Goal: Transaction & Acquisition: Purchase product/service

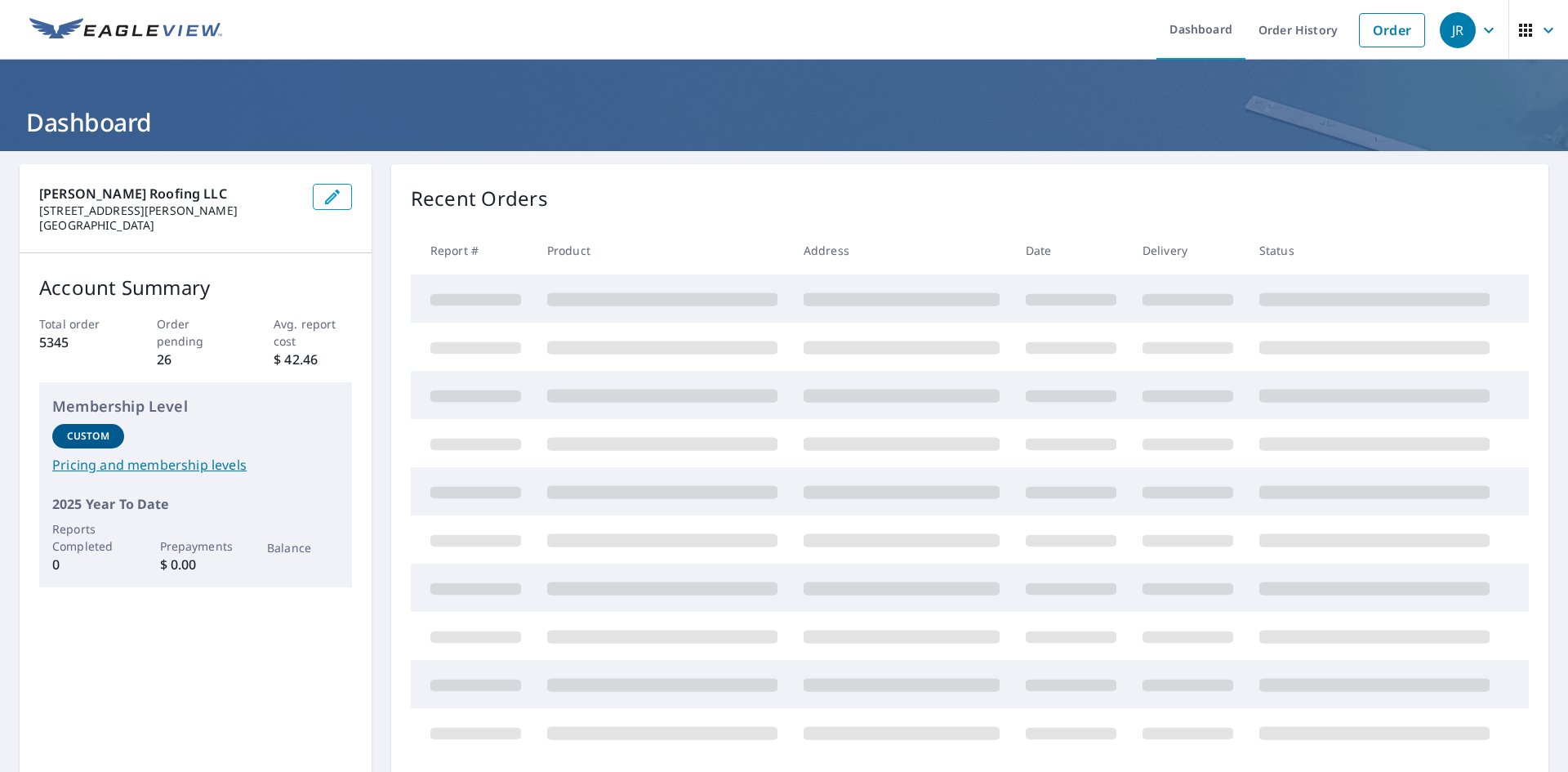
click at [1297, 37] on link "Order History" at bounding box center [1298, 30] width 105 height 59
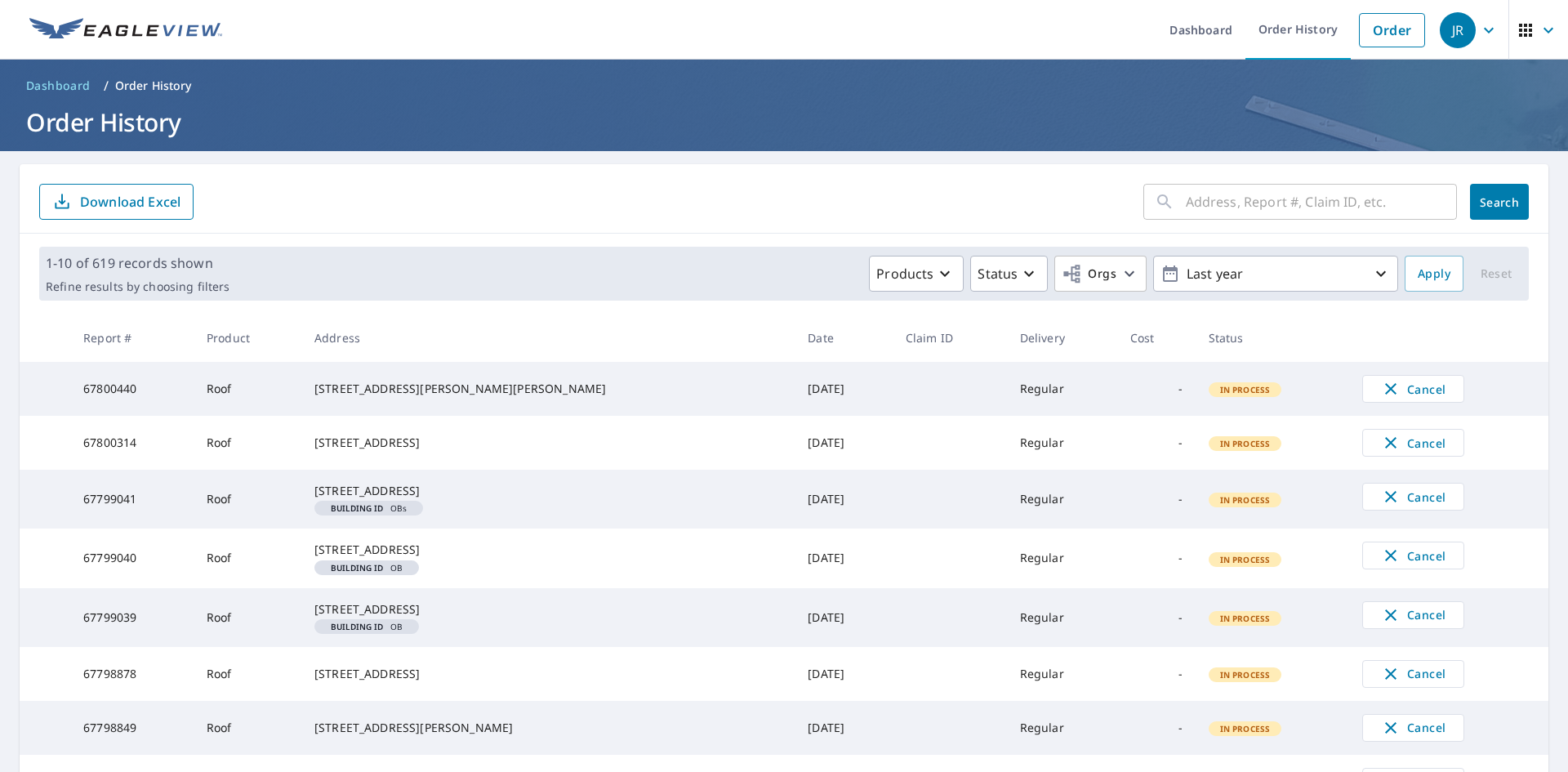
click at [1373, 35] on link "Order" at bounding box center [1392, 30] width 67 height 34
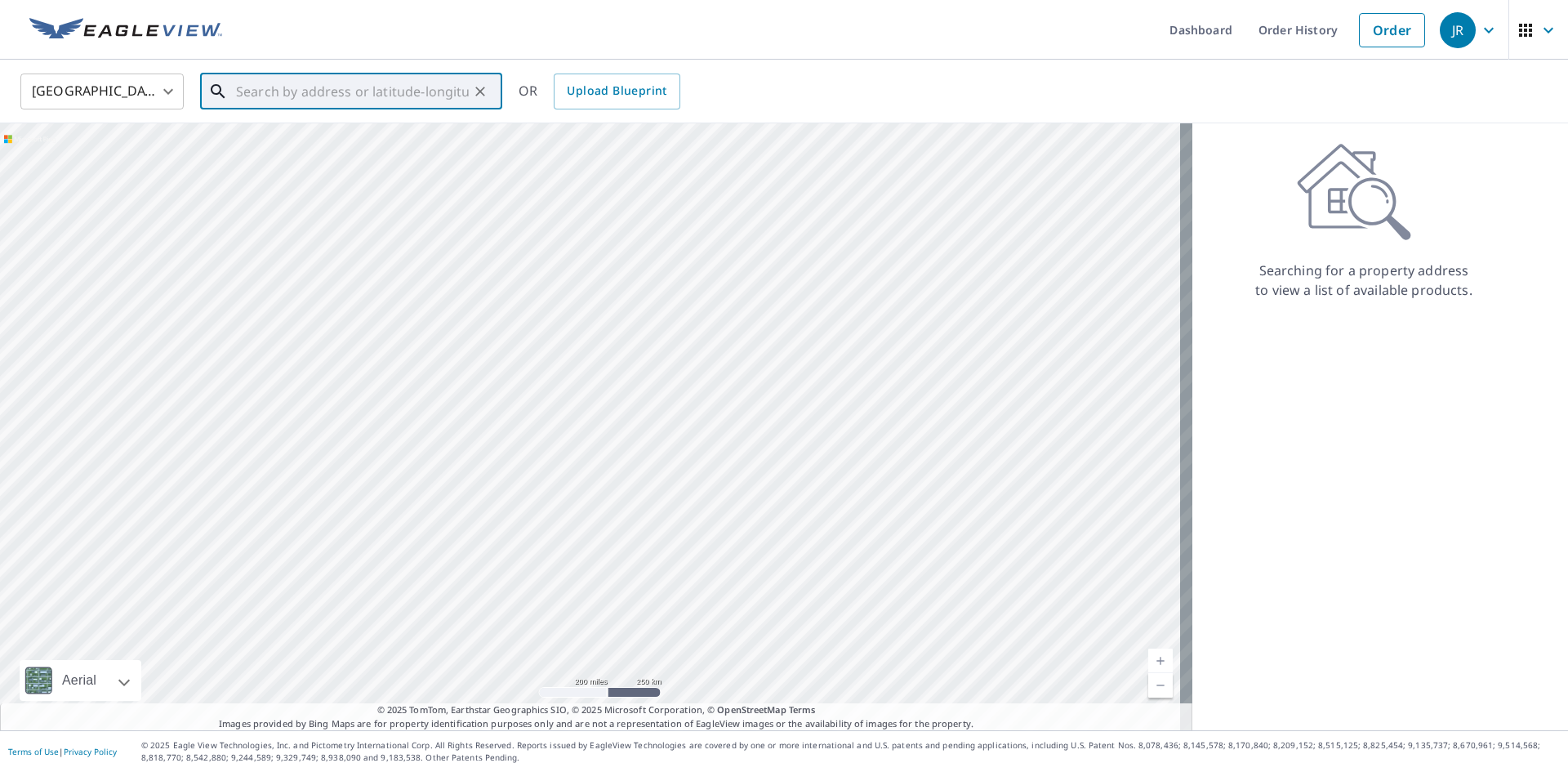
paste input "2018 W. 31st [GEOGRAPHIC_DATA][US_STATE]"
type input "2018 W. 31st [GEOGRAPHIC_DATA][US_STATE]"
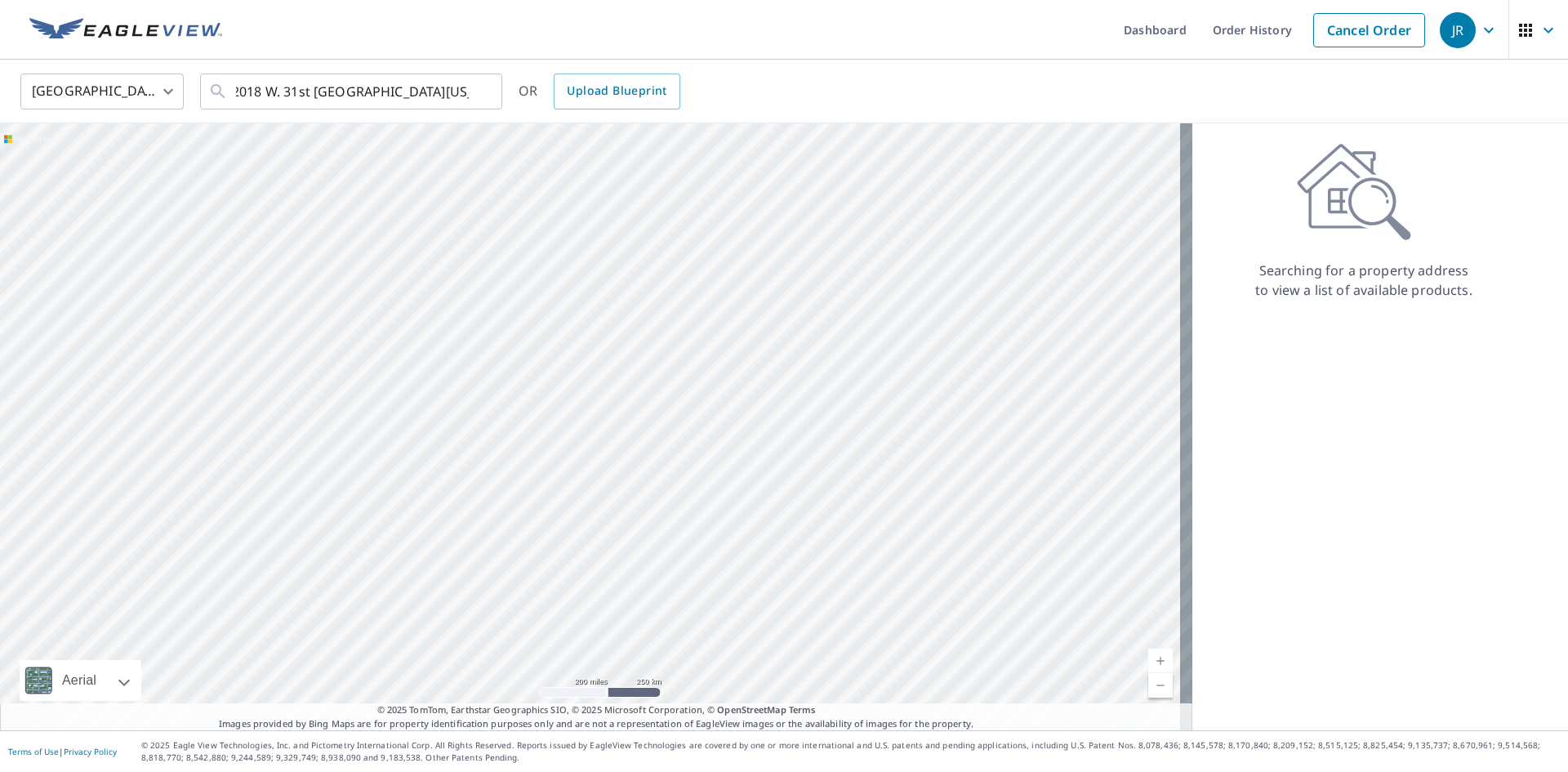
scroll to position [0, 0]
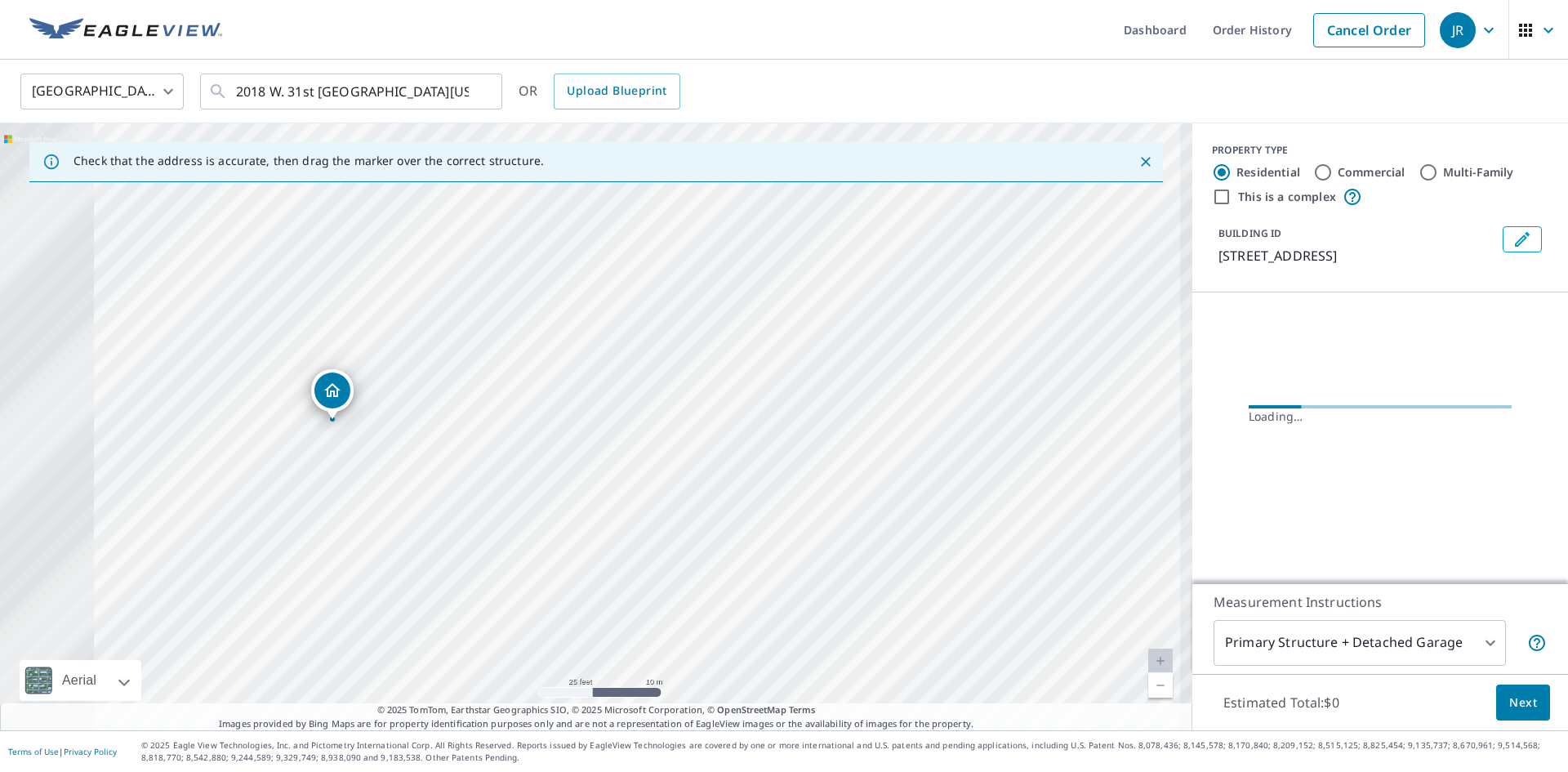
drag, startPoint x: 463, startPoint y: 506, endPoint x: 911, endPoint y: 208, distance: 538.1
click at [911, 208] on div "[STREET_ADDRESS]" at bounding box center [596, 426] width 1193 height 607
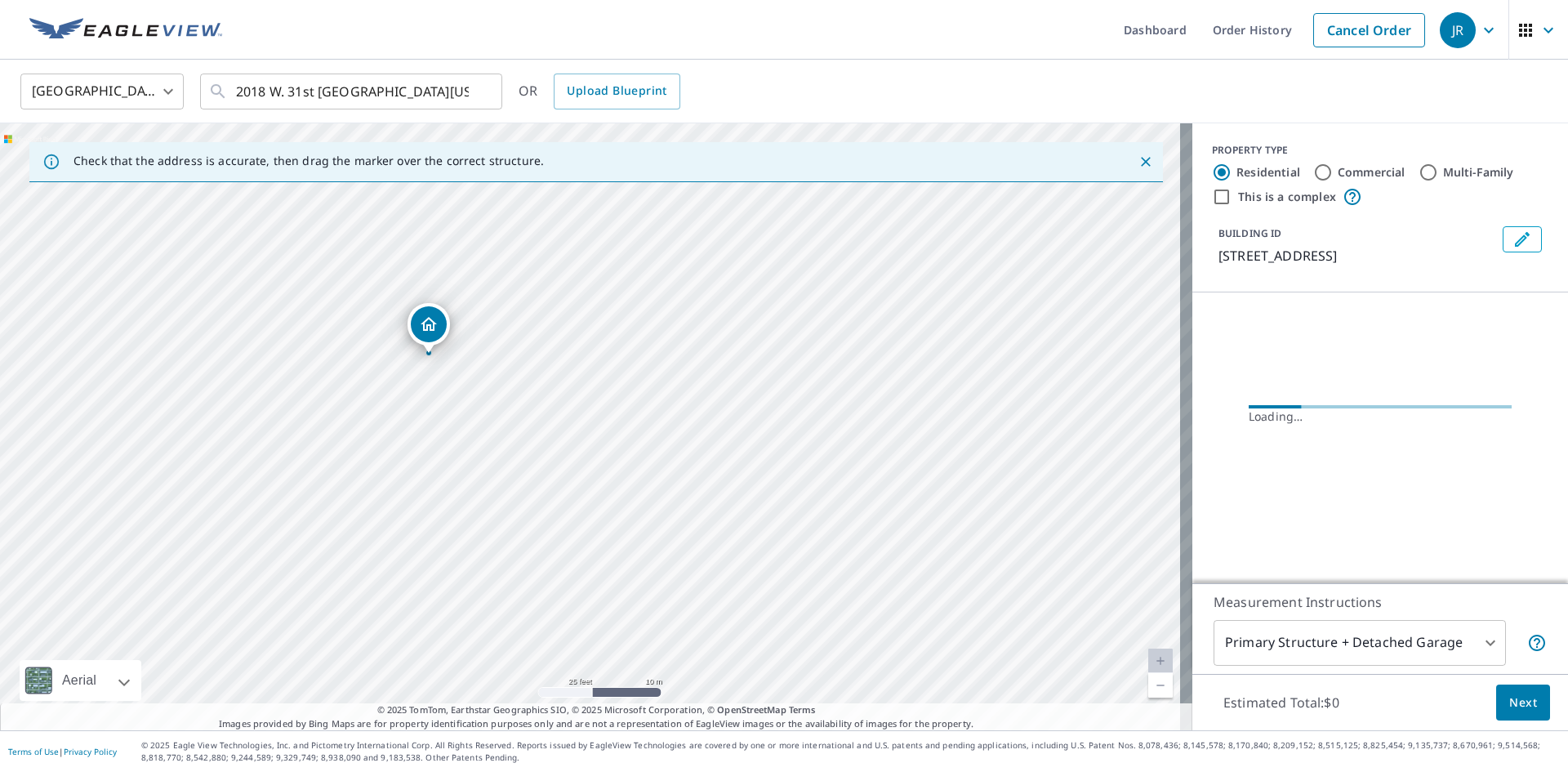
drag, startPoint x: 627, startPoint y: 337, endPoint x: 718, endPoint y: 367, distance: 95.8
click at [718, 367] on div "[STREET_ADDRESS]" at bounding box center [596, 426] width 1193 height 607
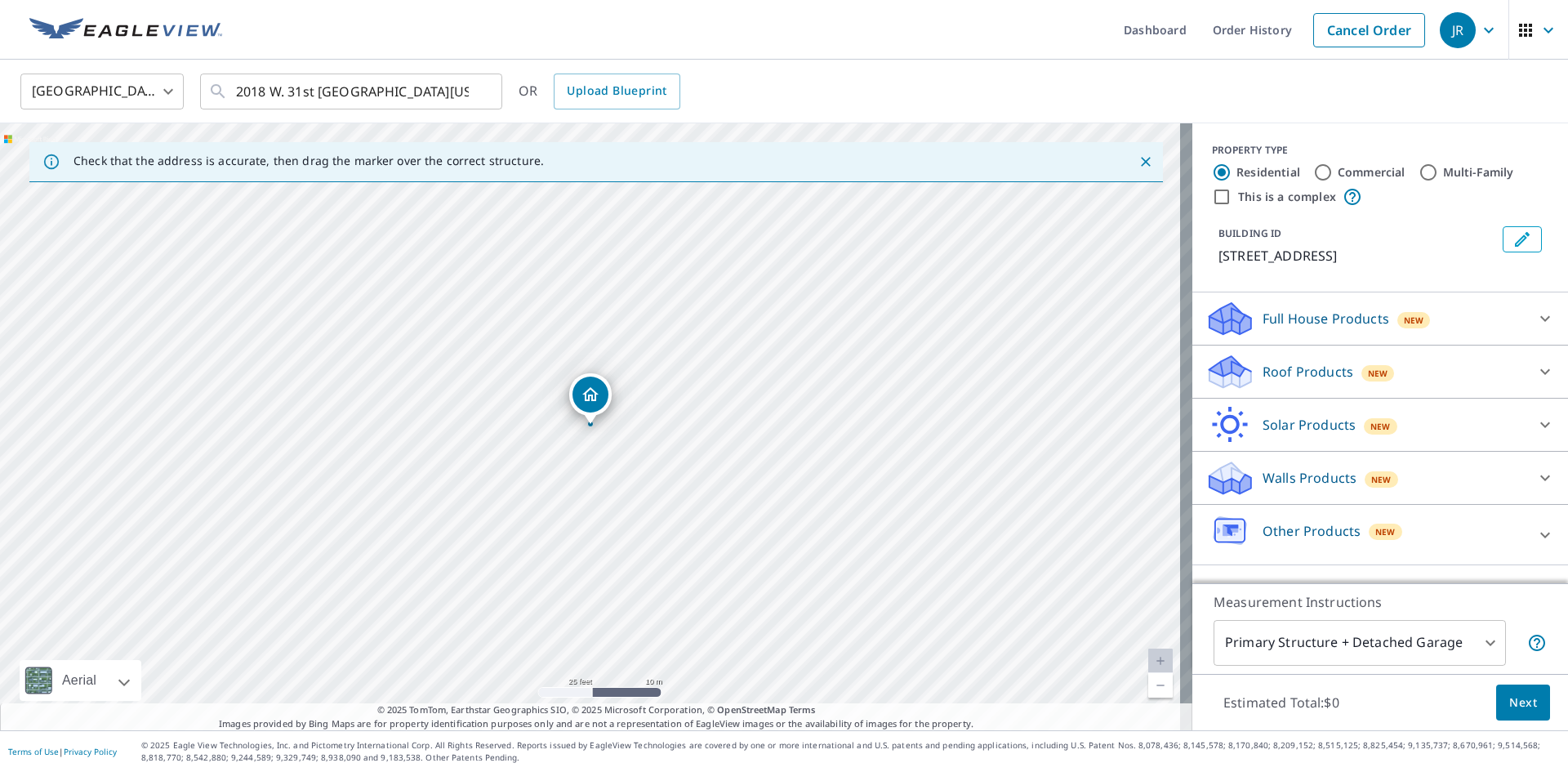
drag, startPoint x: 1524, startPoint y: 366, endPoint x: 1533, endPoint y: 375, distance: 12.7
click at [1536, 373] on icon at bounding box center [1545, 371] width 19 height 19
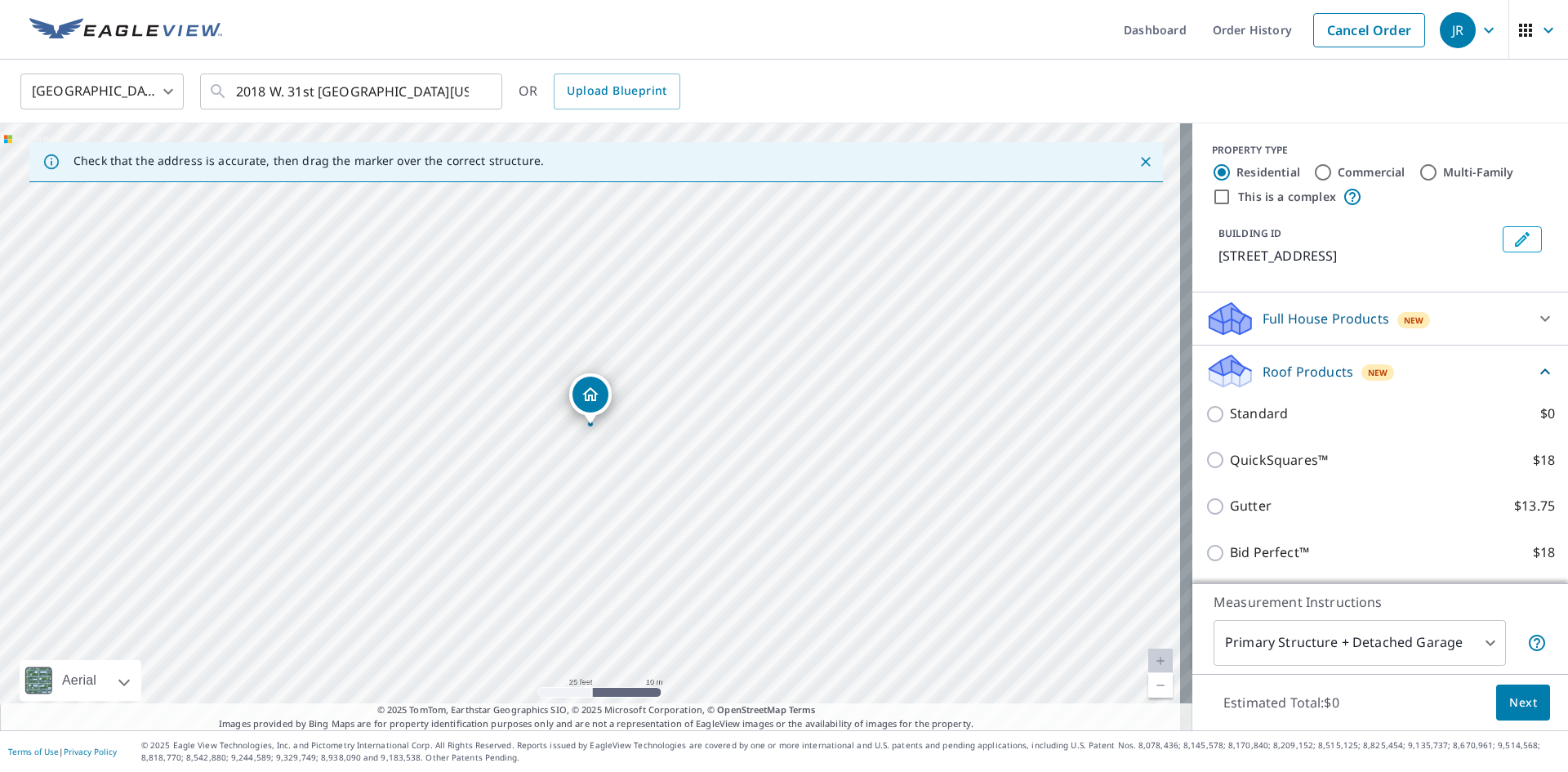
scroll to position [164, 0]
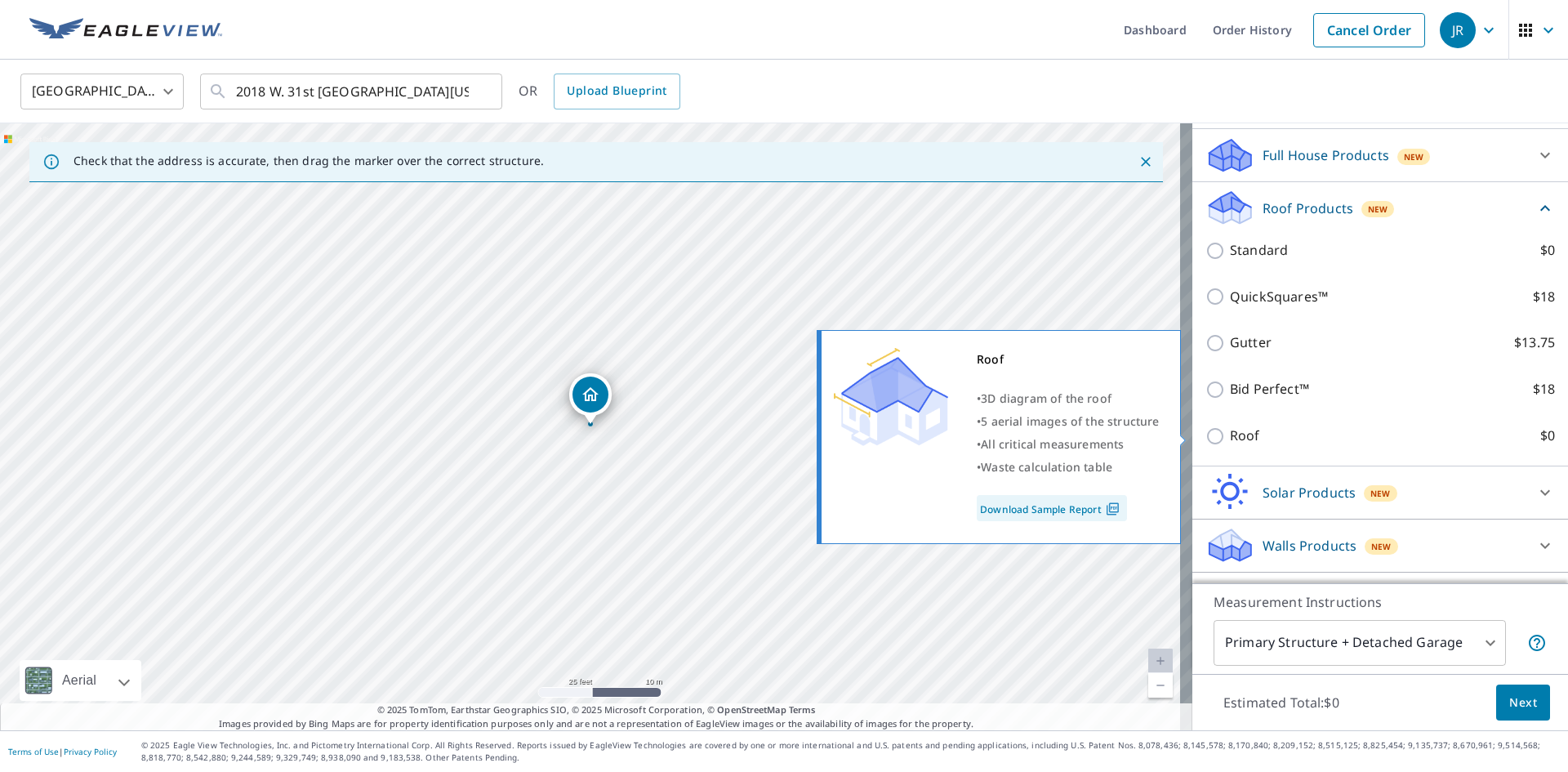
click at [1208, 441] on input "Roof $0" at bounding box center [1218, 435] width 25 height 19
checkbox input "true"
type input "3"
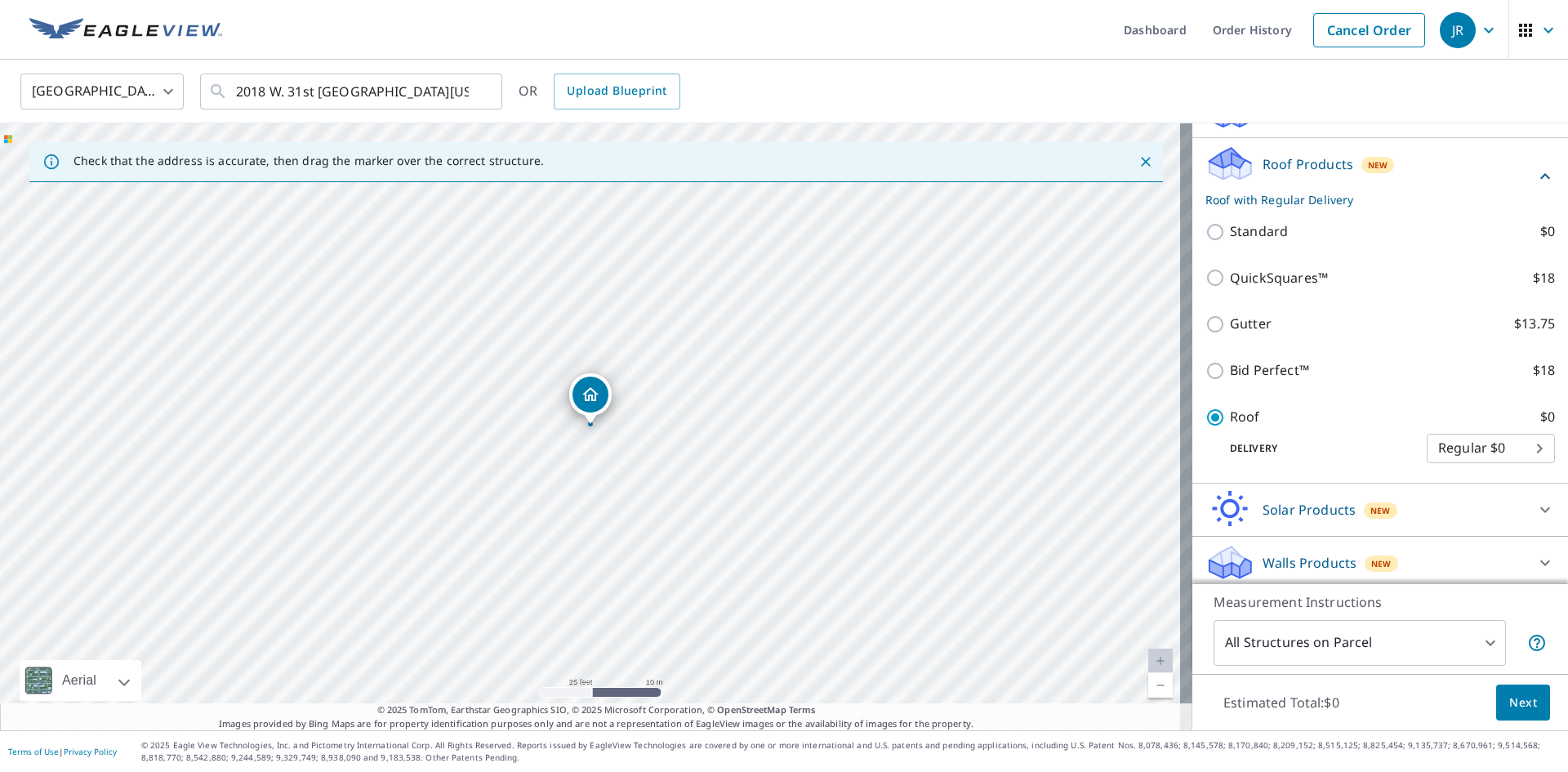
click at [1514, 708] on span "Next" at bounding box center [1524, 703] width 28 height 20
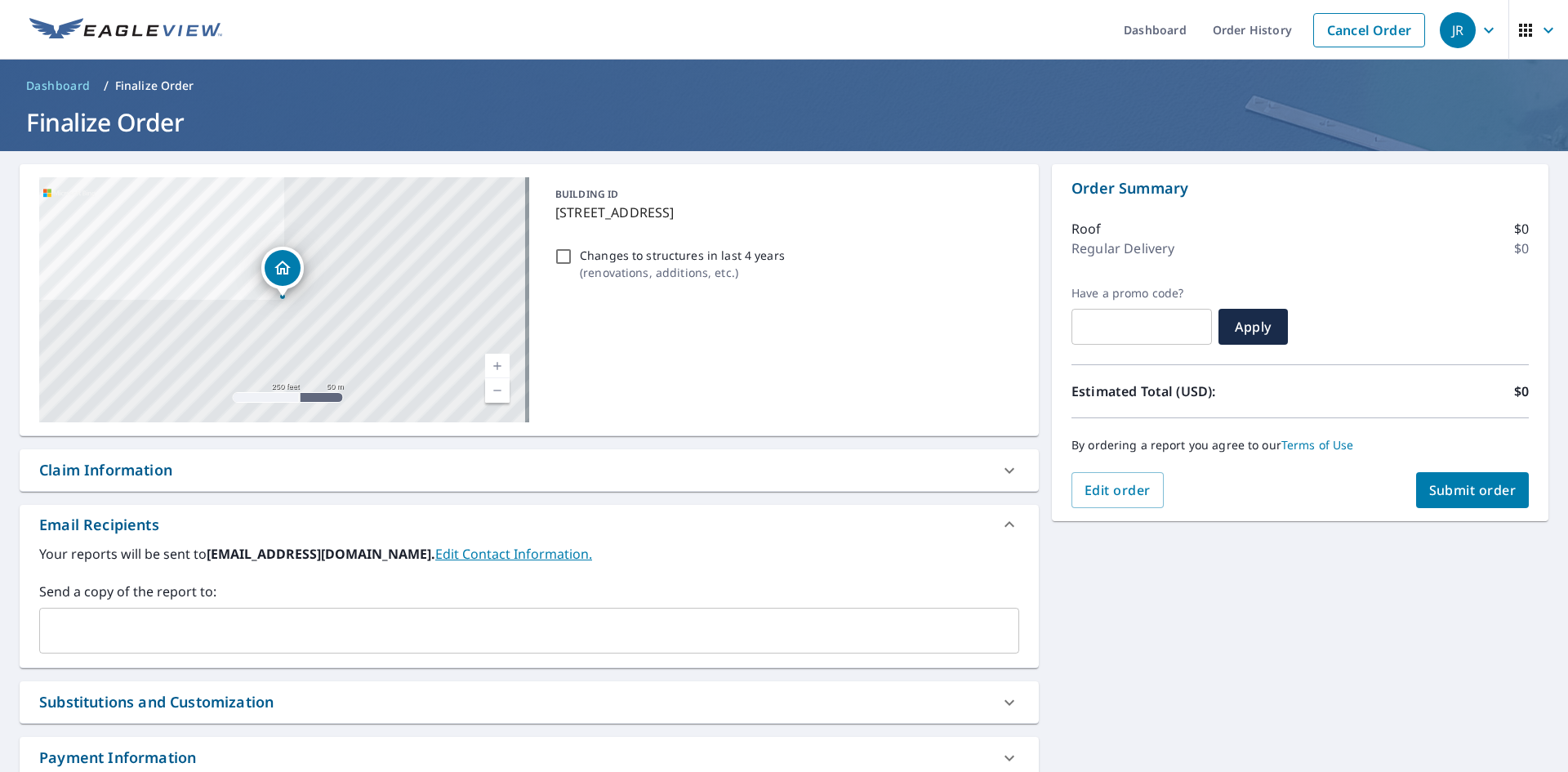
scroll to position [113, 0]
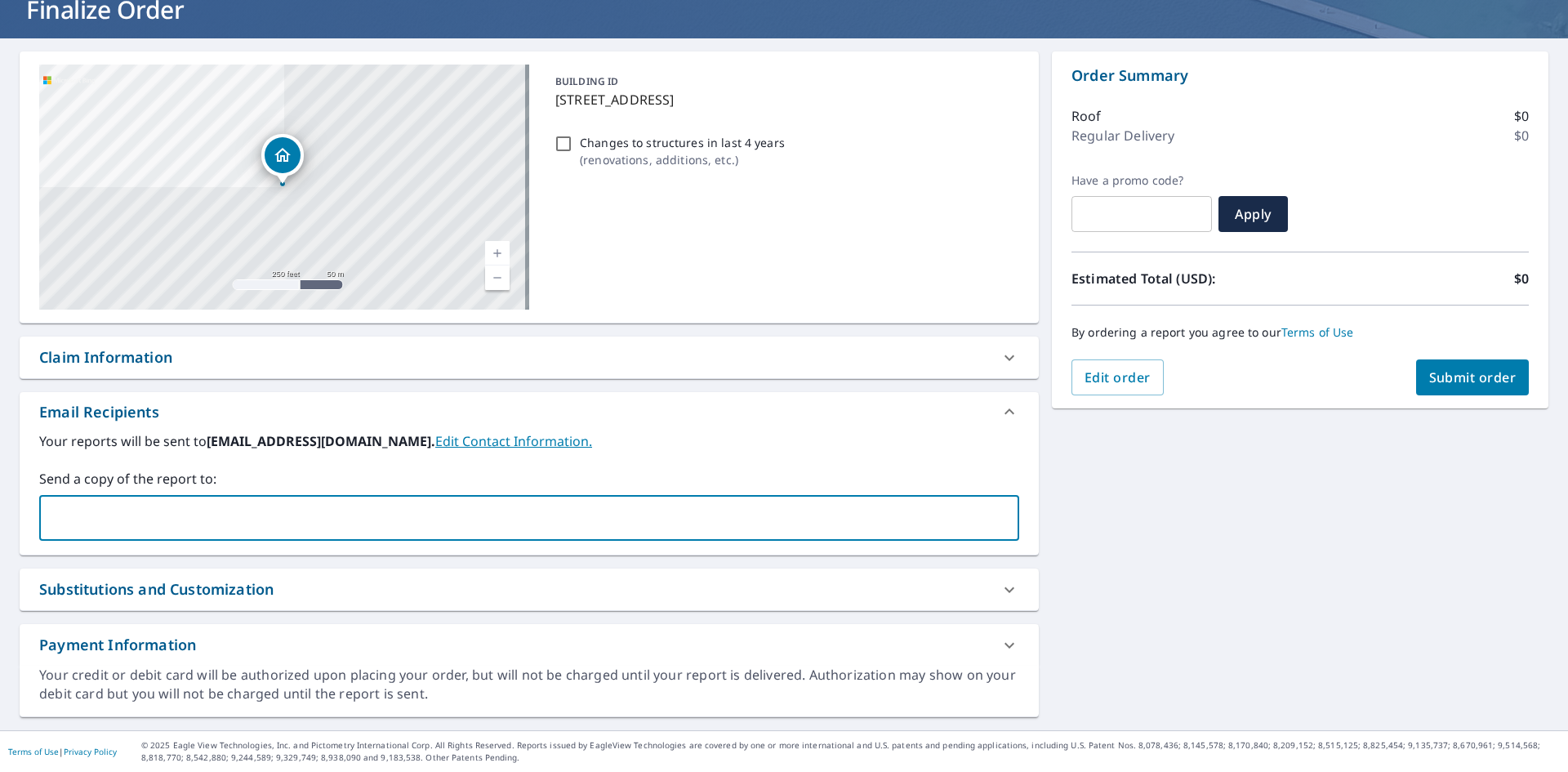
click at [141, 515] on input "text" at bounding box center [517, 518] width 941 height 31
type input "[PERSON_NAME].,c"
checkbox input "true"
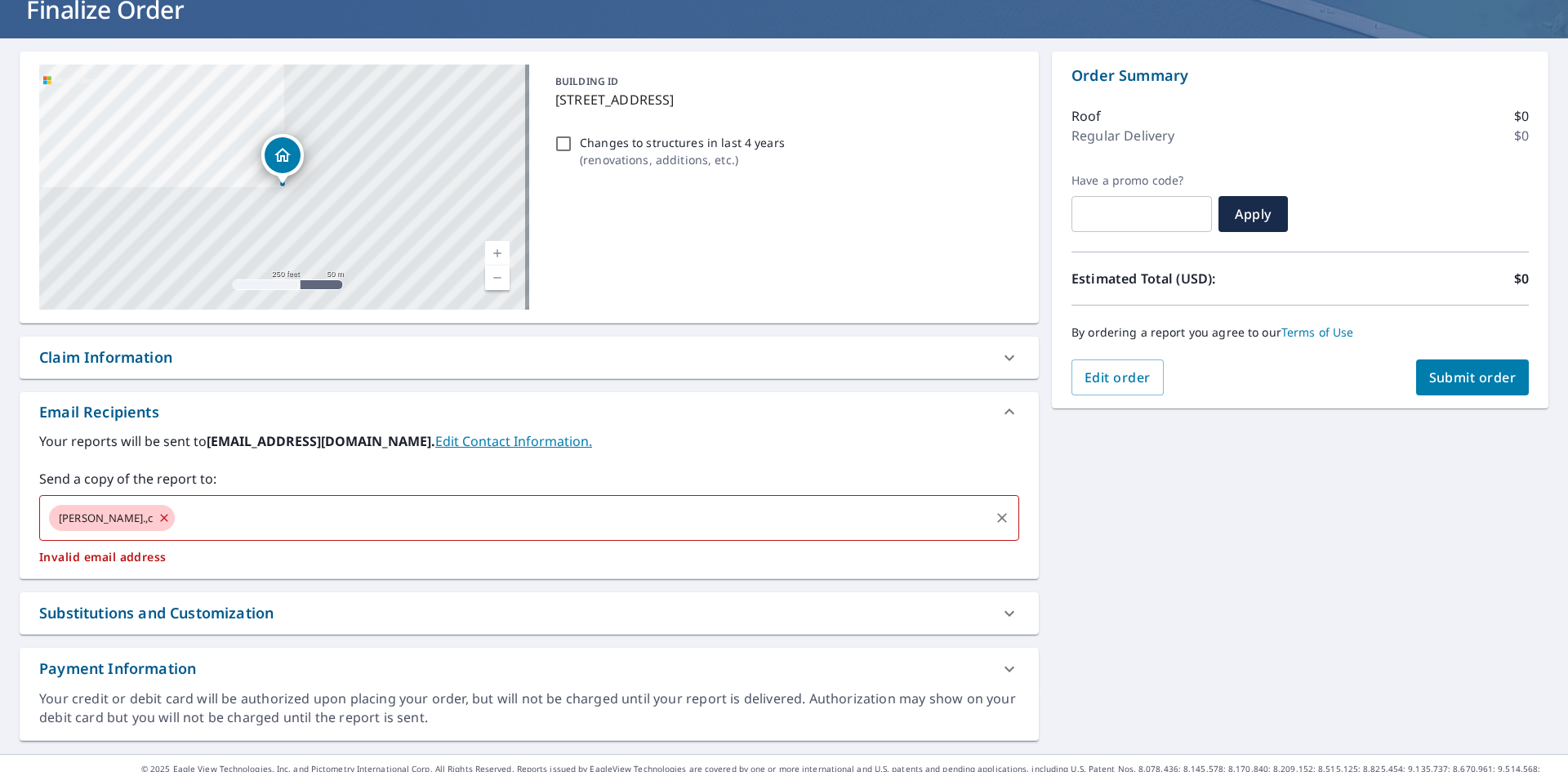
type input "o"
checkbox input "true"
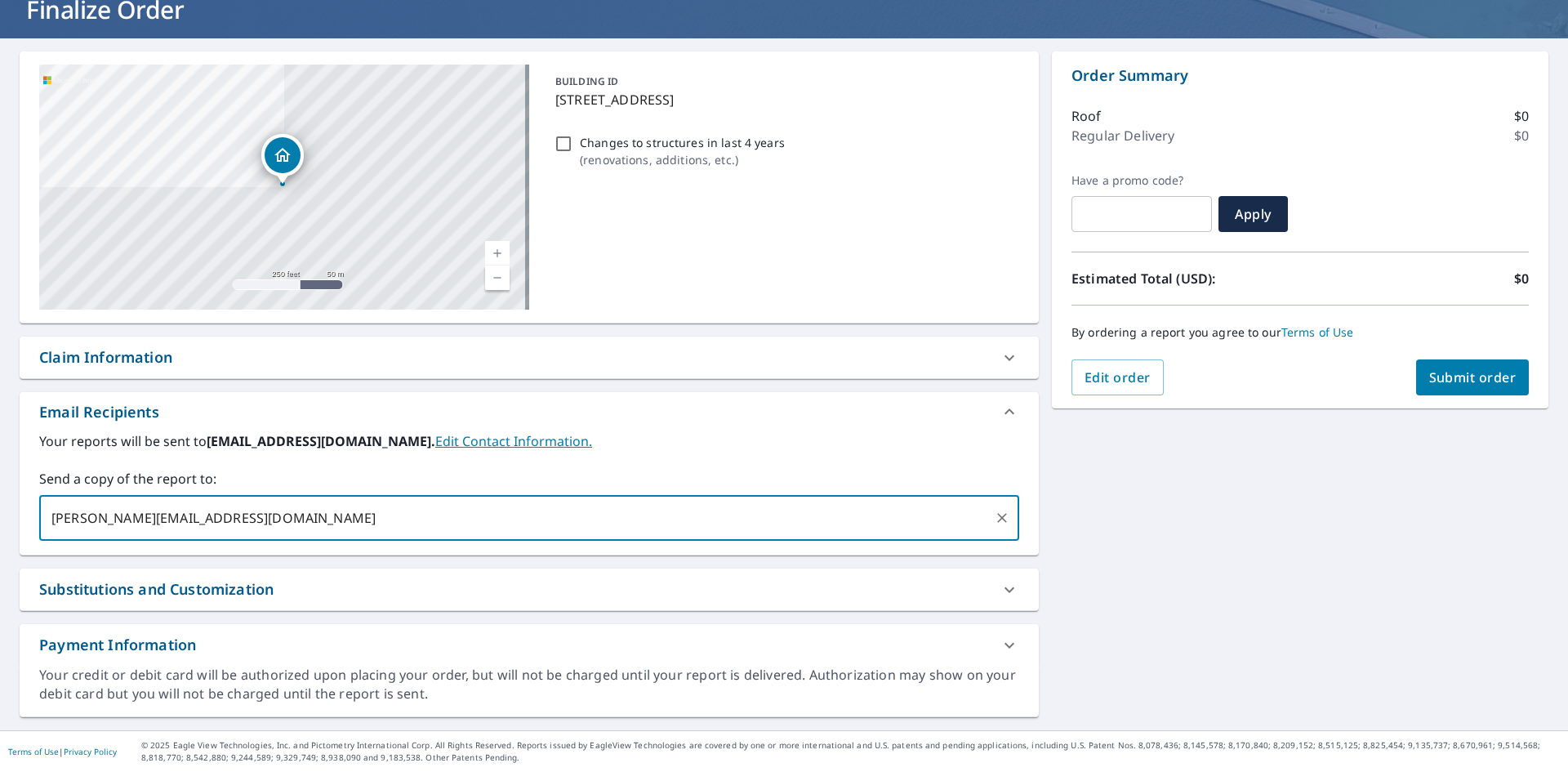
type input "[PERSON_NAME][EMAIL_ADDRESS][DOMAIN_NAME]"
click at [277, 395] on div "Email Recipients" at bounding box center [529, 411] width 1020 height 39
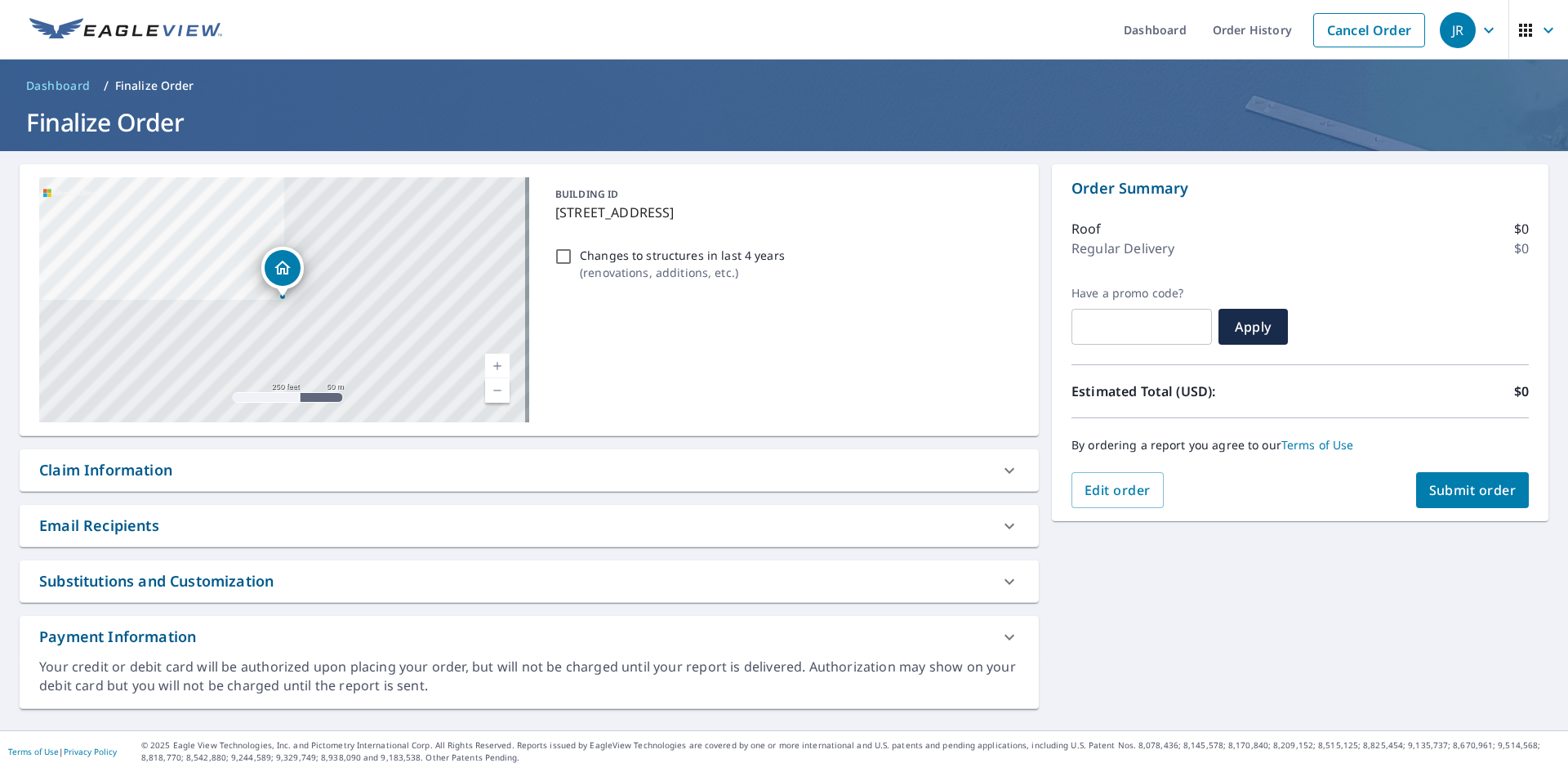
scroll to position [0, 0]
click at [190, 467] on div "Claim Information" at bounding box center [514, 470] width 950 height 22
checkbox input "true"
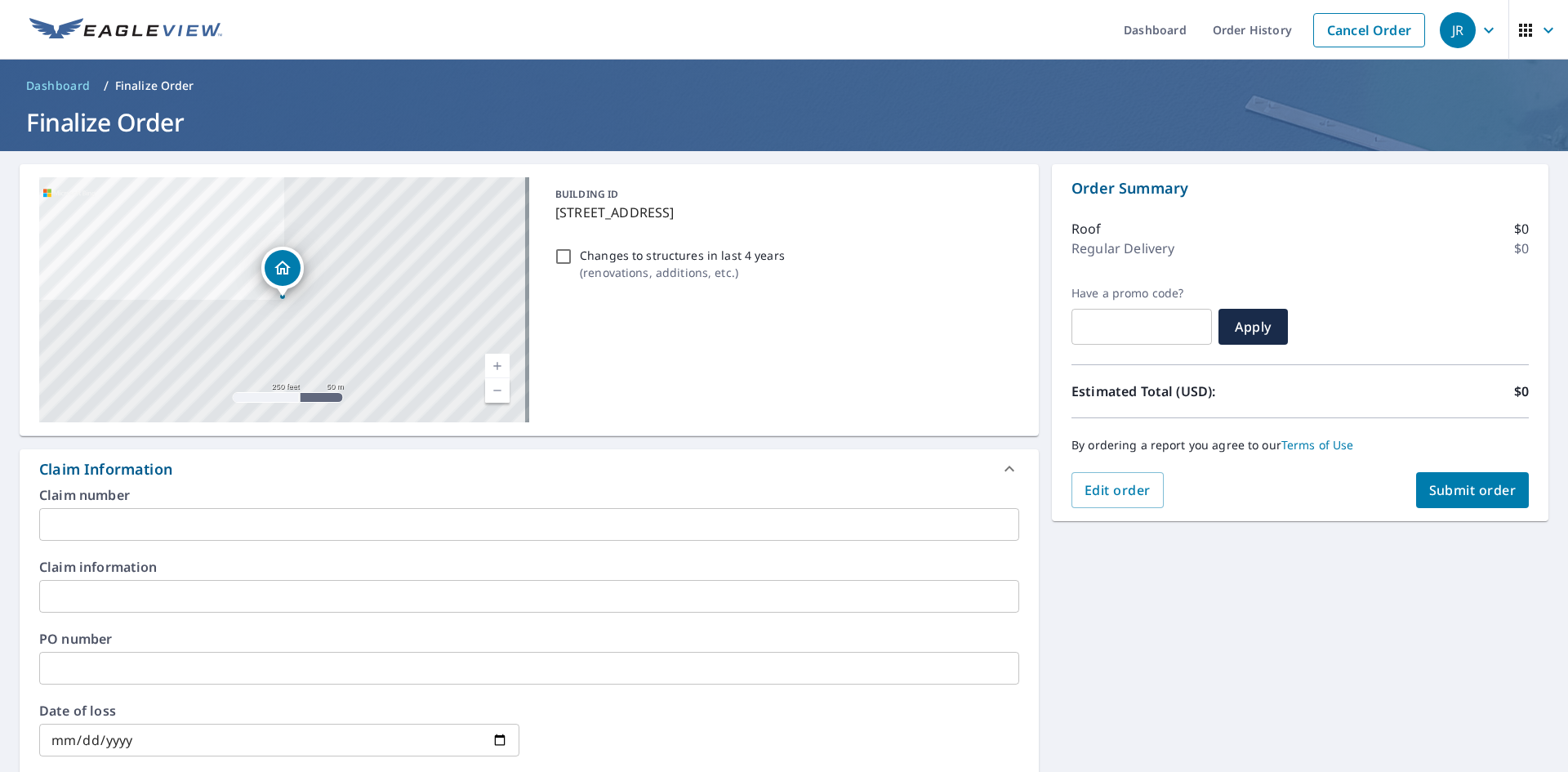
click at [166, 500] on label "Claim number" at bounding box center [529, 495] width 980 height 13
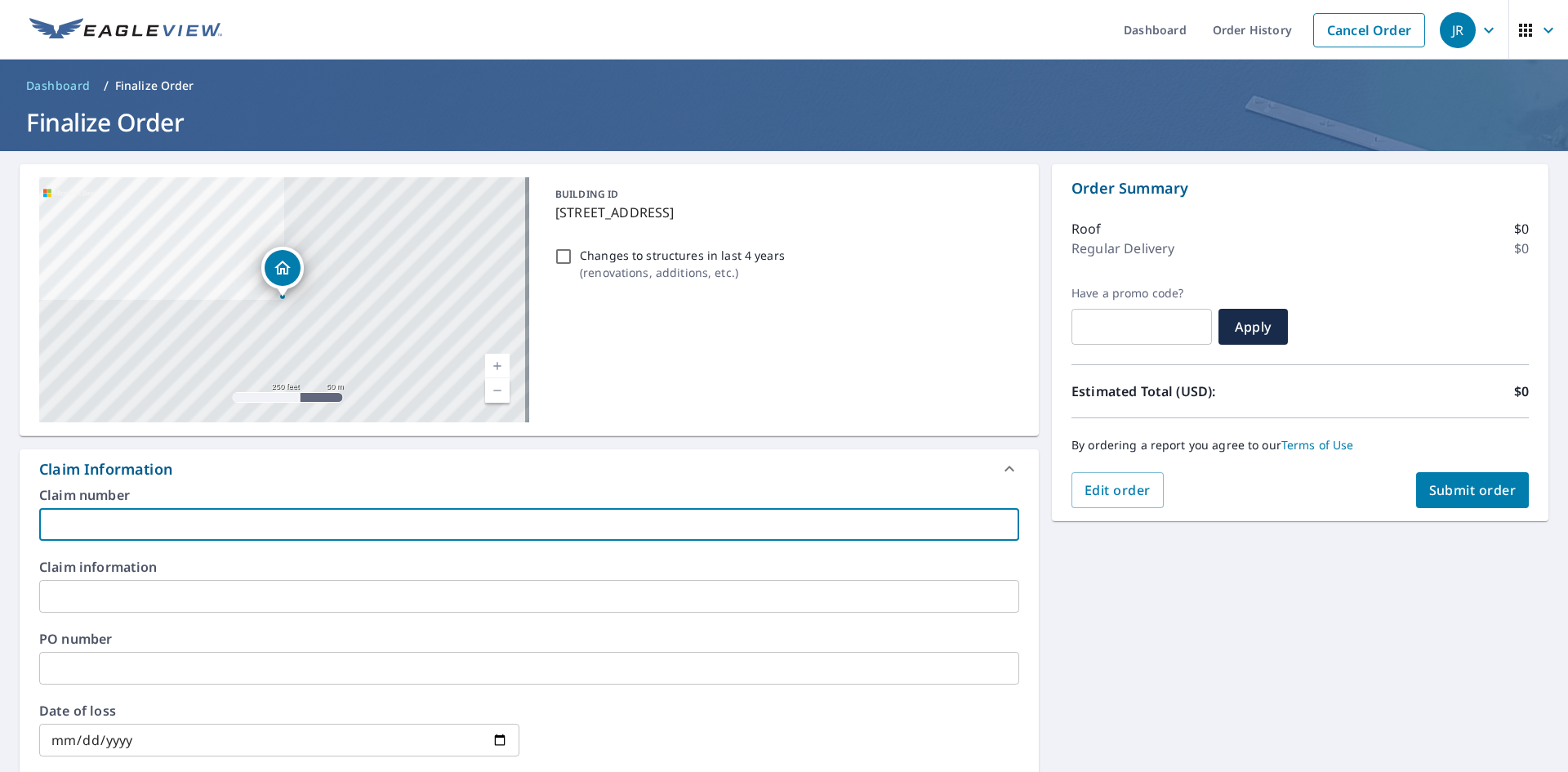
drag, startPoint x: 166, startPoint y: 519, endPoint x: 162, endPoint y: 526, distance: 8.1
click at [166, 519] on input "text" at bounding box center [529, 523] width 980 height 32
type input "S"
checkbox input "true"
type input "Si"
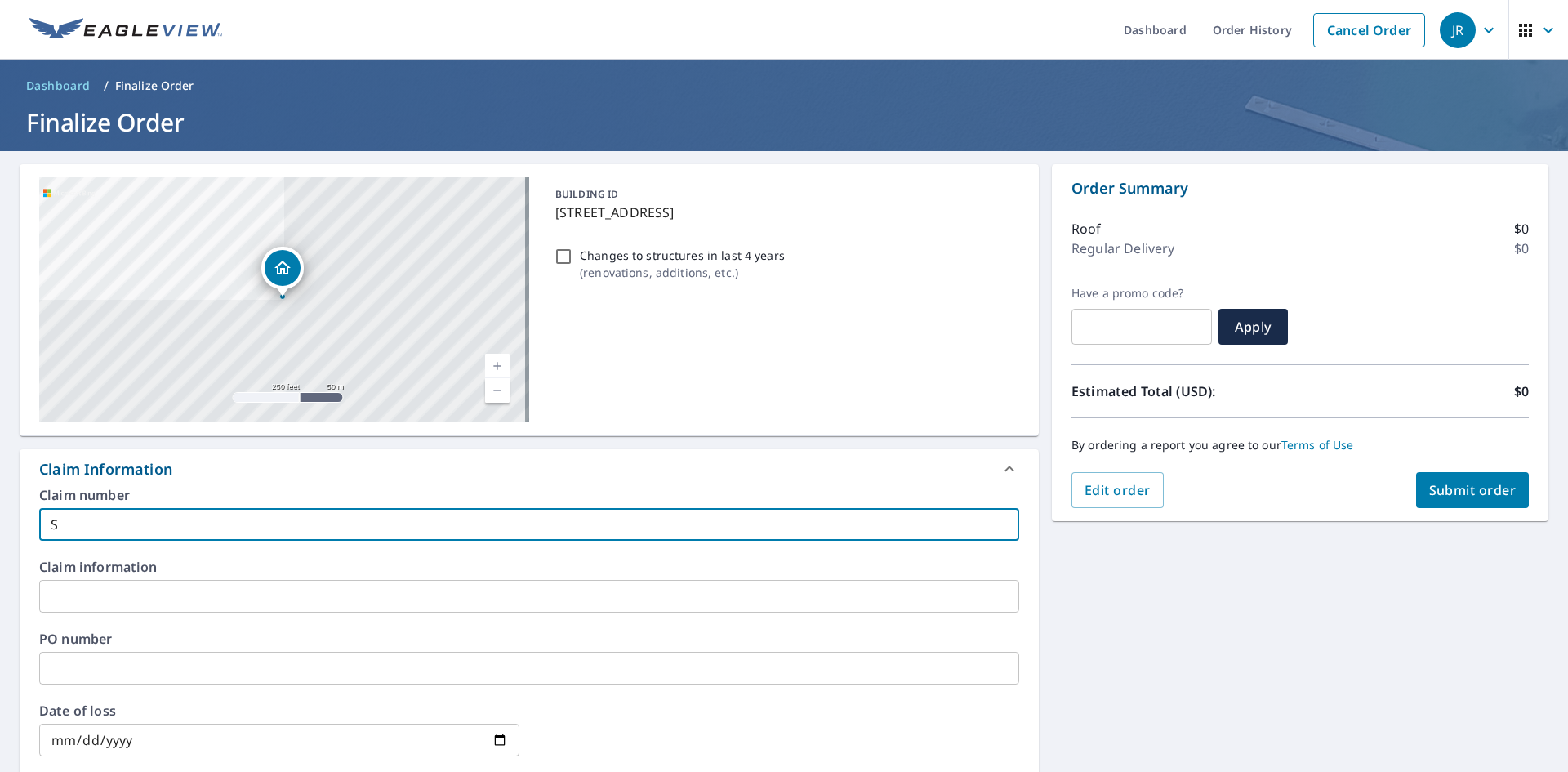
checkbox input "true"
type input "Sil"
checkbox input "true"
type input "Sill"
checkbox input "true"
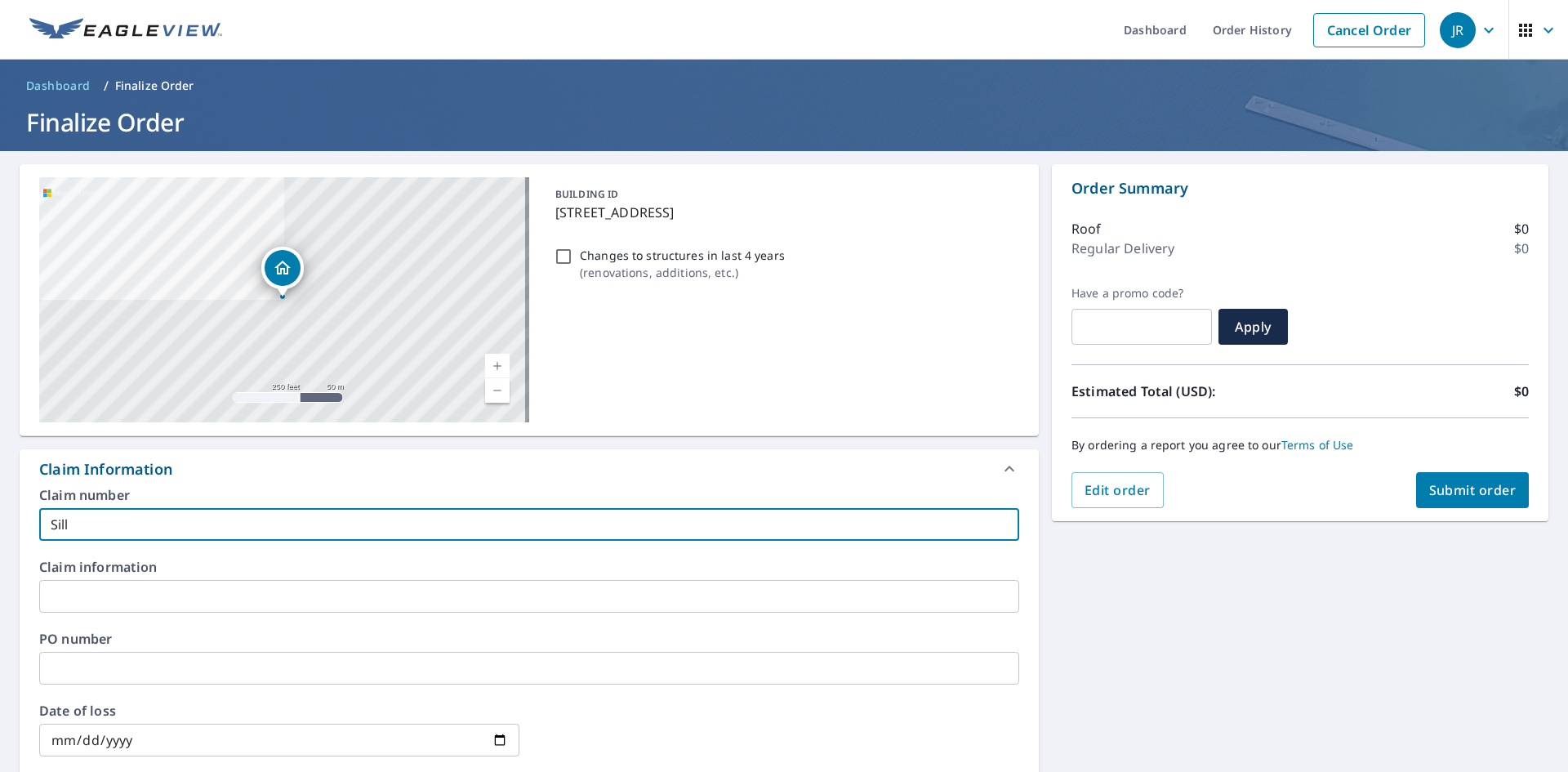
type input "Silli"
checkbox input "true"
type input "Sillia"
checkbox input "true"
type input "Silliam"
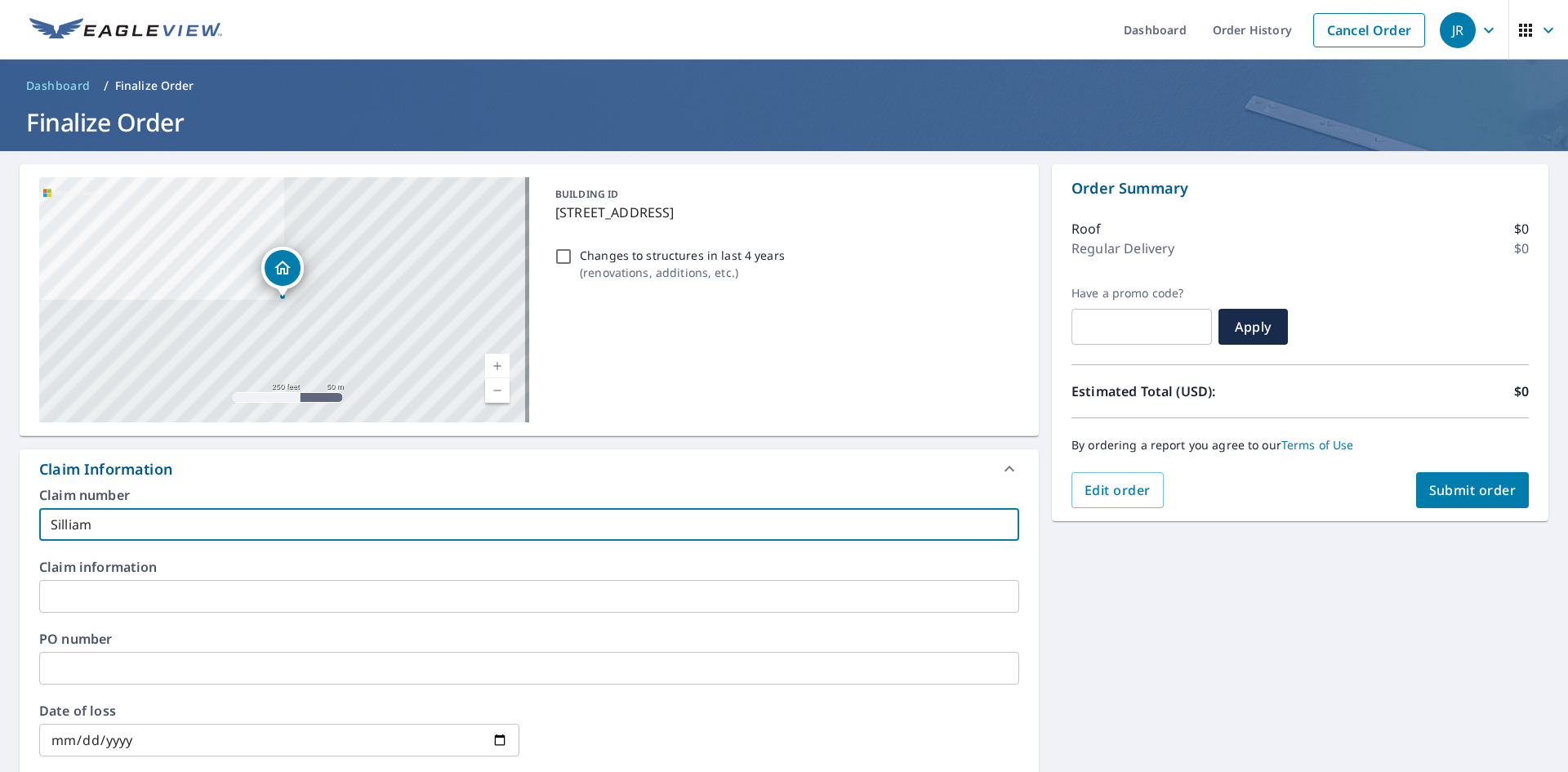
checkbox input "true"
type input "Silliam"
checkbox input "true"
type input "Silliam"
checkbox input "true"
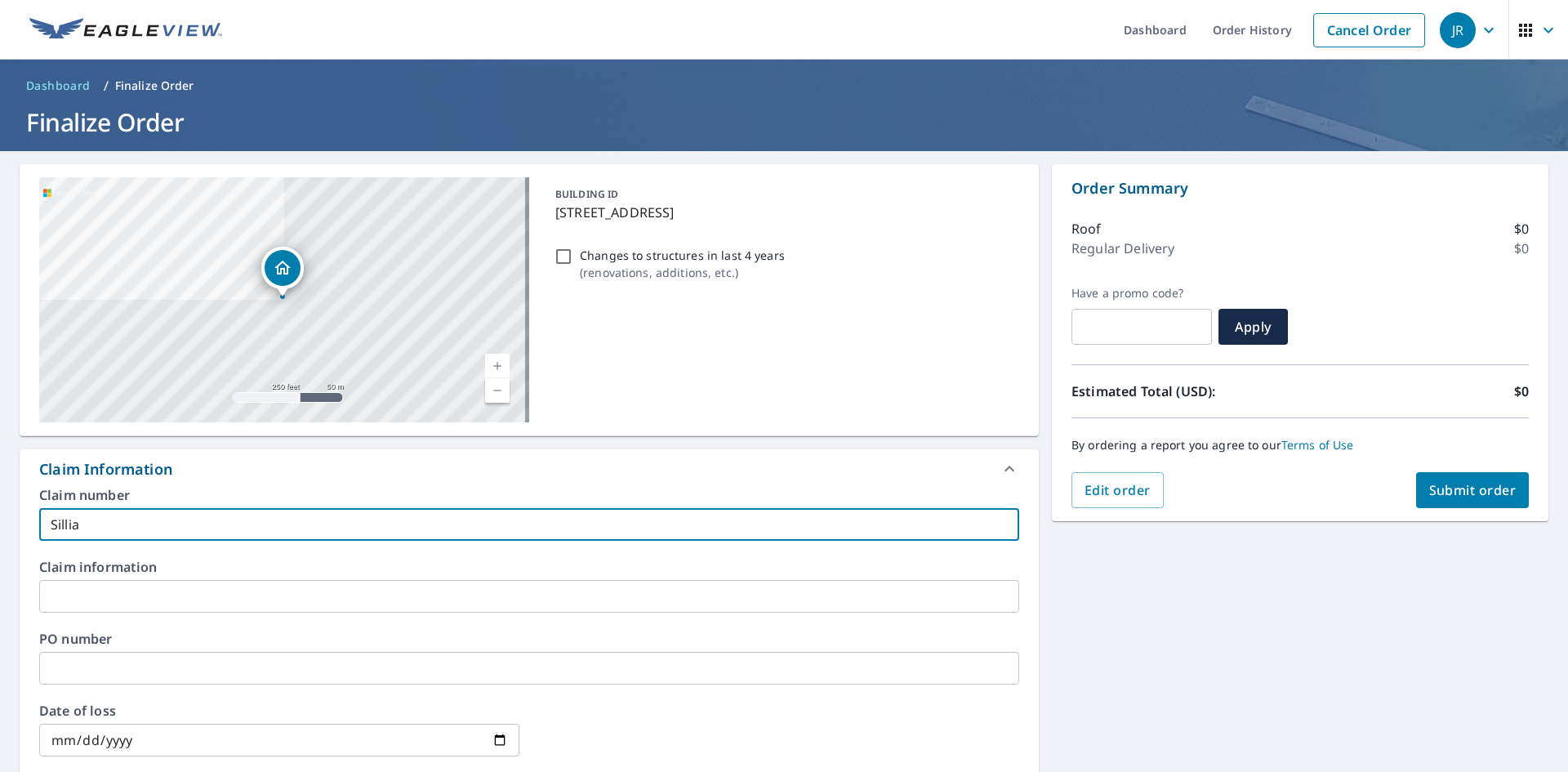
type input "Silli"
checkbox input "true"
type input "Sill"
checkbox input "true"
type input "Sil"
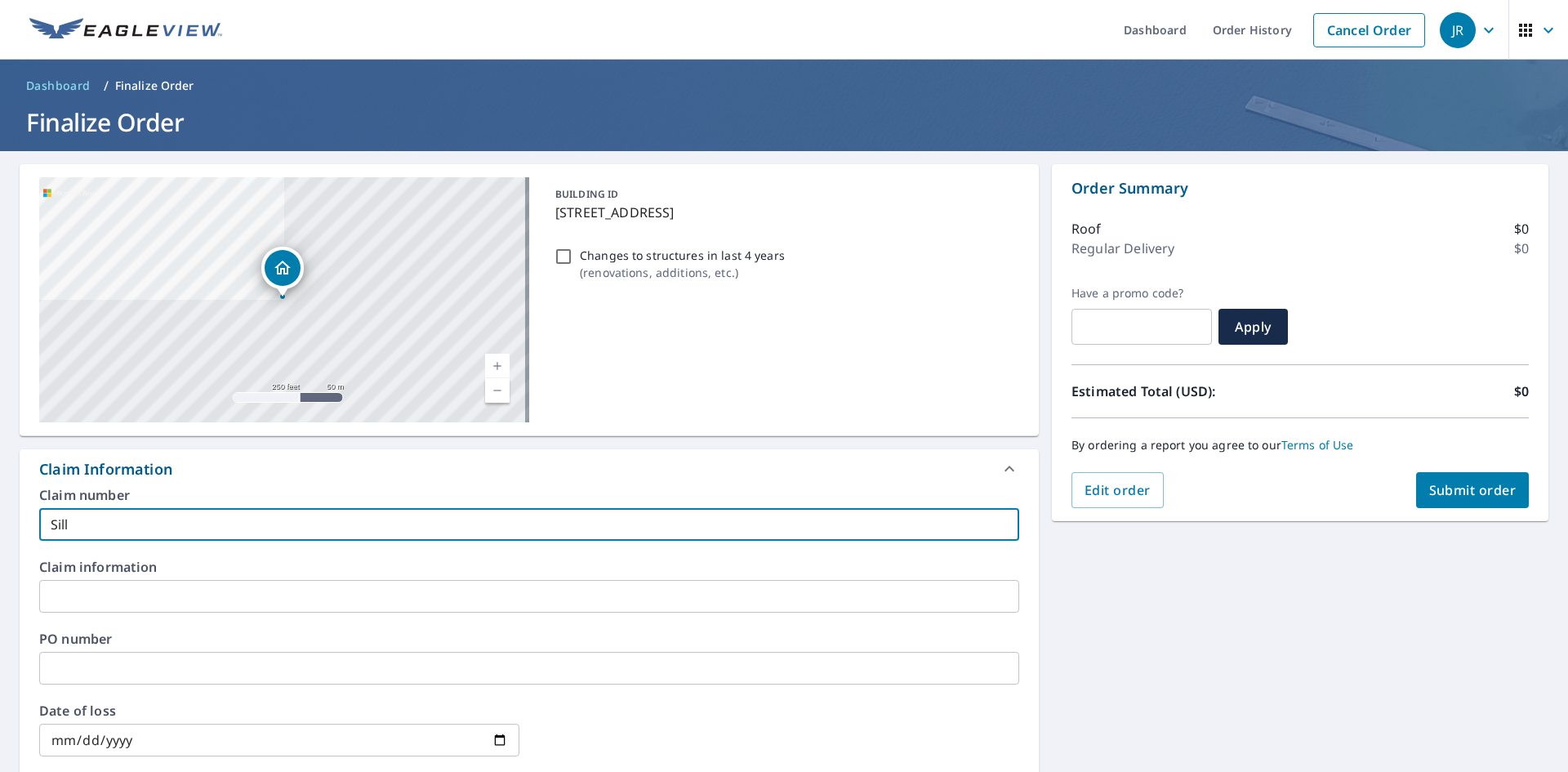
checkbox input "true"
type input "Si"
checkbox input "true"
type input "S"
checkbox input "true"
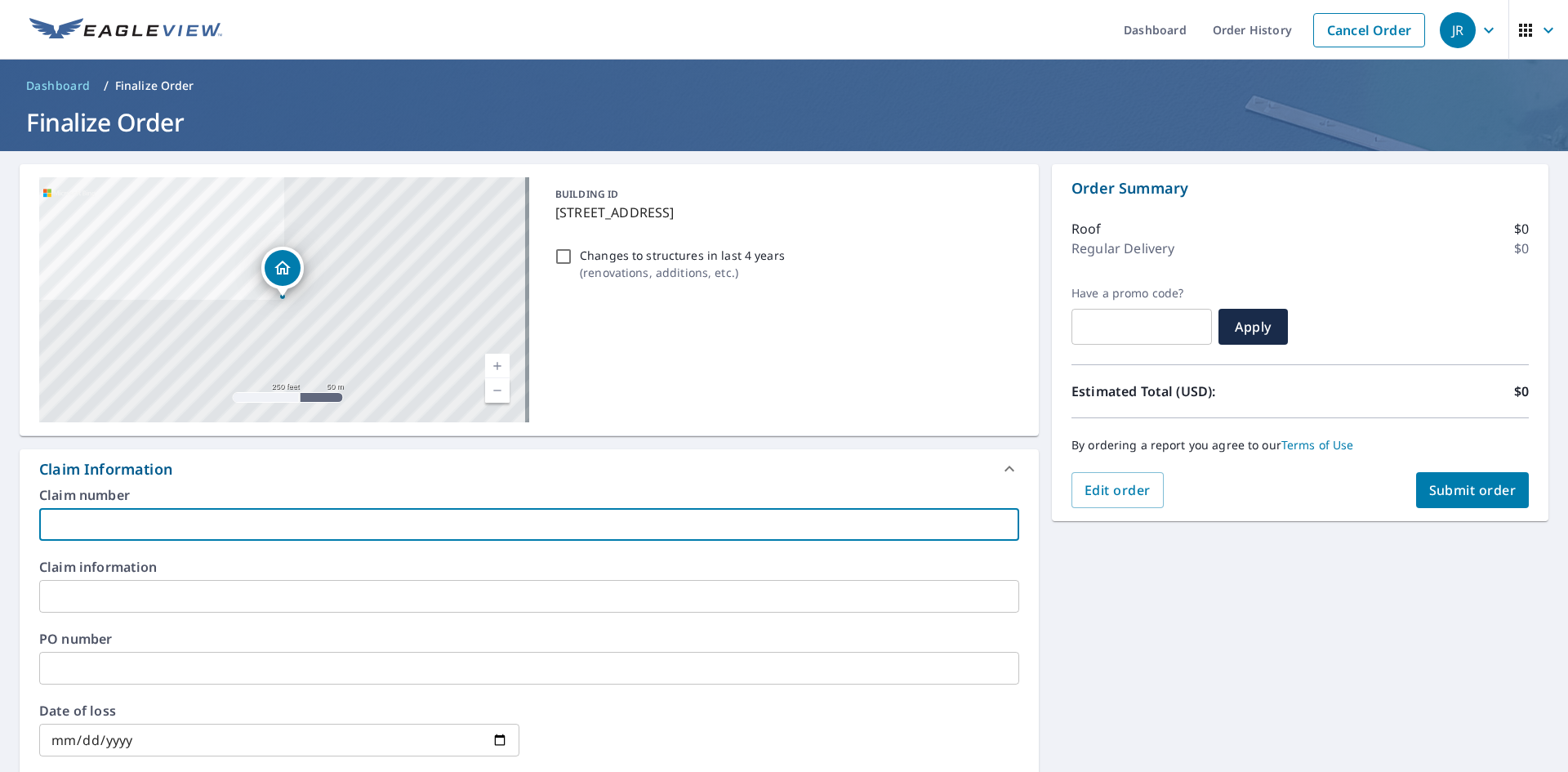
checkbox input "true"
type input "W"
checkbox input "true"
type input "Wi"
checkbox input "true"
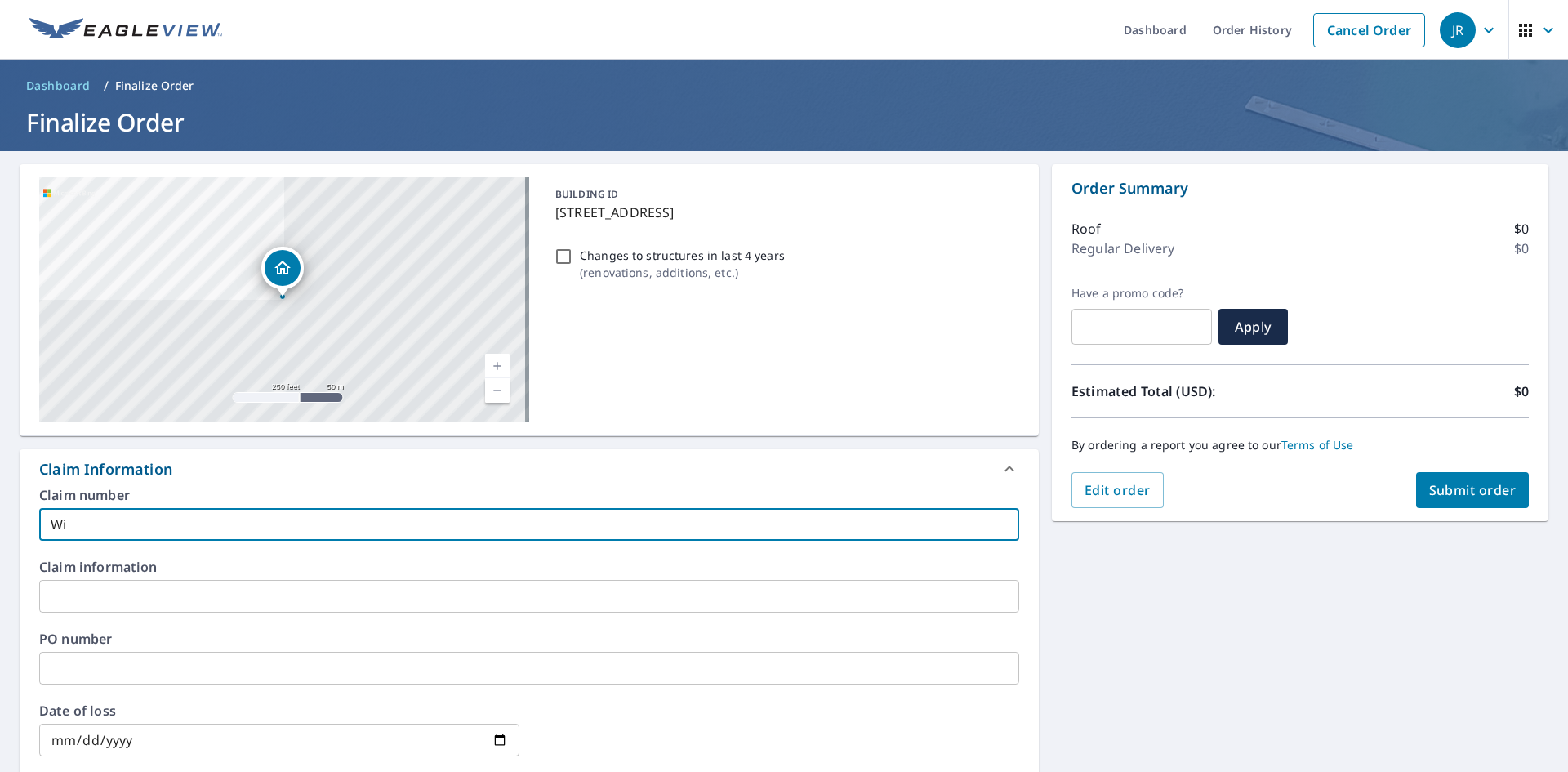
type input "Wil"
checkbox input "true"
type input "Will"
checkbox input "true"
type input "[PERSON_NAME]"
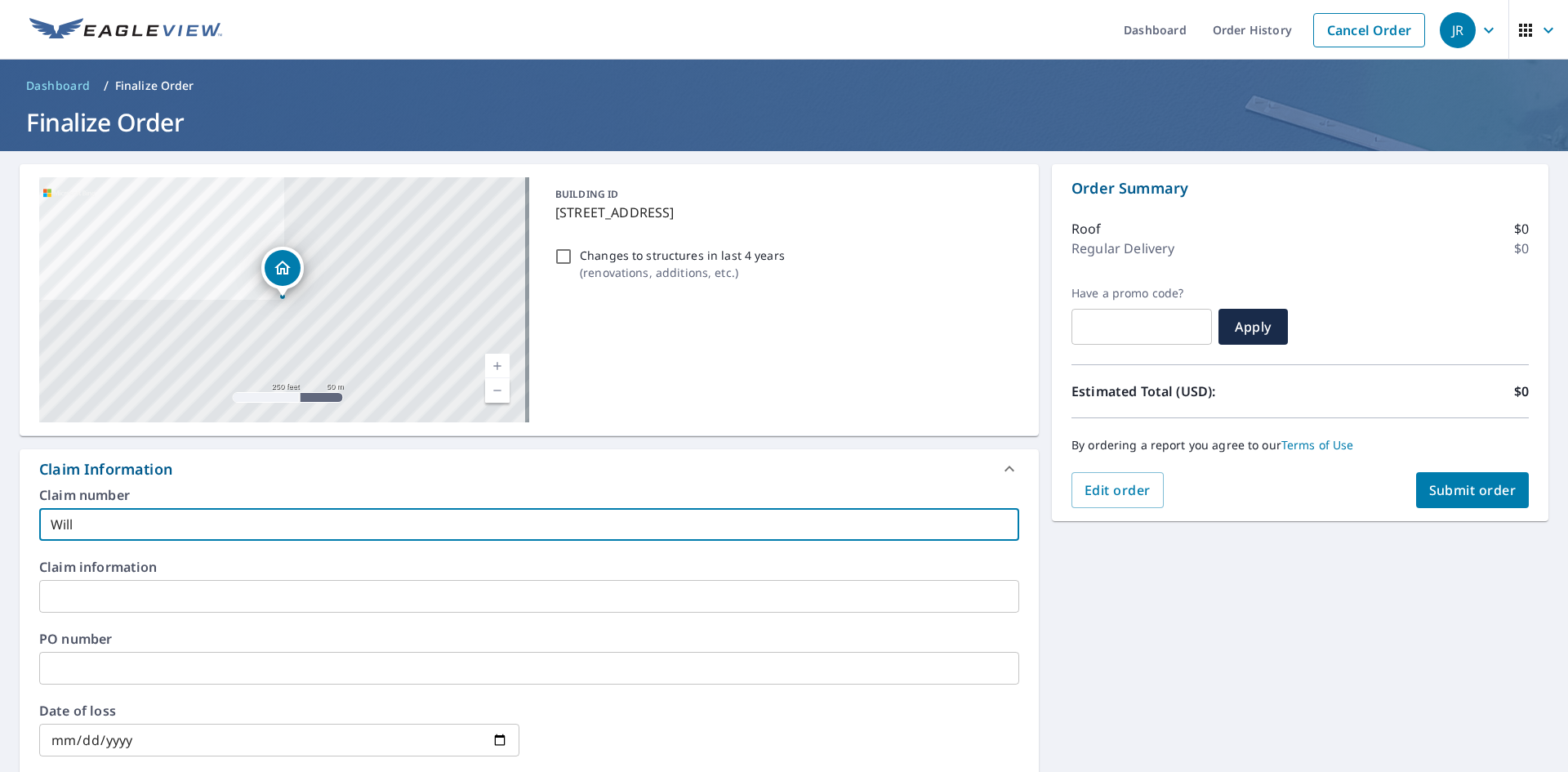
checkbox input "true"
type input "[PERSON_NAME]"
checkbox input "true"
type input "[PERSON_NAME]"
checkbox input "true"
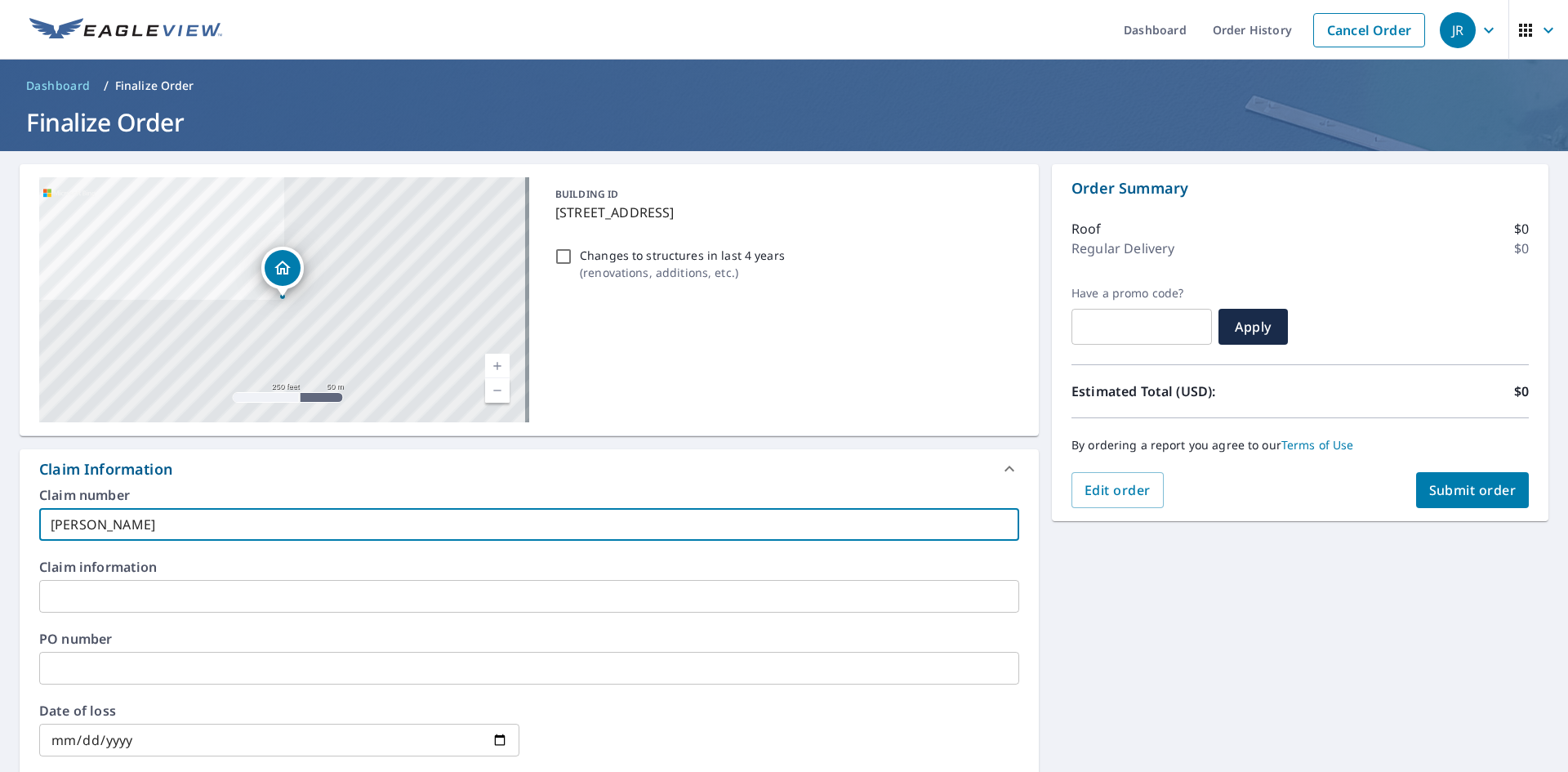
type input "[PERSON_NAME]"
checkbox input "true"
type input "[PERSON_NAME]"
checkbox input "true"
type input "[PERSON_NAME]"
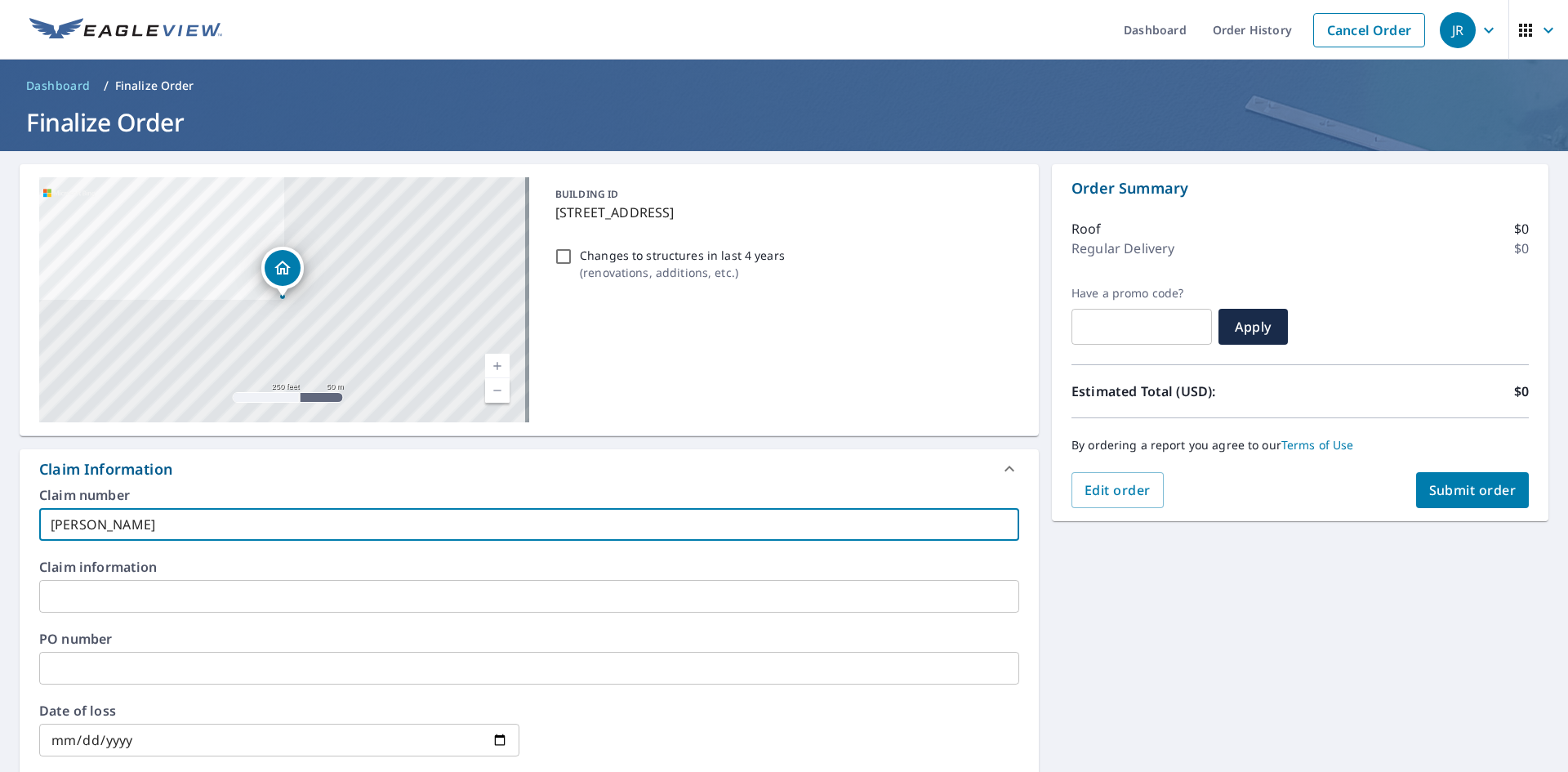
checkbox input "true"
type input "[PERSON_NAME]"
checkbox input "true"
type input "[PERSON_NAME]"
checkbox input "true"
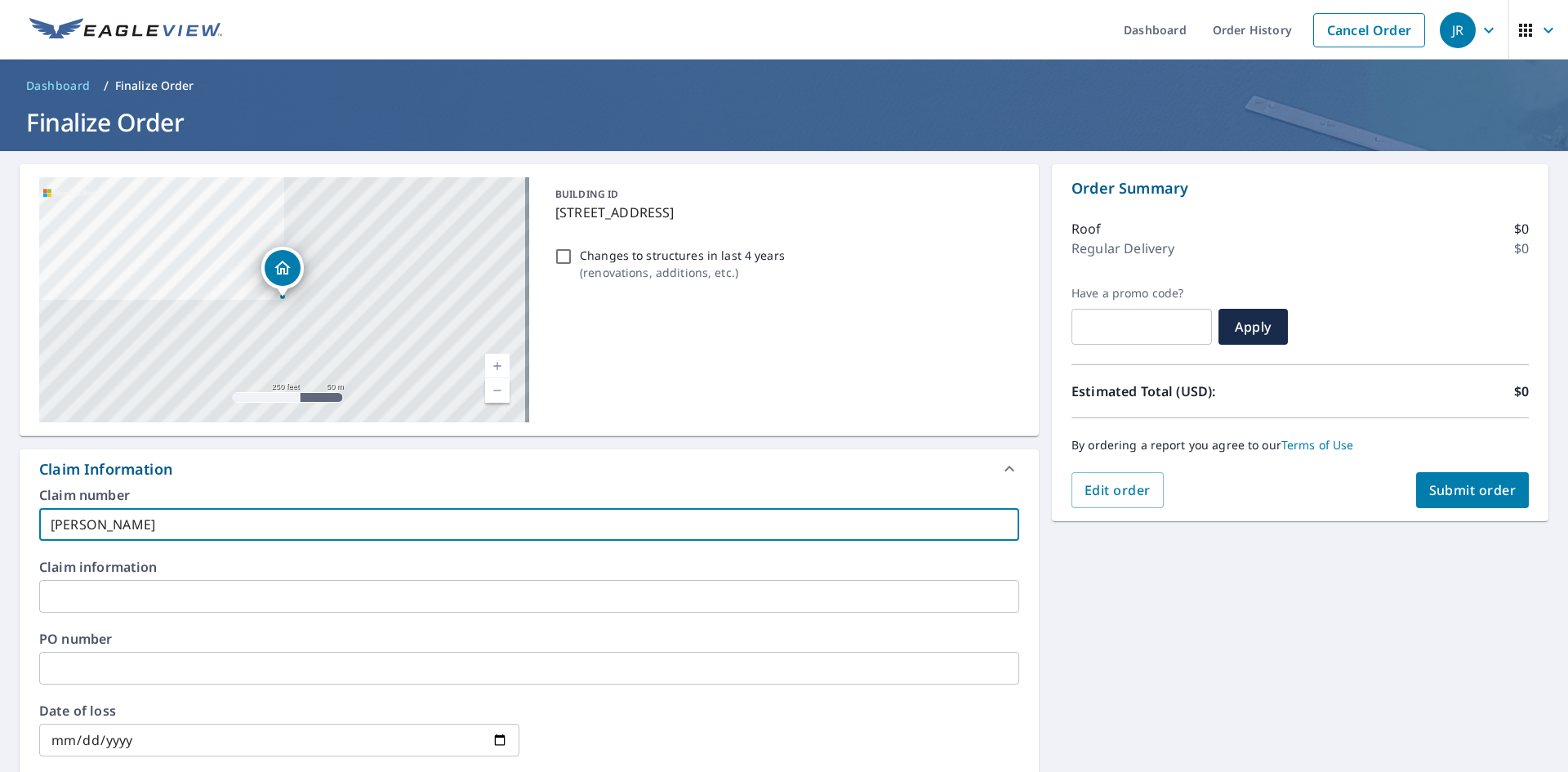
type input "[PERSON_NAME]"
checkbox input "true"
type input "[PERSON_NAME]"
checkbox input "true"
type input "[PERSON_NAME] -"
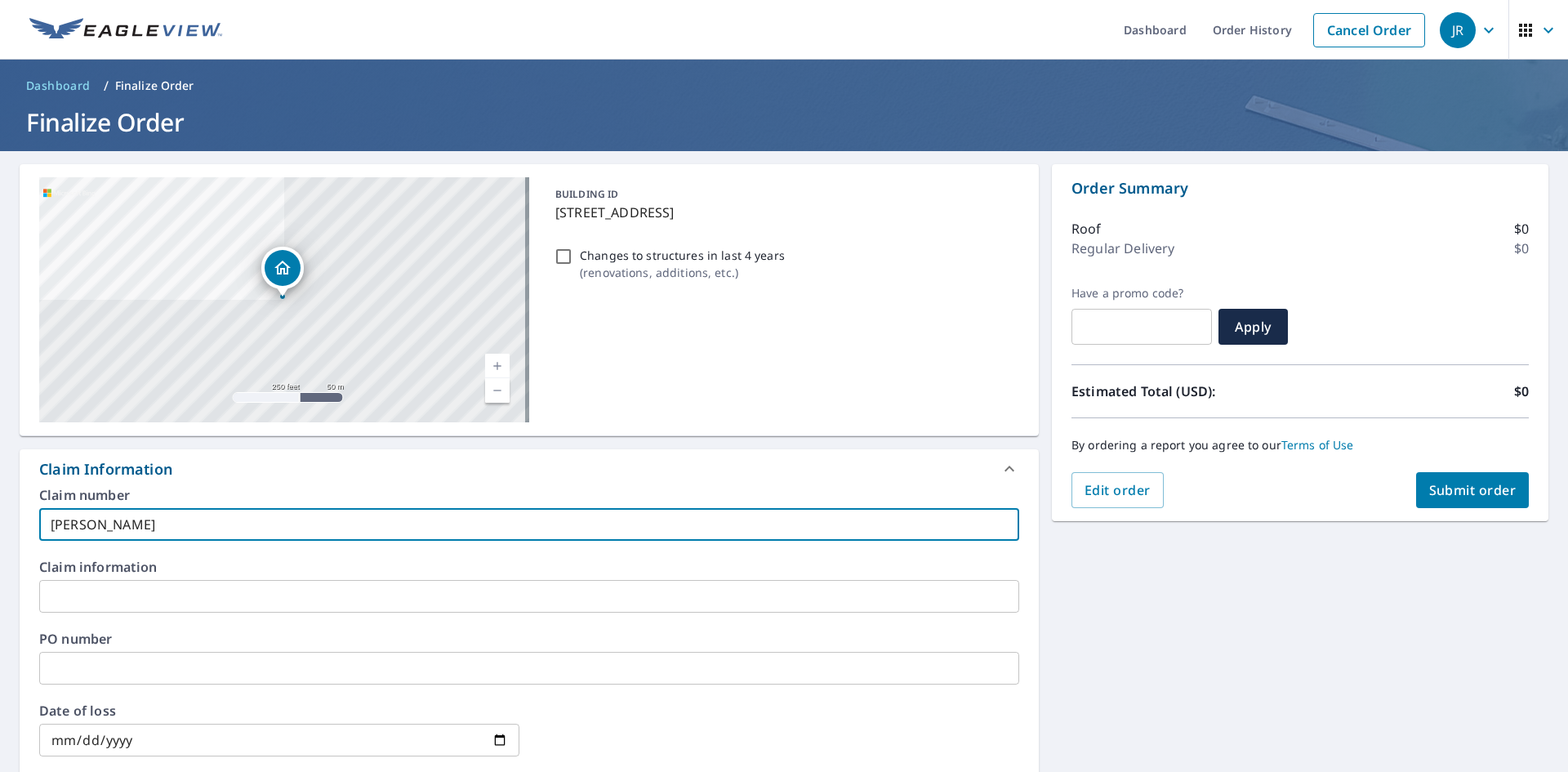
checkbox input "true"
type input "[PERSON_NAME] -"
checkbox input "true"
type input "[PERSON_NAME]"
checkbox input "true"
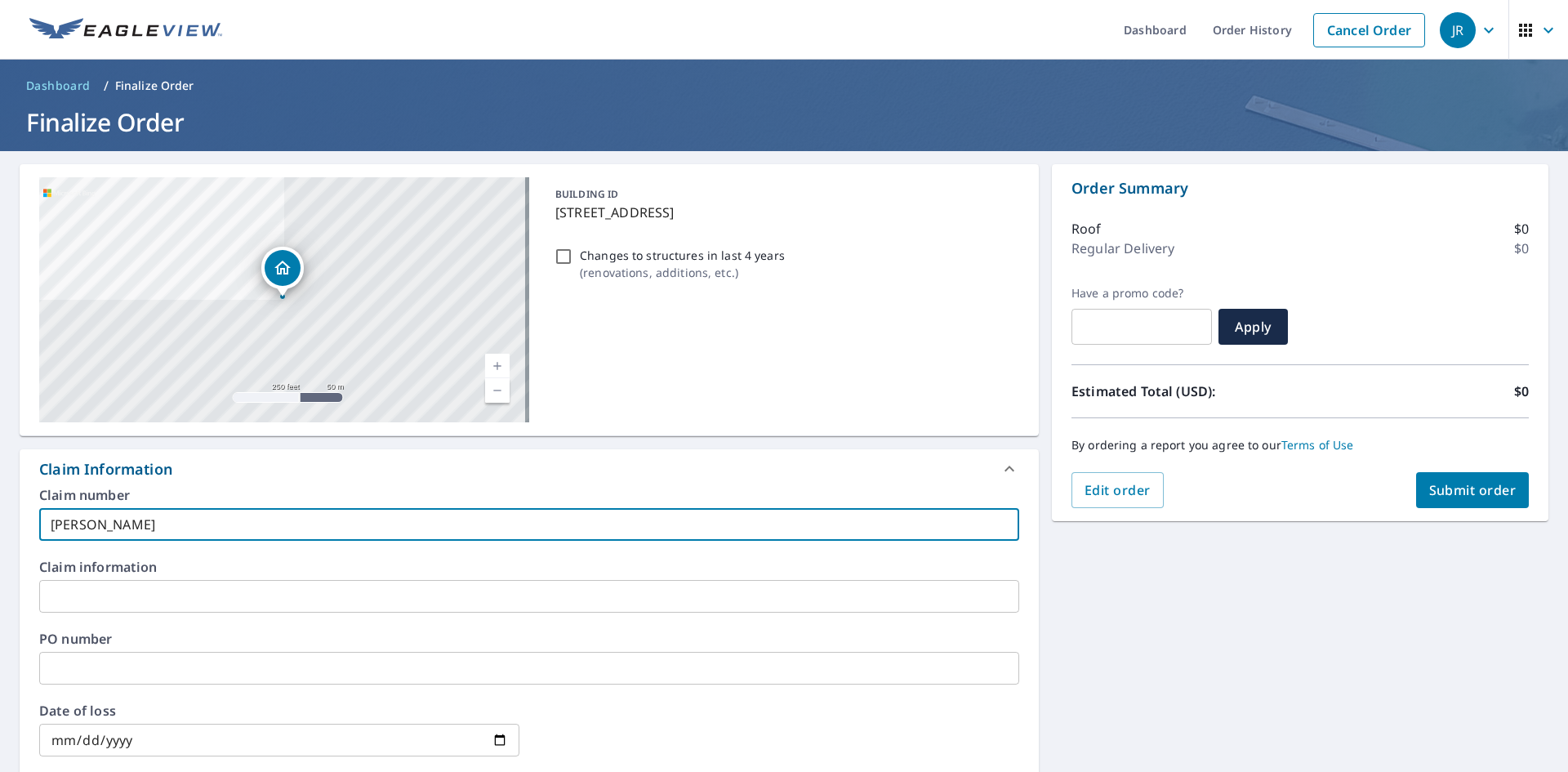
type input "[PERSON_NAME] - CR"
checkbox input "true"
type input "[PERSON_NAME] - CR"
checkbox input "true"
type input "[PERSON_NAME] - CR"
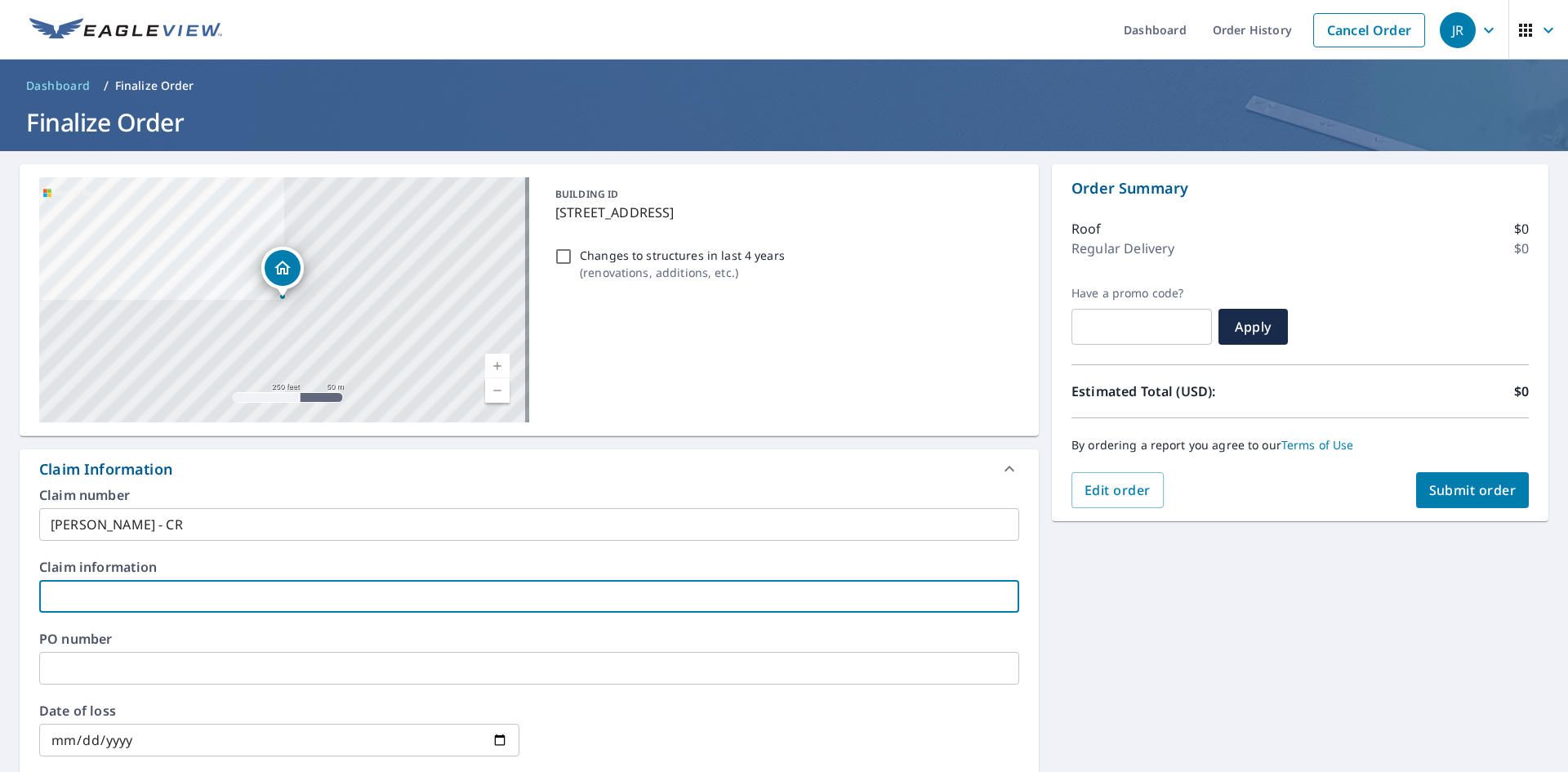
type input "W"
checkbox input "true"
type input "Wi"
checkbox input "true"
type input "Wil"
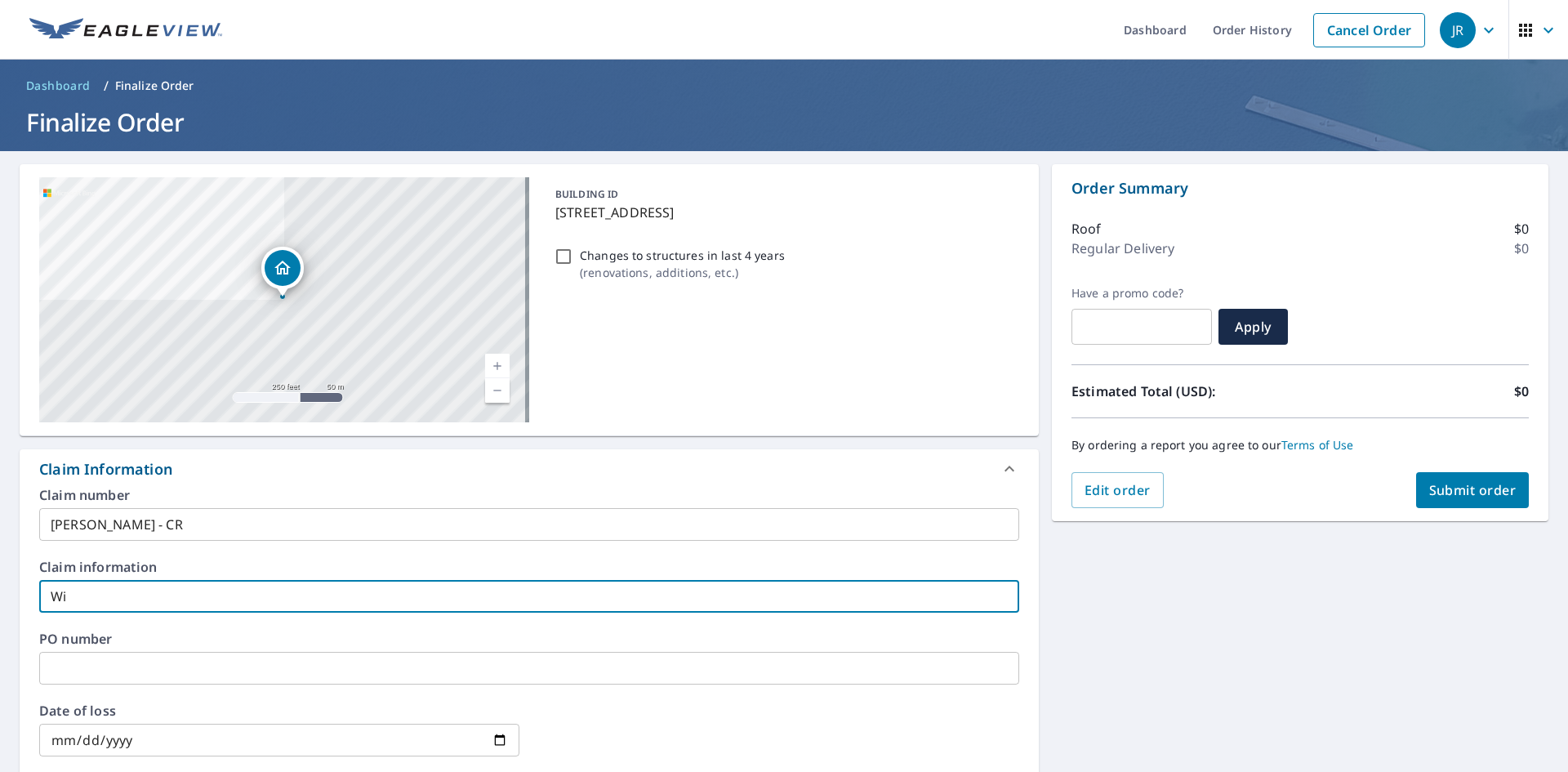
checkbox input "true"
type input "Will"
checkbox input "true"
type input "[PERSON_NAME]"
checkbox input "true"
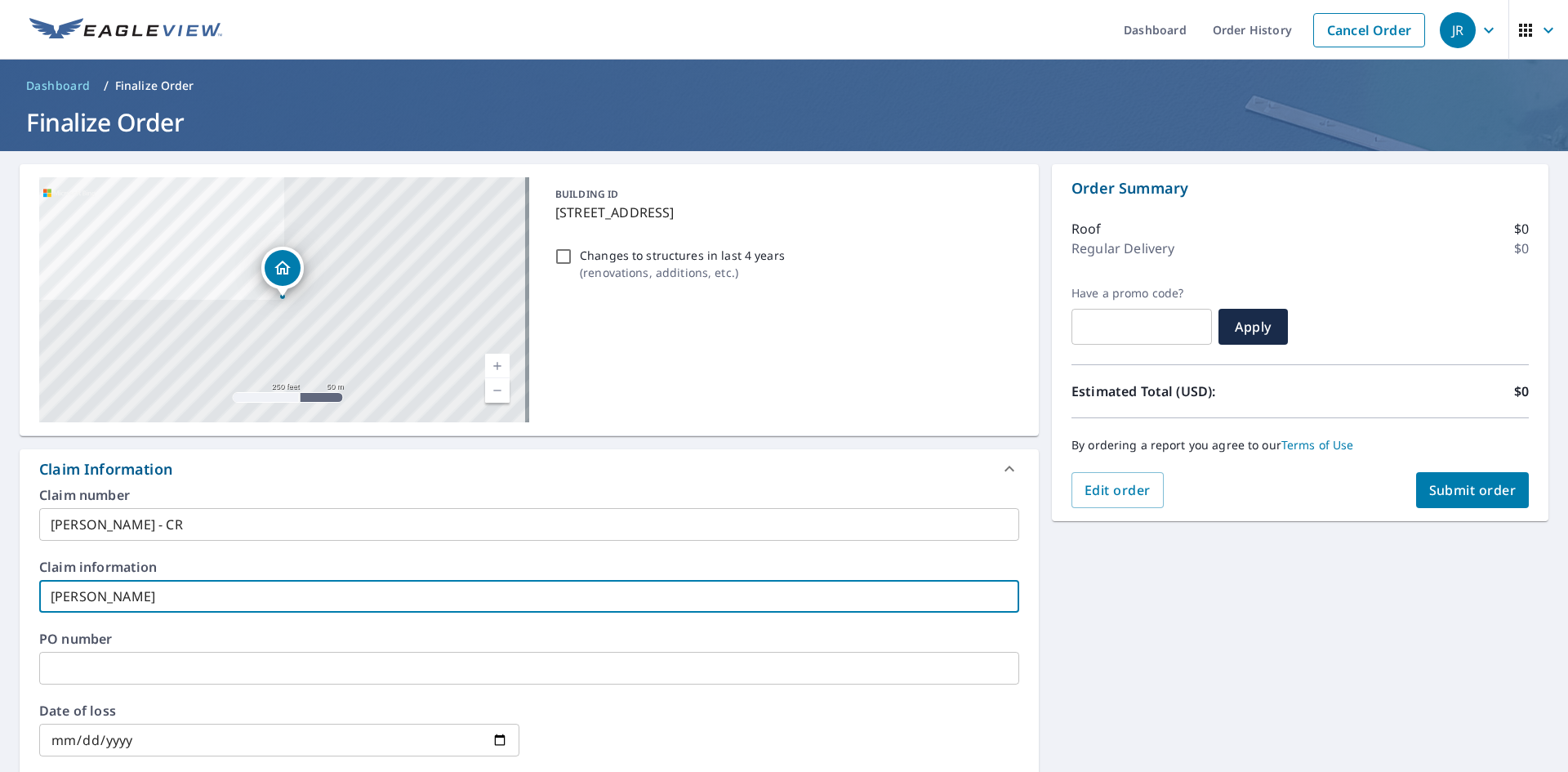
type input "[PERSON_NAME]"
checkbox input "true"
type input "[PERSON_NAME]"
checkbox input "true"
type input "[PERSON_NAME]"
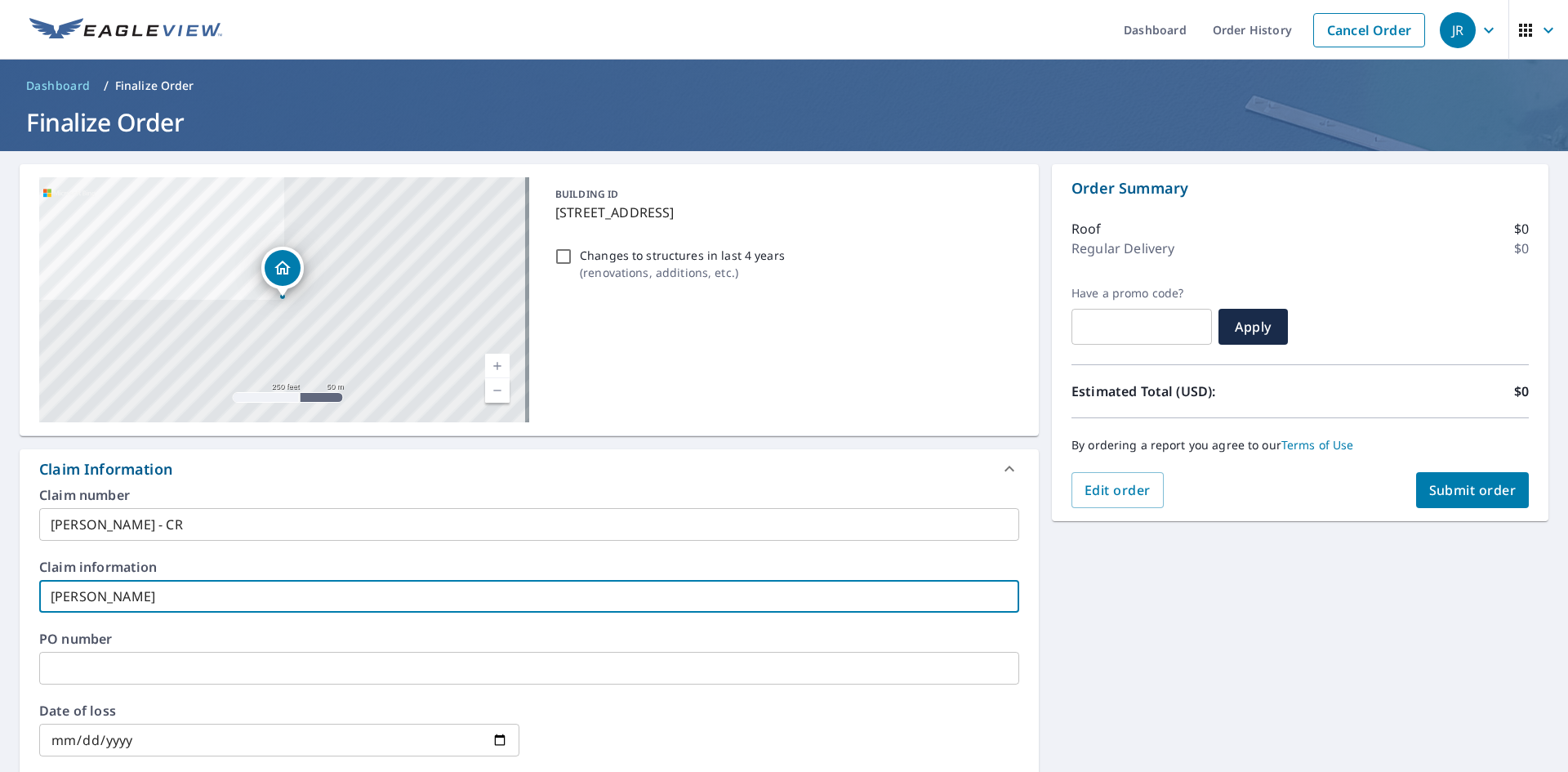
checkbox input "true"
type input "[PERSON_NAME]"
checkbox input "true"
type input "[PERSON_NAME]"
checkbox input "true"
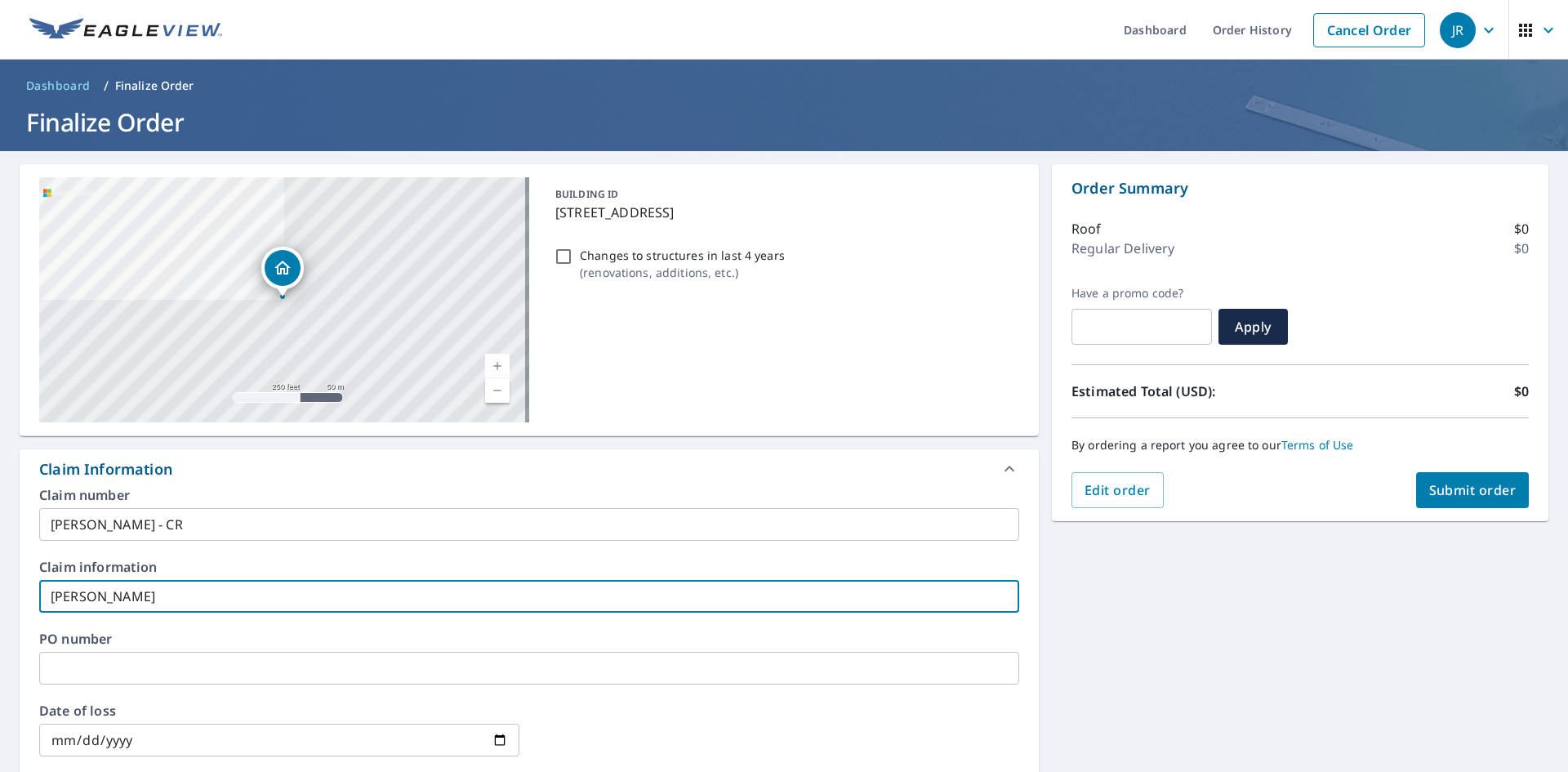
type input "[PERSON_NAME]"
checkbox input "true"
type input "[PERSON_NAME]"
checkbox input "true"
type input "[PERSON_NAME]"
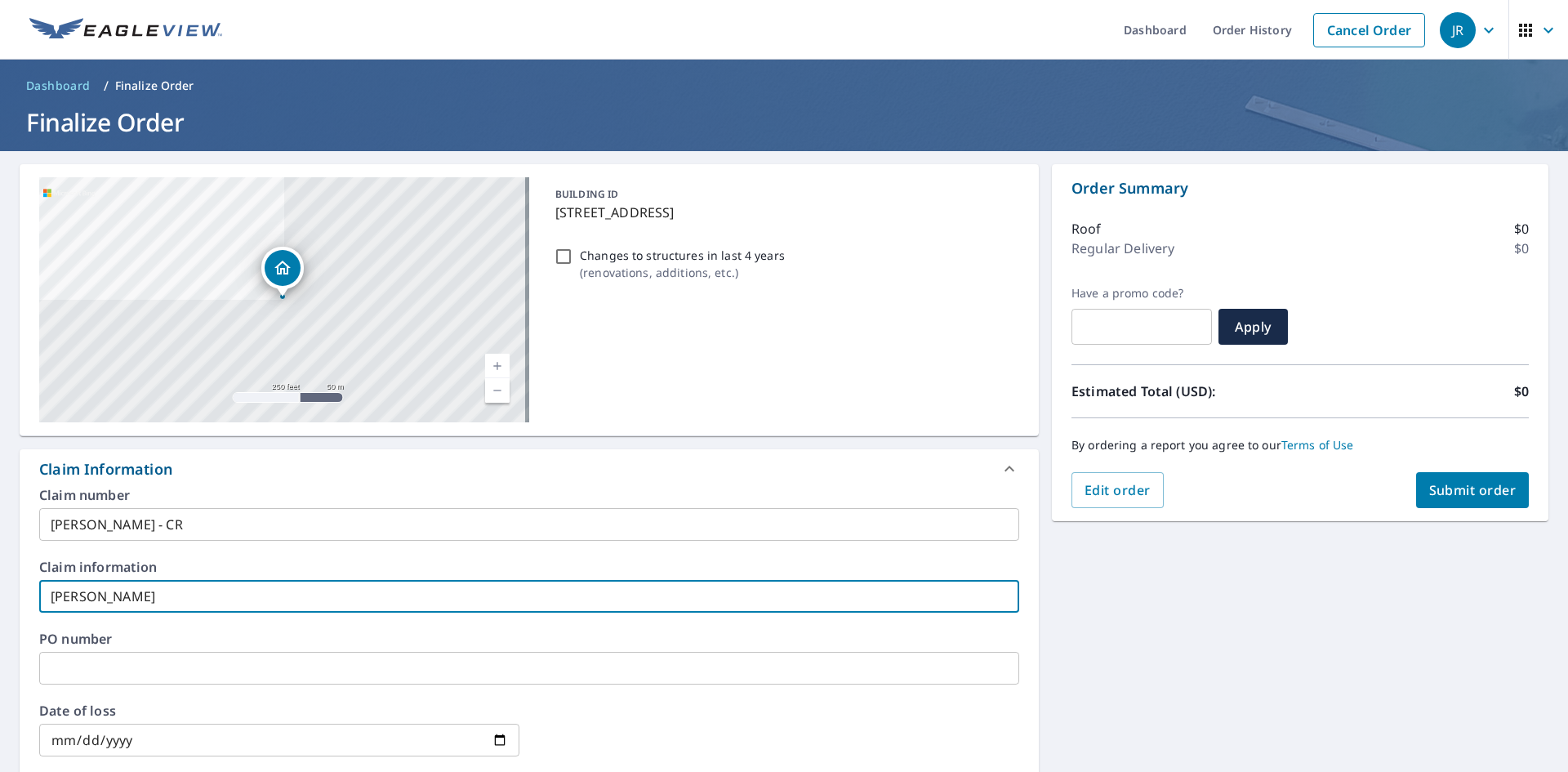
checkbox input "true"
type input "[PERSON_NAME]"
checkbox input "true"
type input "[PERSON_NAME] 0-"
checkbox input "true"
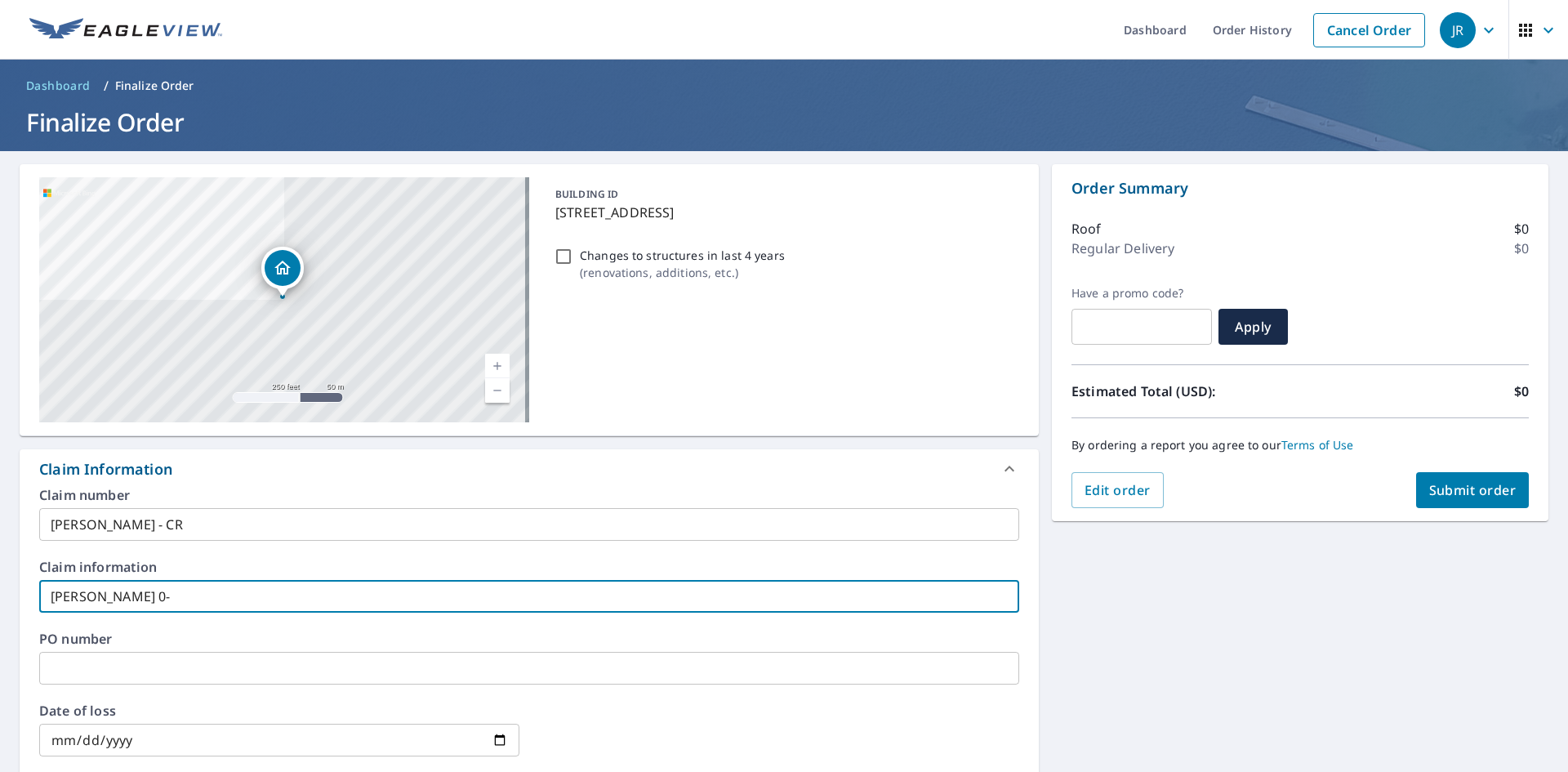
type input "[PERSON_NAME] 0"
checkbox input "true"
type input "[PERSON_NAME]"
checkbox input "true"
type input "[PERSON_NAME] -"
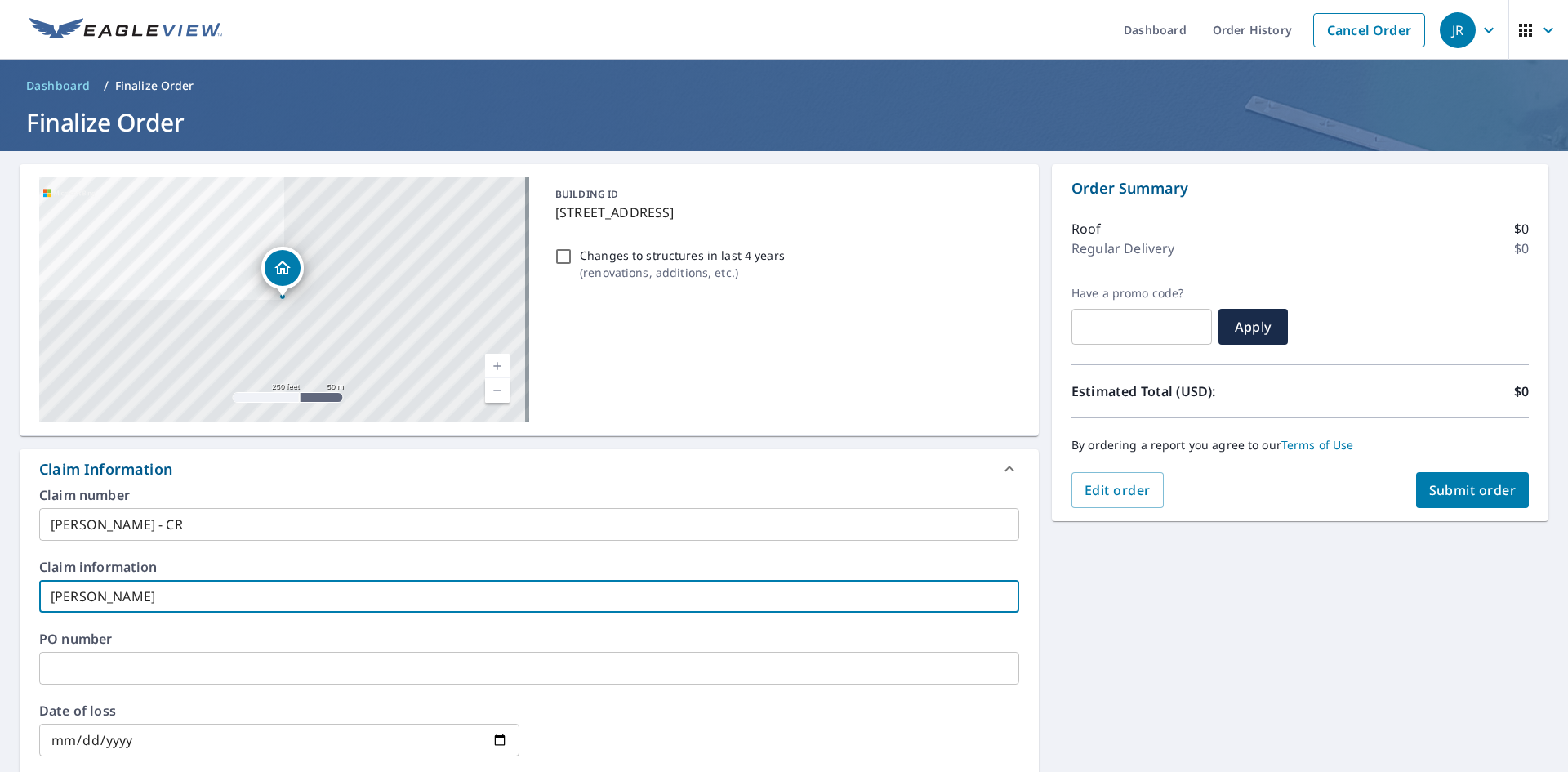
checkbox input "true"
type input "[PERSON_NAME] -"
checkbox input "true"
type input "[PERSON_NAME]"
checkbox input "true"
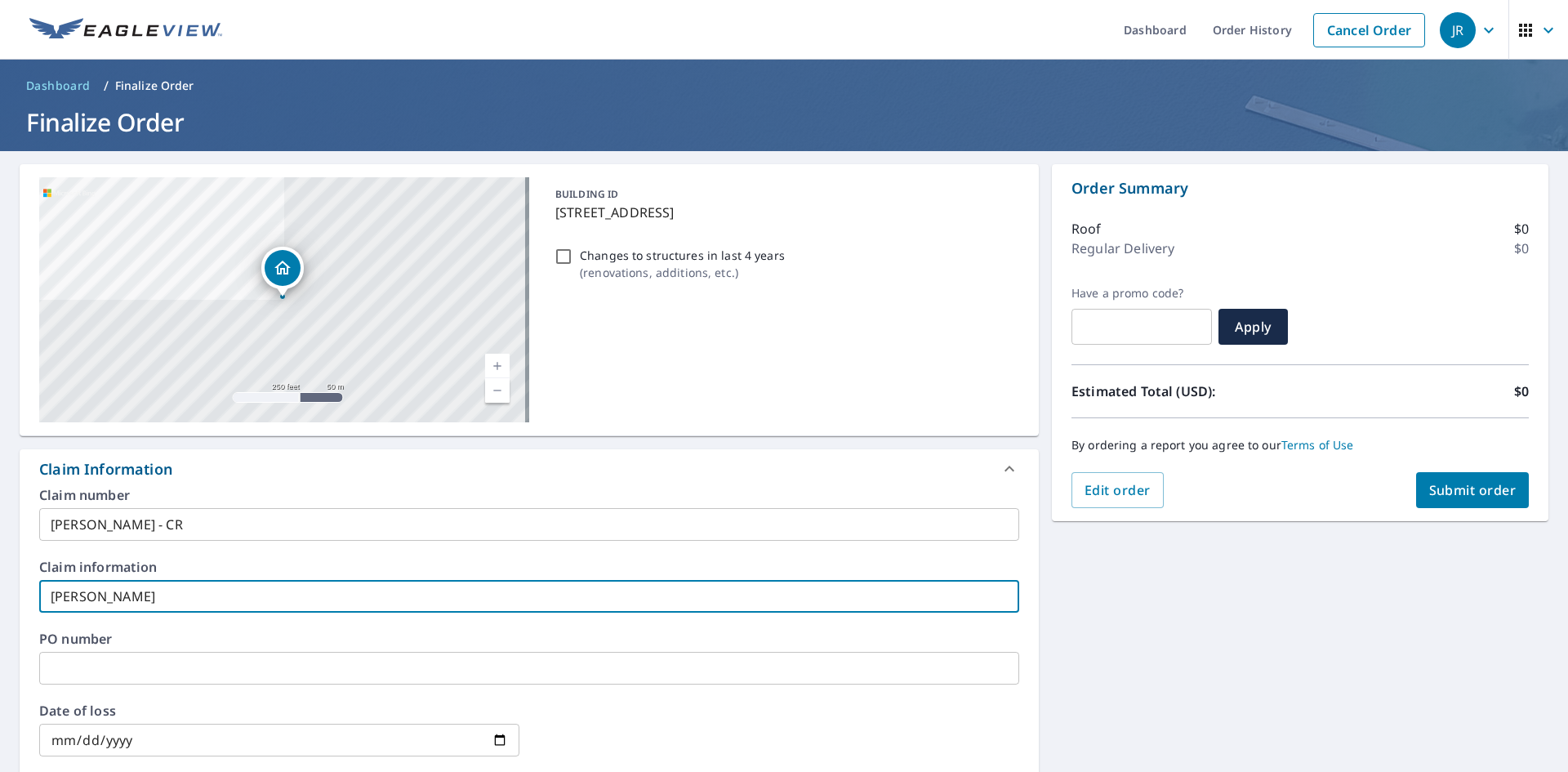
type input "[PERSON_NAME] - CR"
checkbox input "true"
type input "[PERSON_NAME] - CR"
checkbox input "true"
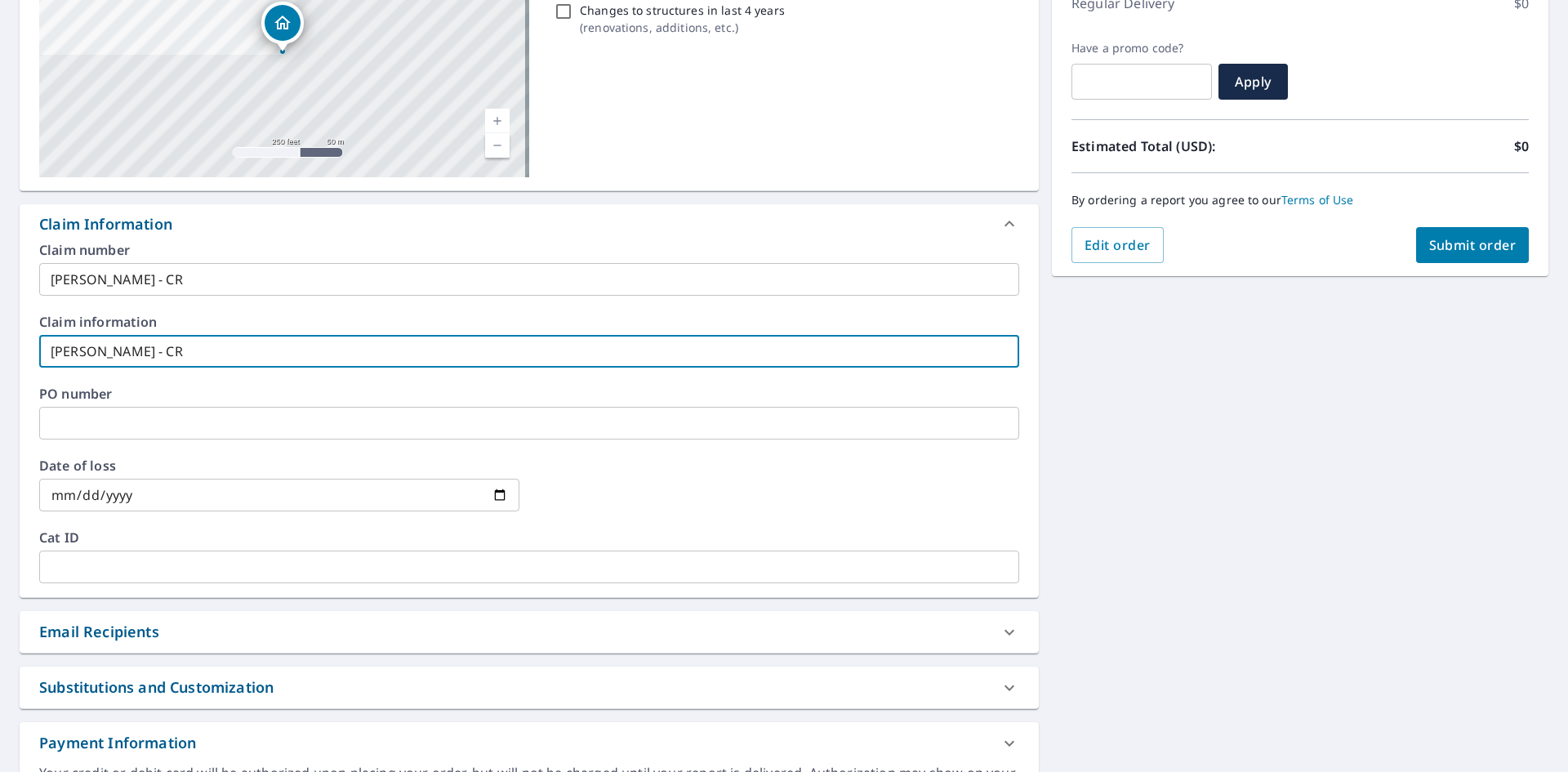
type input "[PERSON_NAME] - CR"
click at [1440, 256] on button "Submit order" at bounding box center [1473, 245] width 114 height 36
checkbox input "true"
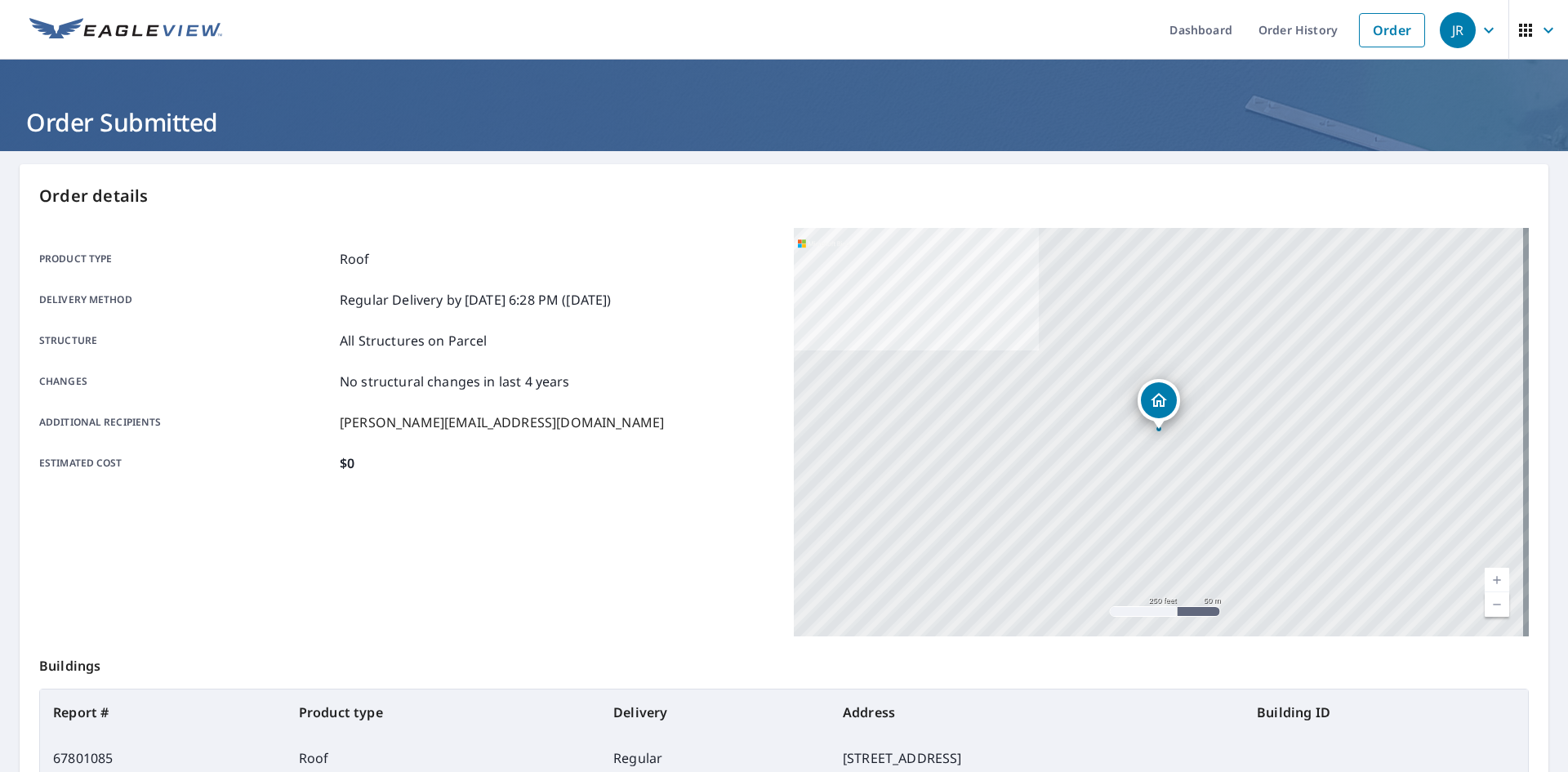
click at [635, 376] on div "Changes No structural changes in last 4 years" at bounding box center [406, 381] width 735 height 19
drag, startPoint x: 635, startPoint y: 376, endPoint x: 565, endPoint y: 386, distance: 70.7
click at [565, 386] on p "No structural changes in last 4 years" at bounding box center [455, 381] width 230 height 19
click at [582, 407] on div "Product type Roof Delivery method Regular Delivery by [DATE] 6:28 PM ([DATE]) S…" at bounding box center [406, 361] width 735 height 224
drag, startPoint x: 577, startPoint y: 407, endPoint x: 508, endPoint y: 431, distance: 73.1
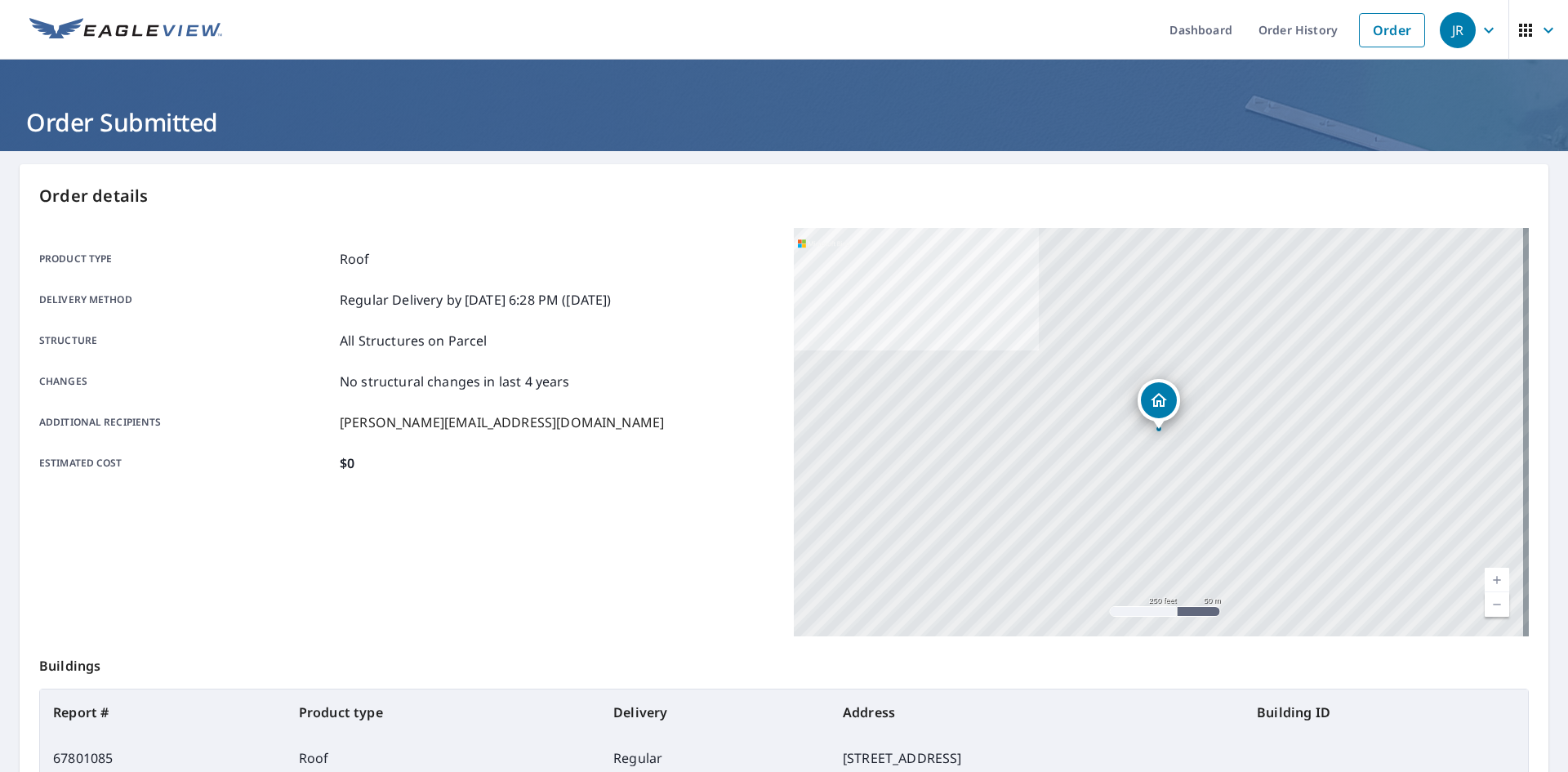
click at [510, 431] on p "[PERSON_NAME][EMAIL_ADDRESS][DOMAIN_NAME]" at bounding box center [502, 422] width 325 height 19
click at [515, 444] on div "Product type Roof Delivery method Regular Delivery by [DATE] 6:28 PM ([DATE]) S…" at bounding box center [406, 361] width 735 height 224
drag, startPoint x: 510, startPoint y: 444, endPoint x: 416, endPoint y: 497, distance: 107.9
click at [406, 495] on div "Product type Roof Delivery method Regular Delivery by [DATE] 6:28 PM ([DATE]) S…" at bounding box center [406, 432] width 735 height 409
click at [412, 500] on div "Product type Roof Delivery method Regular Delivery by [DATE] 6:28 PM ([DATE]) S…" at bounding box center [406, 432] width 735 height 409
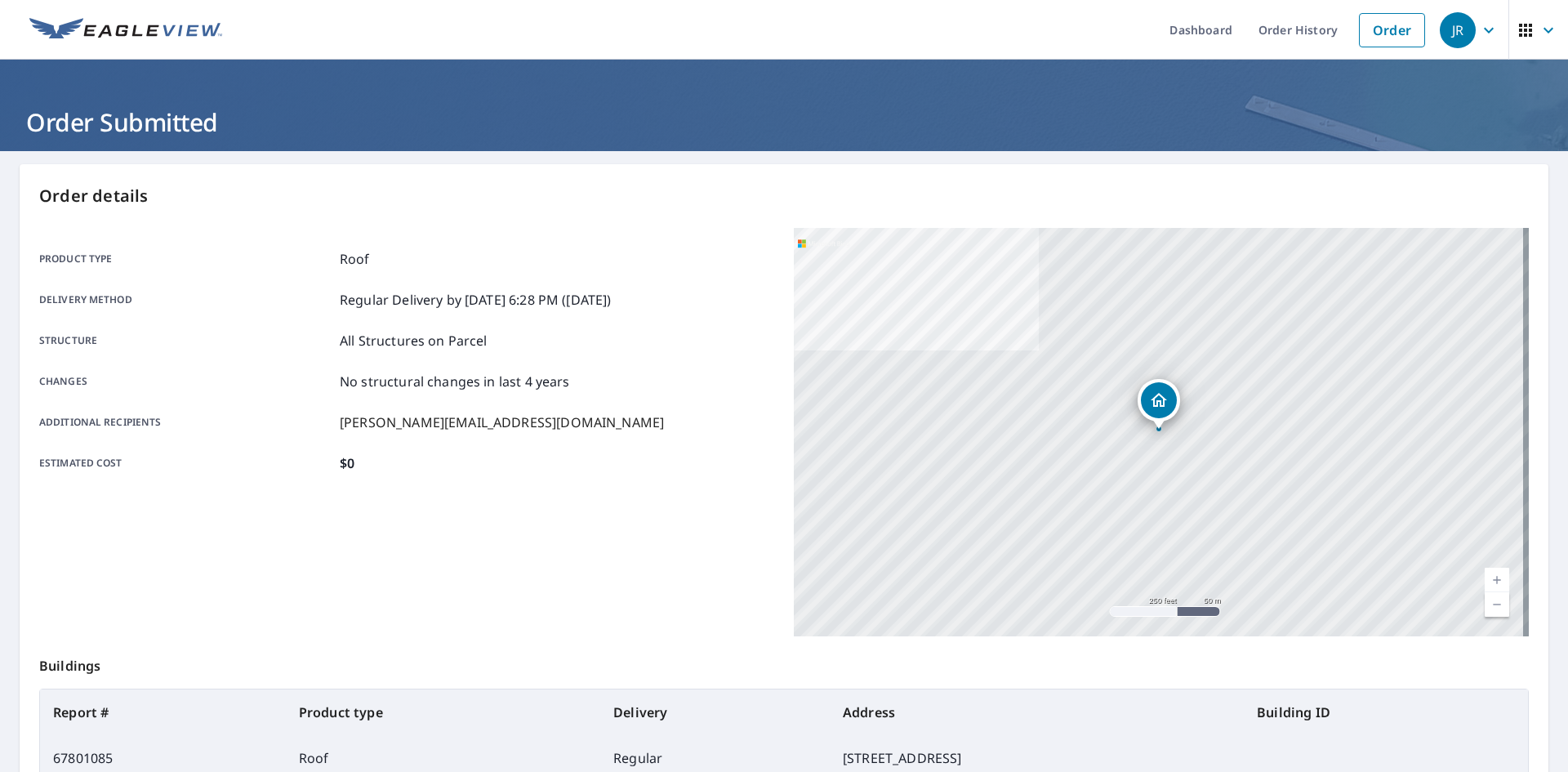
drag, startPoint x: 410, startPoint y: 498, endPoint x: 352, endPoint y: 518, distance: 61.4
click at [358, 524] on div "Product type Roof Delivery method Regular Delivery by [DATE] 6:28 PM ([DATE]) S…" at bounding box center [406, 432] width 735 height 409
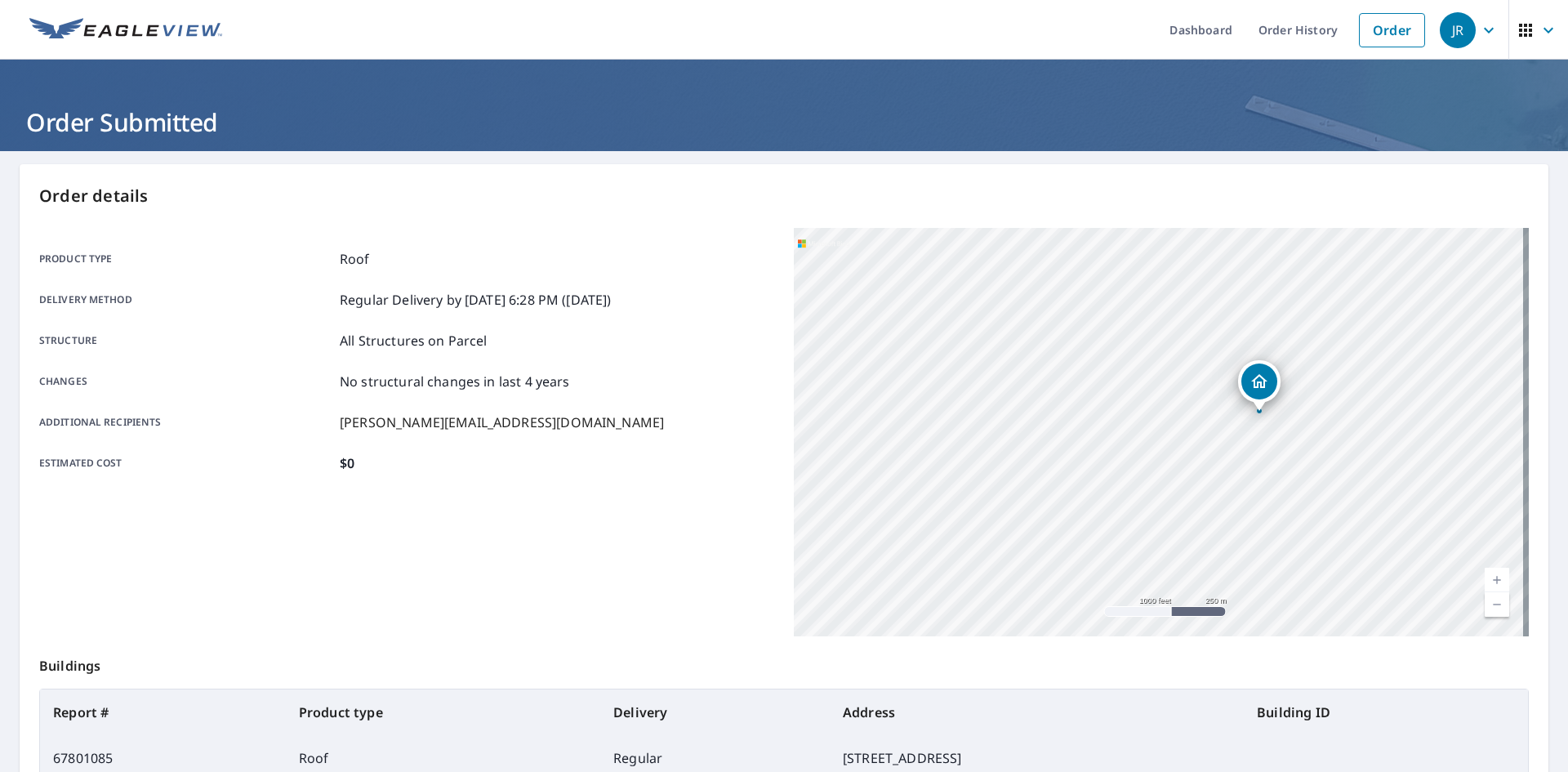
scroll to position [190, 0]
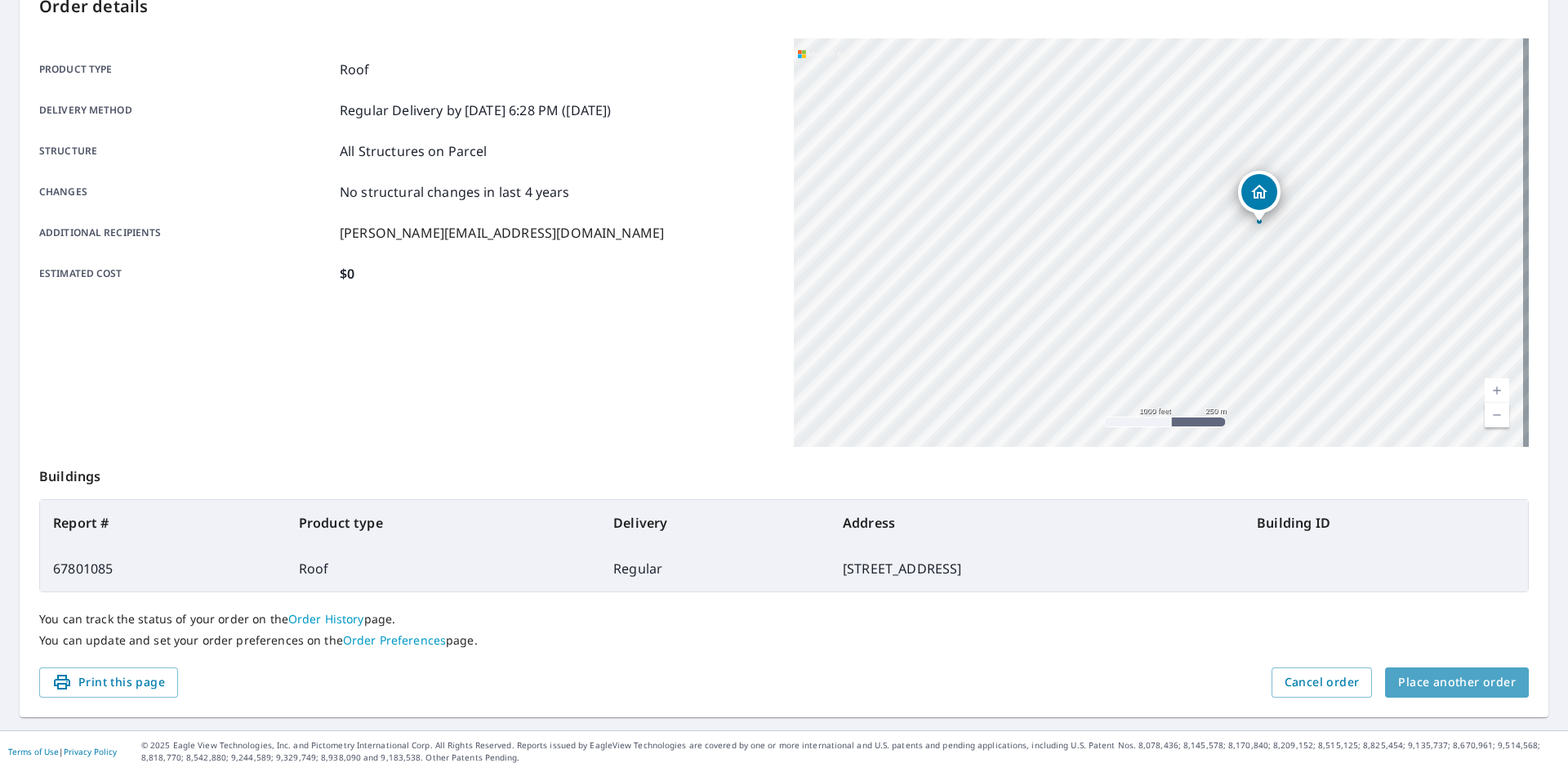
click at [1436, 676] on span "Place another order" at bounding box center [1456, 682] width 117 height 20
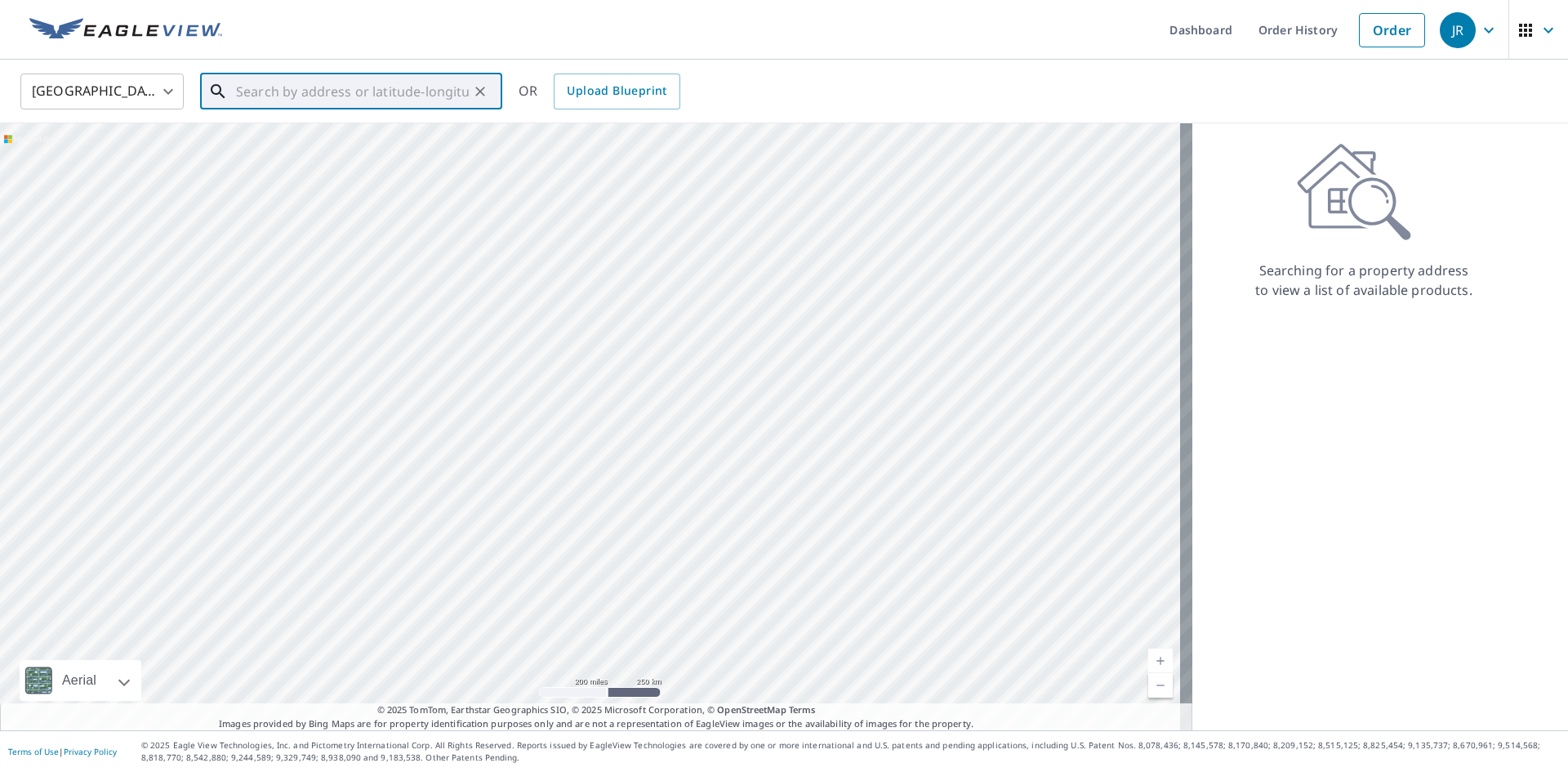
paste input "[STREET_ADDRESS][US_STATE]"
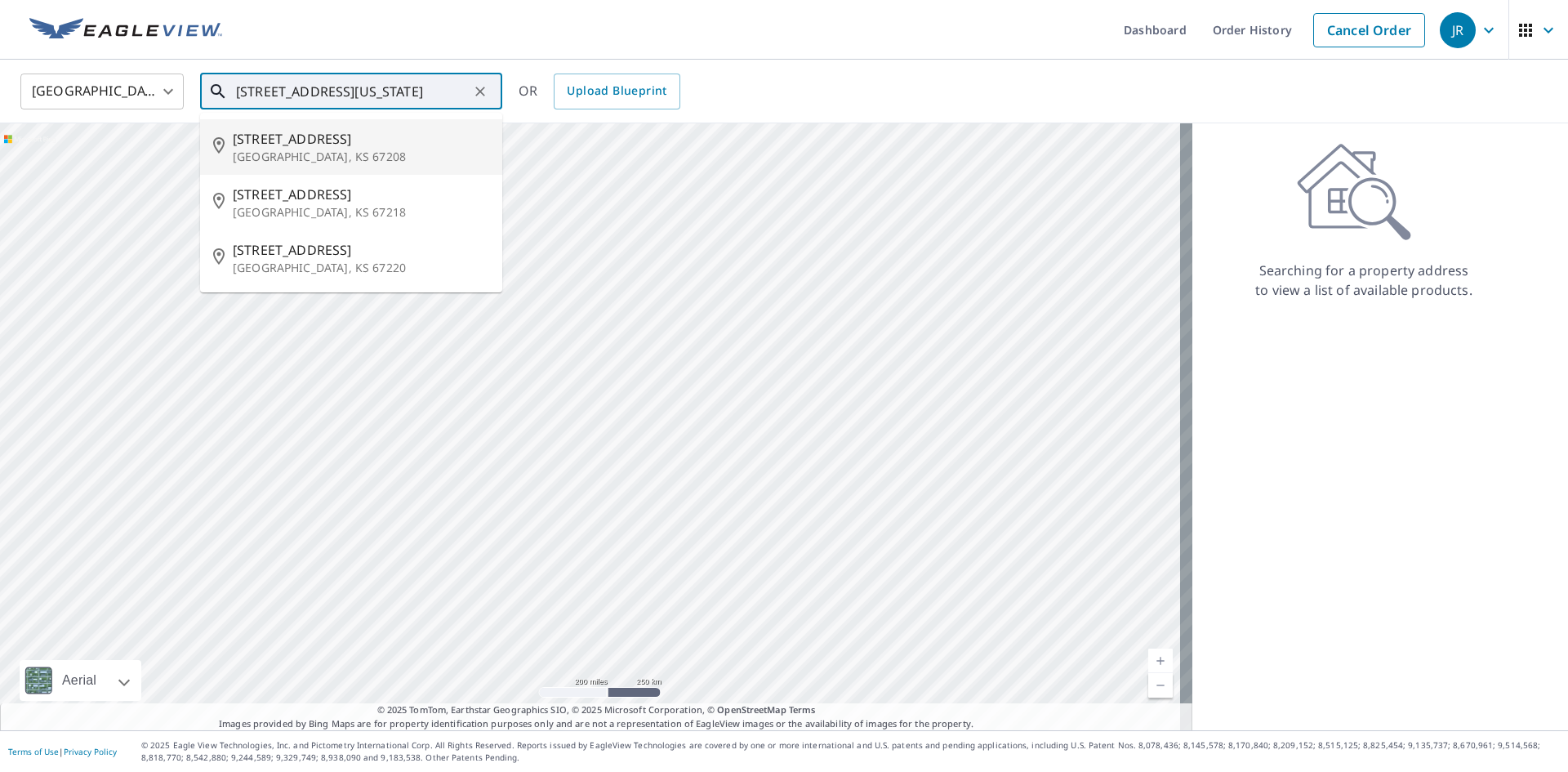
click at [319, 150] on p "[GEOGRAPHIC_DATA], KS 67208" at bounding box center [361, 157] width 256 height 17
type input "[STREET_ADDRESS]"
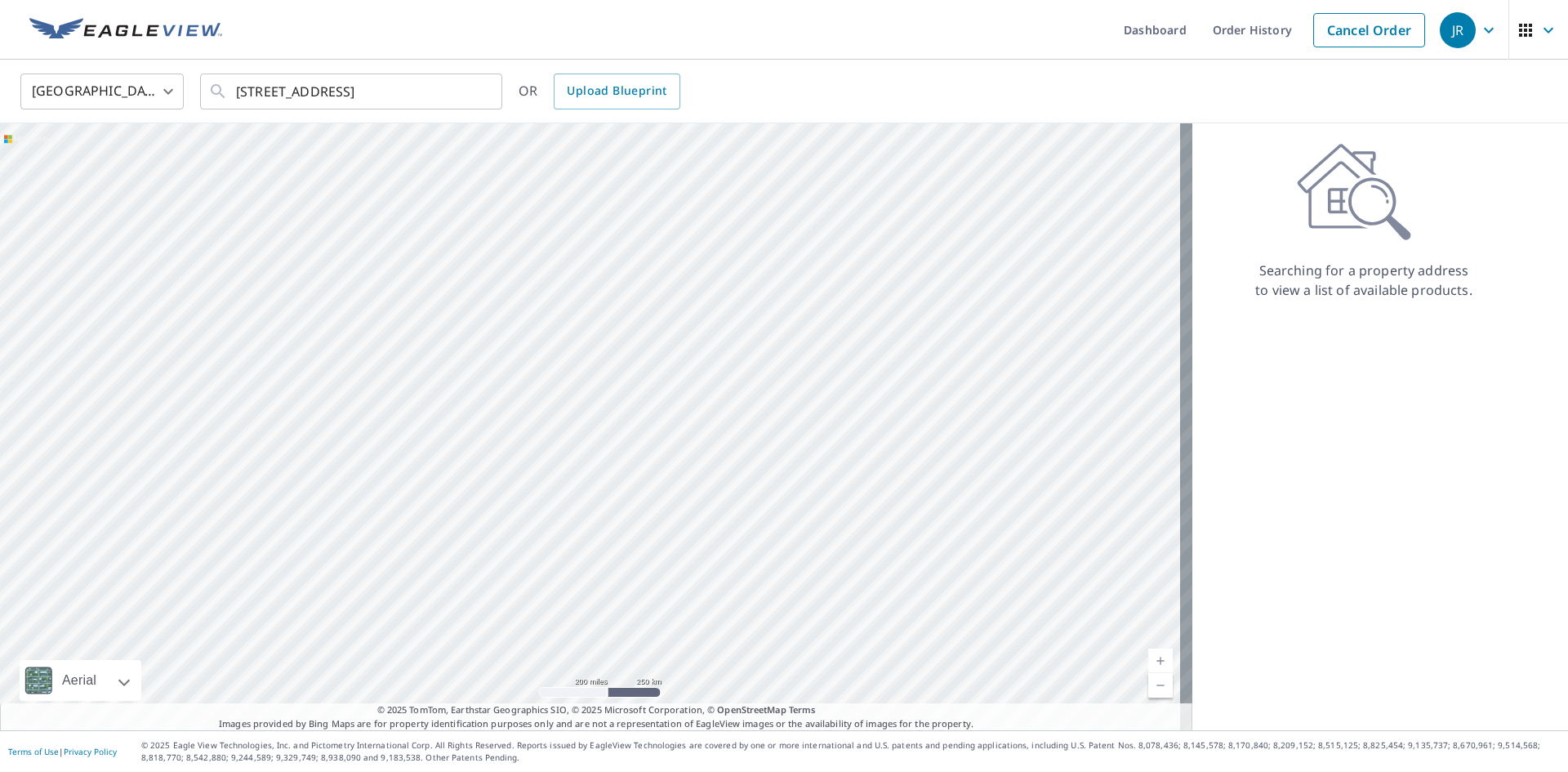
scroll to position [0, 0]
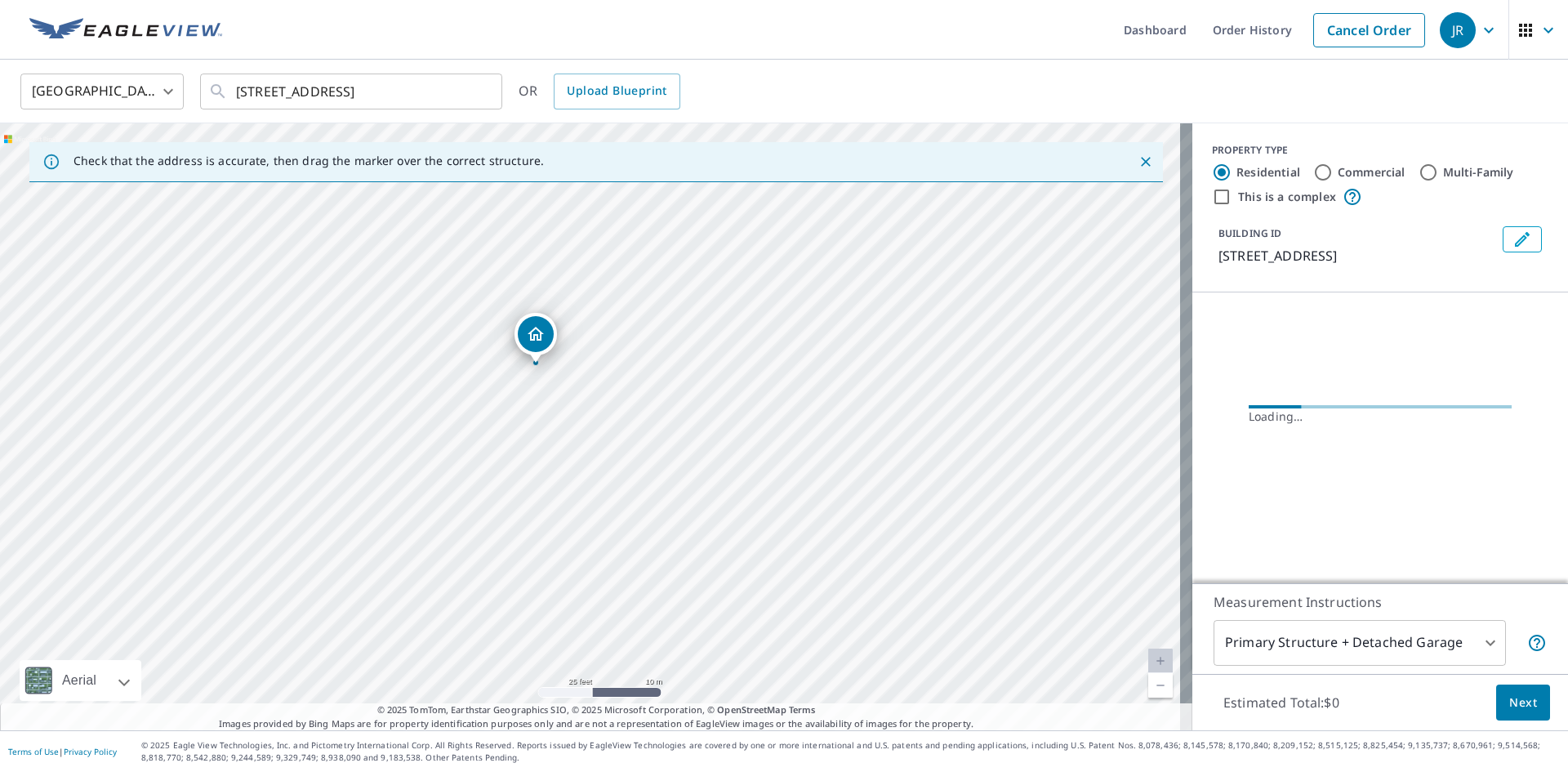
drag, startPoint x: 382, startPoint y: 411, endPoint x: 881, endPoint y: 431, distance: 499.4
click at [881, 431] on div "[STREET_ADDRESS]" at bounding box center [596, 426] width 1193 height 607
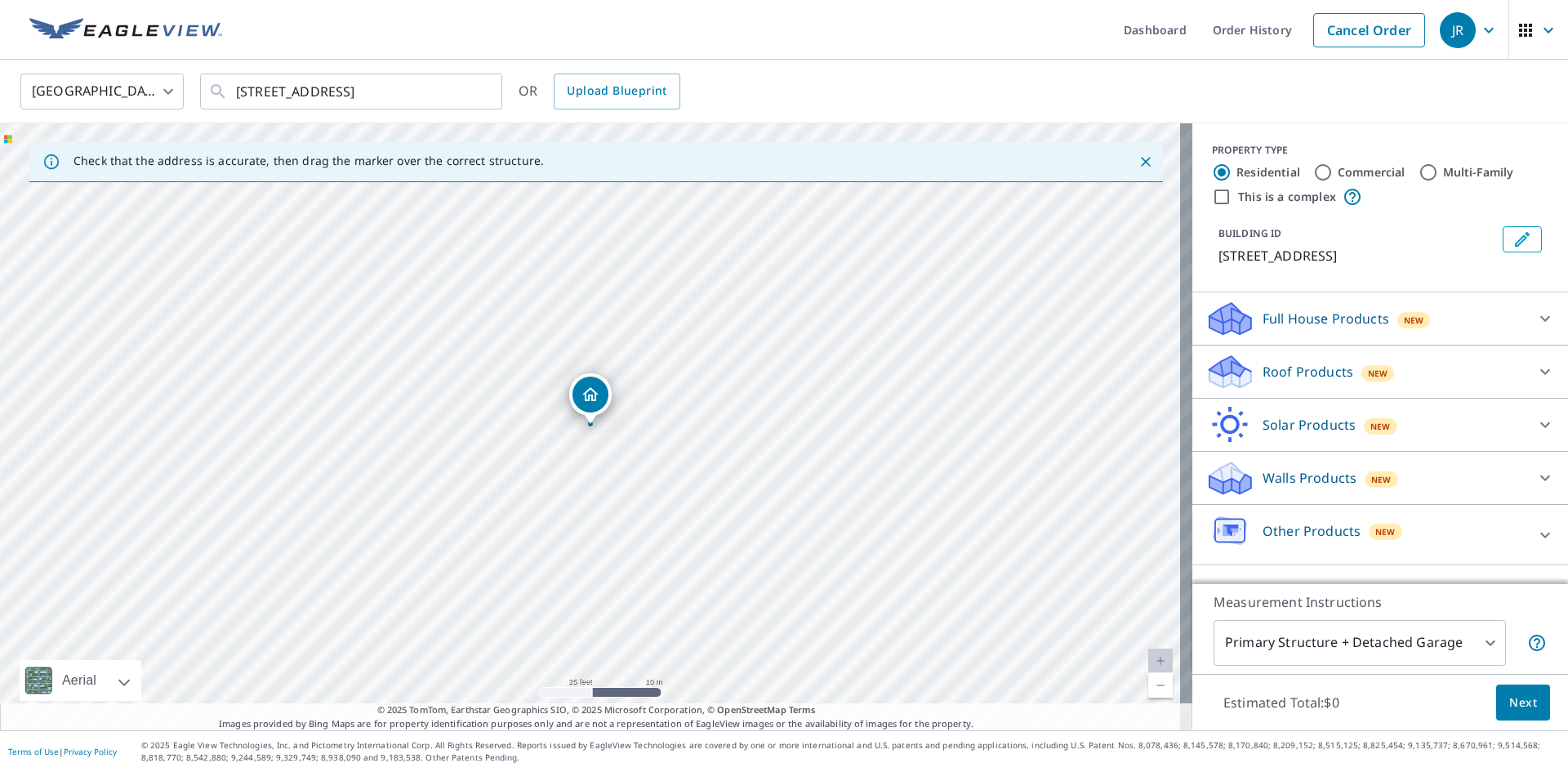
click at [1538, 368] on icon at bounding box center [1545, 371] width 19 height 19
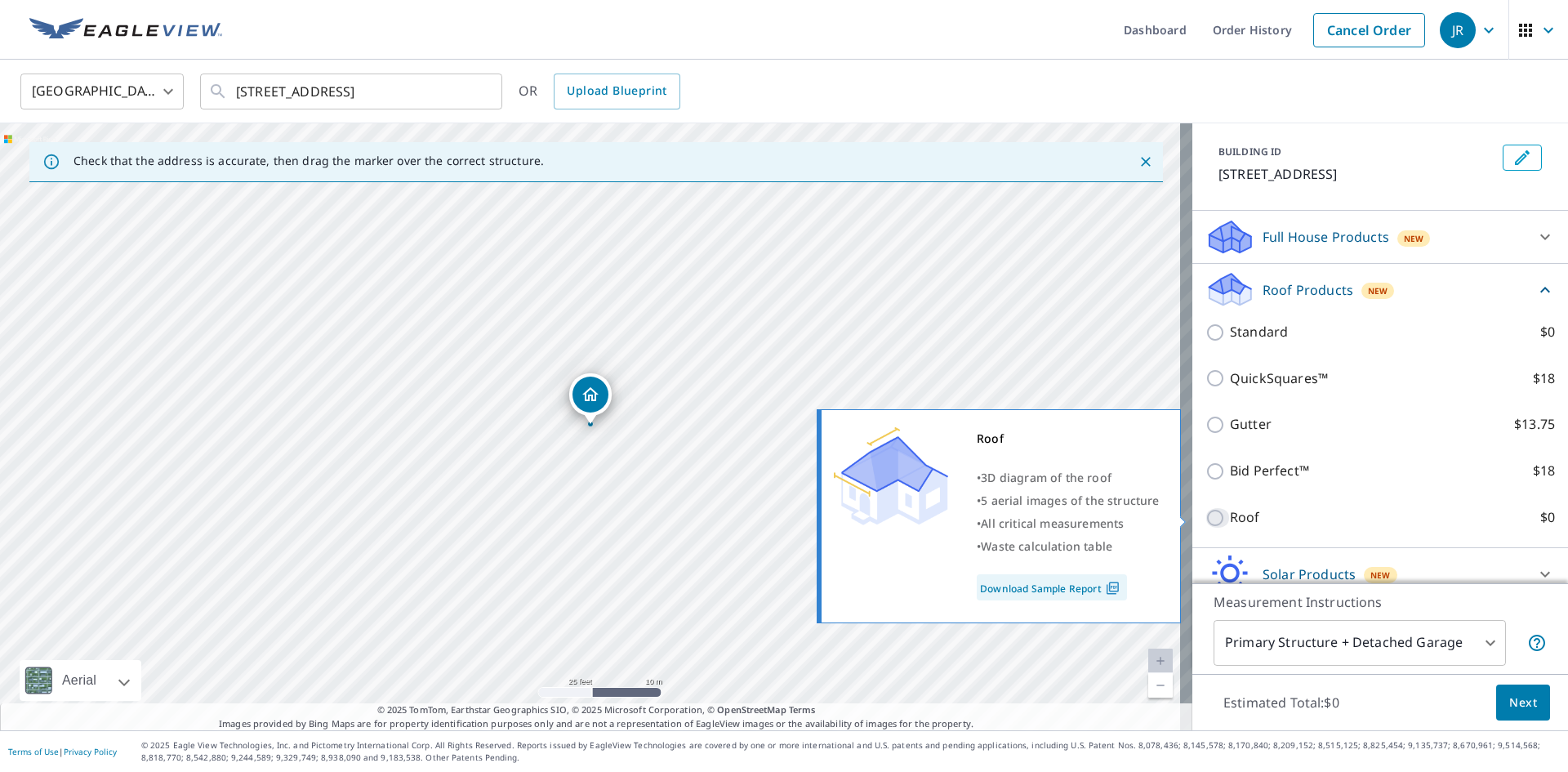
click at [1209, 514] on input "Roof $0" at bounding box center [1218, 517] width 25 height 19
checkbox input "true"
type input "3"
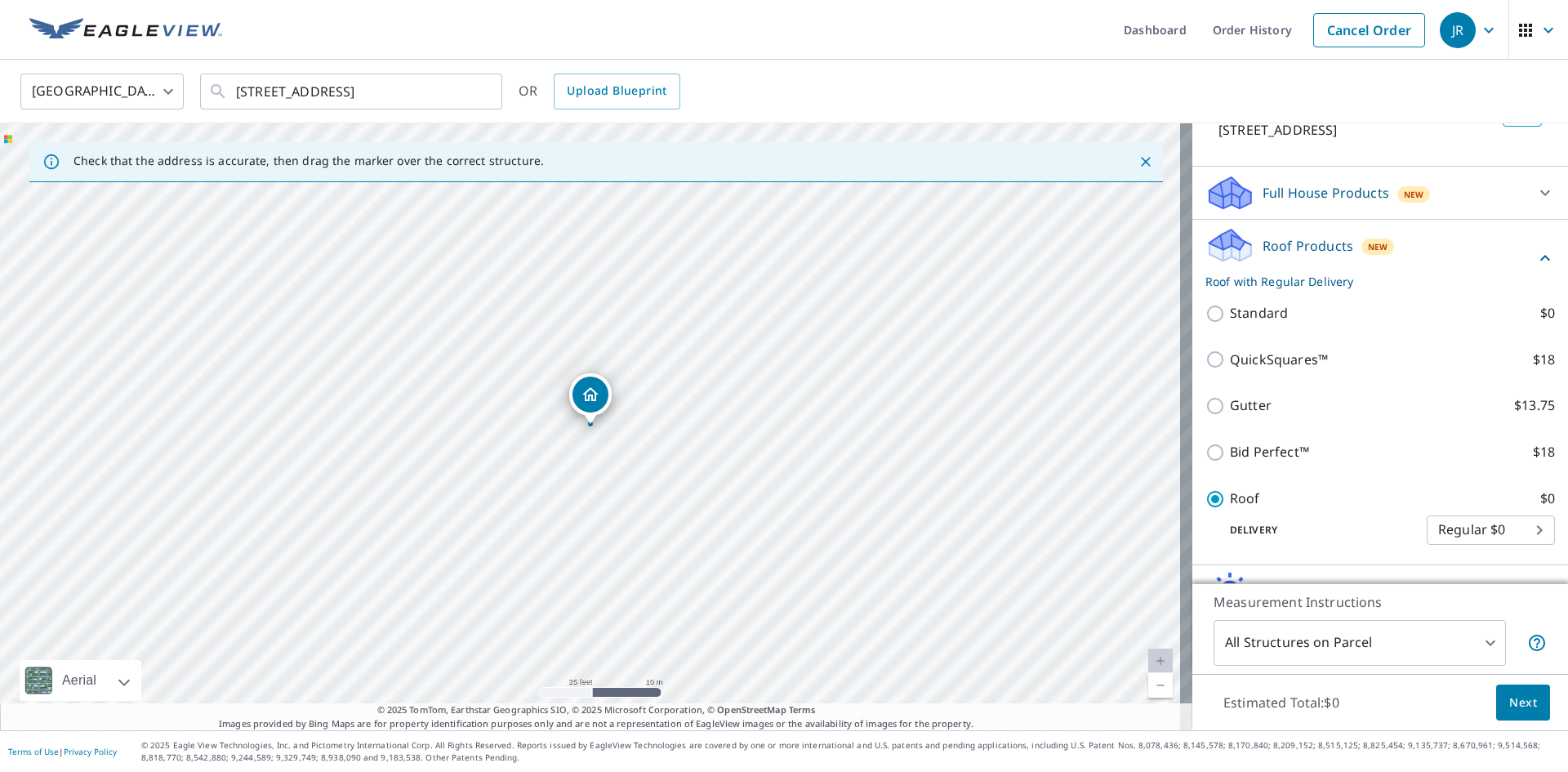
scroll to position [38, 0]
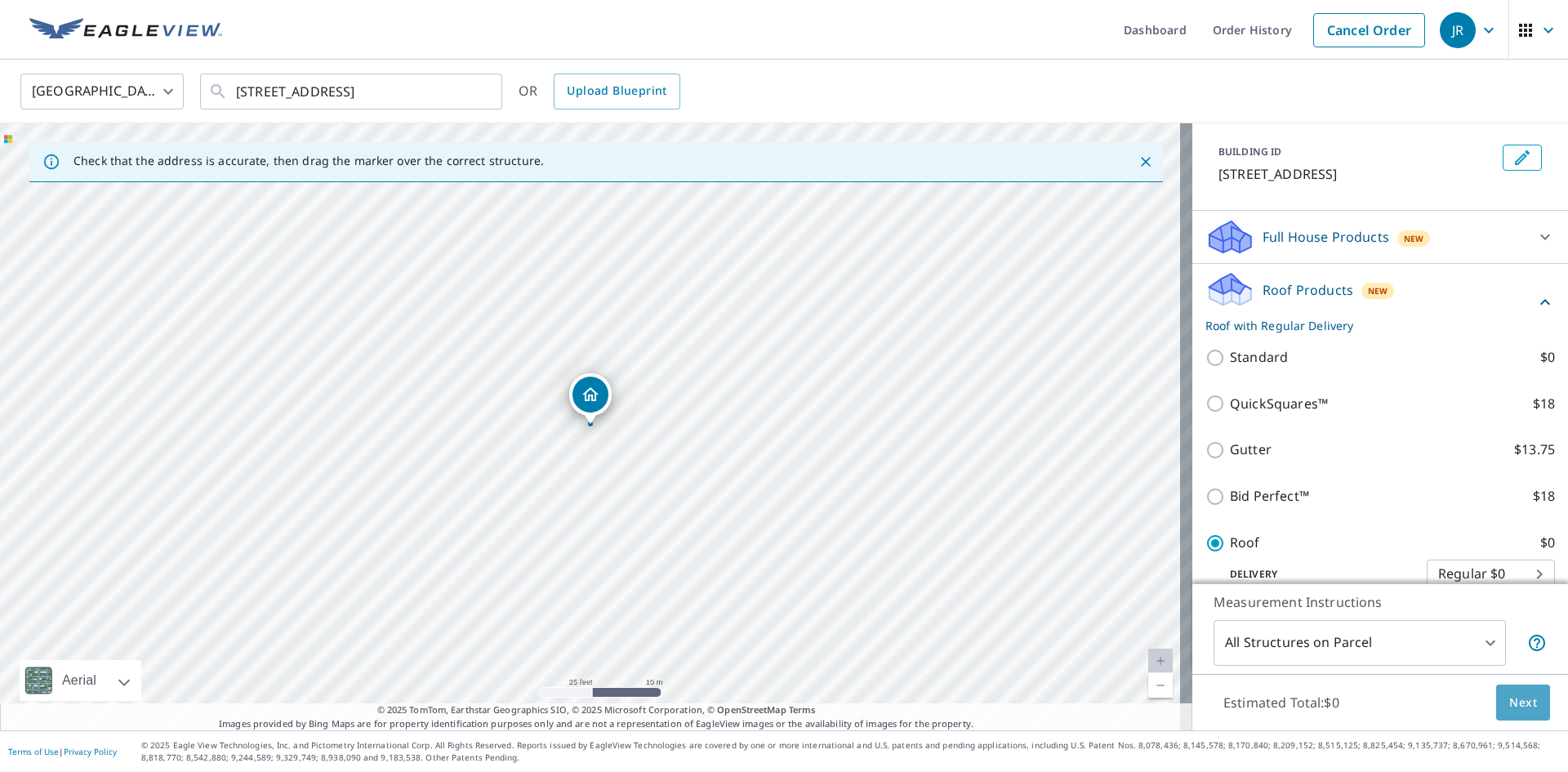
click at [1516, 691] on button "Next" at bounding box center [1523, 703] width 54 height 37
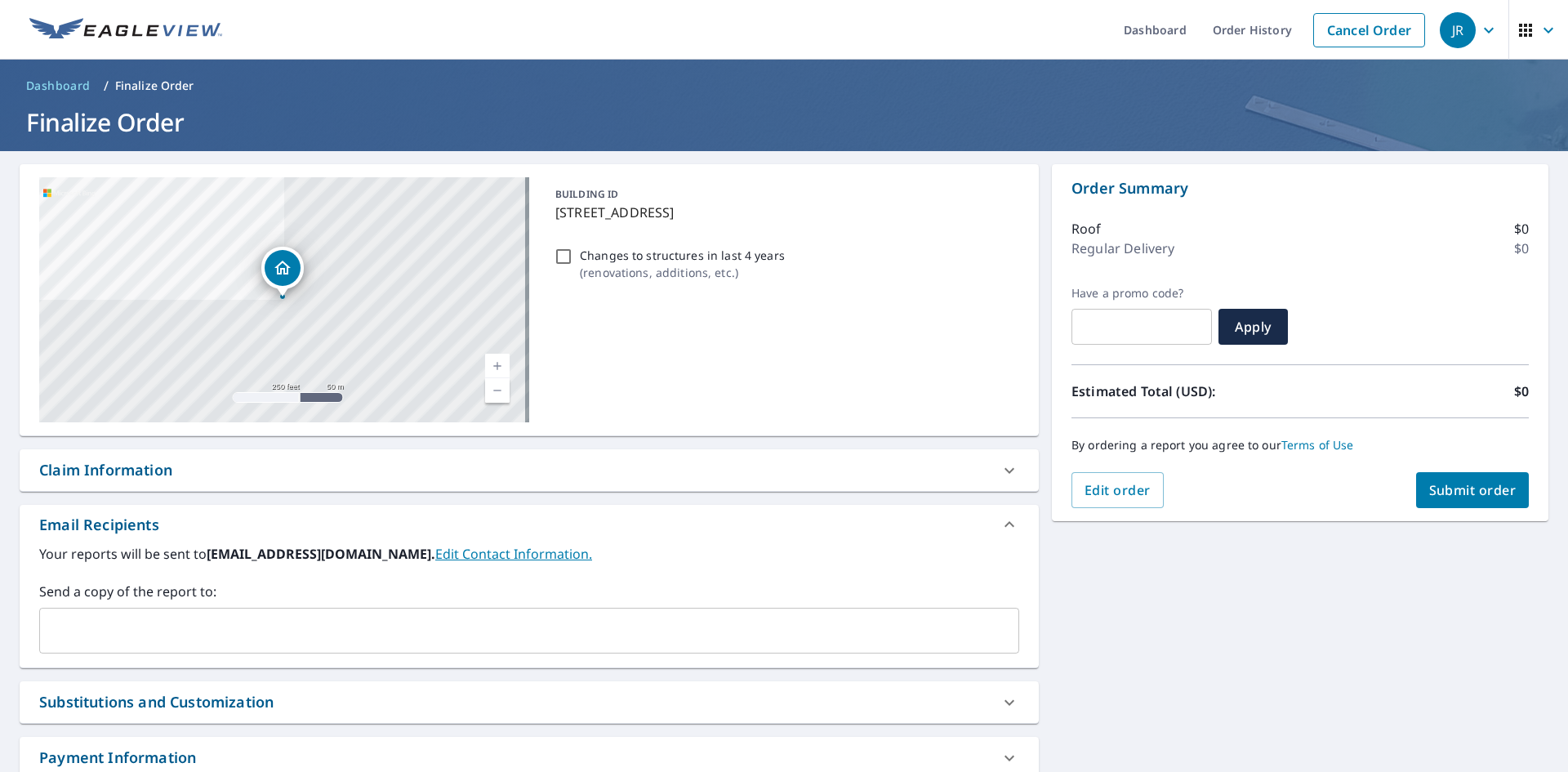
click at [156, 642] on input "text" at bounding box center [517, 631] width 941 height 31
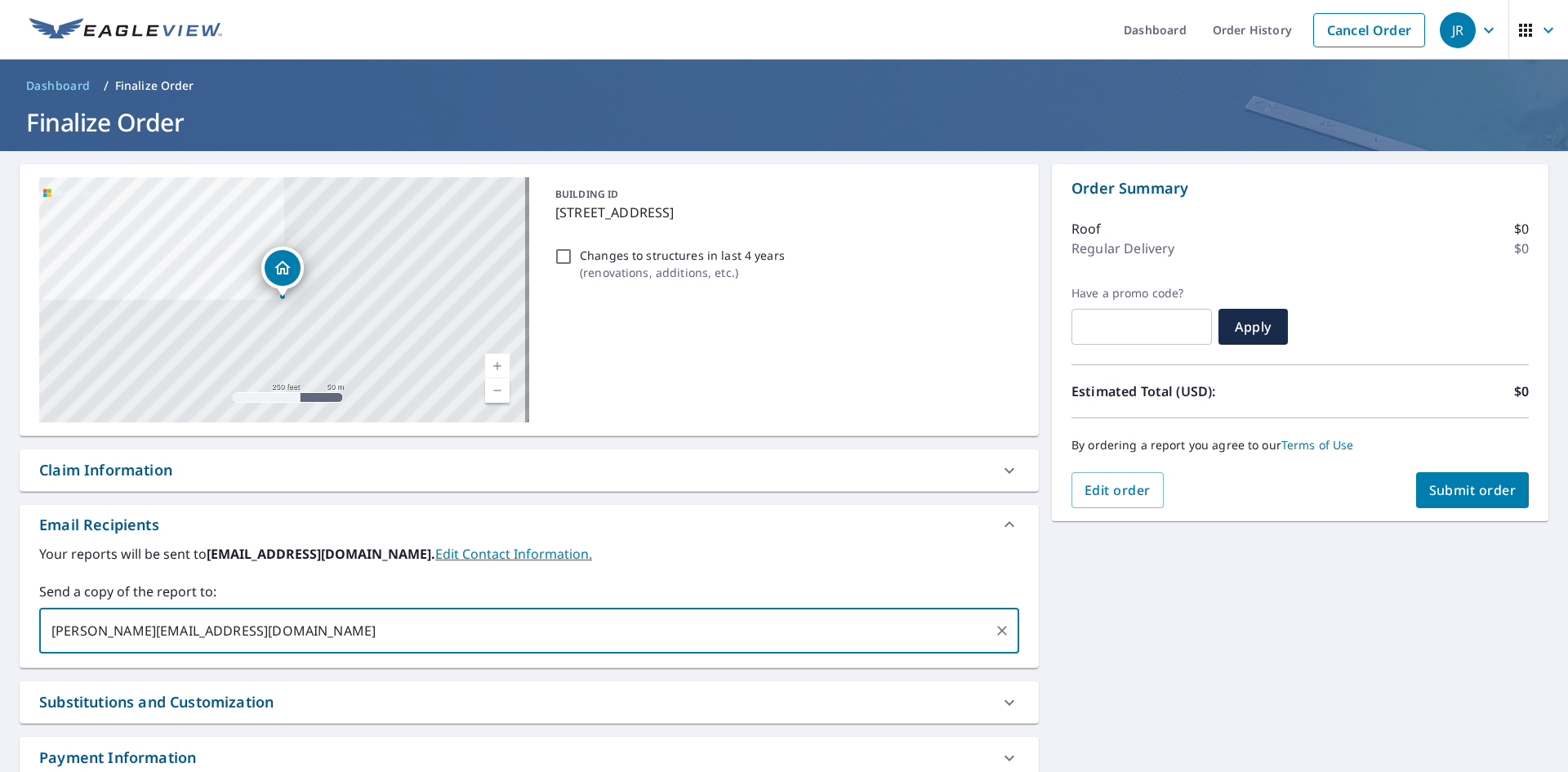
type input "[PERSON_NAME][EMAIL_ADDRESS][DOMAIN_NAME]"
click at [162, 460] on div "Claim Information" at bounding box center [105, 470] width 133 height 22
checkbox input "true"
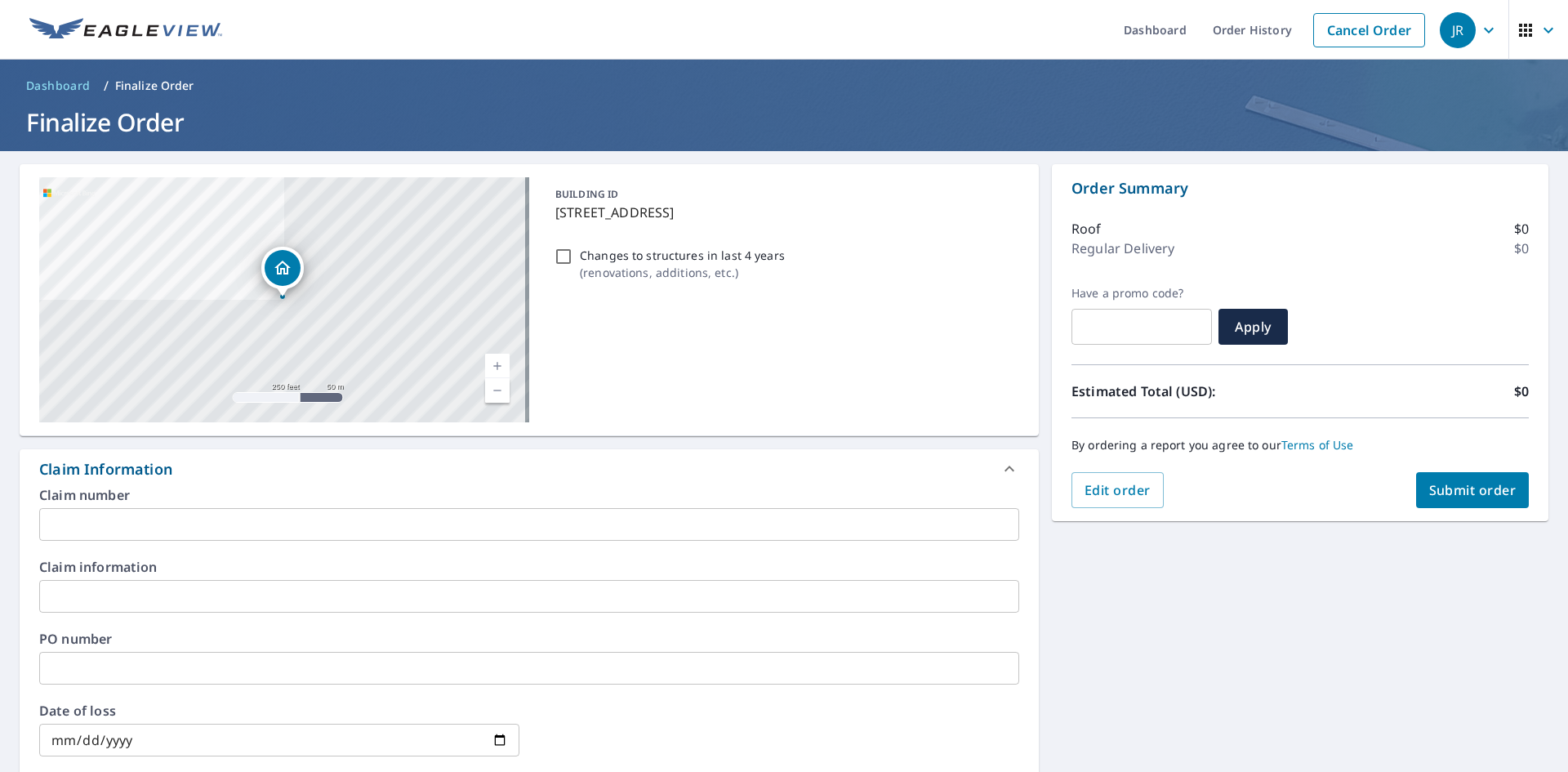
click at [110, 519] on input "text" at bounding box center [529, 523] width 980 height 32
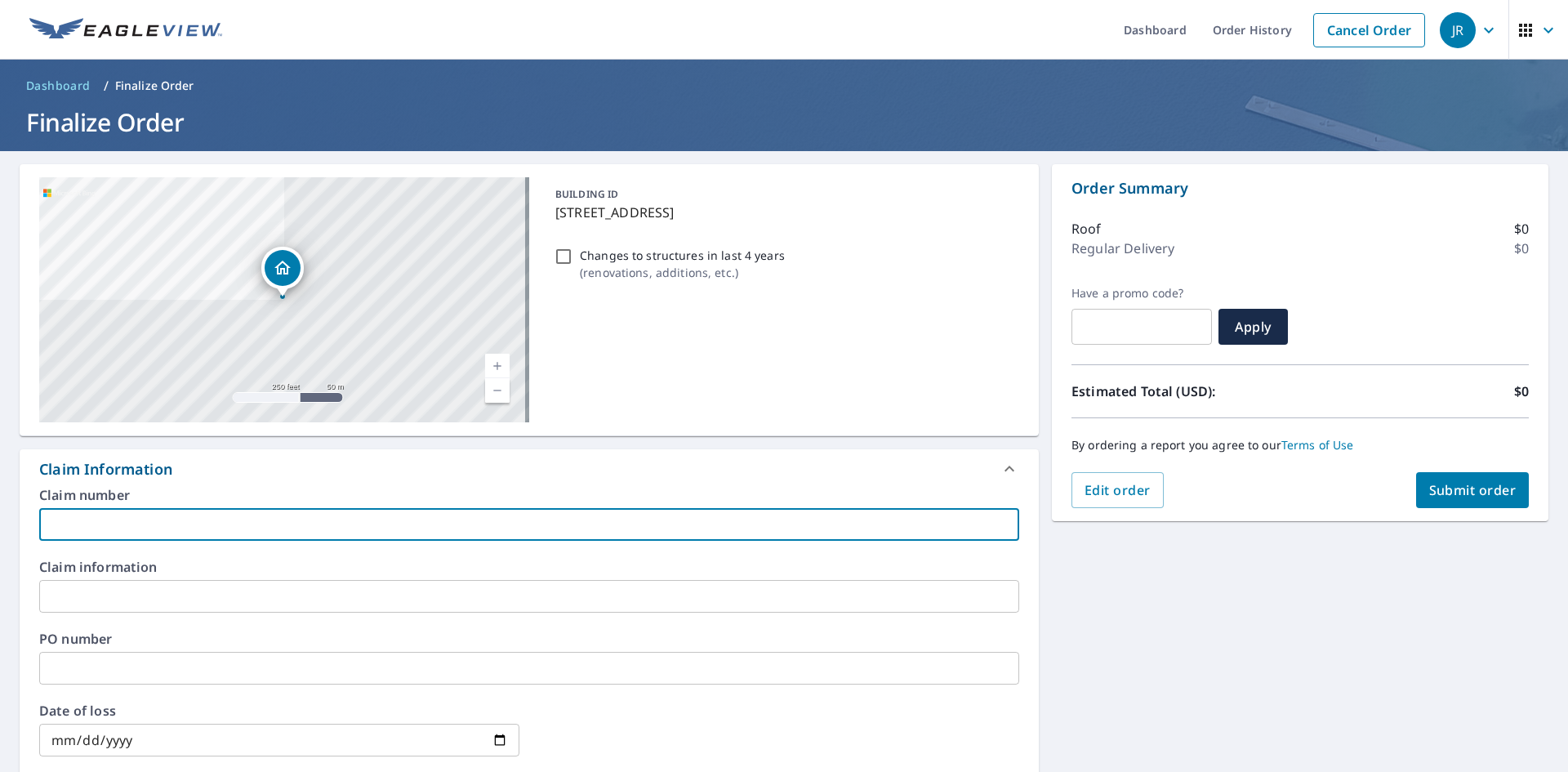
type input "S"
checkbox input "true"
type input "Sc"
checkbox input "true"
type input "Sco"
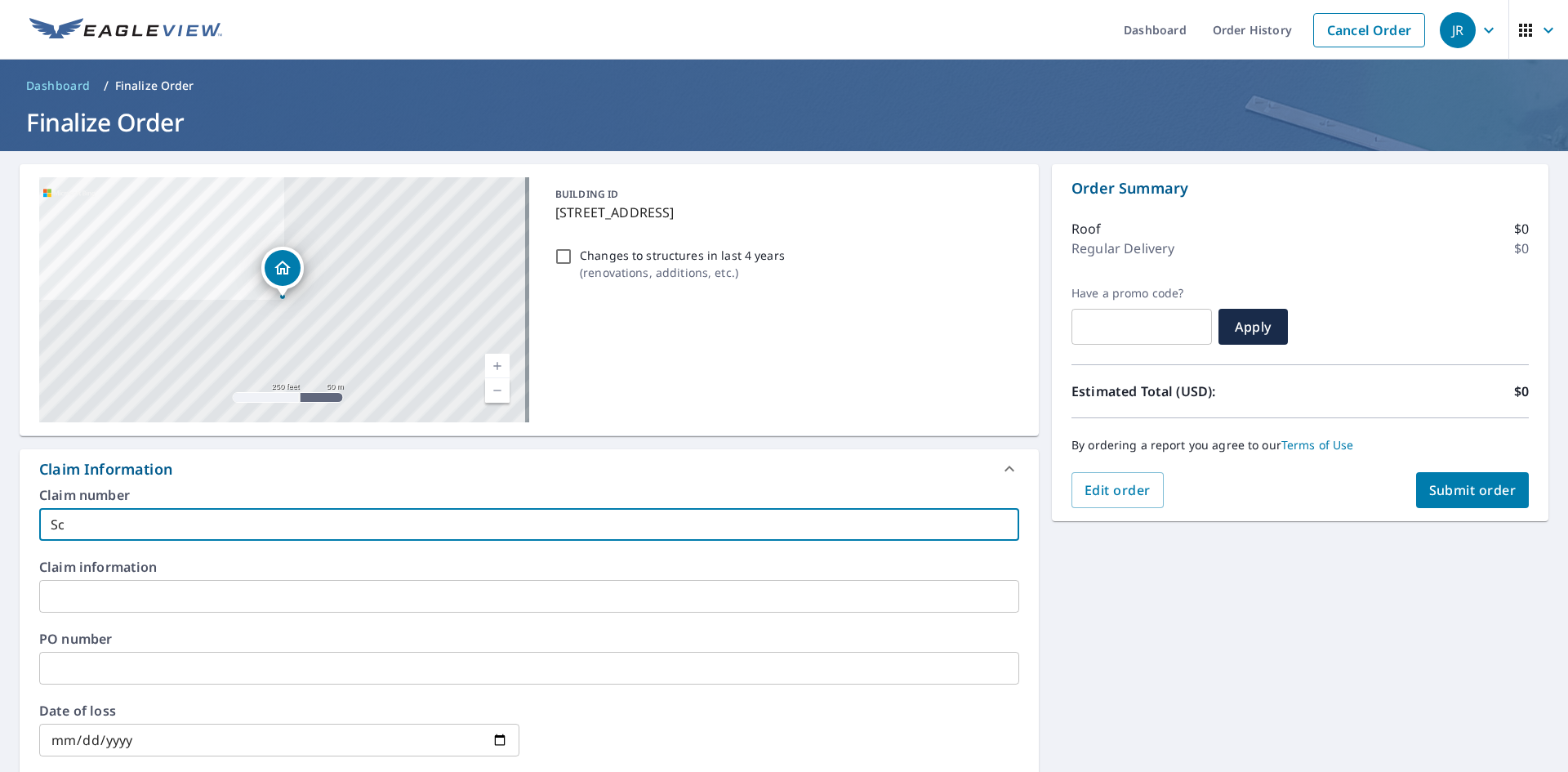
checkbox input "true"
type input "[PERSON_NAME]"
checkbox input "true"
type input "[PERSON_NAME]"
checkbox input "true"
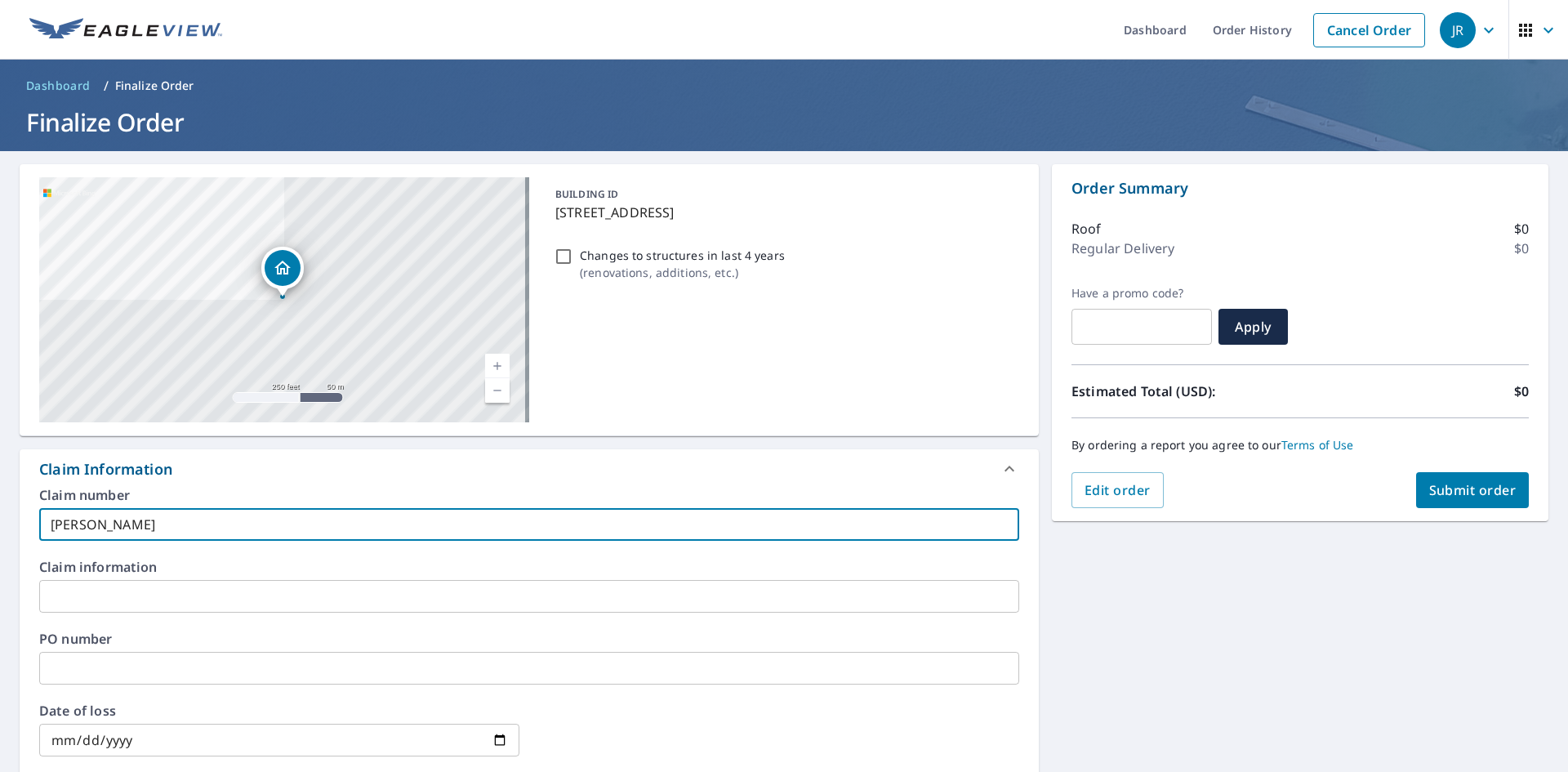
type input "[PERSON_NAME]"
checkbox input "true"
type input "[PERSON_NAME]"
checkbox input "true"
type input "[PERSON_NAME]"
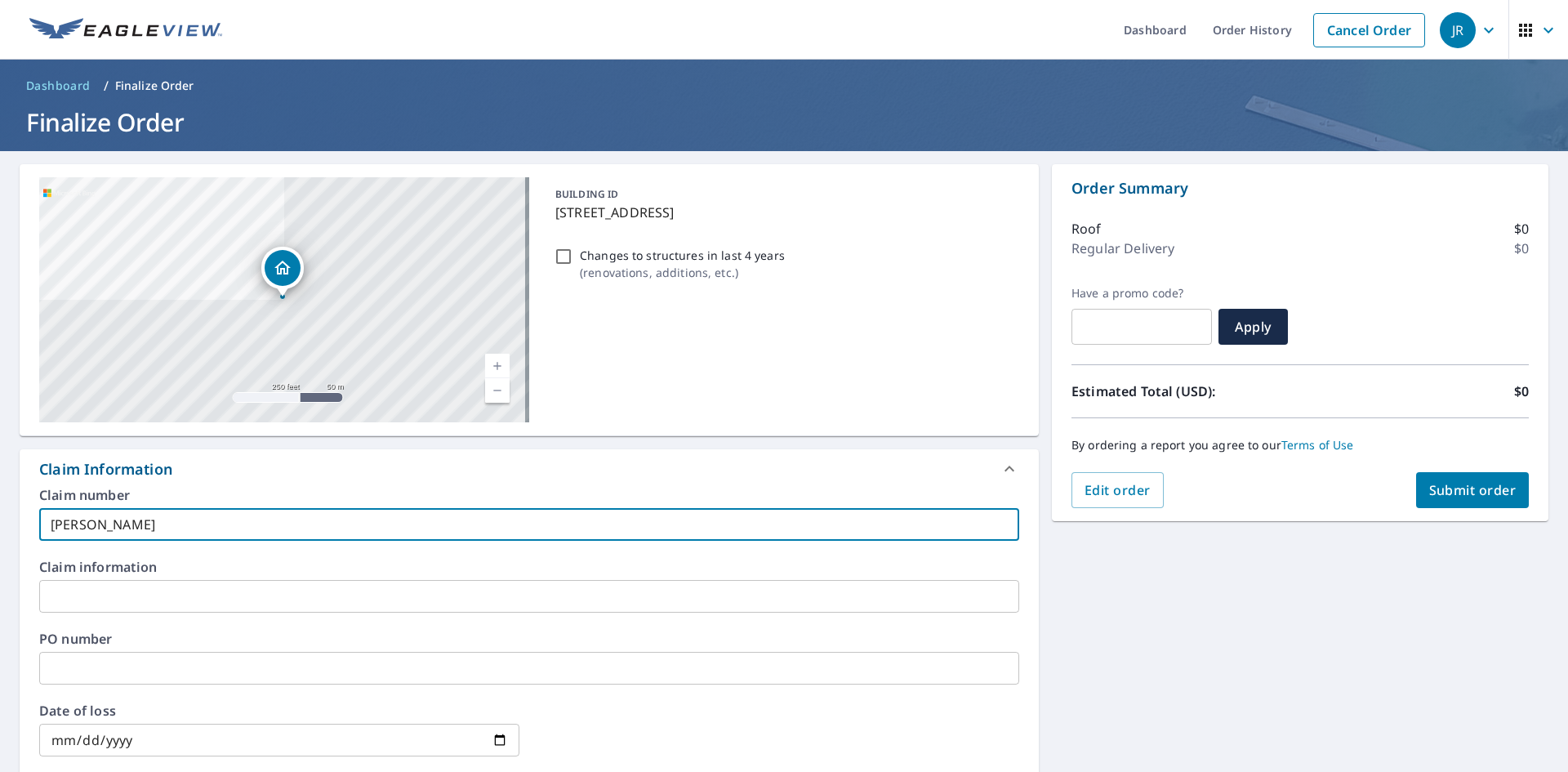
checkbox input "true"
type input "[PERSON_NAME]"
checkbox input "true"
type input "[PERSON_NAME]"
checkbox input "true"
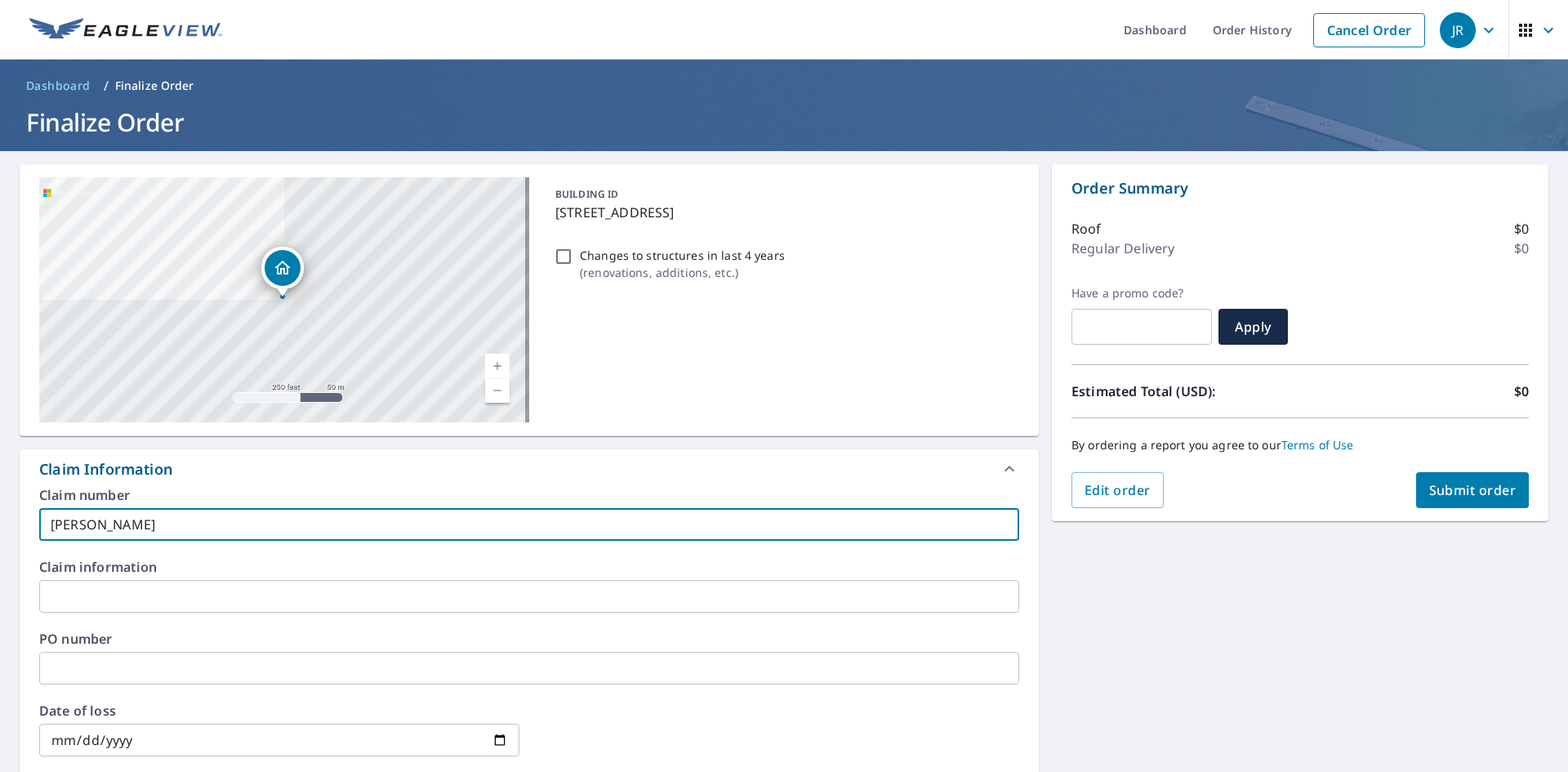
type input "[PERSON_NAME]"
checkbox input "true"
type input "[PERSON_NAME]"
checkbox input "true"
type input "[PERSON_NAME]"
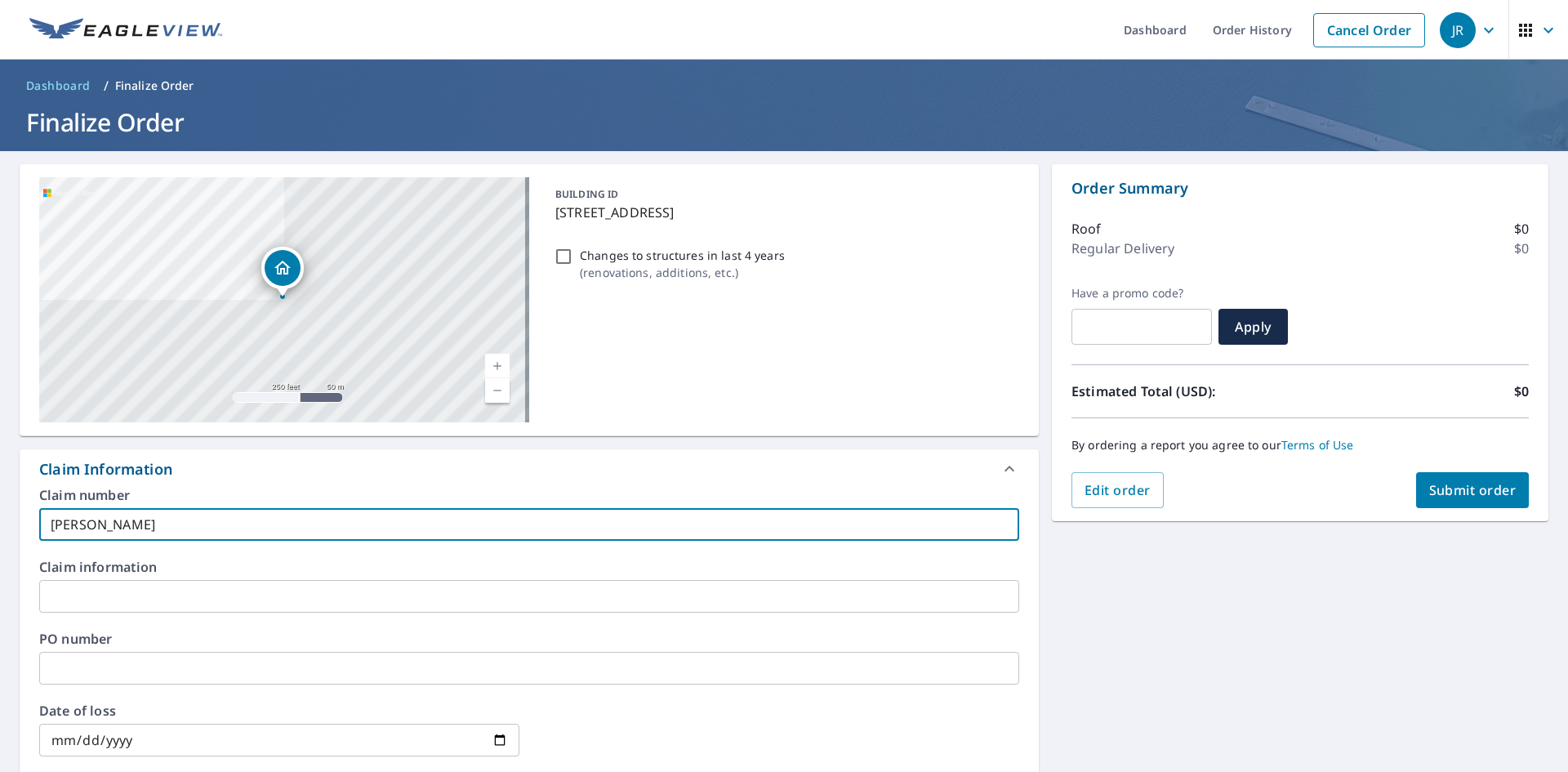
checkbox input "true"
type input "[PERSON_NAME] -"
checkbox input "true"
type input "[PERSON_NAME] -"
checkbox input "true"
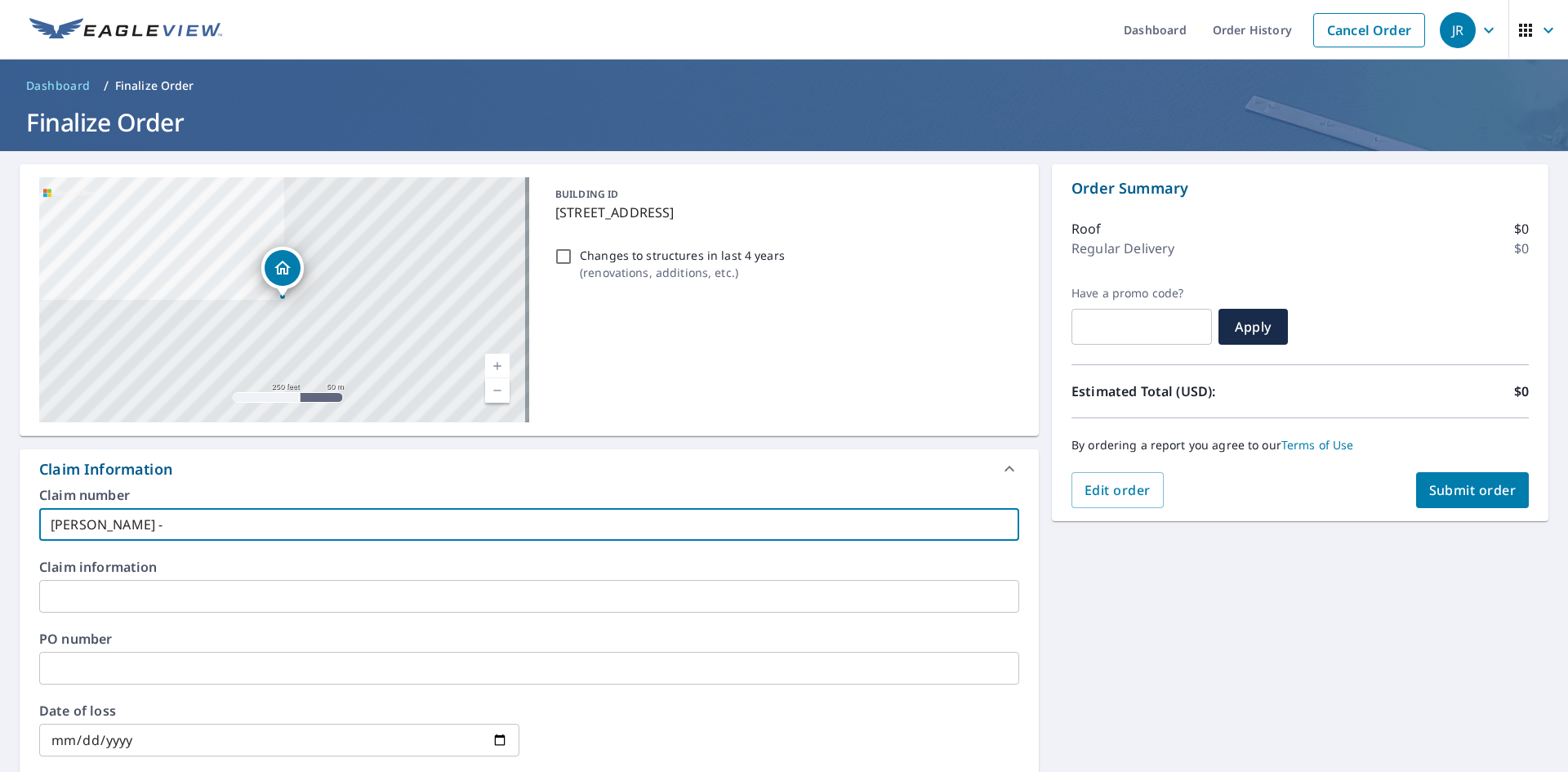
type input "[PERSON_NAME] - C"
checkbox input "true"
type input "[PERSON_NAME] - CR"
checkbox input "true"
type input "[PERSON_NAME] - CR"
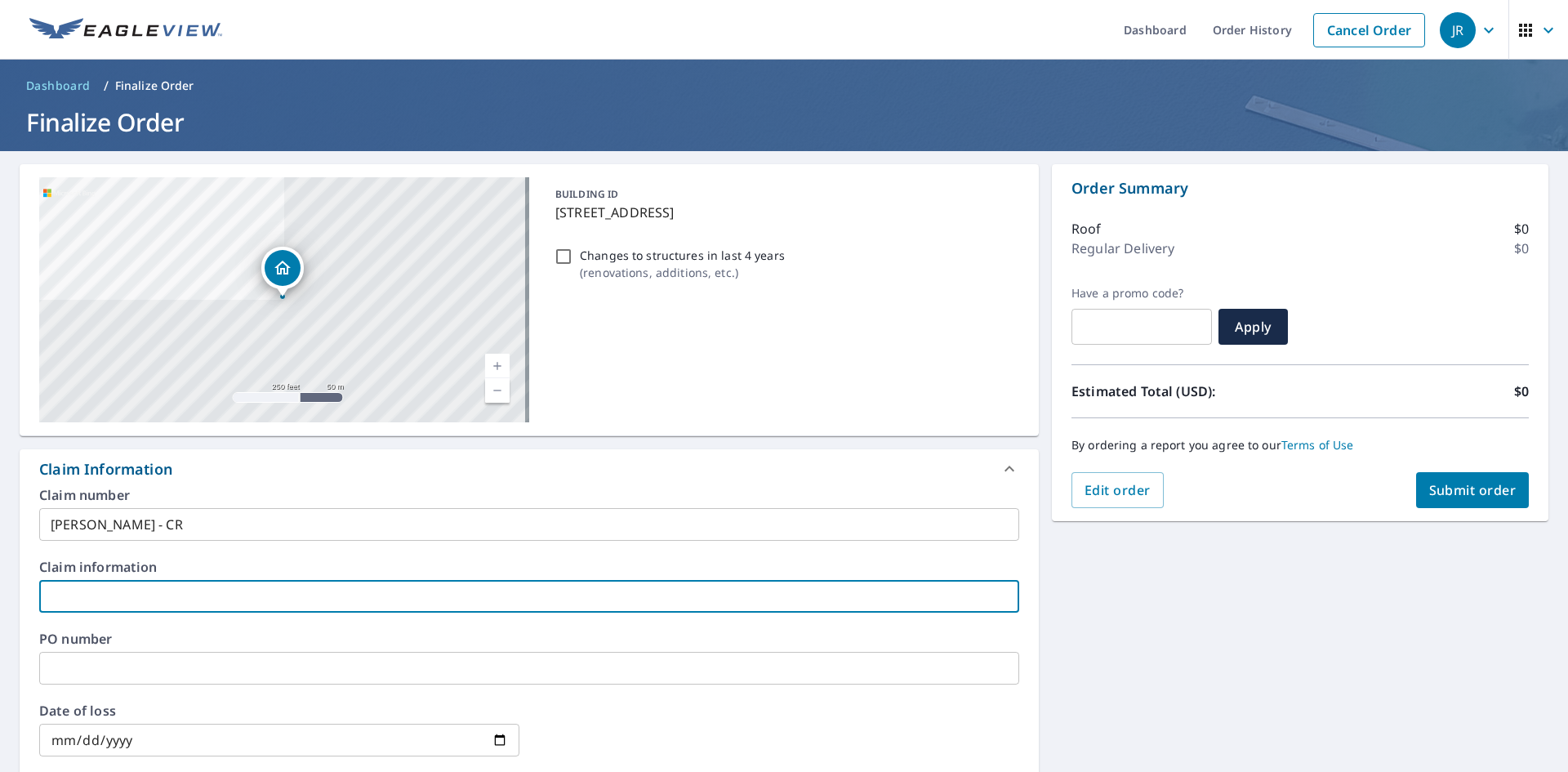
type input "S"
checkbox input "true"
type input "Sc"
checkbox input "true"
type input "Sco"
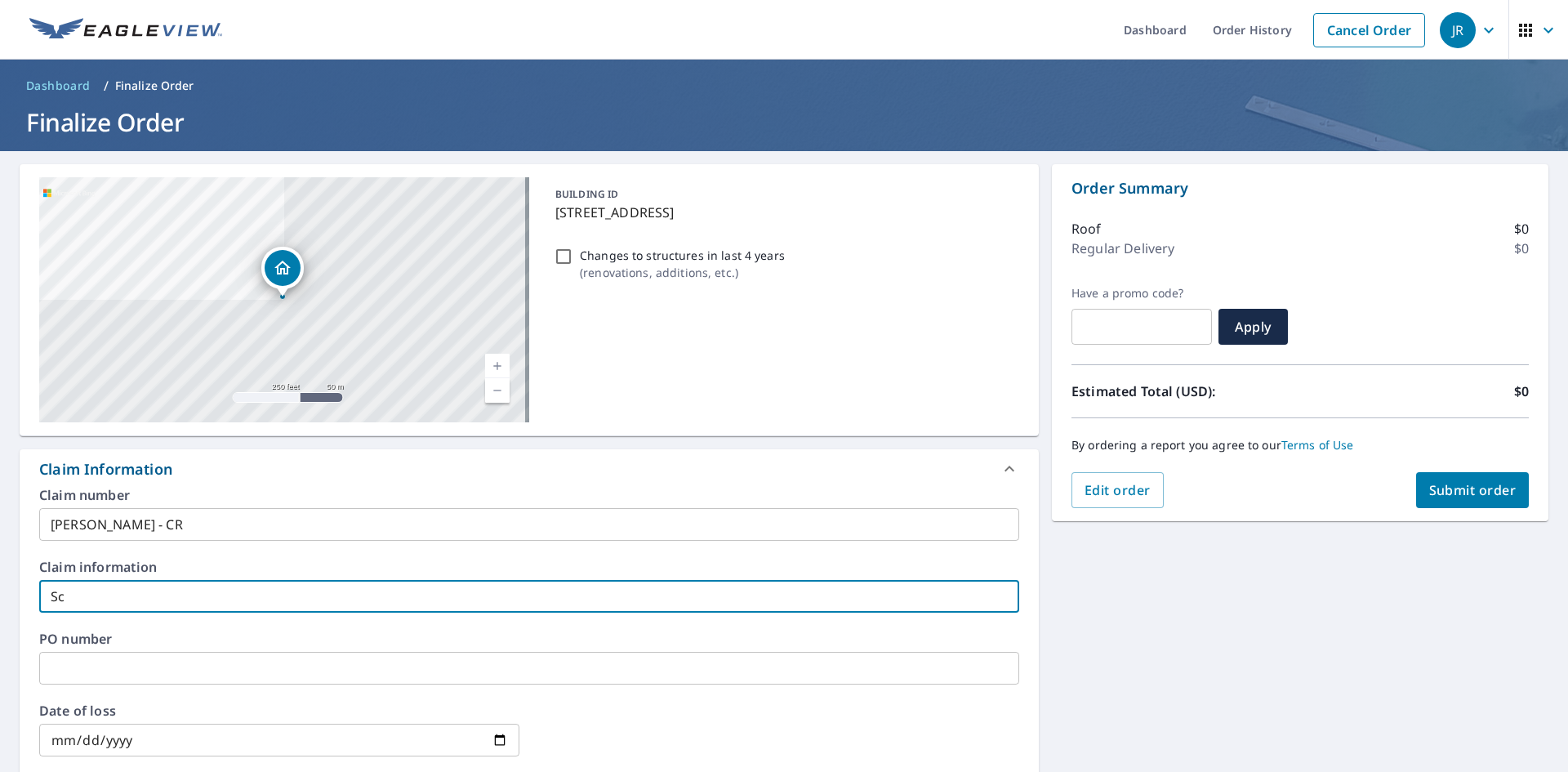
checkbox input "true"
type input "[PERSON_NAME]"
checkbox input "true"
type input "[PERSON_NAME]"
checkbox input "true"
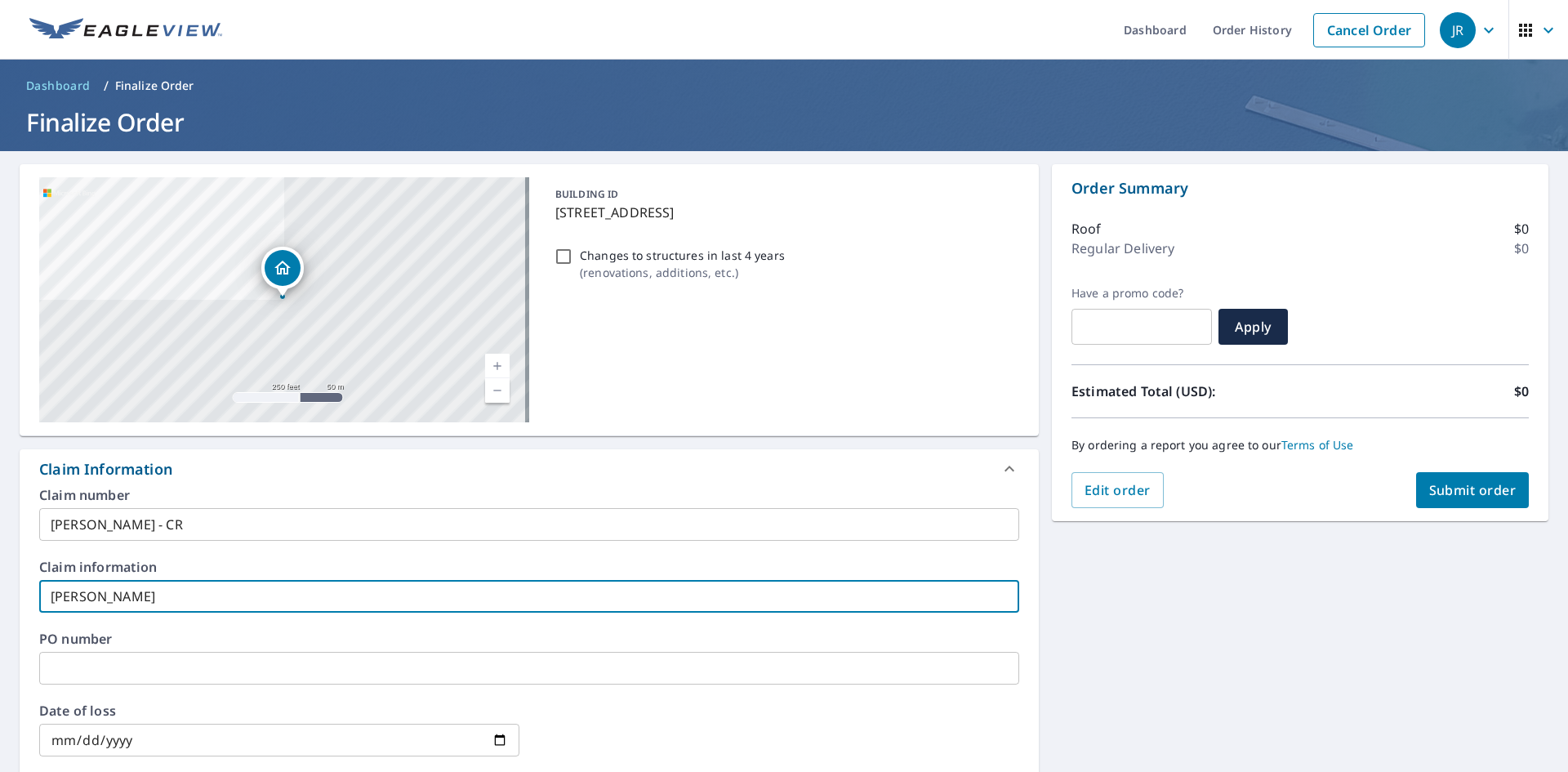
type input "[PERSON_NAME]"
checkbox input "true"
type input "[PERSON_NAME]"
checkbox input "true"
type input "[PERSON_NAME]"
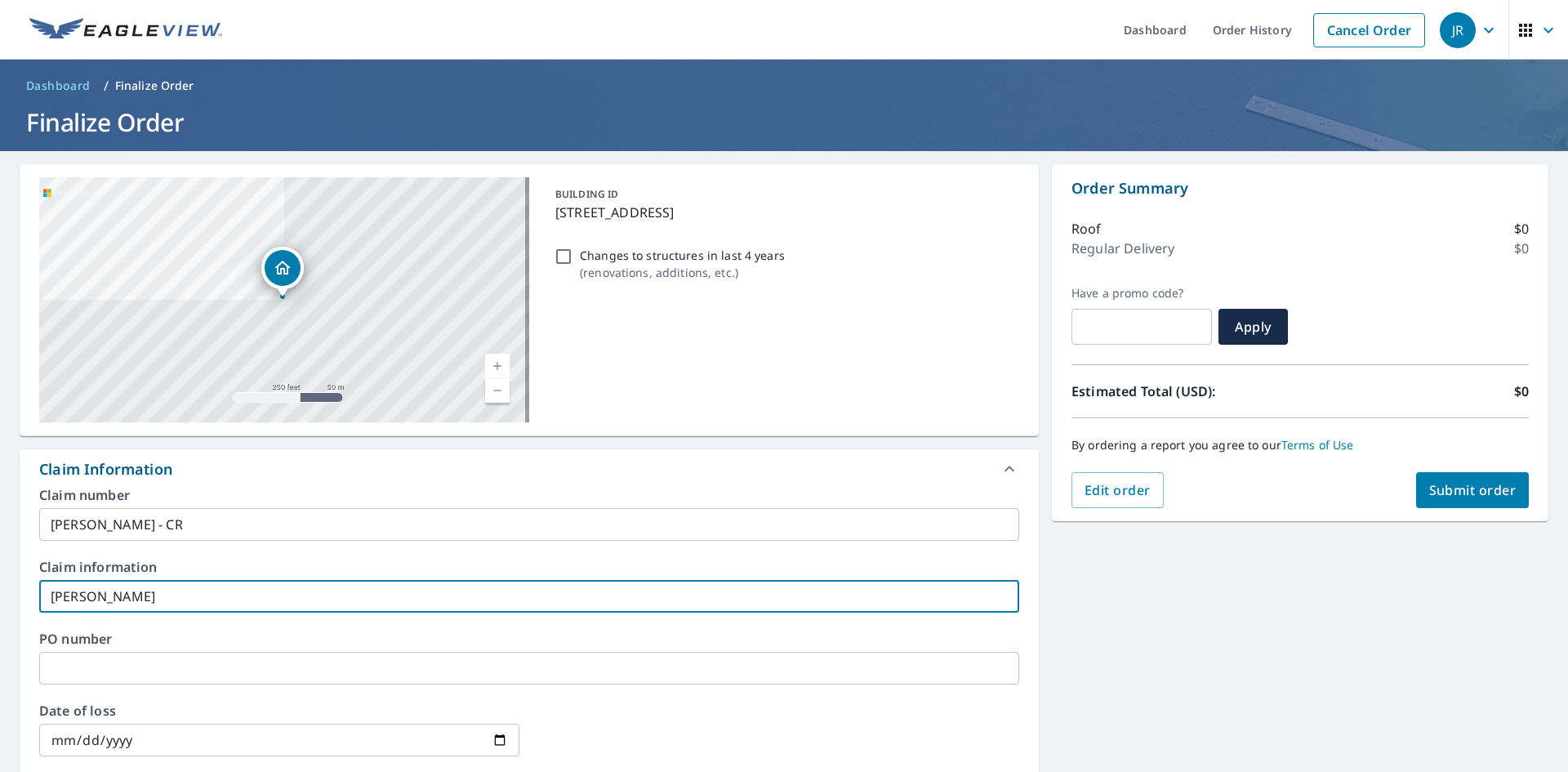
checkbox input "true"
type input "[PERSON_NAME]"
checkbox input "true"
type input "[PERSON_NAME]"
checkbox input "true"
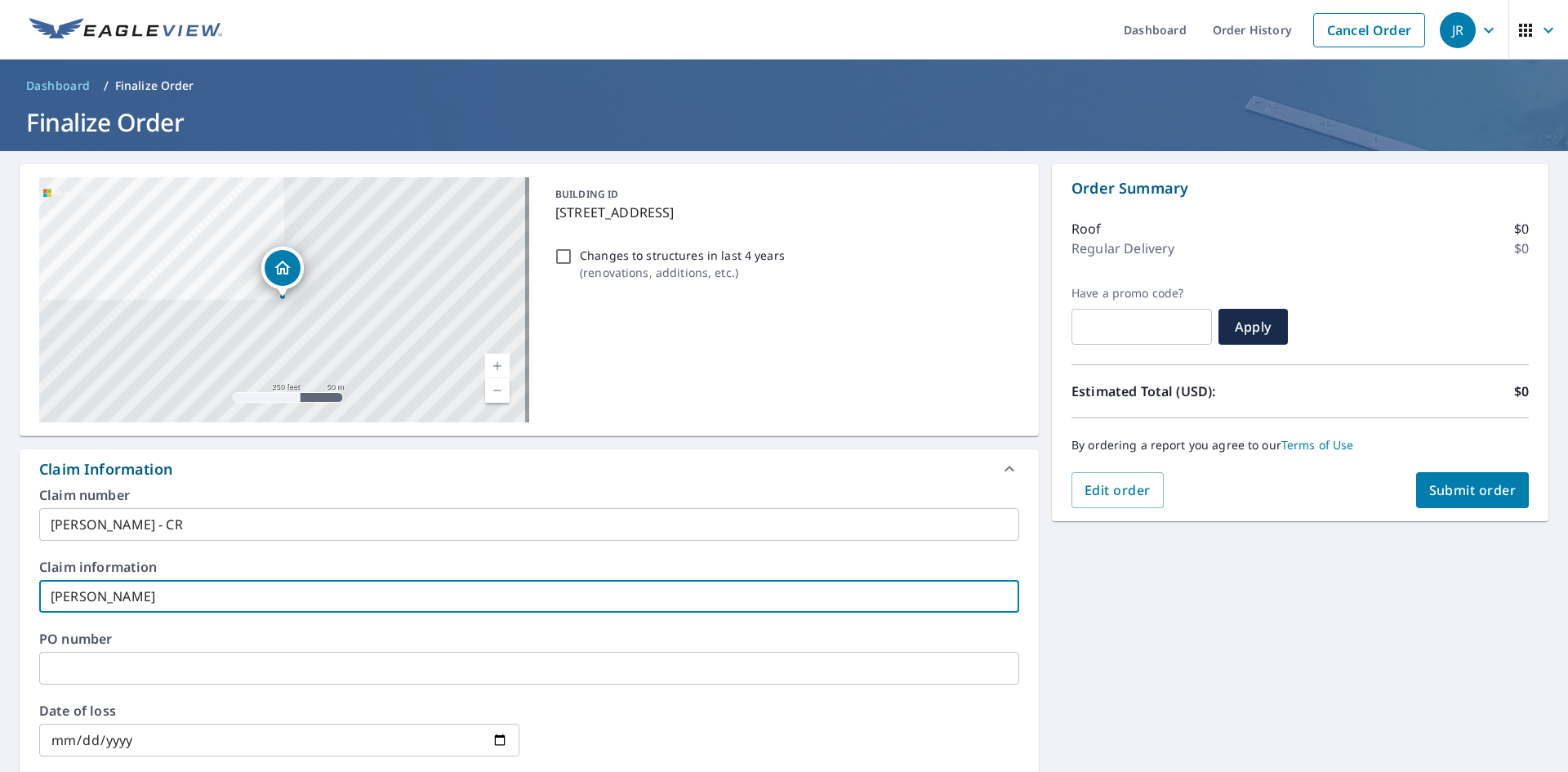
type input "[PERSON_NAME]"
checkbox input "true"
type input "[PERSON_NAME]"
checkbox input "true"
type input "[PERSON_NAME]"
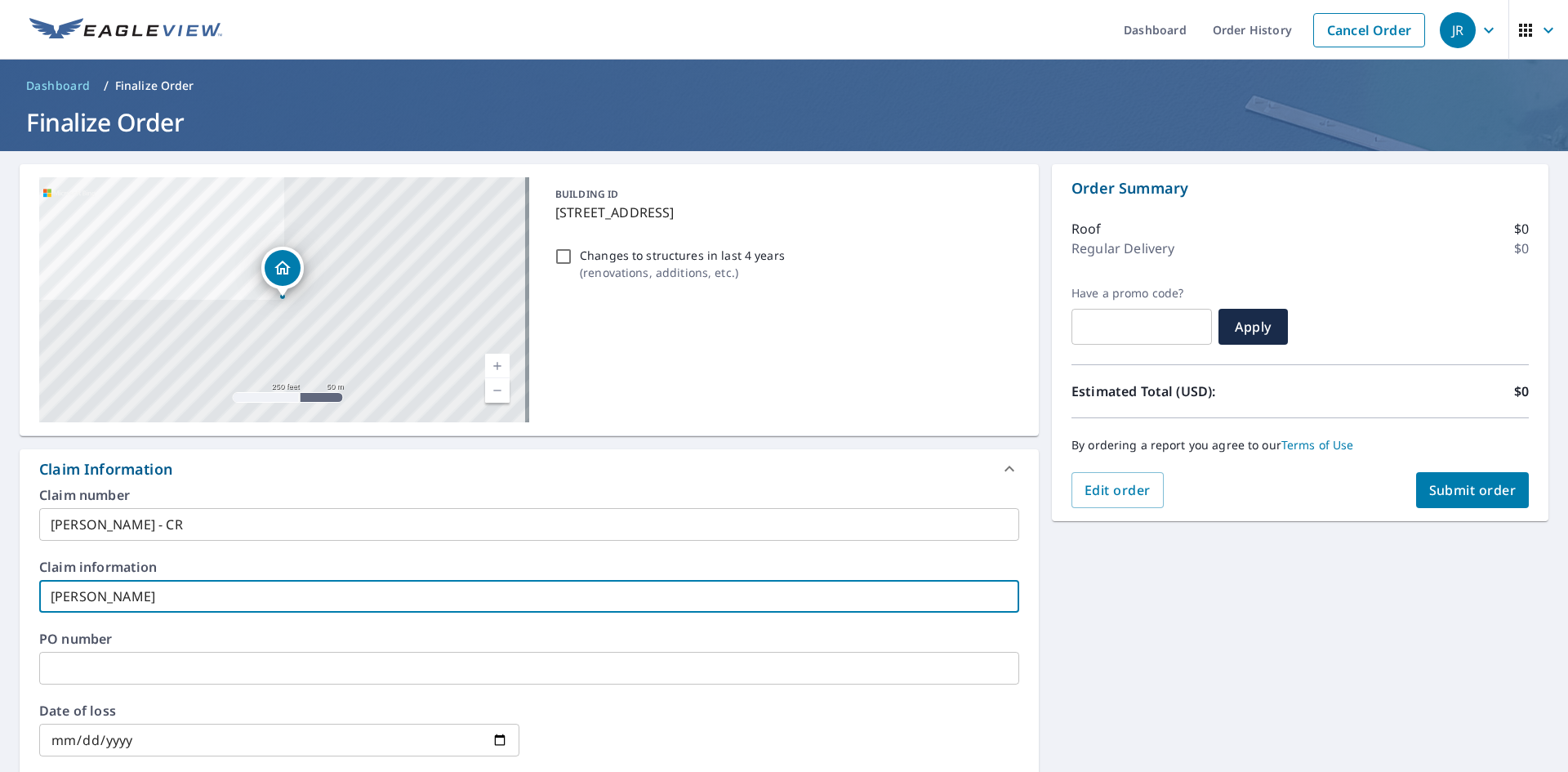
checkbox input "true"
type input "[PERSON_NAME]"
checkbox input "true"
type input "[PERSON_NAME]"
checkbox input "true"
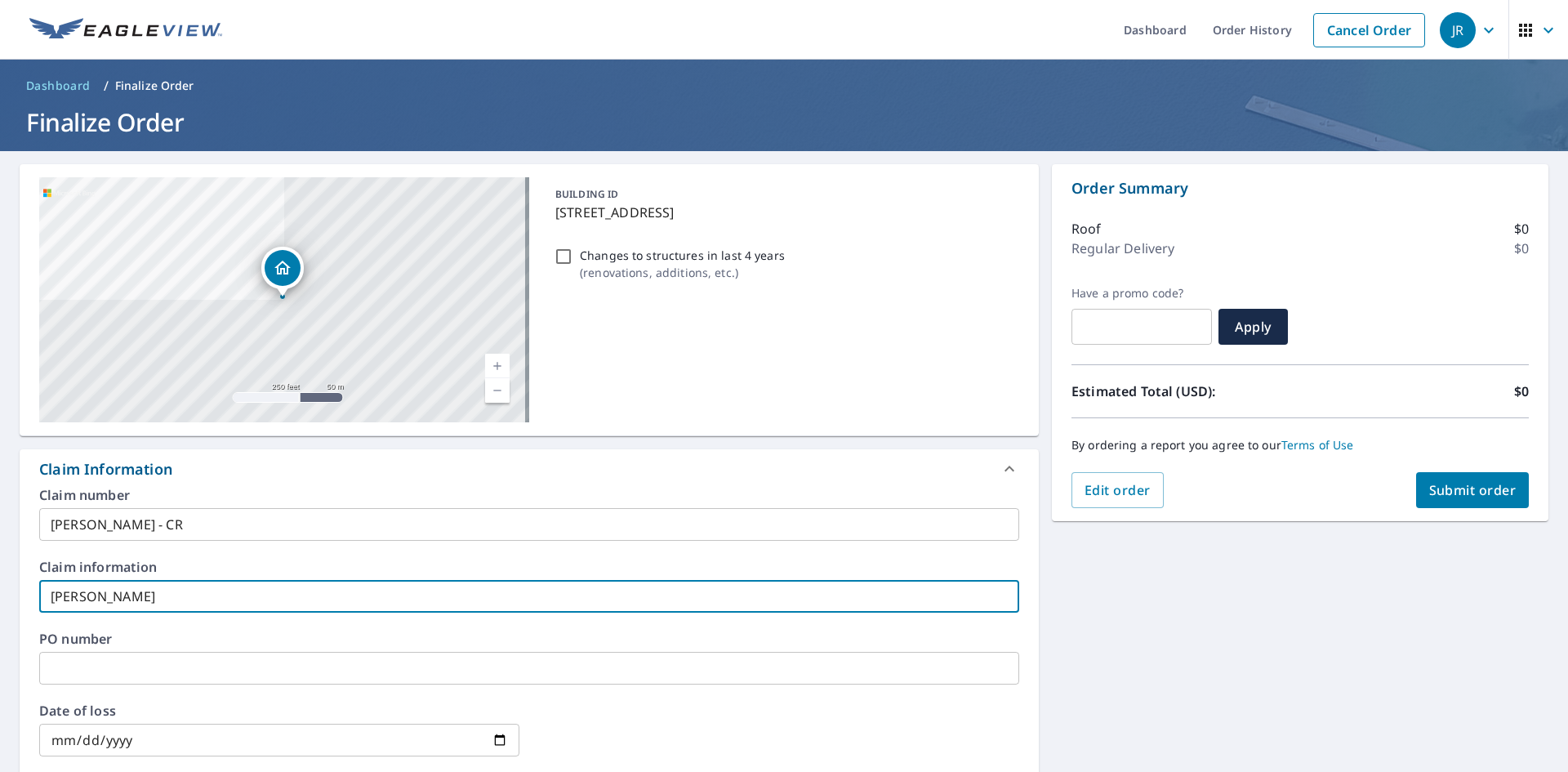
type input "[PERSON_NAME]"
checkbox input "true"
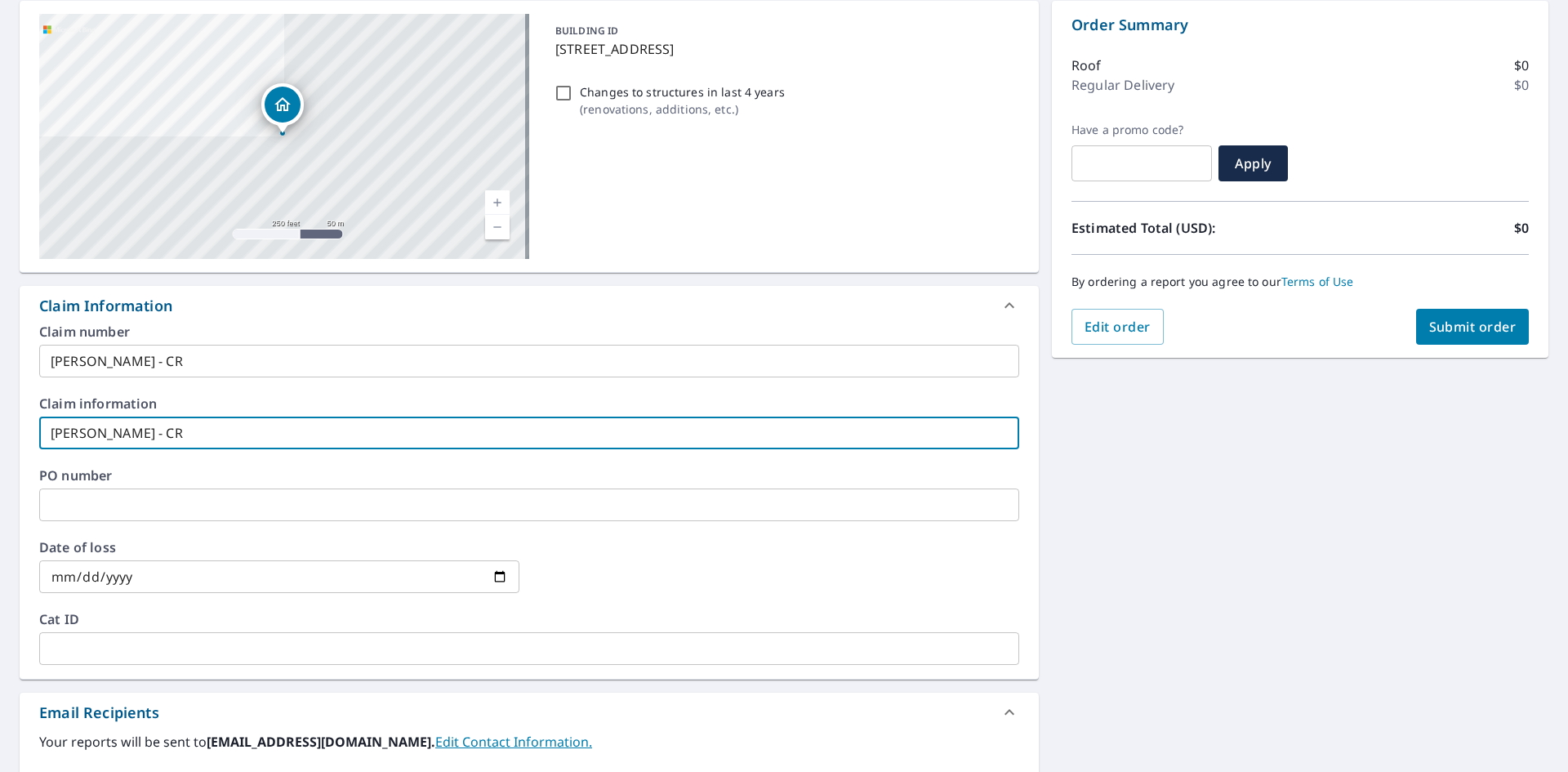
click at [1429, 325] on span "Submit order" at bounding box center [1473, 326] width 88 height 18
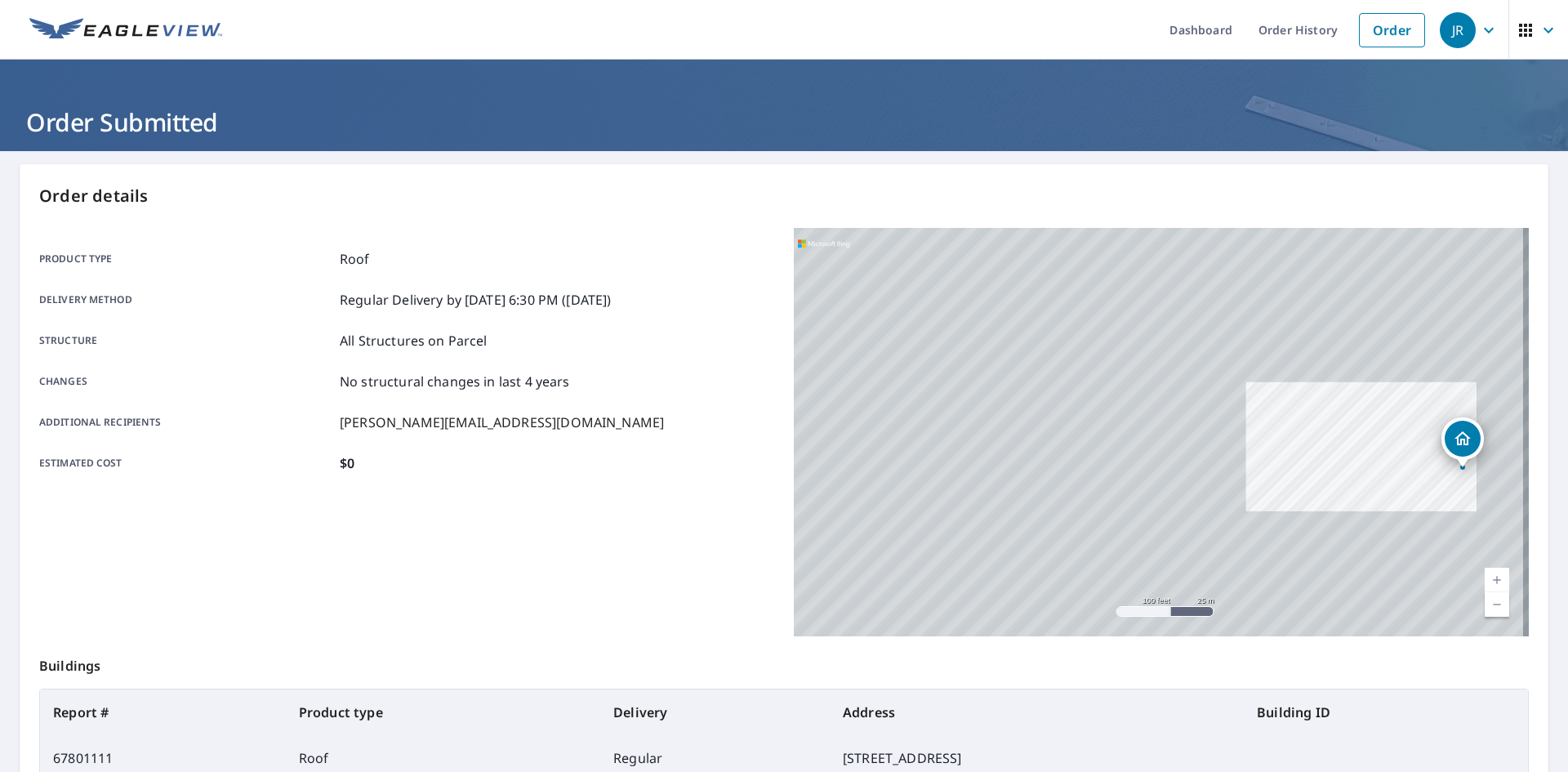
scroll to position [190, 0]
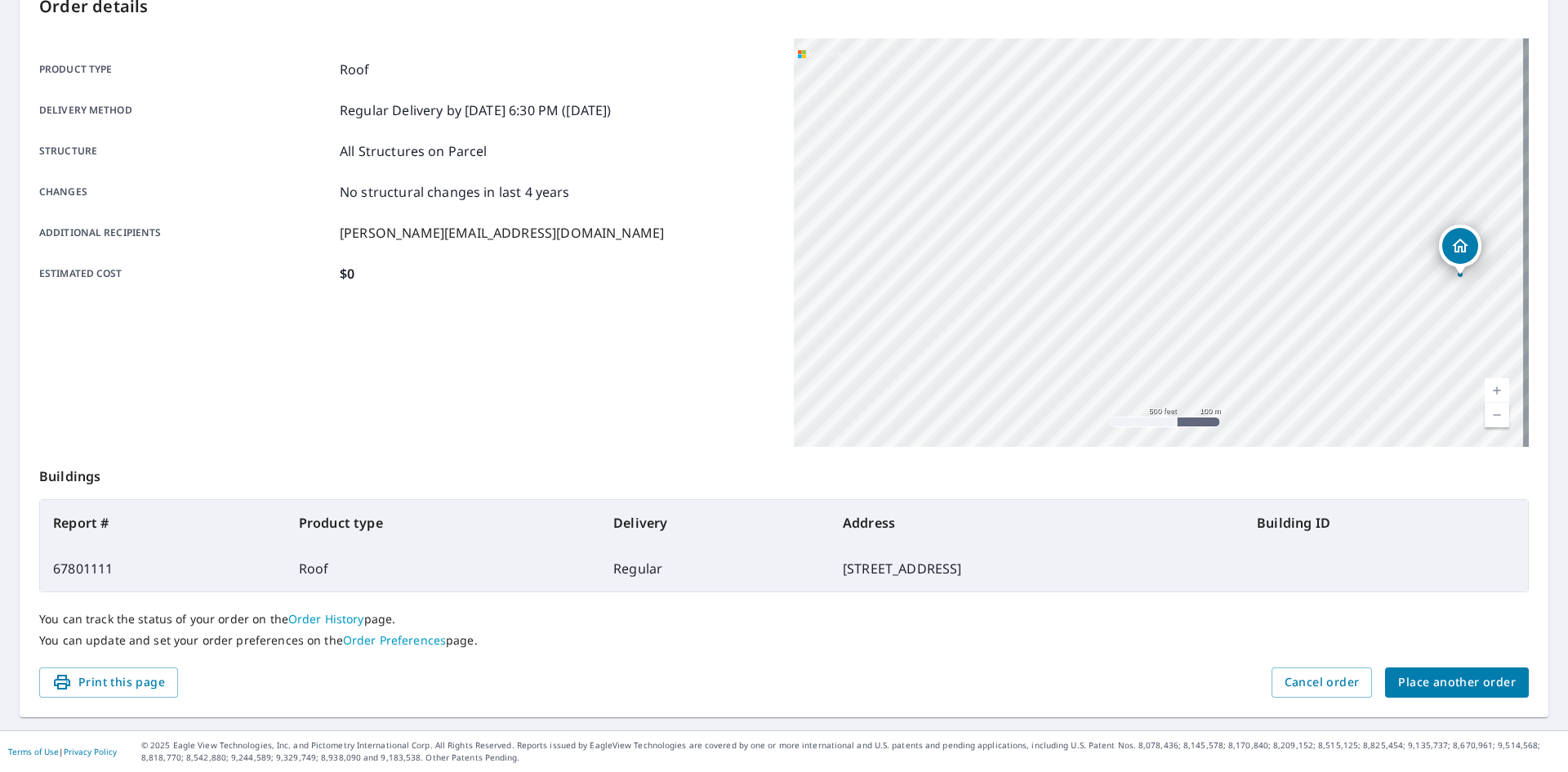
click at [1416, 676] on span "Place another order" at bounding box center [1456, 682] width 117 height 20
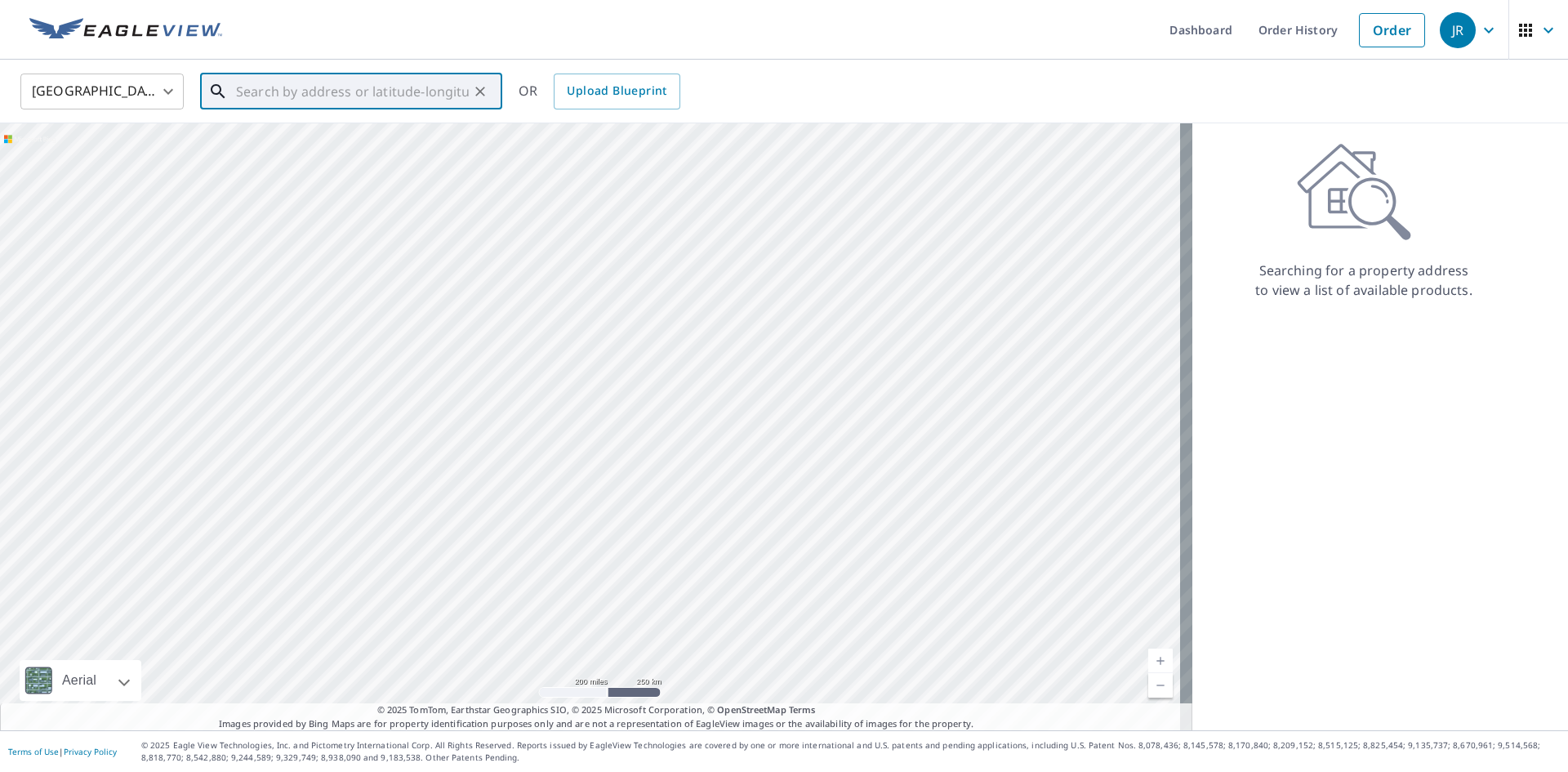
paste input "1908 s [STREET_ADDRESS][US_STATE]"
click at [361, 93] on input "1908 s [STREET_ADDRESS][US_STATE]" at bounding box center [352, 91] width 233 height 45
click at [361, 92] on input "1908 s [STREET_ADDRESS][US_STATE]" at bounding box center [352, 91] width 233 height 45
click at [360, 92] on input "1908 s [STREET_ADDRESS][US_STATE]" at bounding box center [352, 91] width 233 height 45
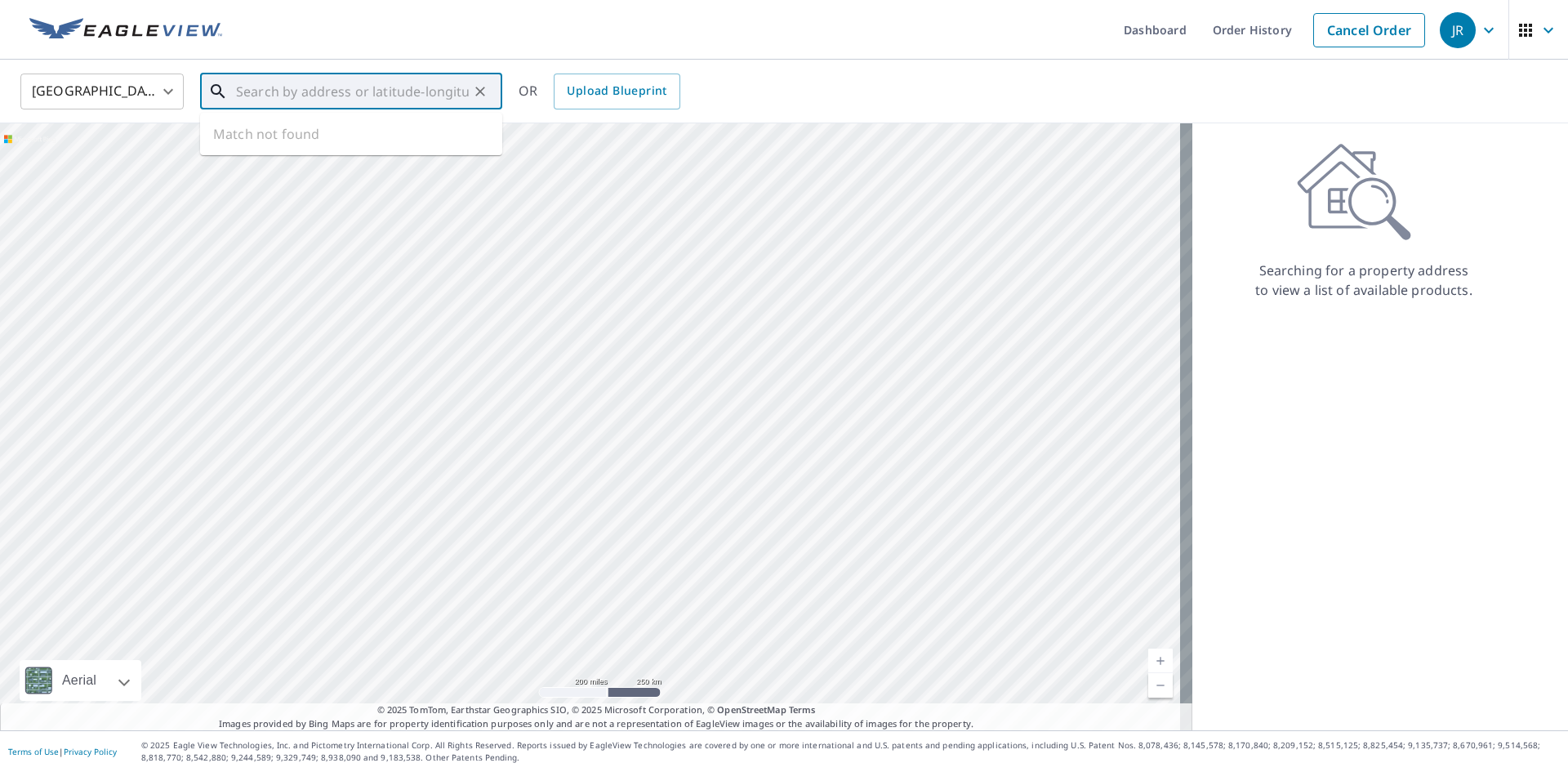
scroll to position [0, 0]
paste input "1908 s [STREET_ADDRESS][US_STATE]"
click at [367, 137] on ul "Match not found" at bounding box center [350, 134] width 302 height 43
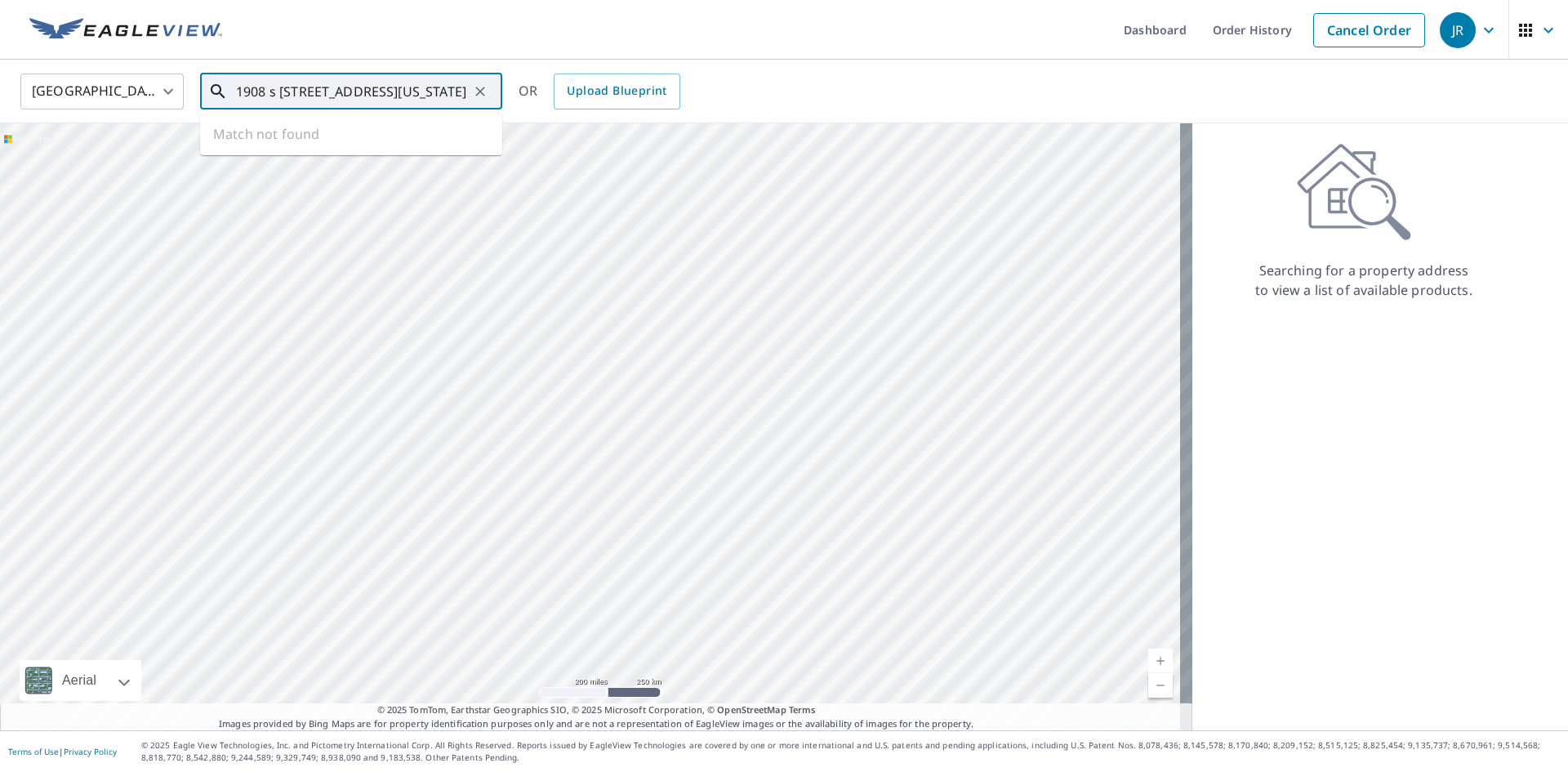
drag, startPoint x: 256, startPoint y: 92, endPoint x: 171, endPoint y: 96, distance: 85.1
click at [171, 96] on div "United States [GEOGRAPHIC_DATA] ​ [STREET_ADDRESS][US_STATE] ​ Match not found …" at bounding box center [778, 92] width 1540 height 39
click at [310, 151] on p "[GEOGRAPHIC_DATA], KS 67218" at bounding box center [361, 157] width 256 height 17
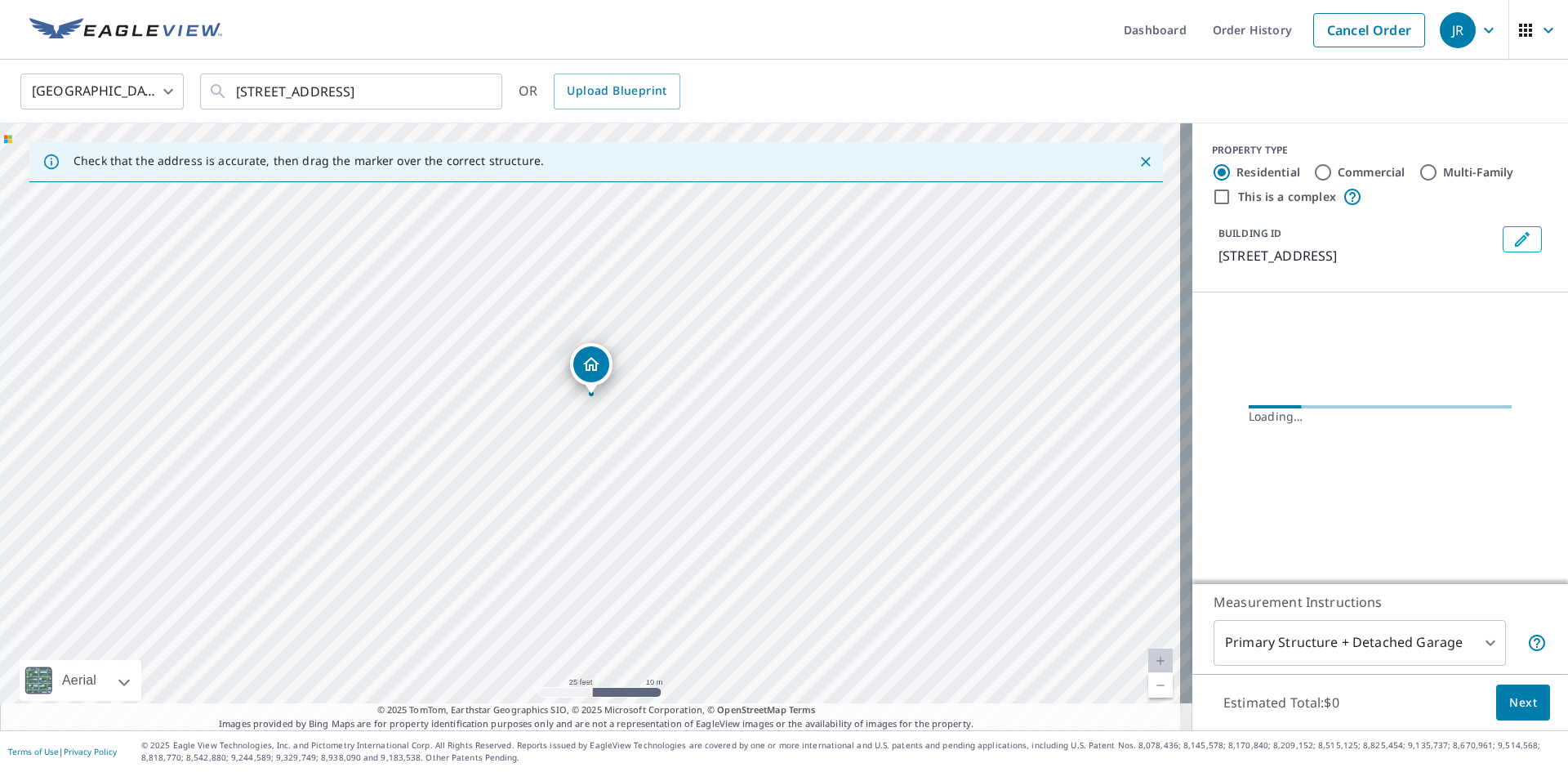
drag, startPoint x: 564, startPoint y: 374, endPoint x: 662, endPoint y: 518, distance: 174.2
click at [662, 518] on div "[STREET_ADDRESS][PERSON_NAME]" at bounding box center [596, 426] width 1193 height 607
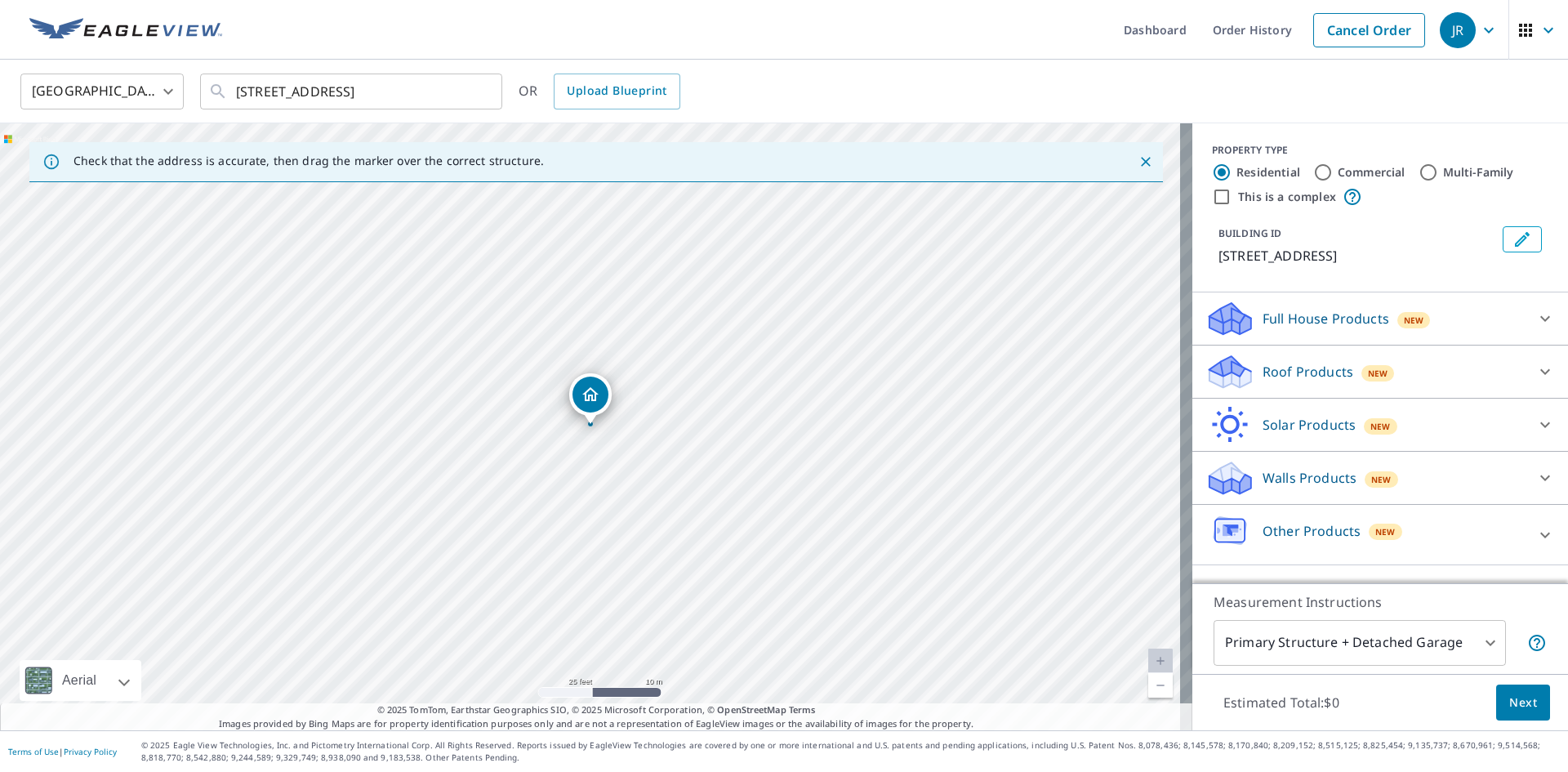
drag, startPoint x: 1536, startPoint y: 364, endPoint x: 1517, endPoint y: 378, distance: 23.6
click at [1536, 365] on icon at bounding box center [1545, 371] width 19 height 19
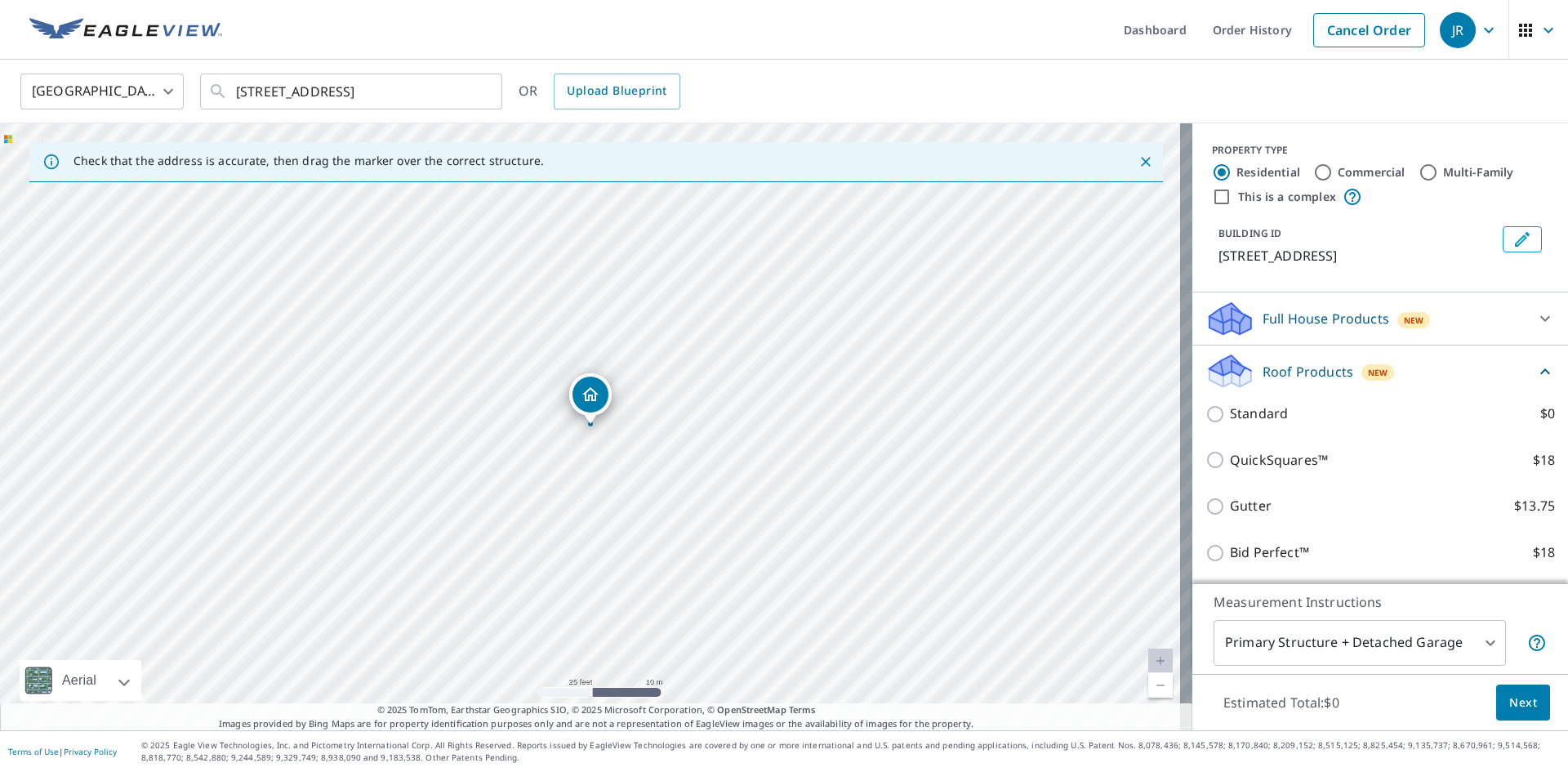
scroll to position [164, 0]
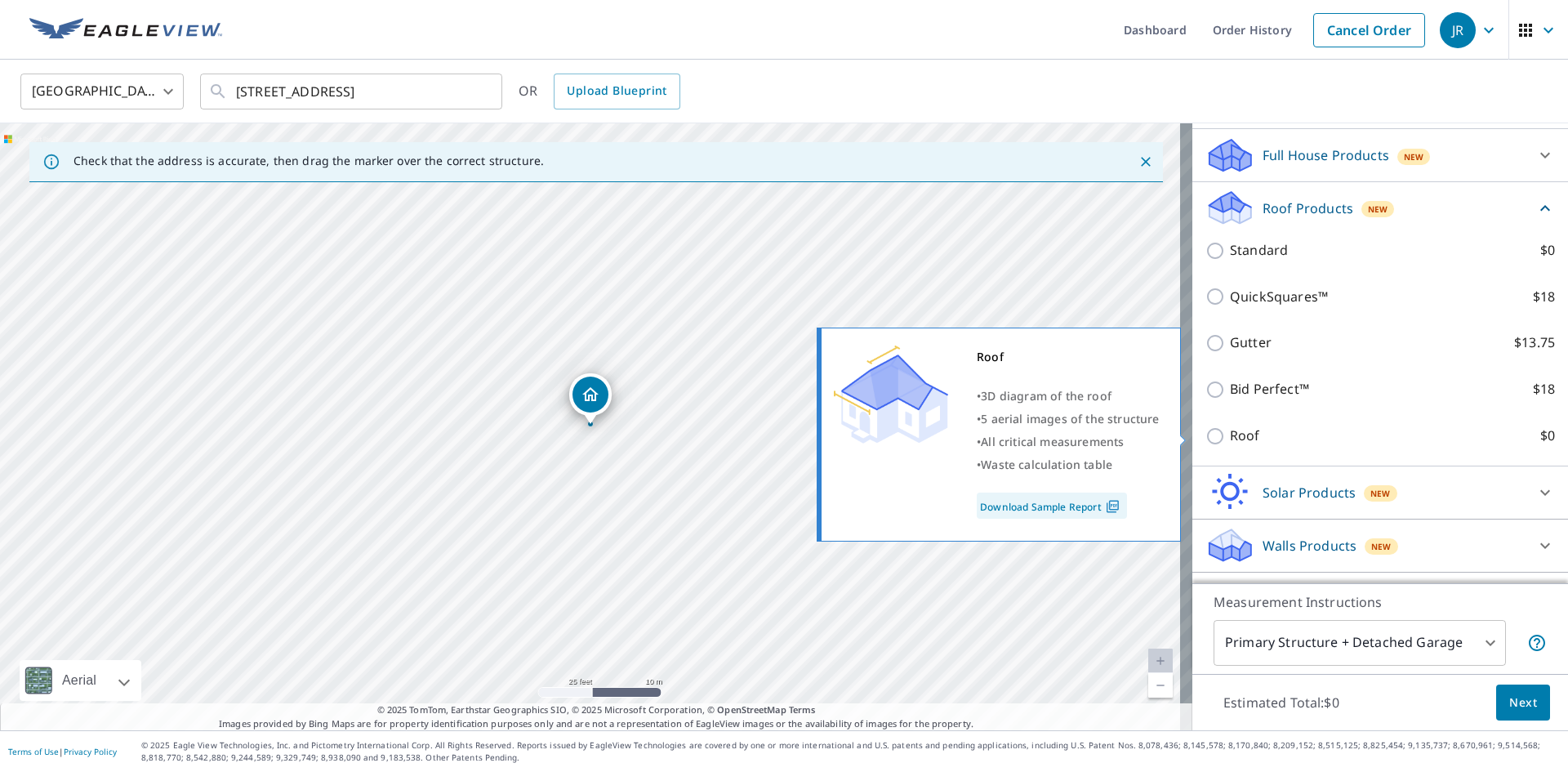
click at [1206, 439] on input "Roof $0" at bounding box center [1218, 435] width 25 height 19
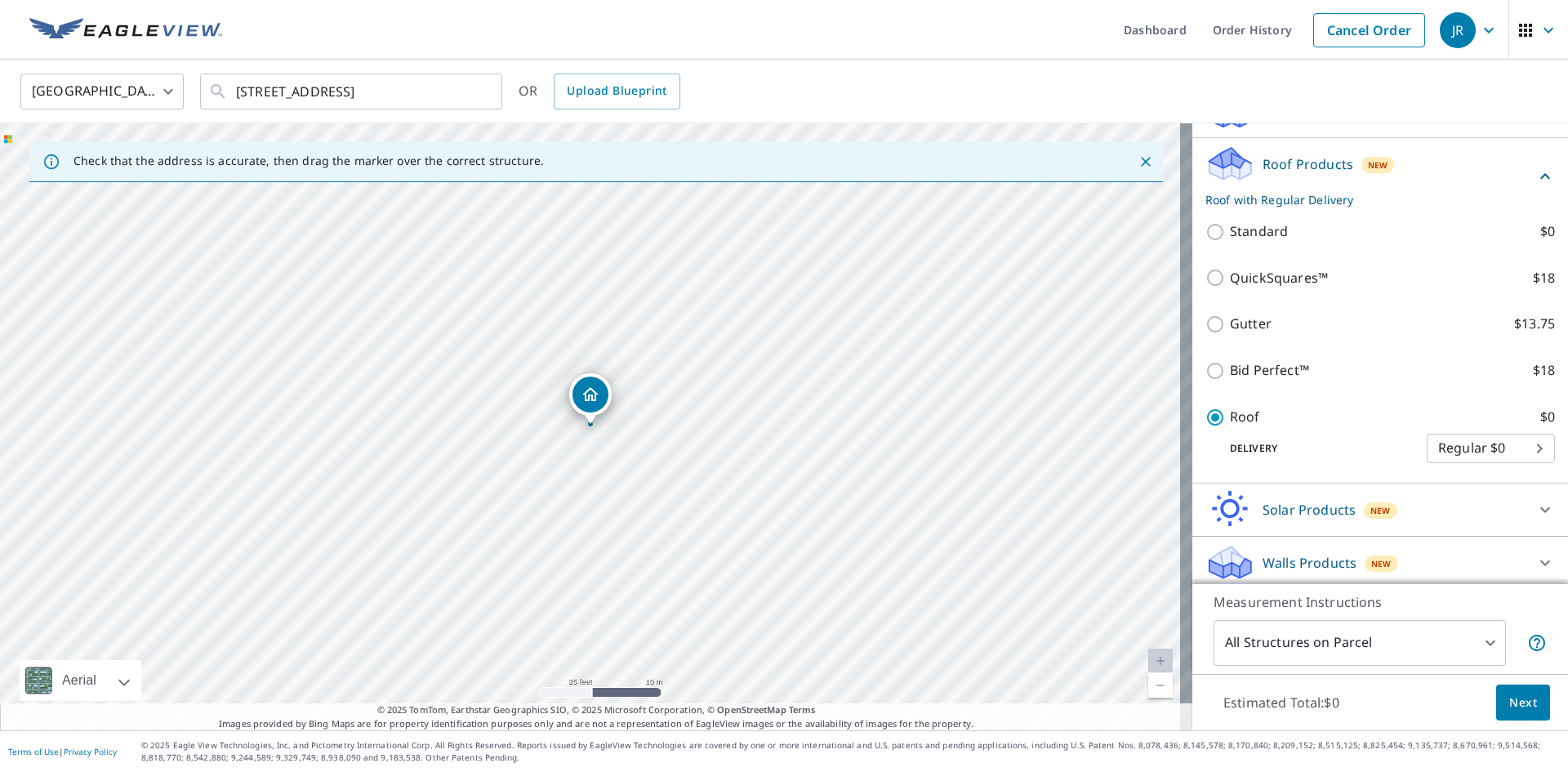
click at [1510, 705] on span "Next" at bounding box center [1524, 703] width 28 height 20
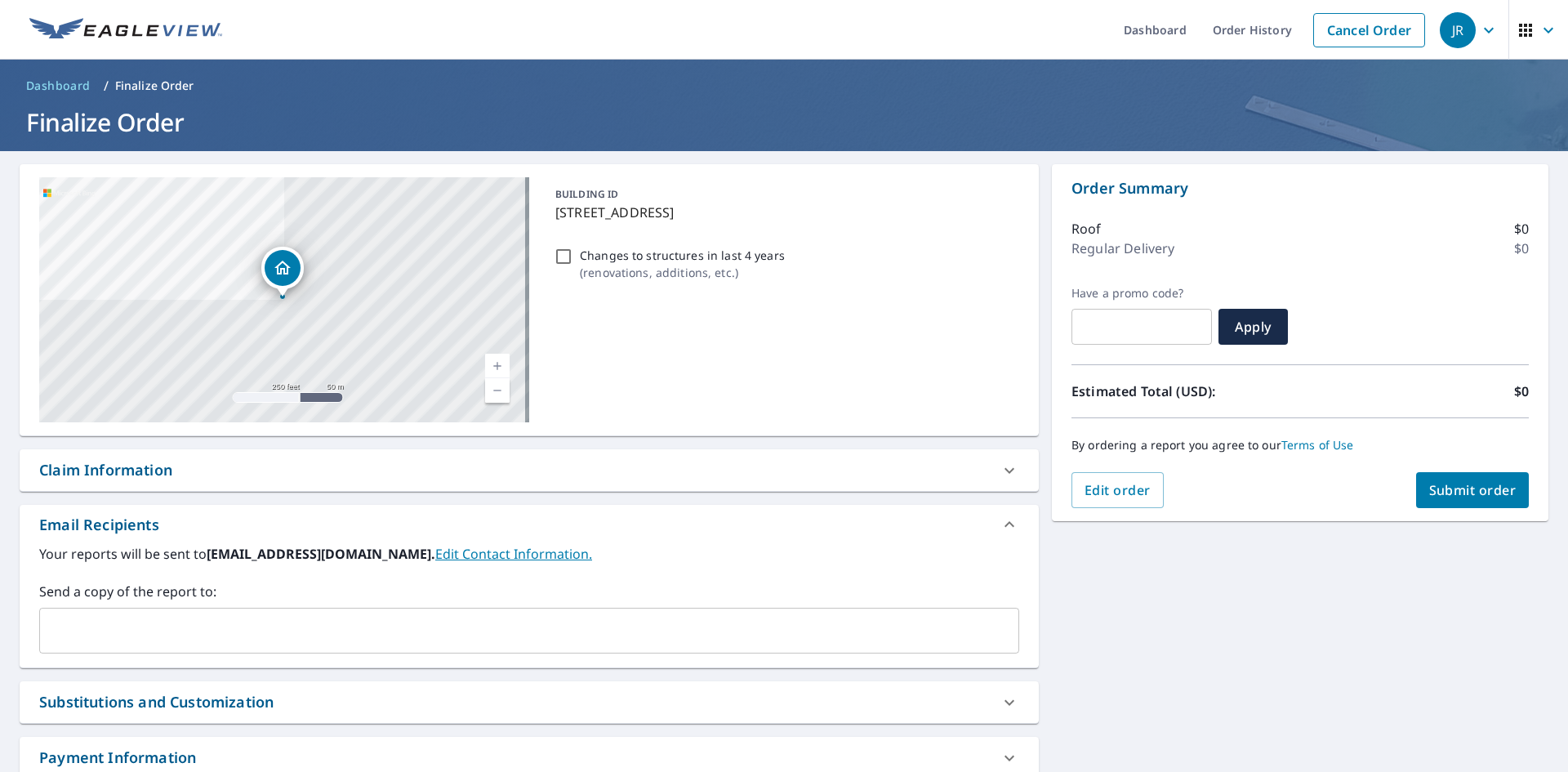
scroll to position [113, 0]
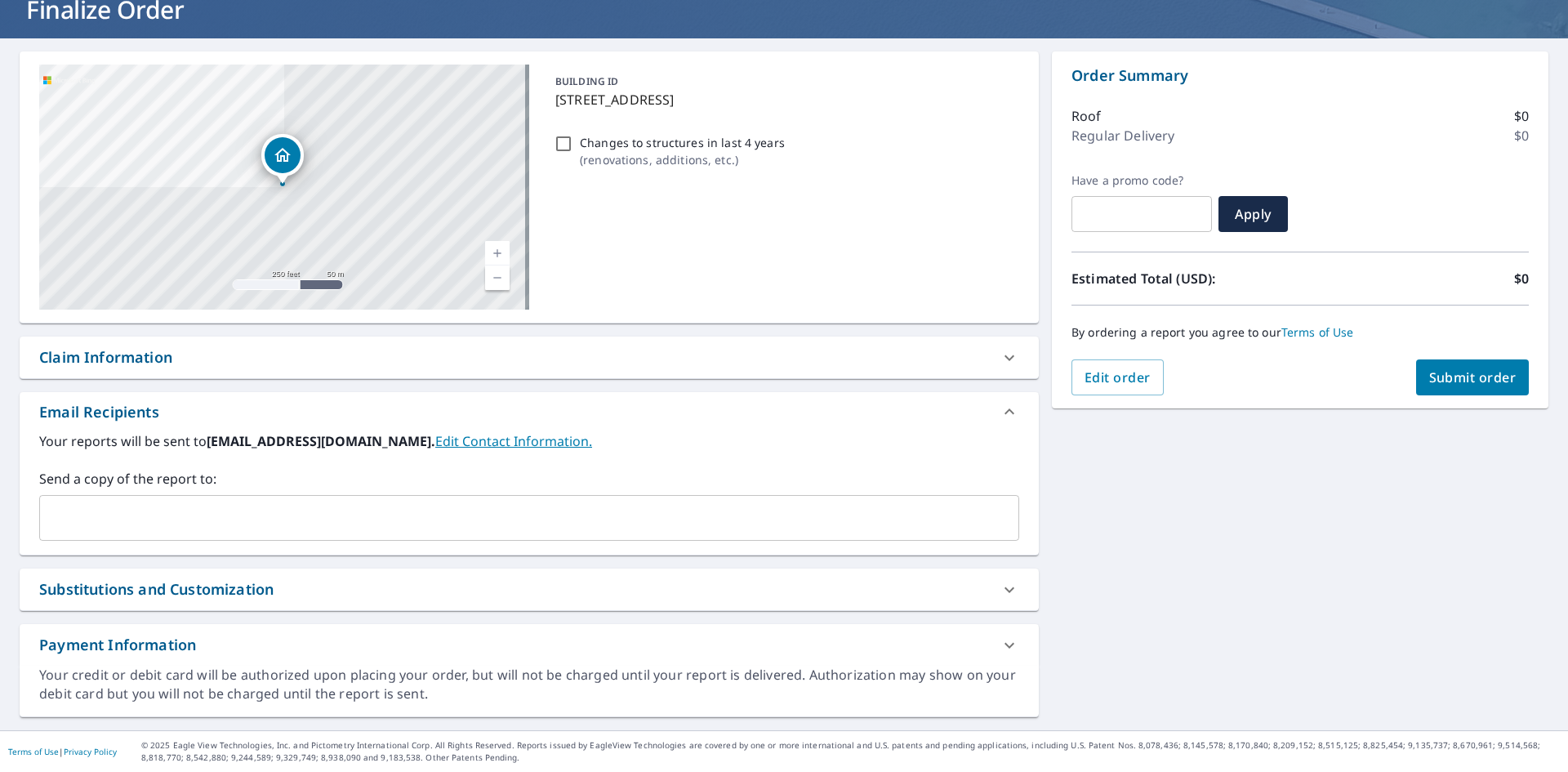
click at [162, 515] on input "text" at bounding box center [517, 518] width 941 height 31
click at [161, 521] on input "text" at bounding box center [517, 518] width 941 height 31
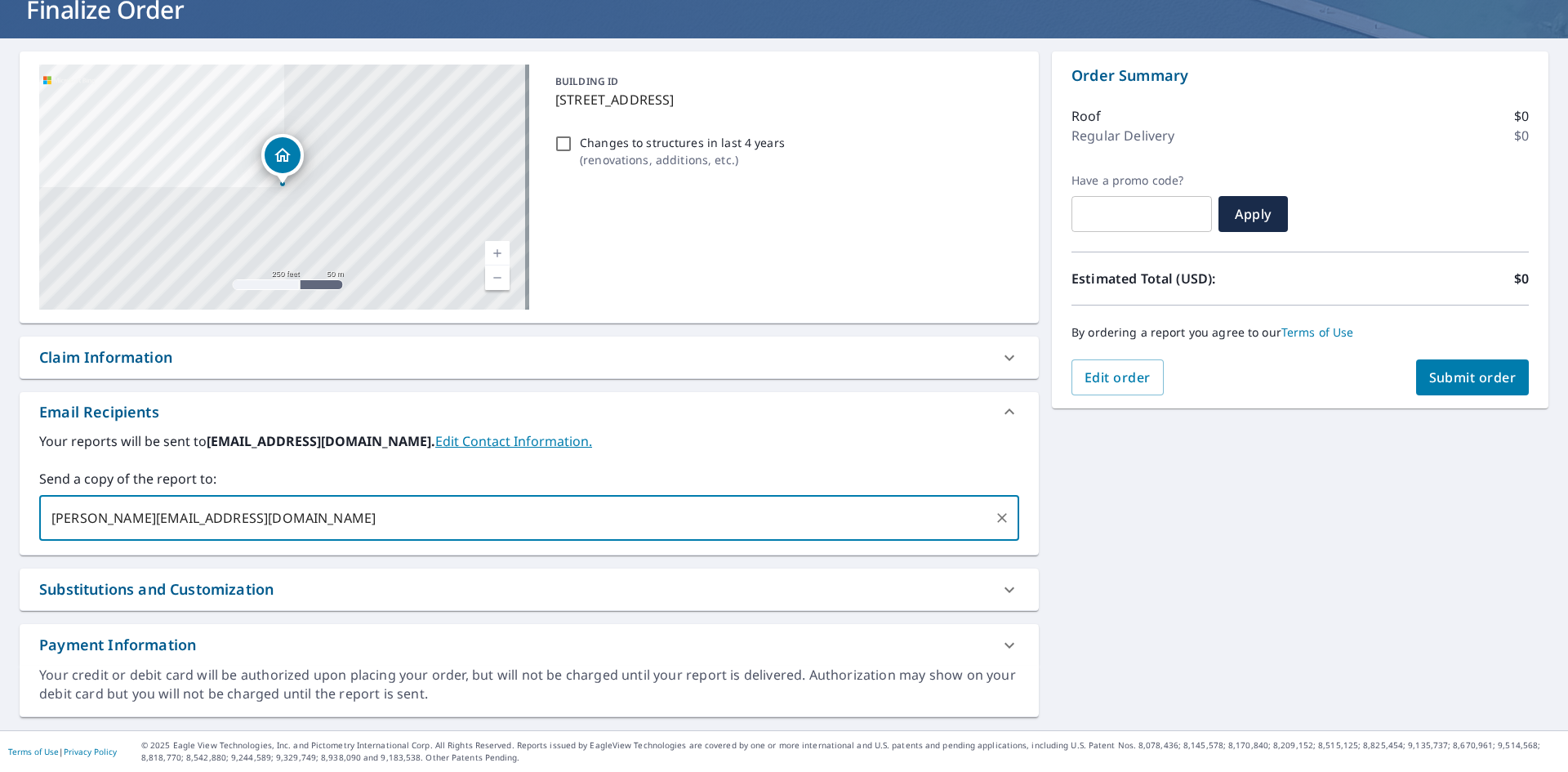
click at [200, 437] on label "Your reports will be sent to [EMAIL_ADDRESS][DOMAIN_NAME]. Edit Contact Informa…" at bounding box center [529, 440] width 980 height 19
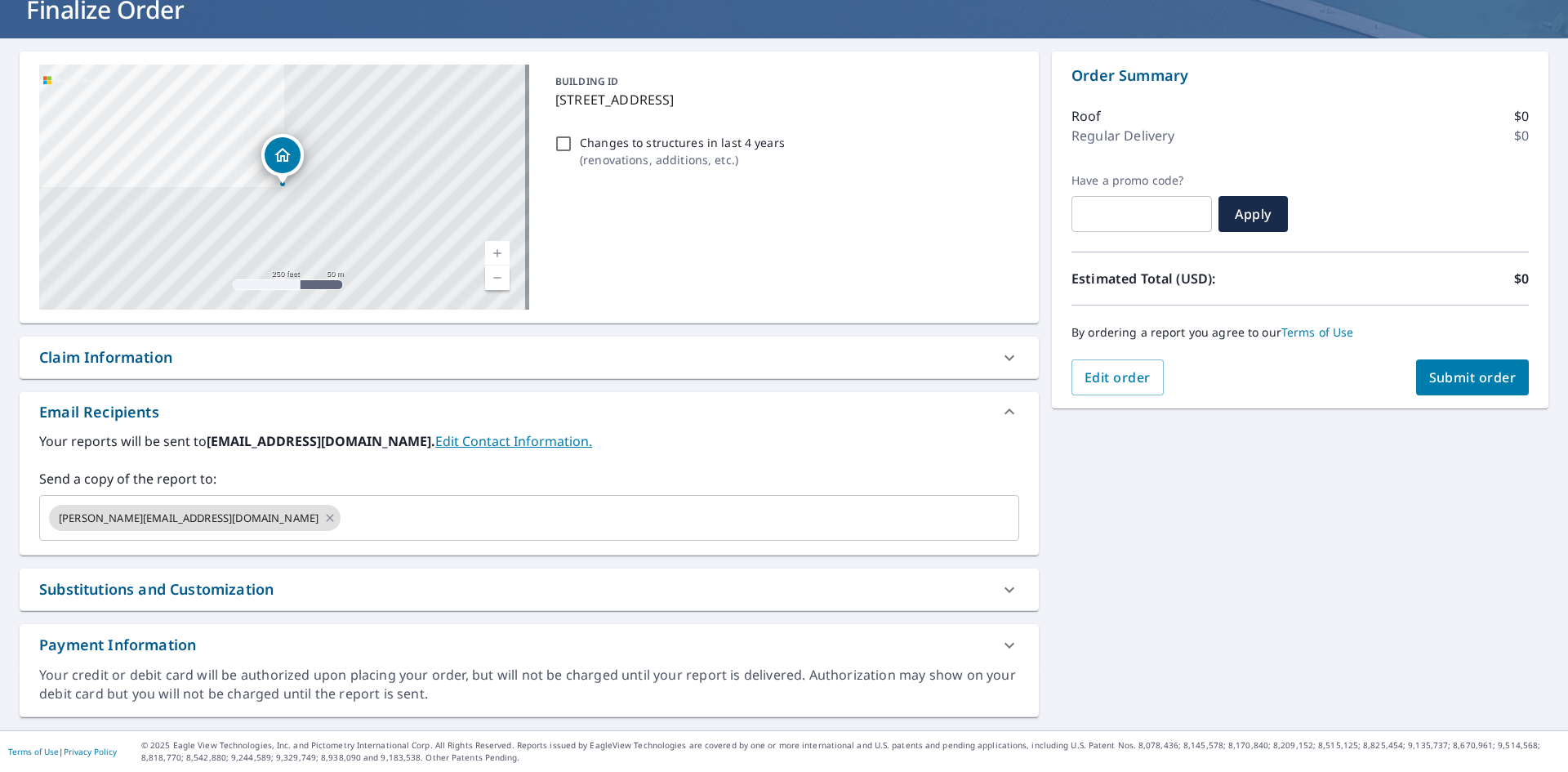
click at [190, 362] on div "Claim Information" at bounding box center [514, 358] width 950 height 22
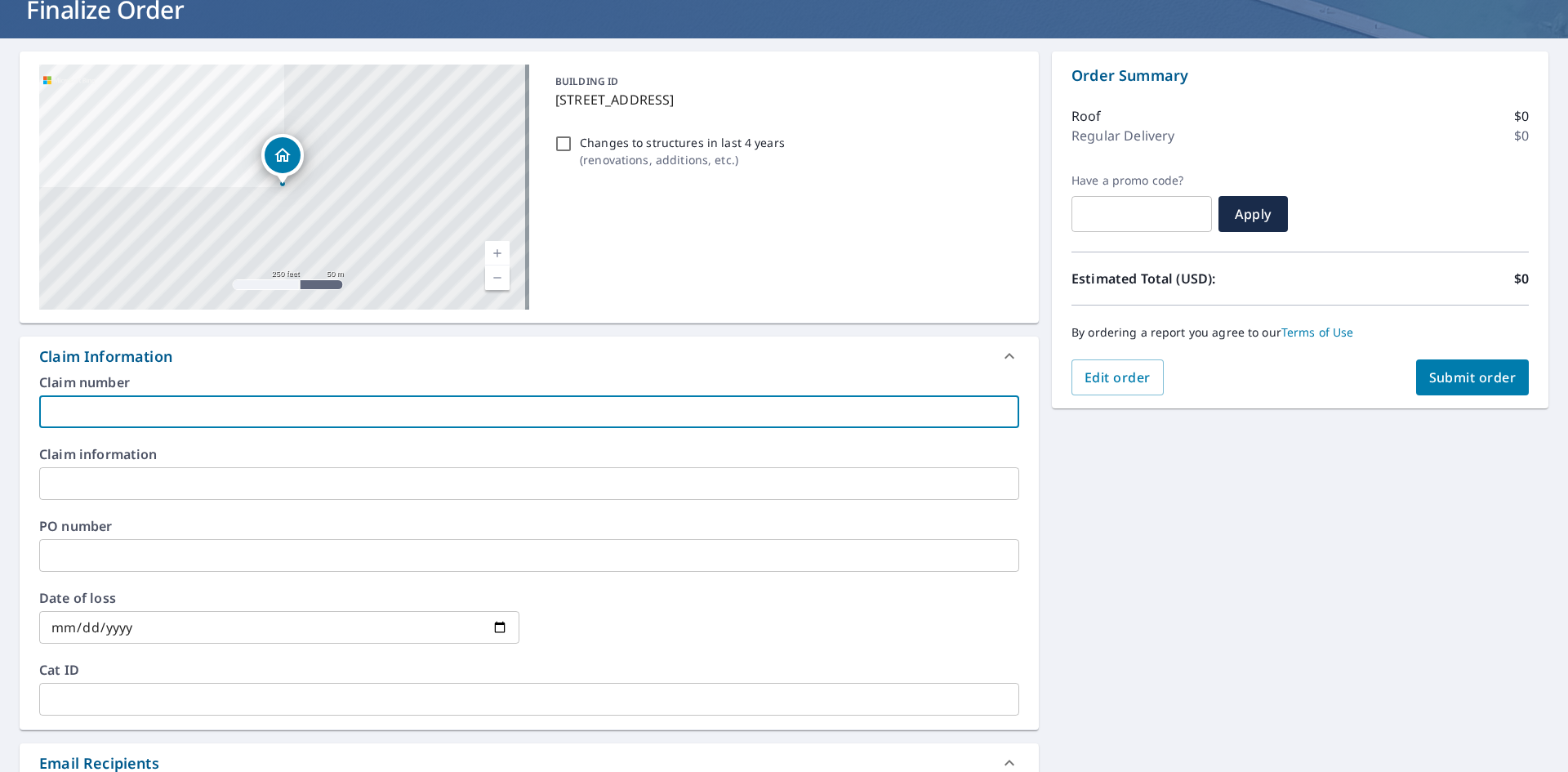
click at [118, 400] on input "text" at bounding box center [529, 411] width 980 height 32
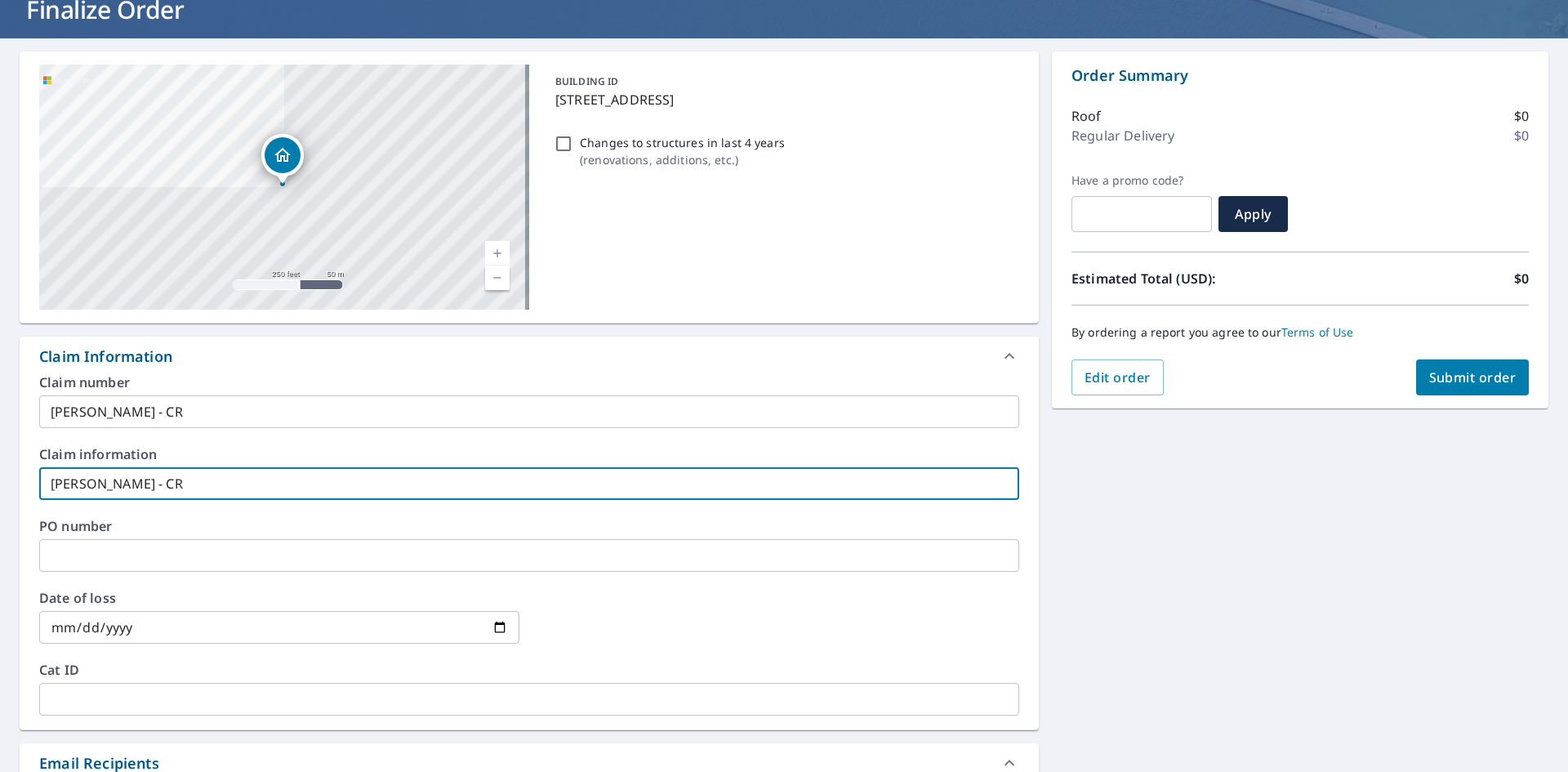
click at [1429, 377] on span "Submit order" at bounding box center [1473, 376] width 88 height 18
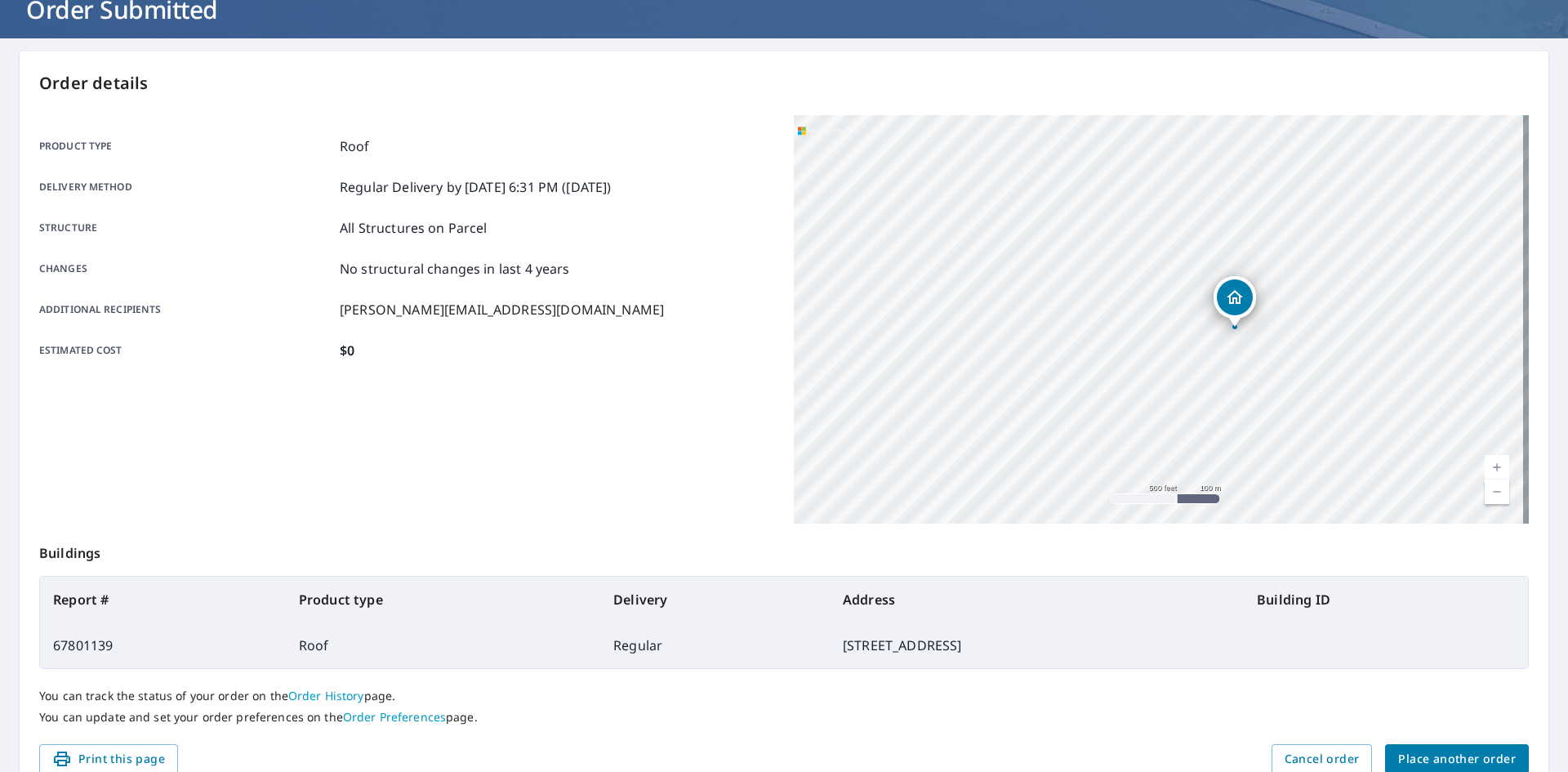
scroll to position [190, 0]
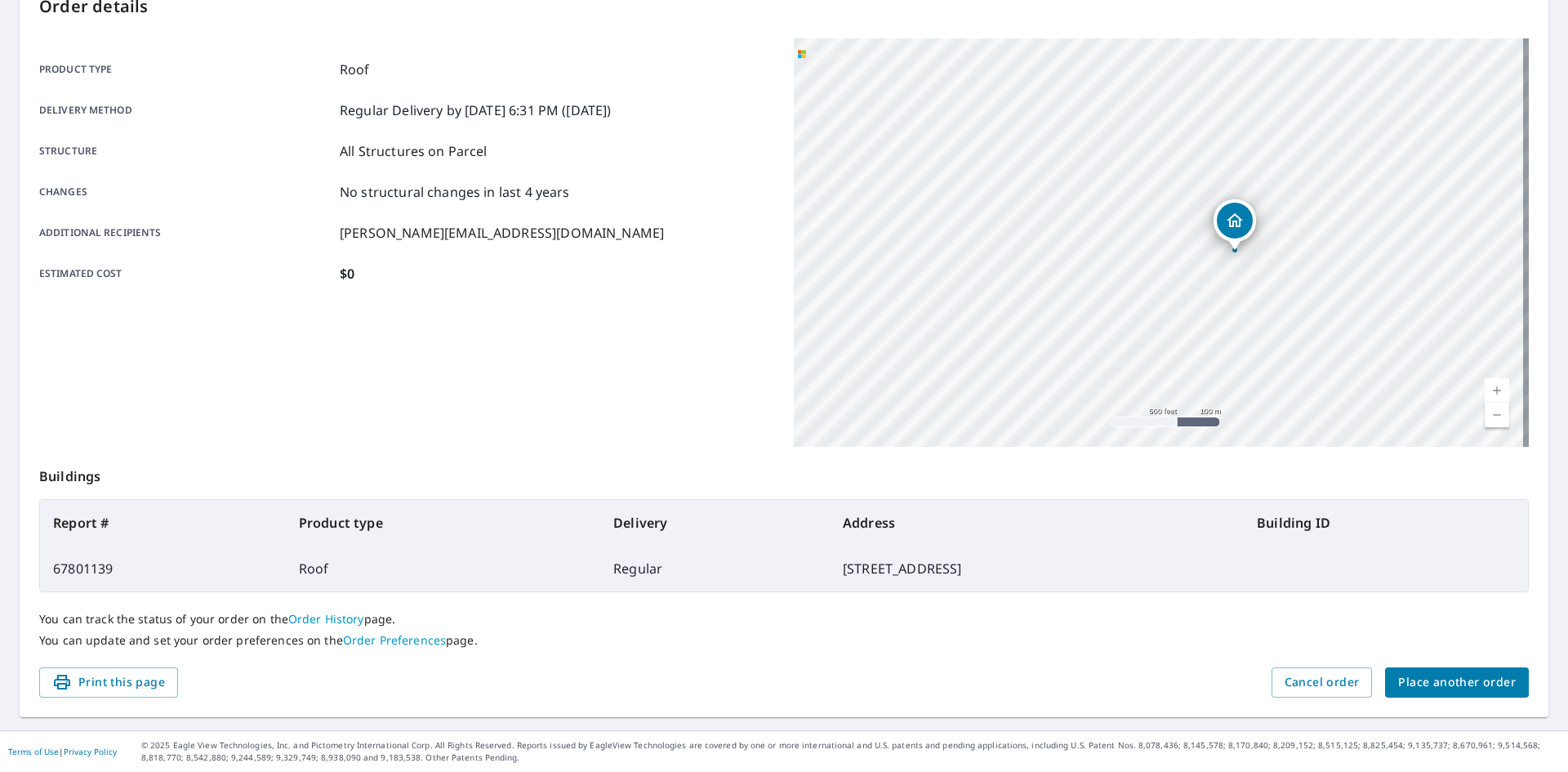
click at [1412, 680] on span "Place another order" at bounding box center [1456, 682] width 117 height 20
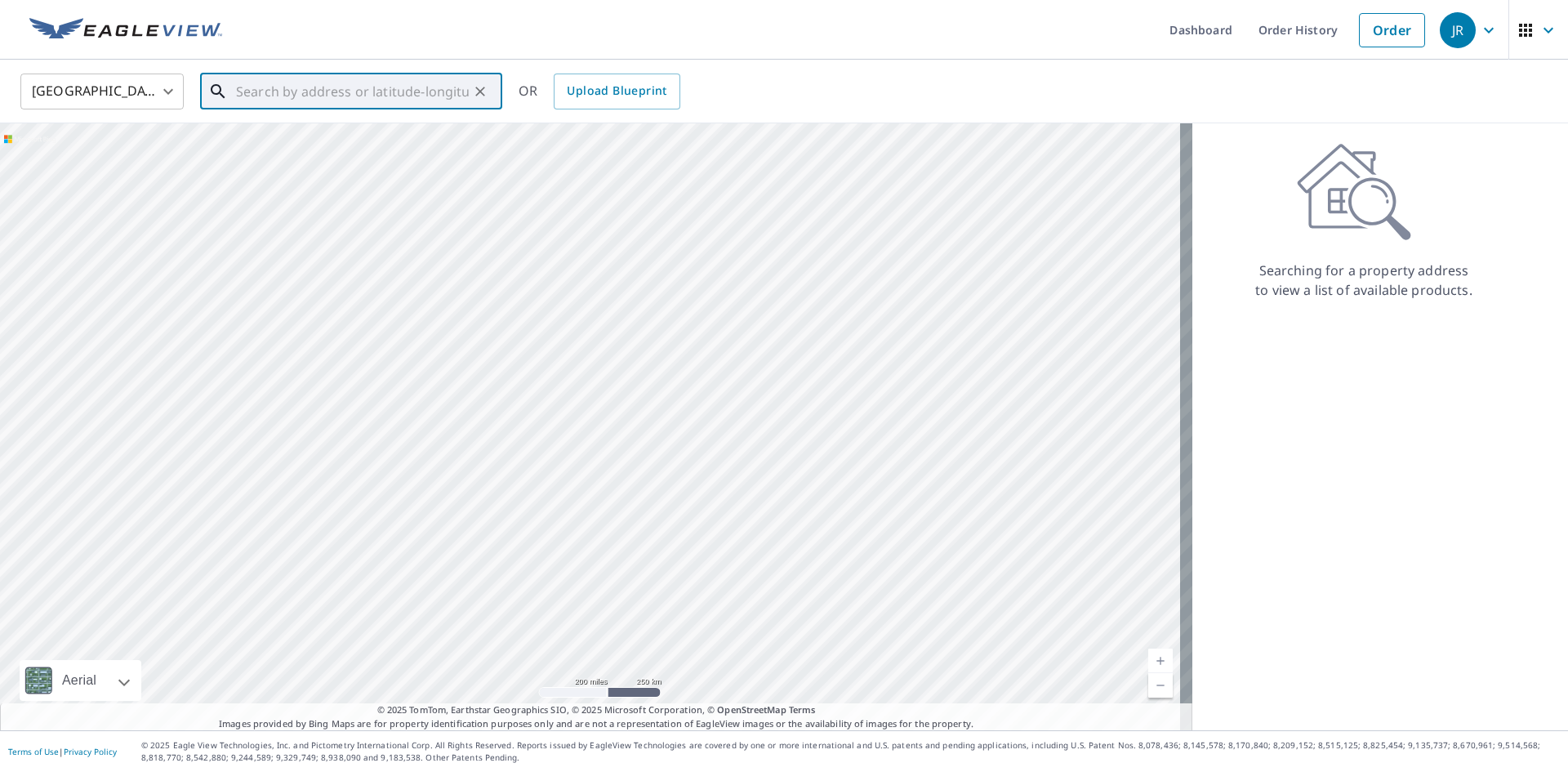
paste input "[STREET_ADDRESS][US_STATE]"
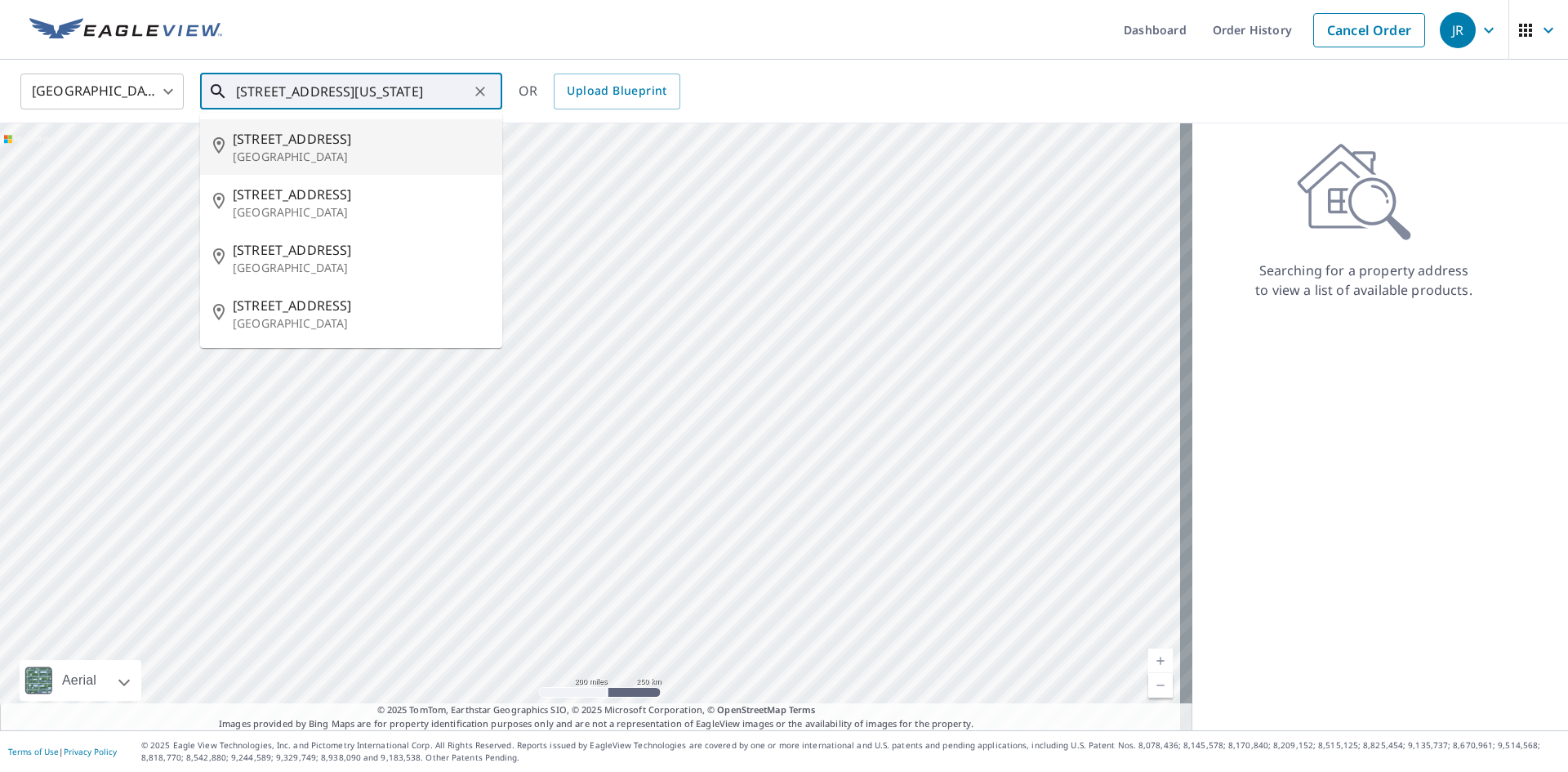
click at [312, 141] on span "[STREET_ADDRESS]" at bounding box center [361, 139] width 256 height 19
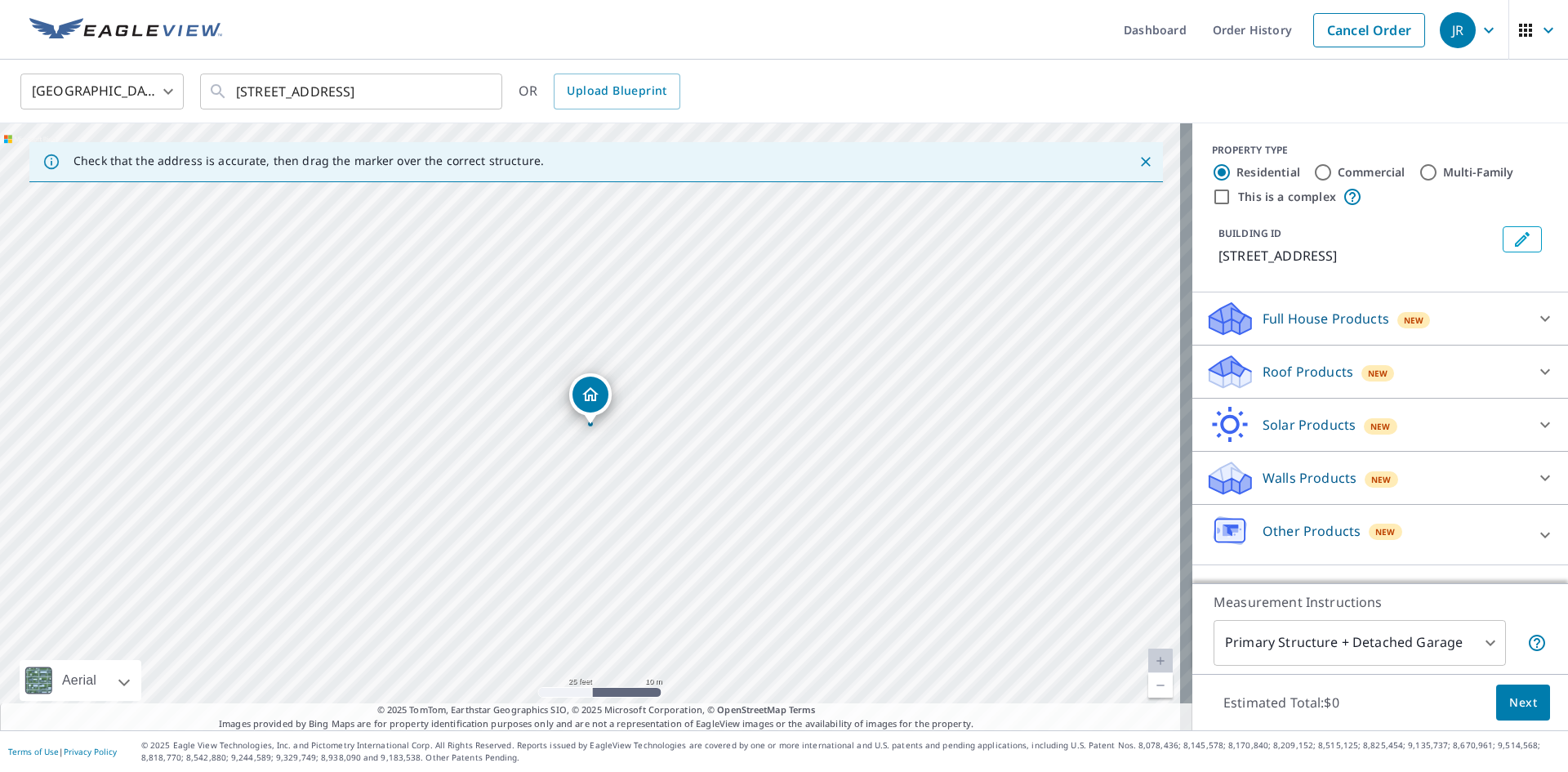
drag, startPoint x: 538, startPoint y: 346, endPoint x: 338, endPoint y: 620, distance: 339.2
click at [340, 622] on div "[STREET_ADDRESS]" at bounding box center [596, 426] width 1193 height 607
drag, startPoint x: 567, startPoint y: 488, endPoint x: 757, endPoint y: 415, distance: 203.5
click at [757, 415] on div "[STREET_ADDRESS]" at bounding box center [596, 426] width 1193 height 607
click at [242, 91] on input "[STREET_ADDRESS]" at bounding box center [352, 91] width 233 height 45
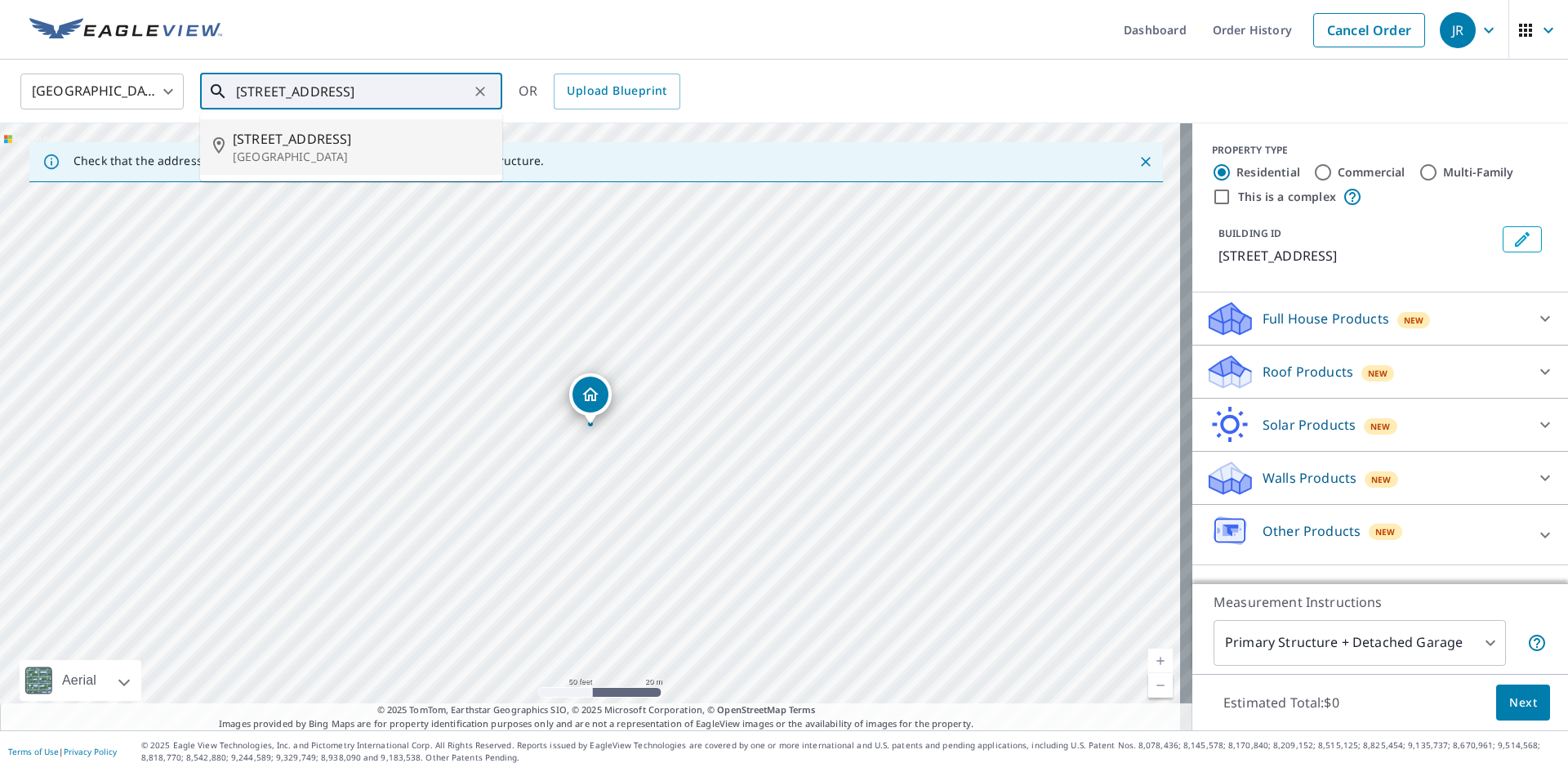
click at [308, 149] on p "[GEOGRAPHIC_DATA]" at bounding box center [361, 157] width 256 height 17
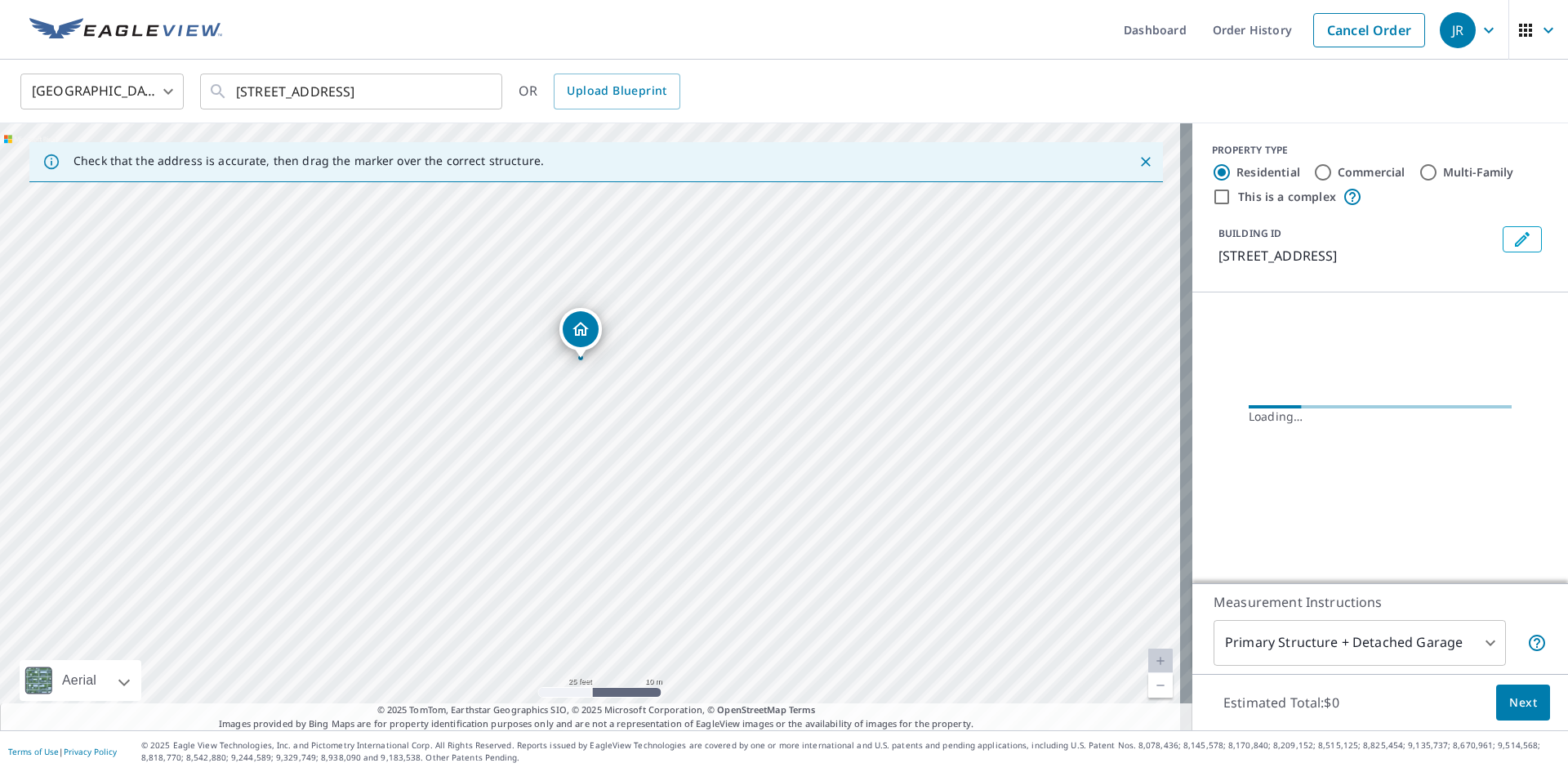
drag, startPoint x: 597, startPoint y: 456, endPoint x: 592, endPoint y: 476, distance: 20.6
click at [592, 476] on div "[STREET_ADDRESS]" at bounding box center [596, 426] width 1193 height 607
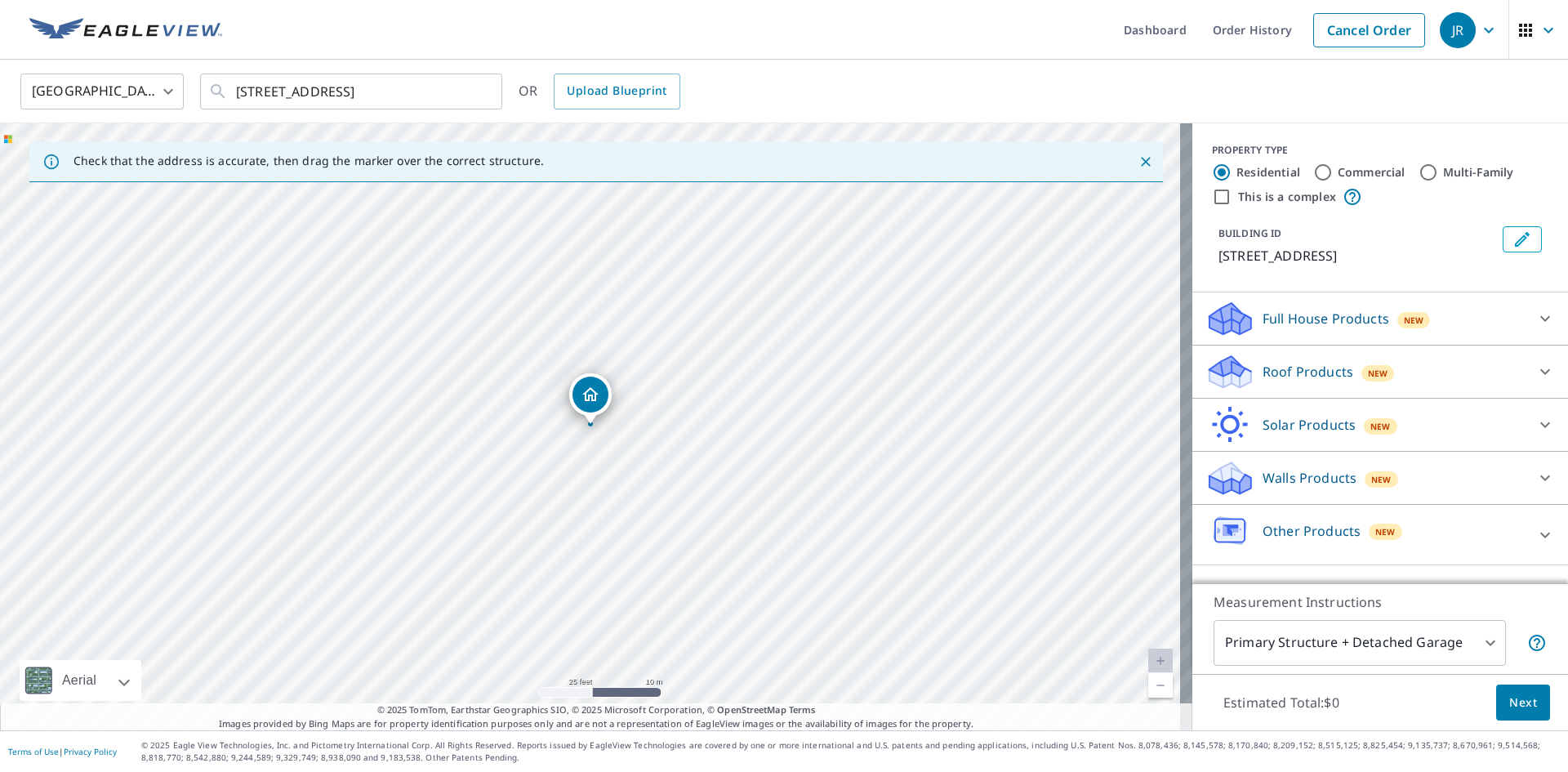
click at [1514, 365] on div "Roof Products New" at bounding box center [1380, 372] width 349 height 39
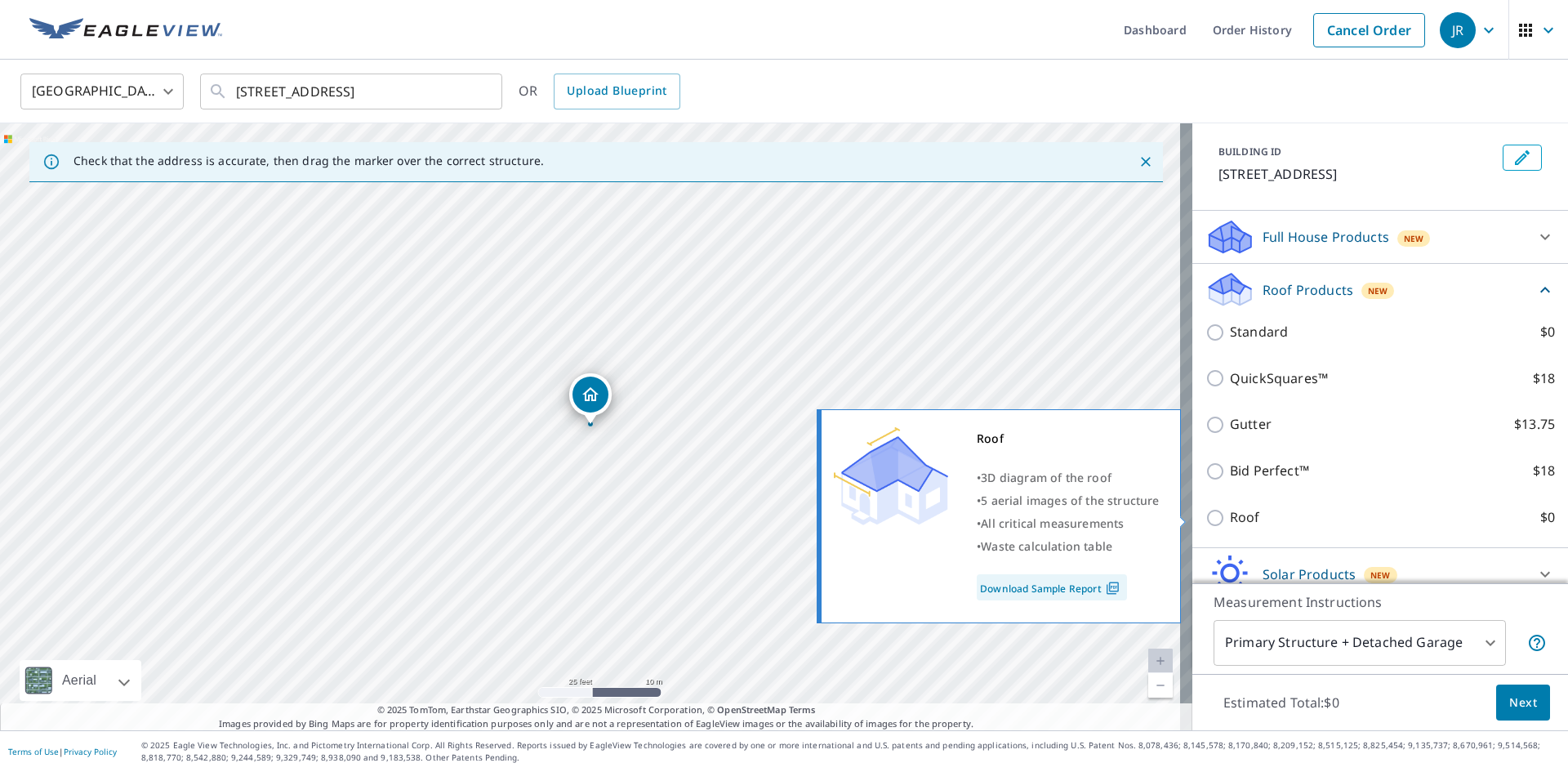
click at [1207, 516] on input "Roof $0" at bounding box center [1218, 517] width 25 height 19
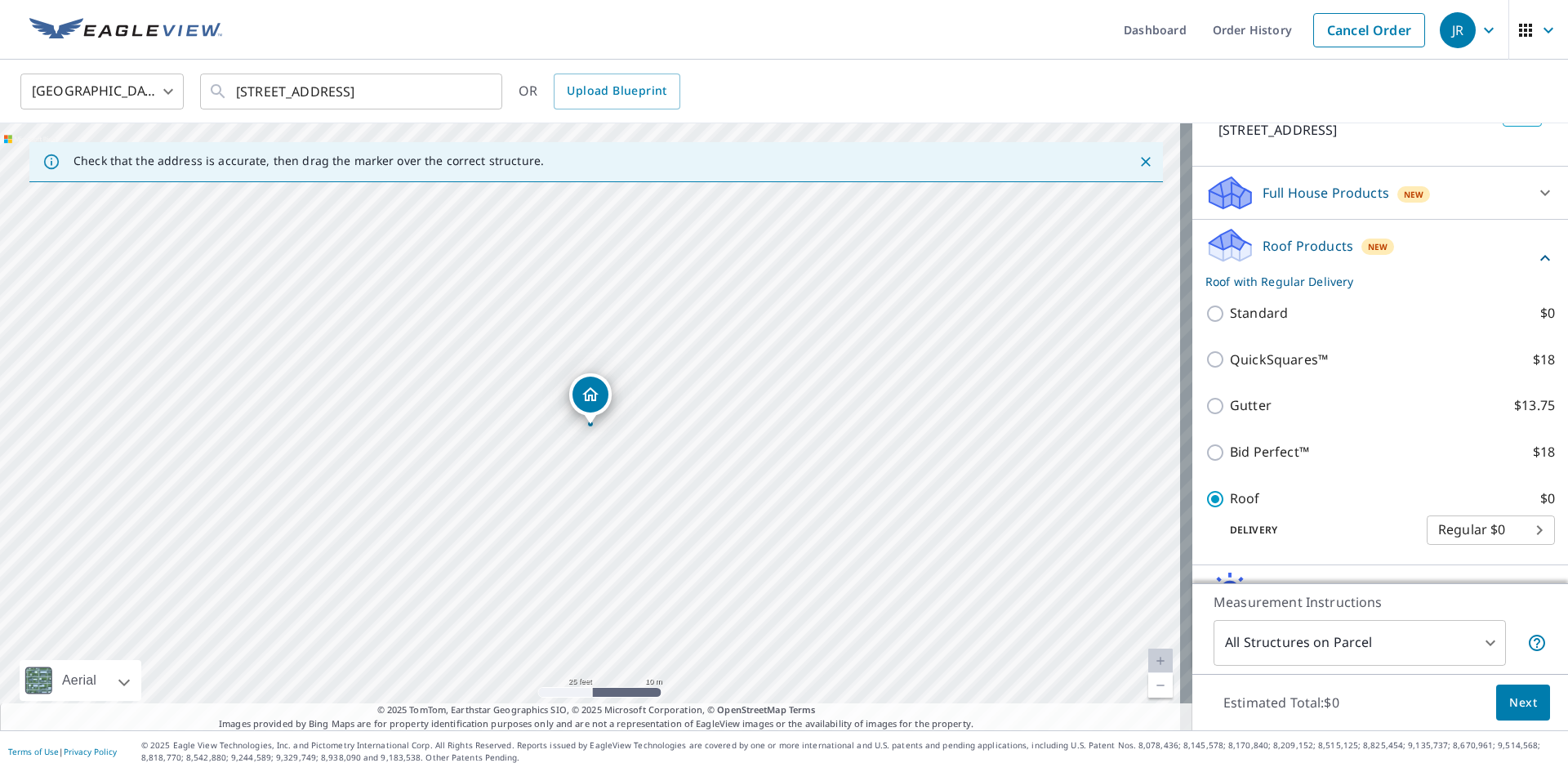
scroll to position [38, 0]
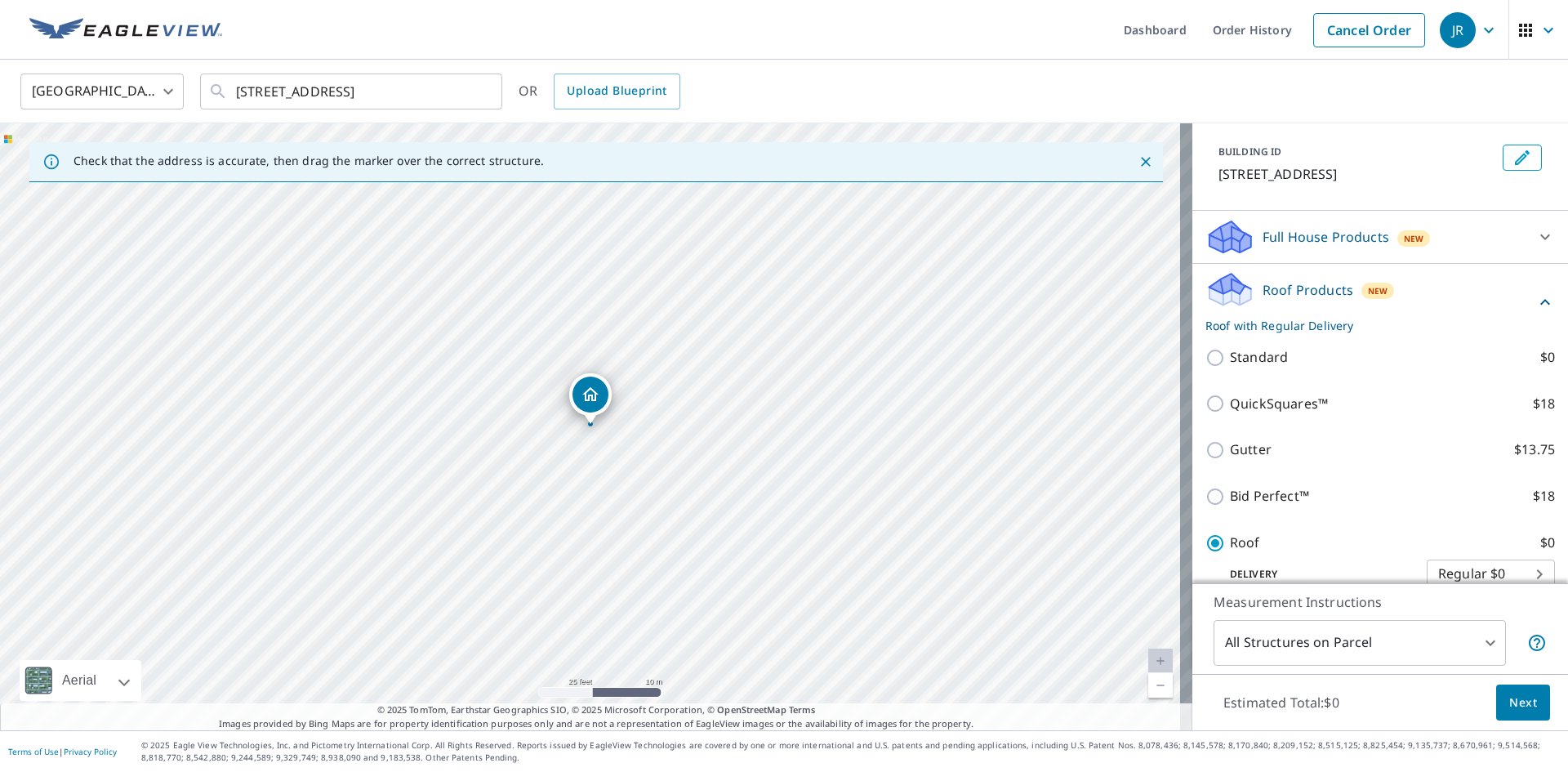
click at [1511, 694] on span "Next" at bounding box center [1524, 703] width 28 height 20
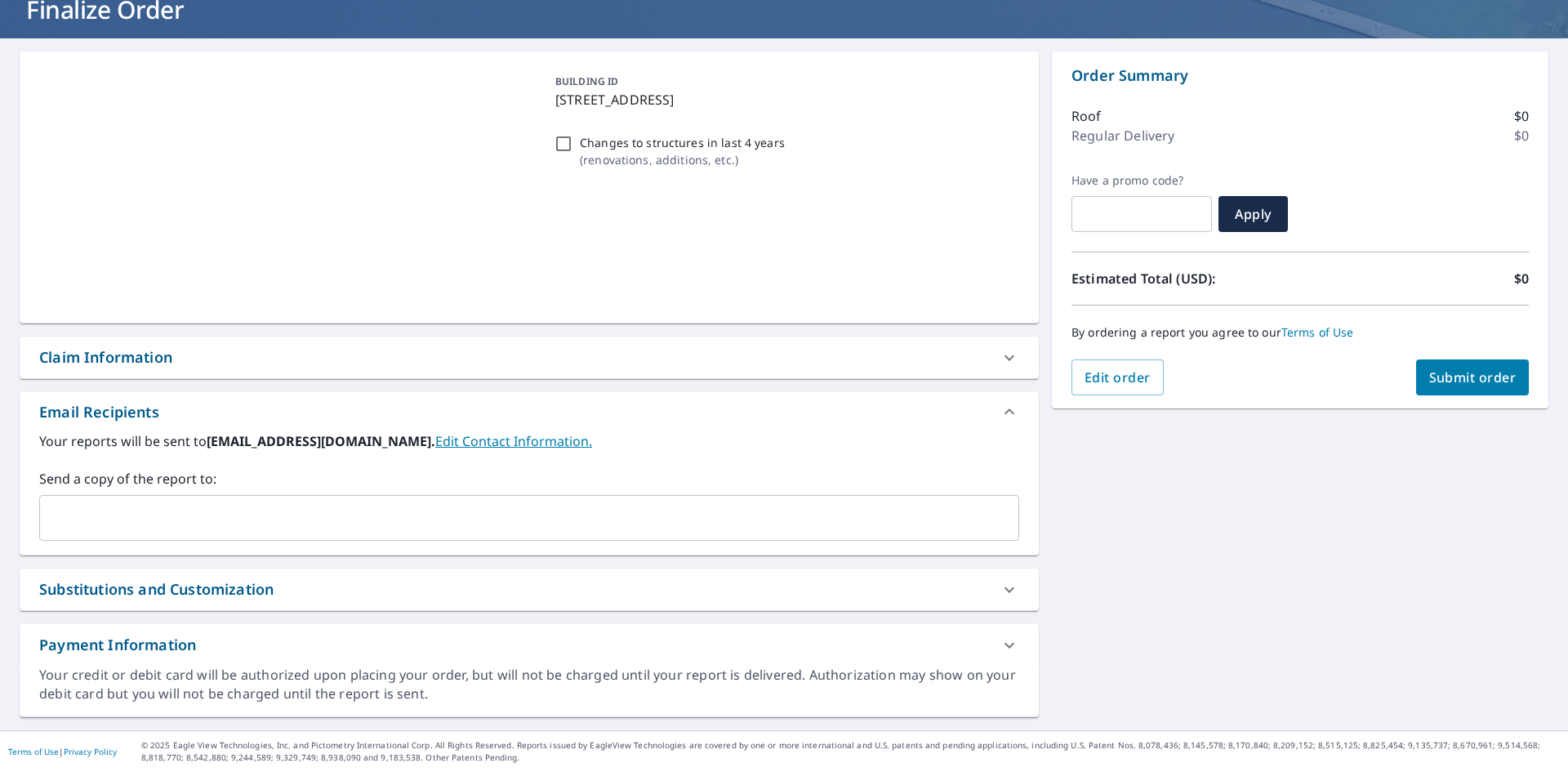
scroll to position [113, 0]
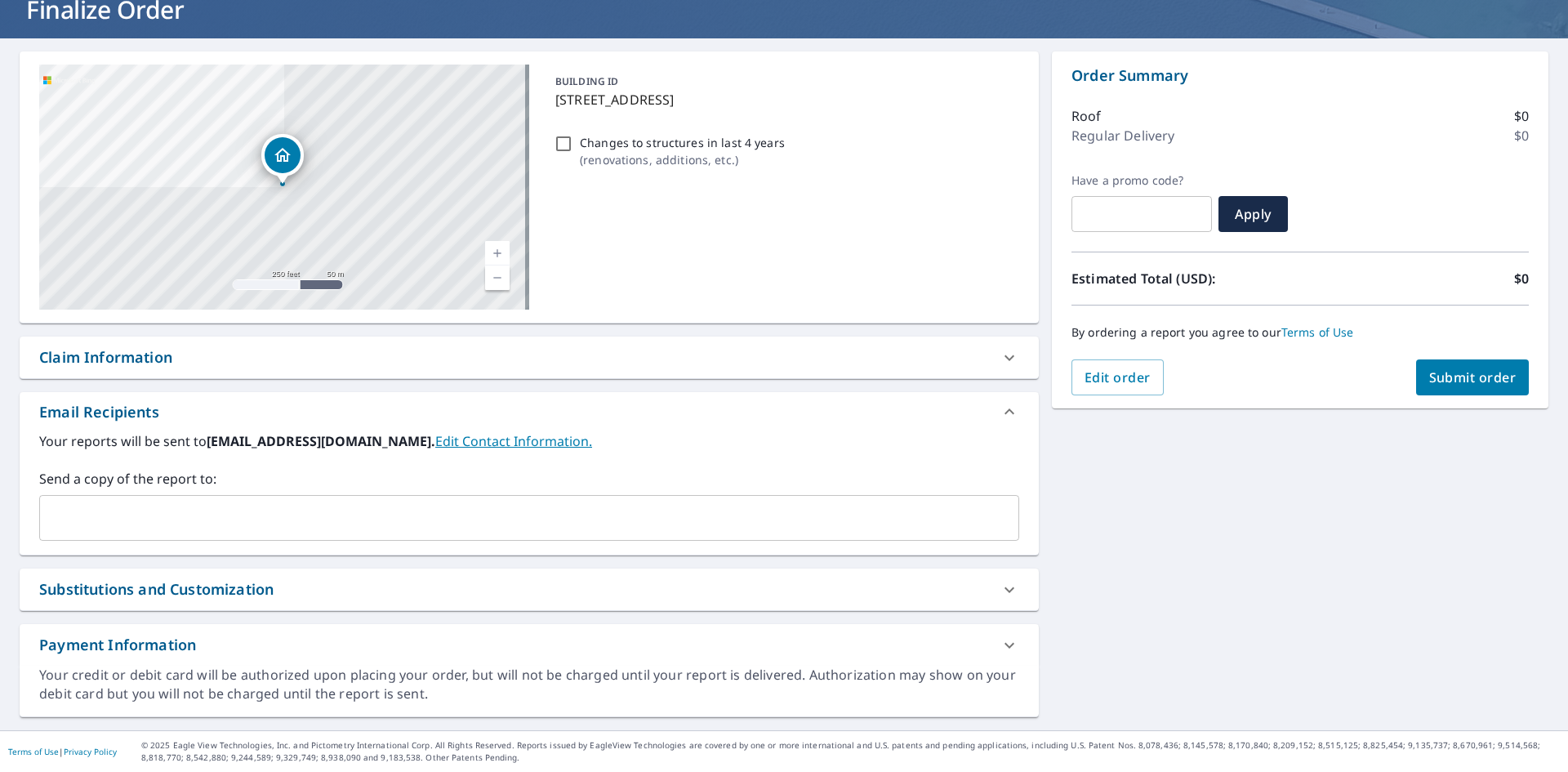
click at [128, 516] on input "text" at bounding box center [517, 518] width 941 height 31
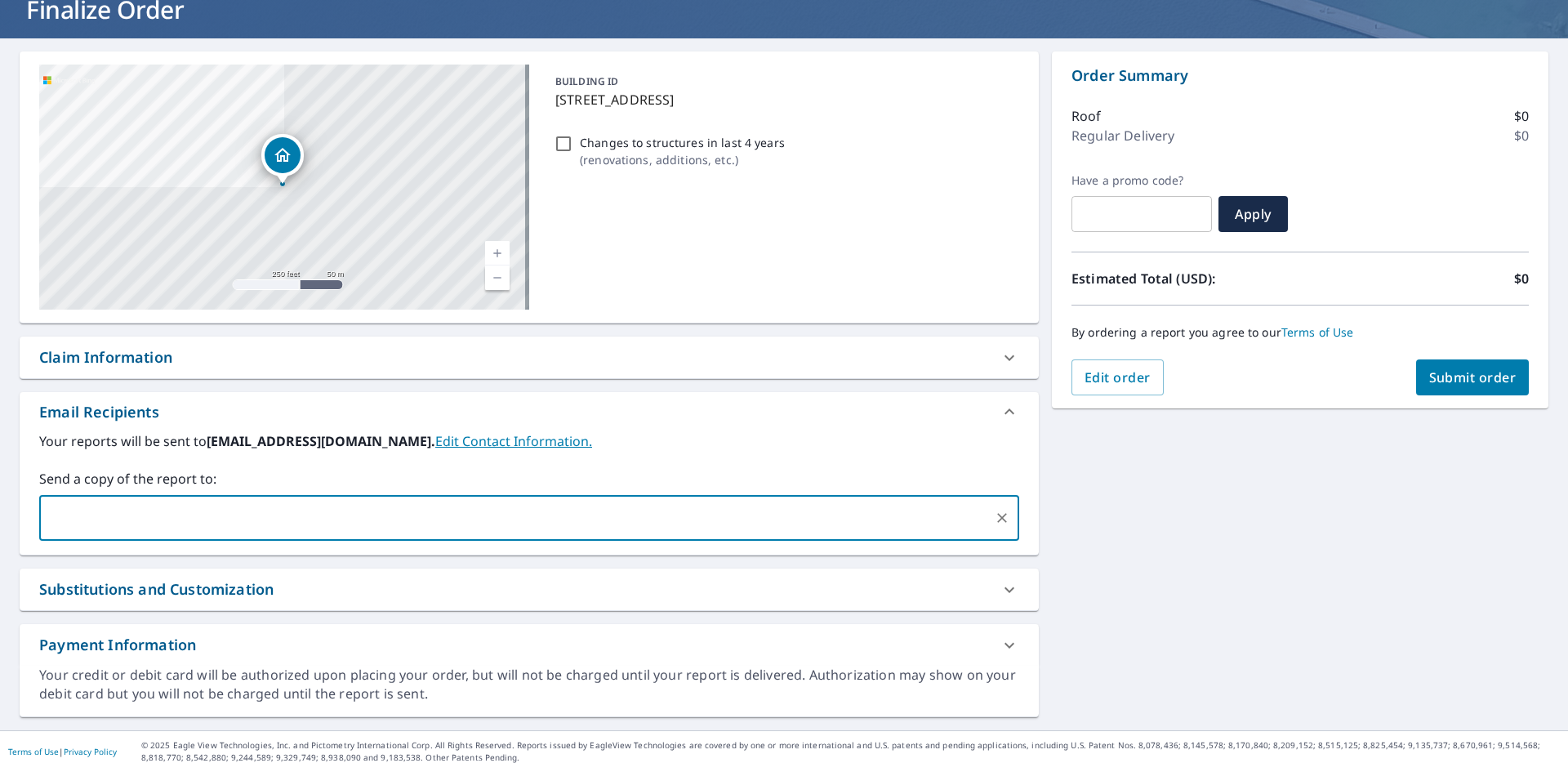
click at [274, 406] on div "Email Recipients" at bounding box center [514, 412] width 950 height 22
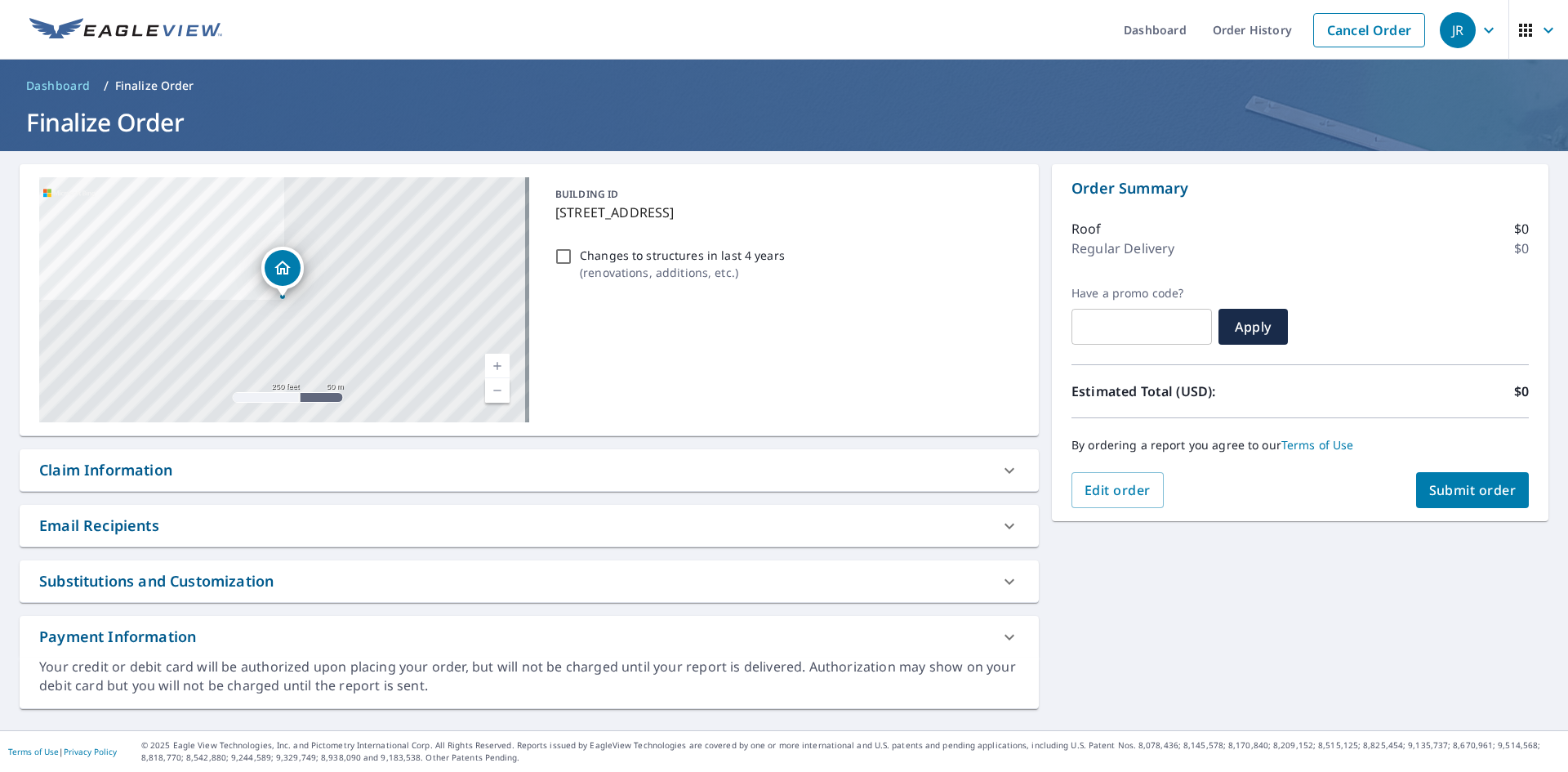
scroll to position [0, 0]
click at [191, 473] on div "Claim Information" at bounding box center [514, 470] width 950 height 22
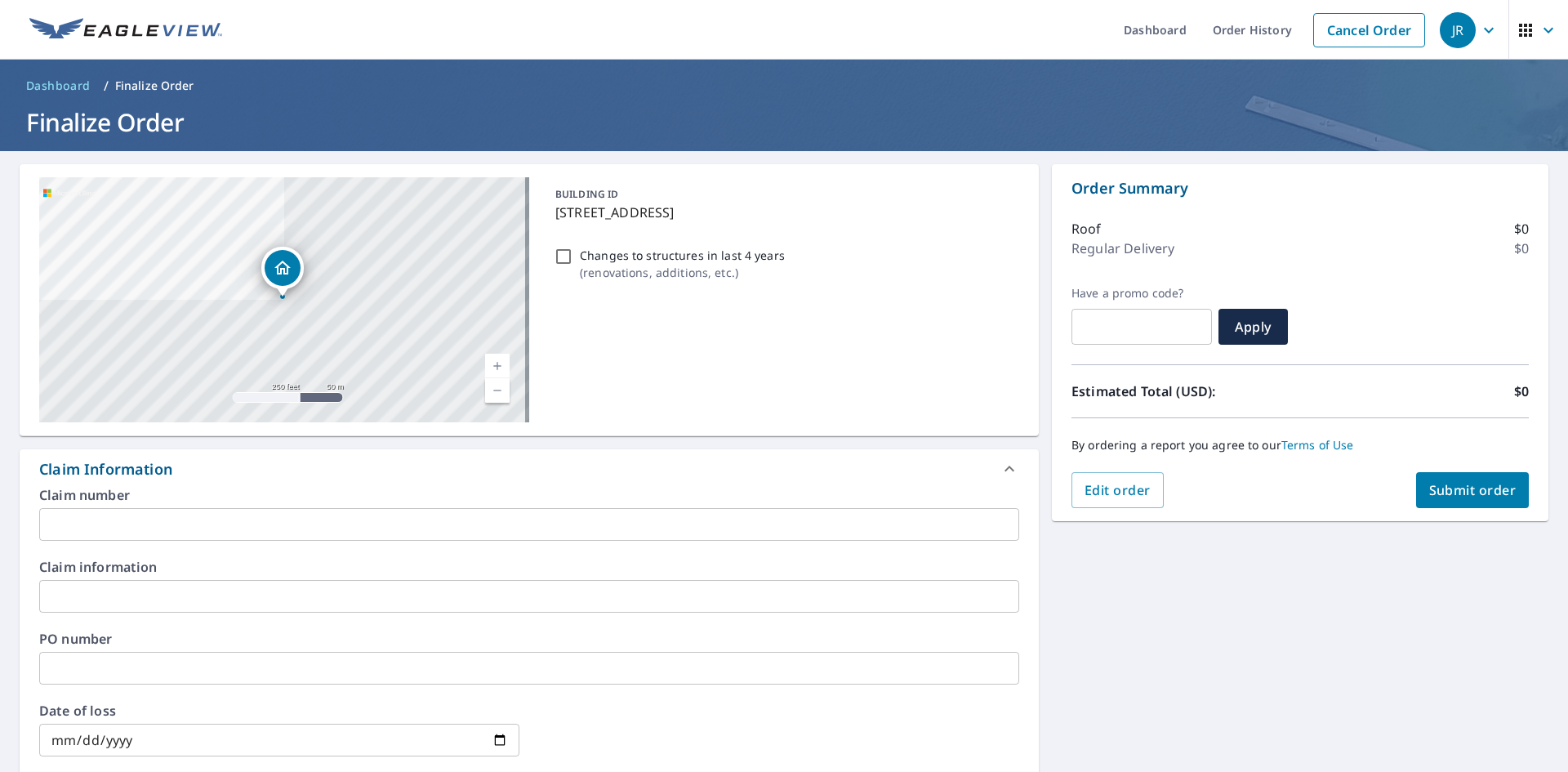
drag, startPoint x: 134, startPoint y: 512, endPoint x: 142, endPoint y: 518, distance: 10.0
click at [134, 512] on input "text" at bounding box center [529, 523] width 980 height 32
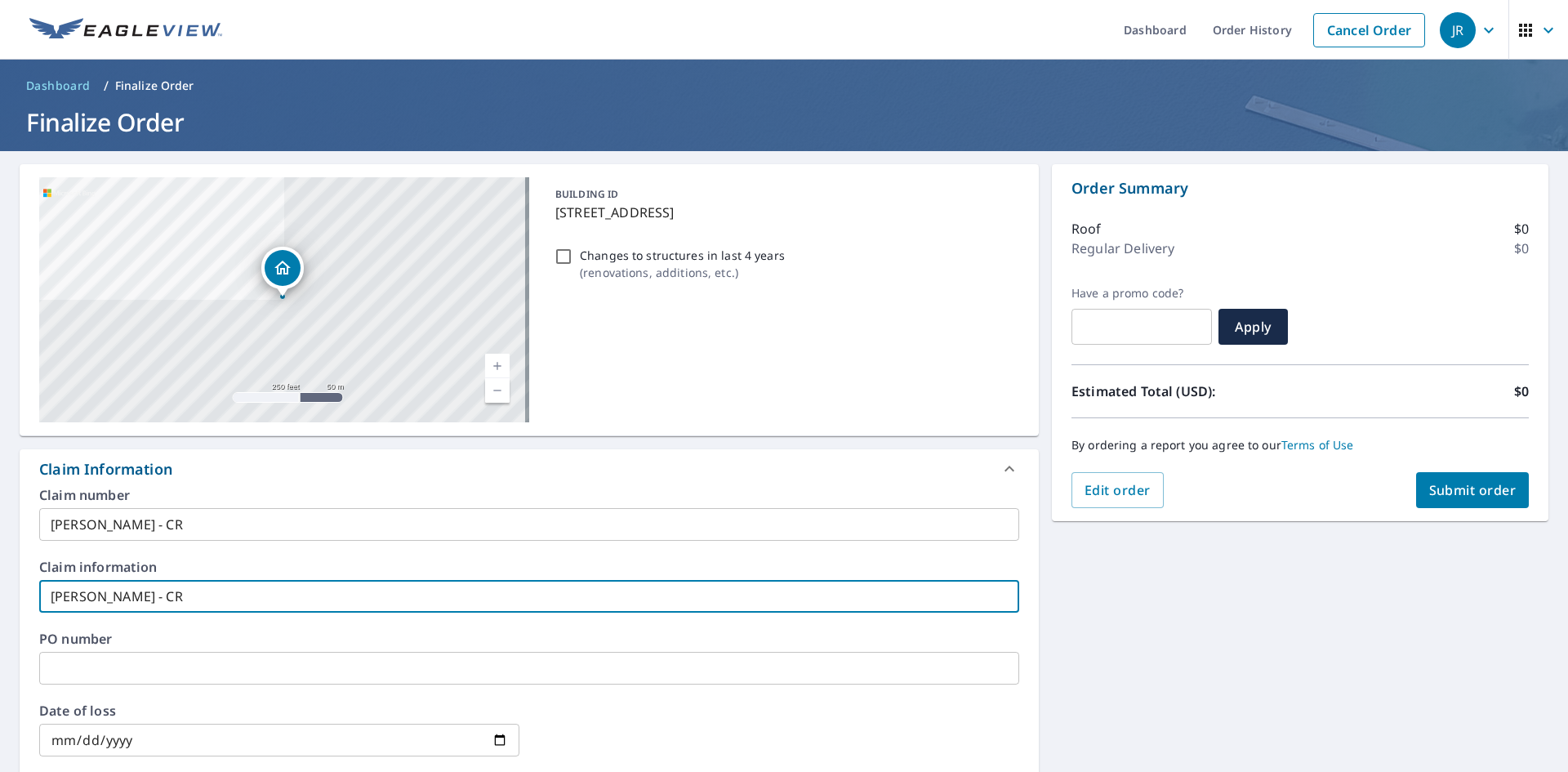
scroll to position [326, 0]
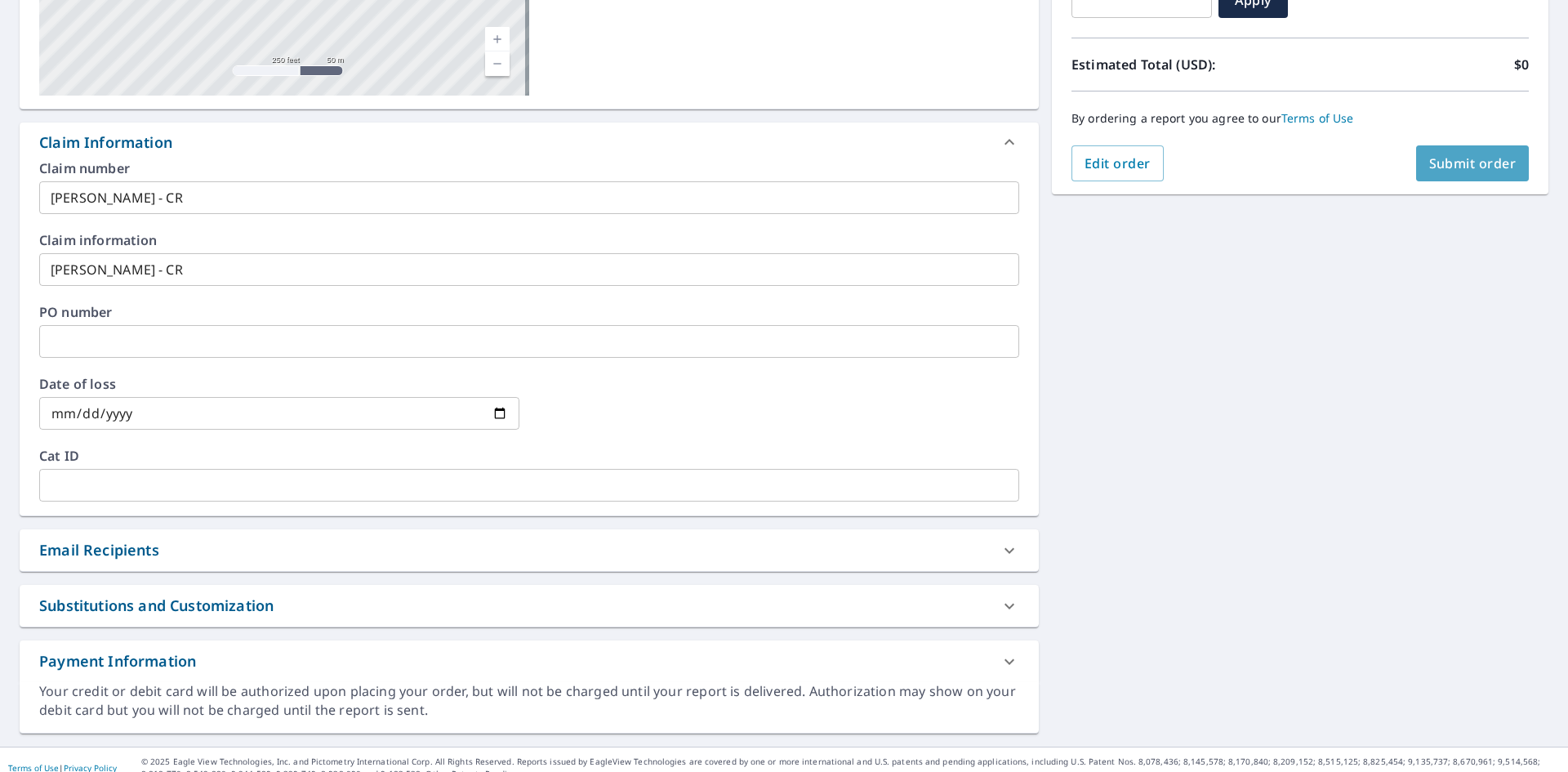
click at [1456, 166] on span "Submit order" at bounding box center [1473, 163] width 88 height 18
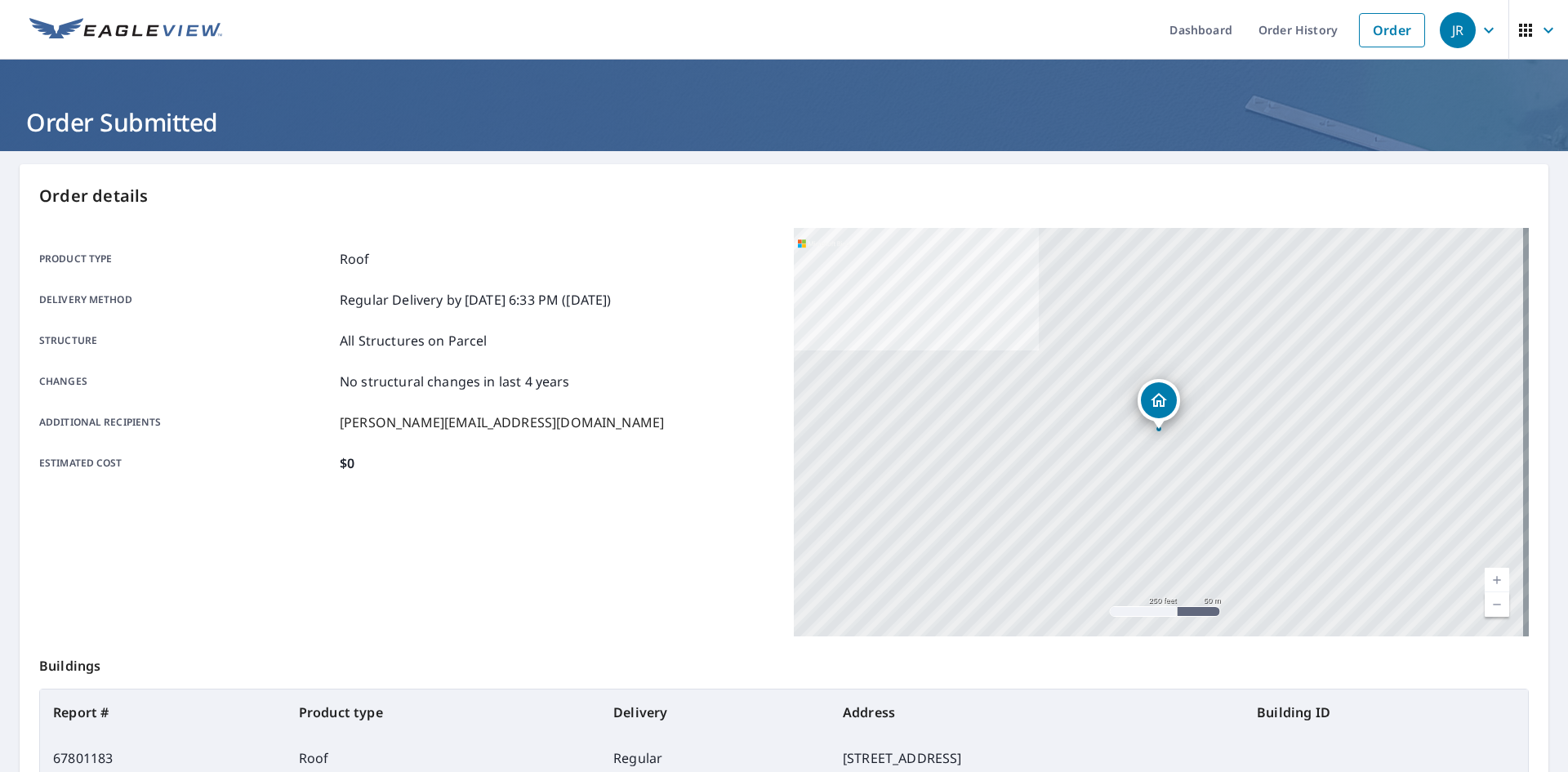
click at [1378, 43] on link "Order" at bounding box center [1392, 30] width 67 height 34
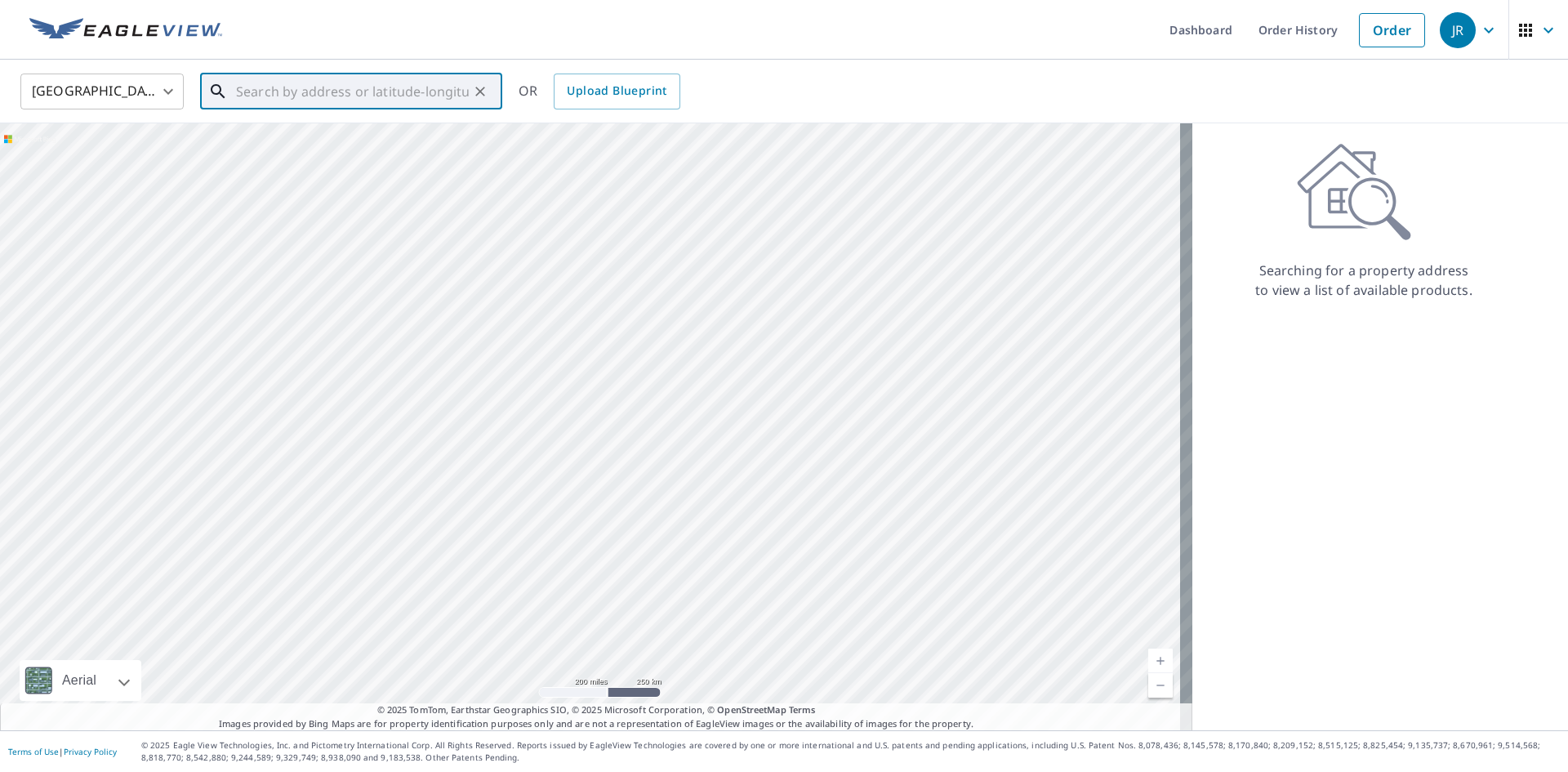
paste input "[STREET_ADDRESS][US_STATE]"
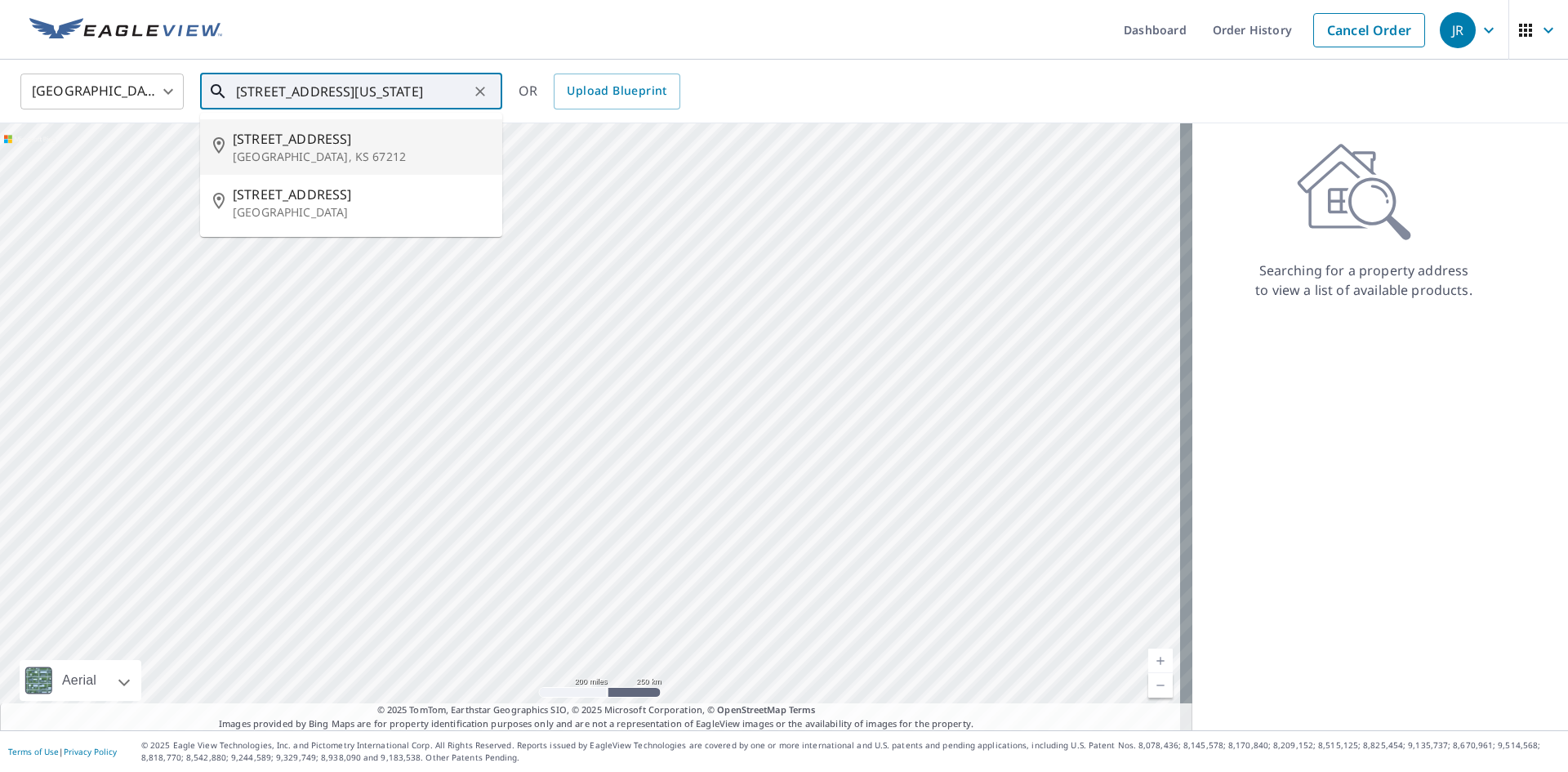
click at [308, 154] on p "[GEOGRAPHIC_DATA], KS 67212" at bounding box center [361, 157] width 256 height 17
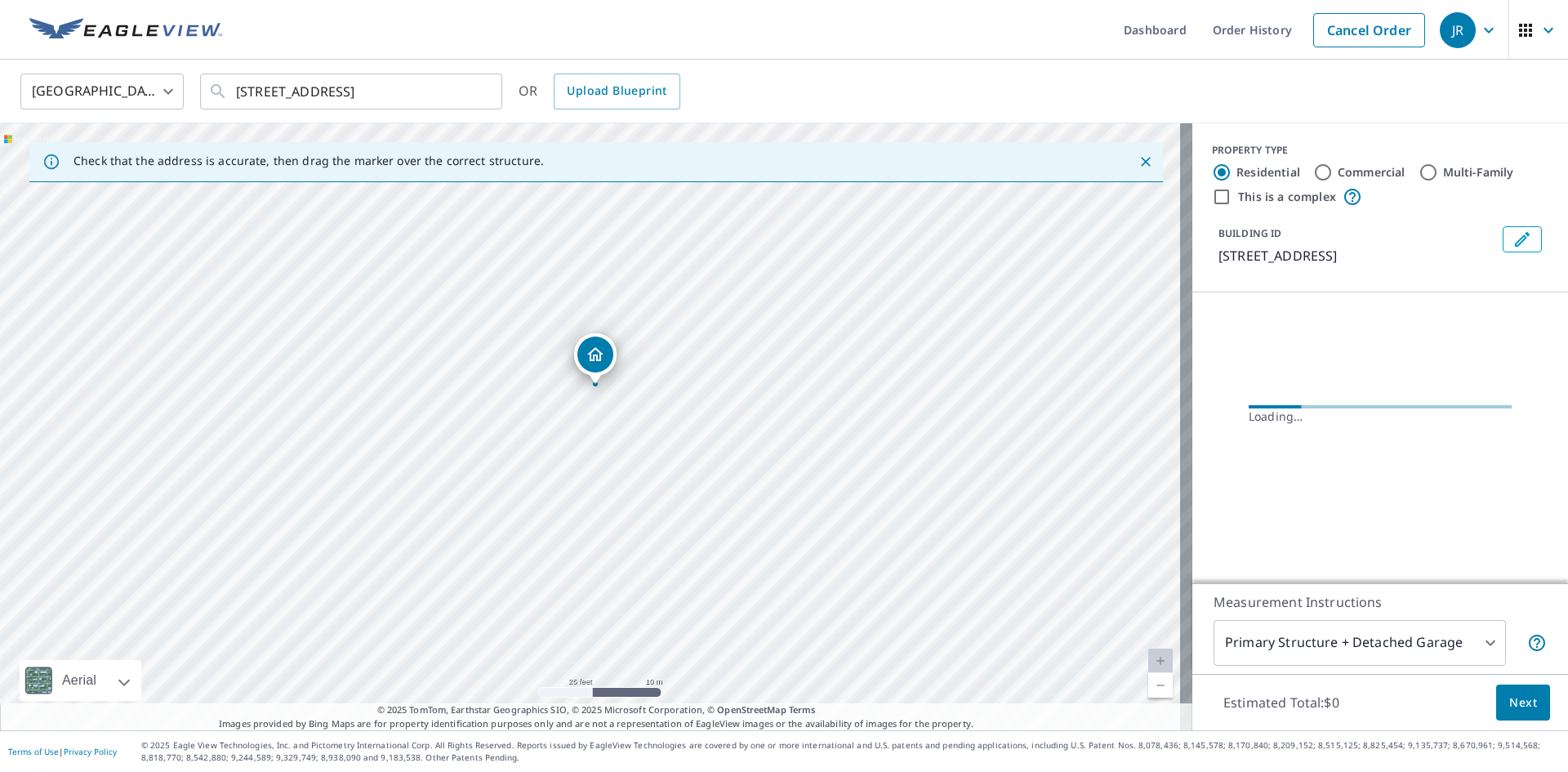
drag, startPoint x: 600, startPoint y: 359, endPoint x: 629, endPoint y: 481, distance: 125.4
click at [629, 482] on div "[STREET_ADDRESS]" at bounding box center [596, 426] width 1193 height 607
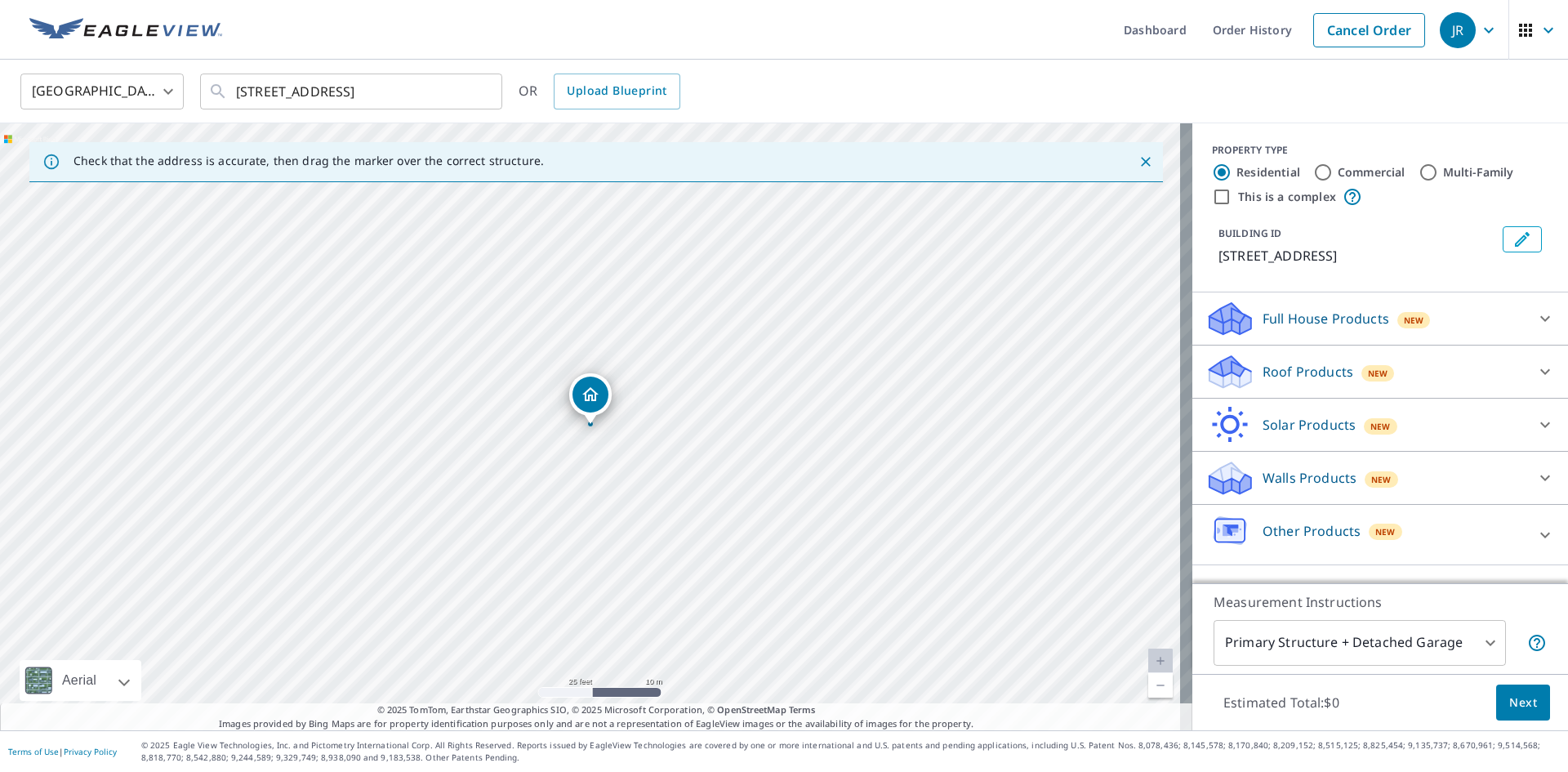
click at [1525, 366] on div at bounding box center [1545, 372] width 39 height 39
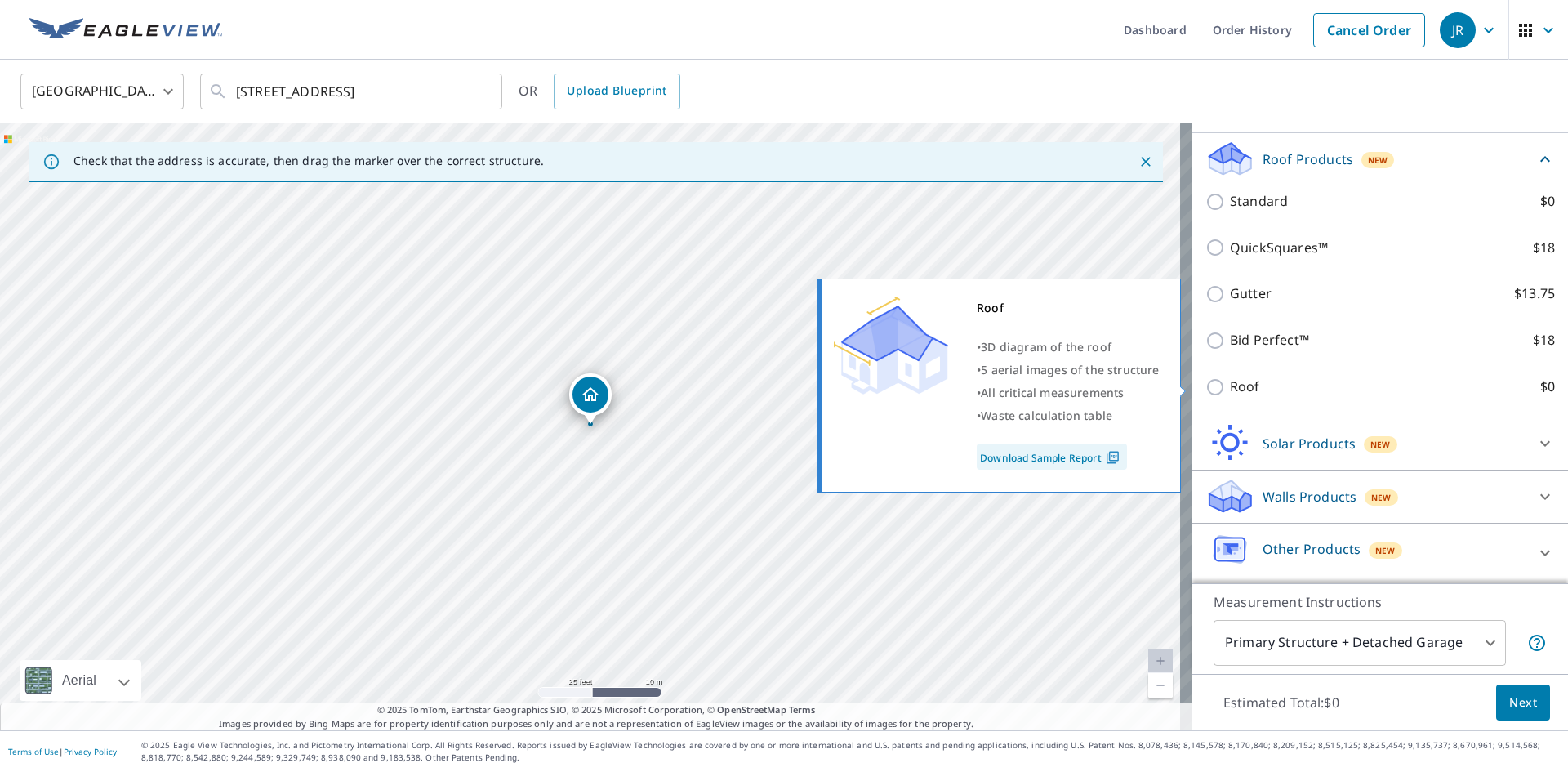
click at [1206, 389] on input "Roof $0" at bounding box center [1218, 386] width 25 height 19
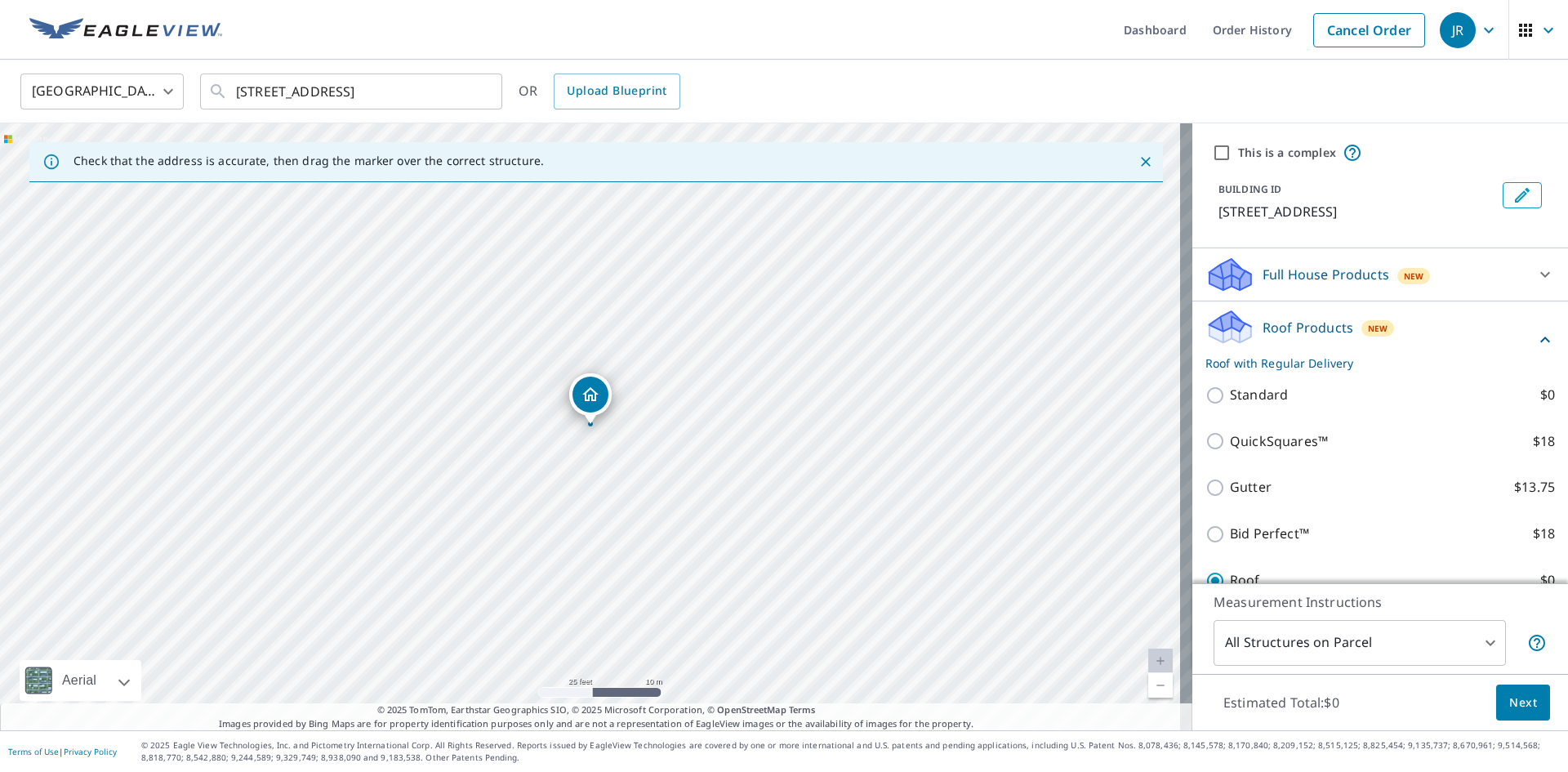
scroll to position [229, 0]
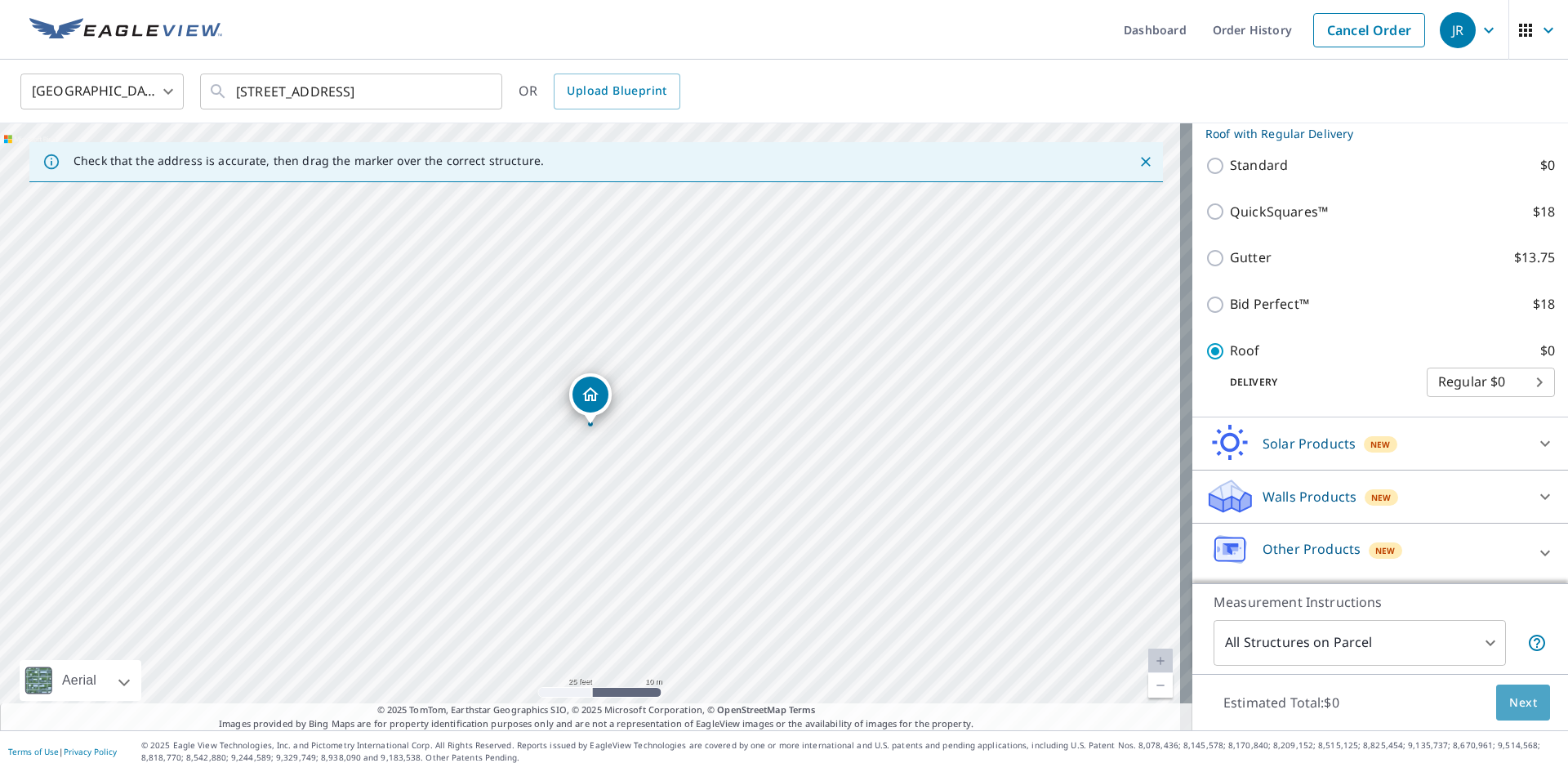
click at [1513, 705] on span "Next" at bounding box center [1524, 703] width 28 height 20
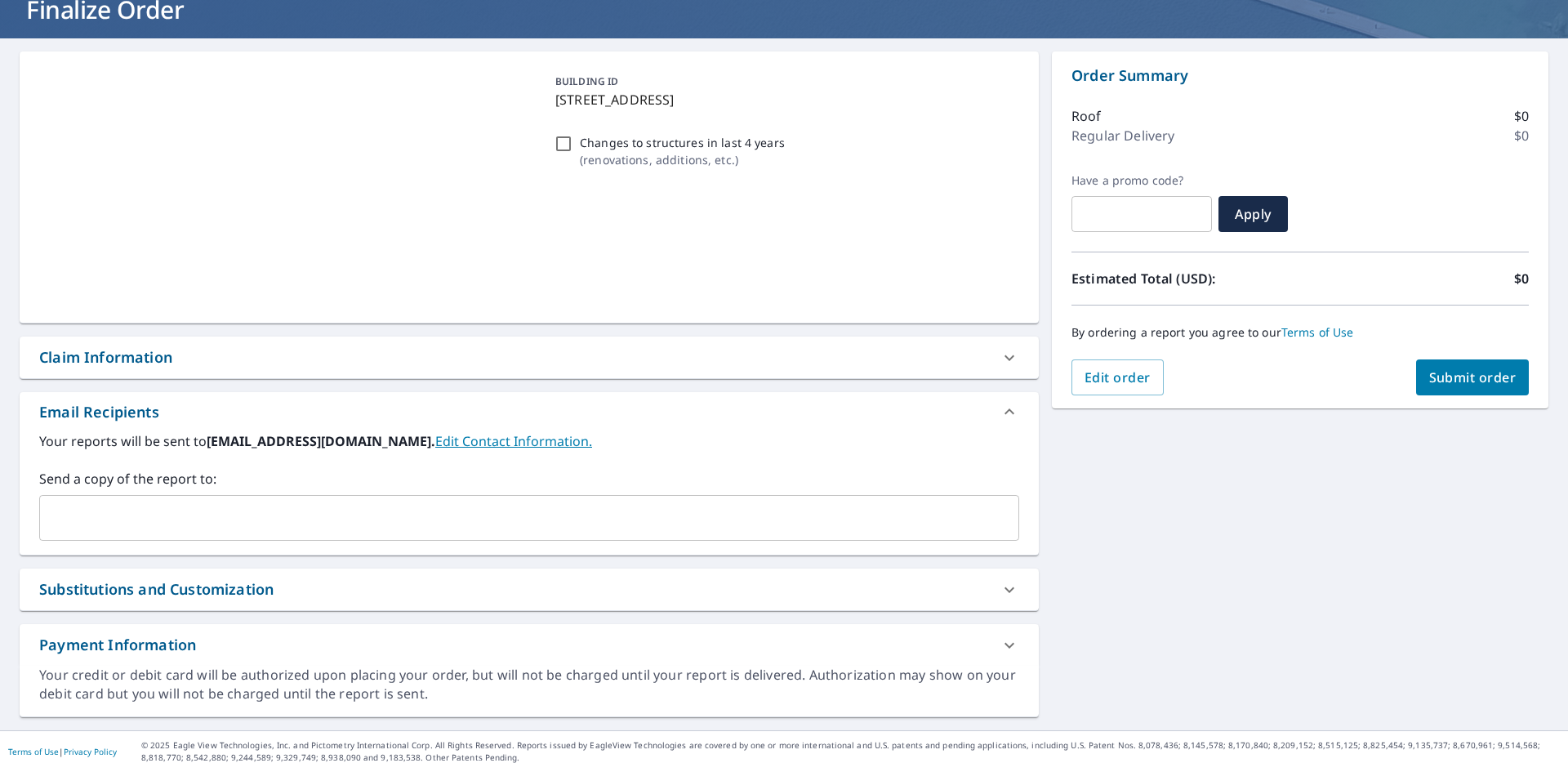
scroll to position [113, 0]
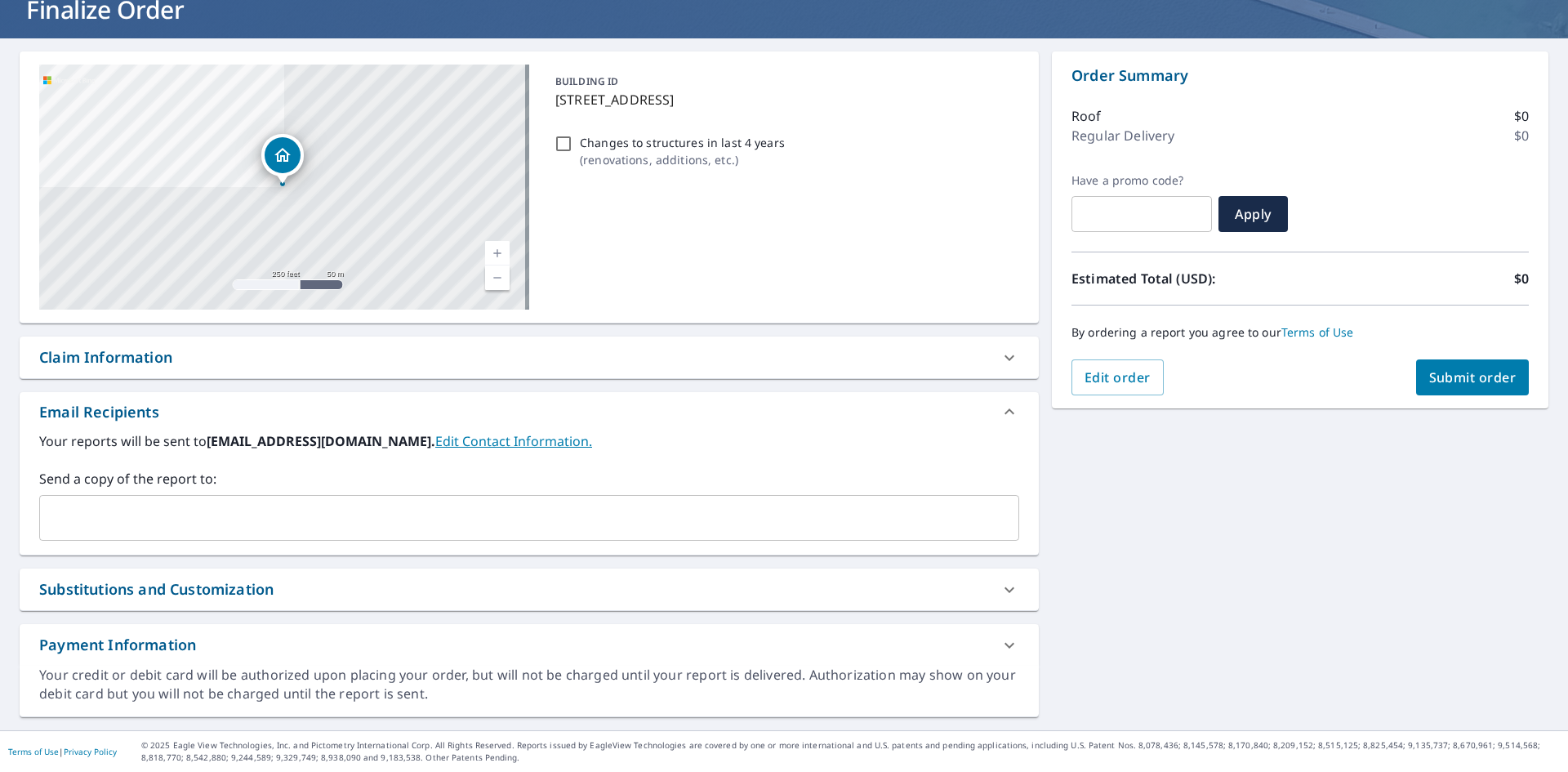
click at [176, 520] on input "text" at bounding box center [517, 518] width 941 height 31
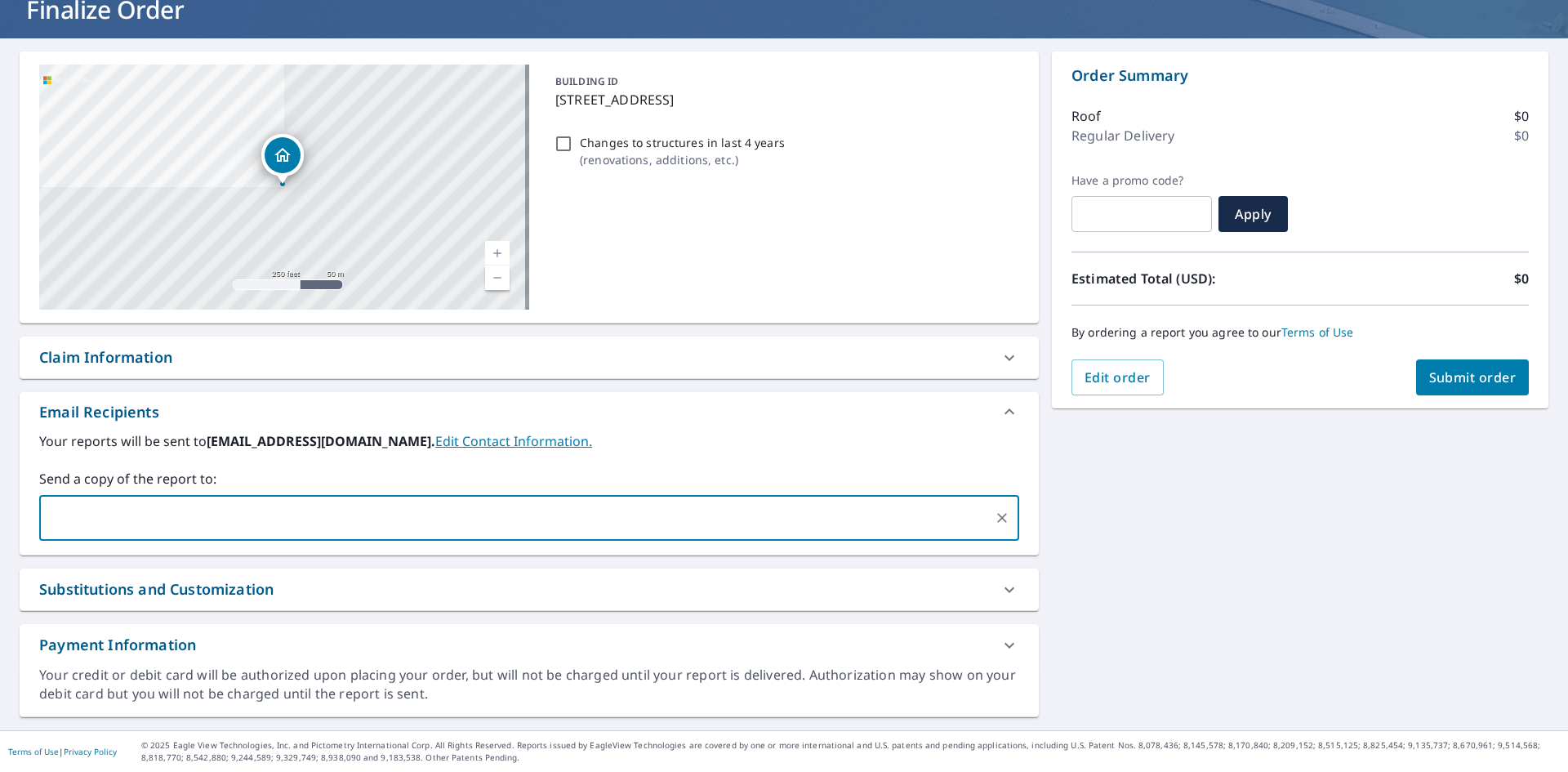
click at [235, 411] on div "Email Recipients" at bounding box center [514, 412] width 950 height 22
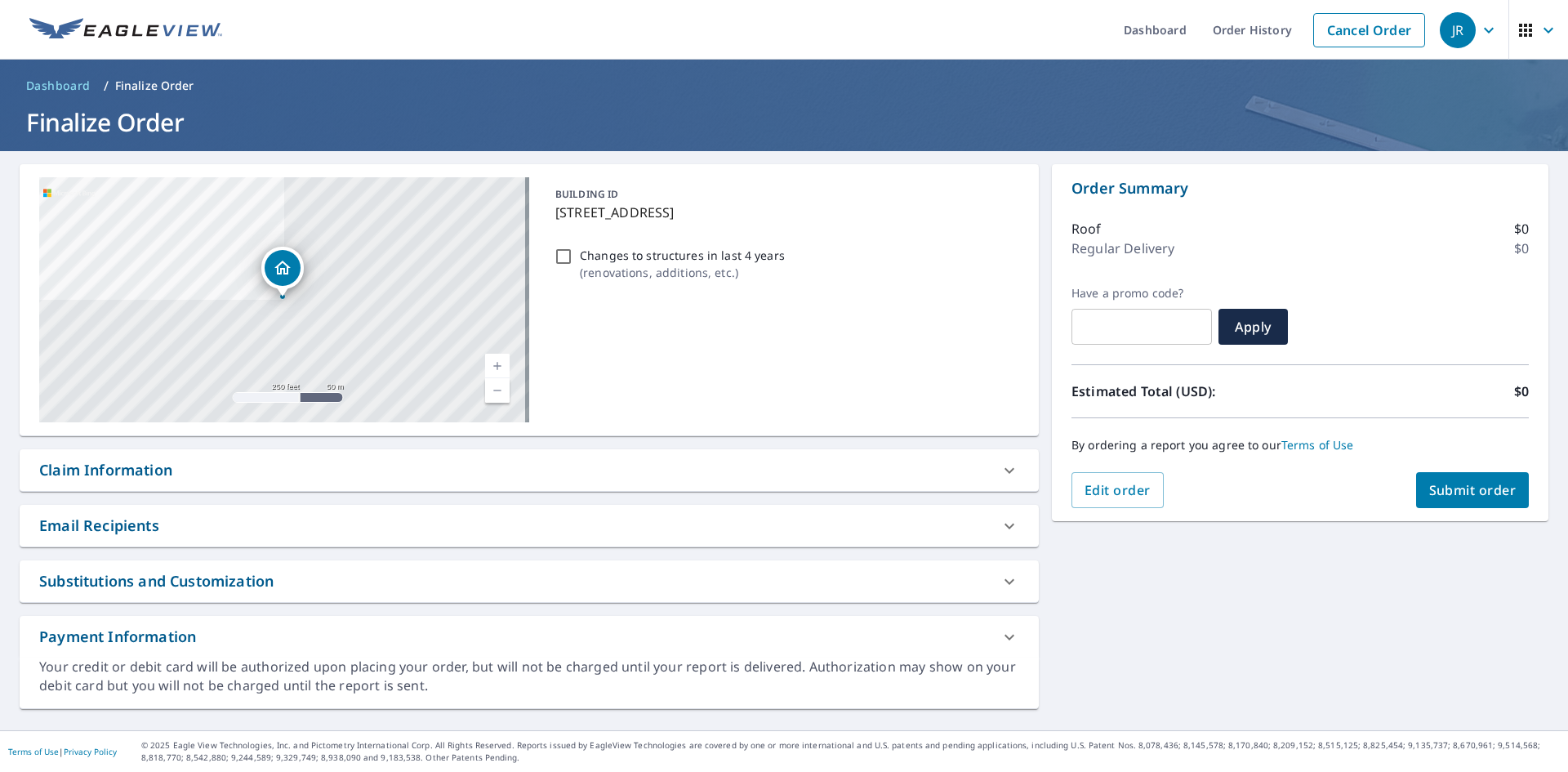
scroll to position [0, 0]
click at [201, 519] on div "Email Recipients" at bounding box center [514, 526] width 950 height 22
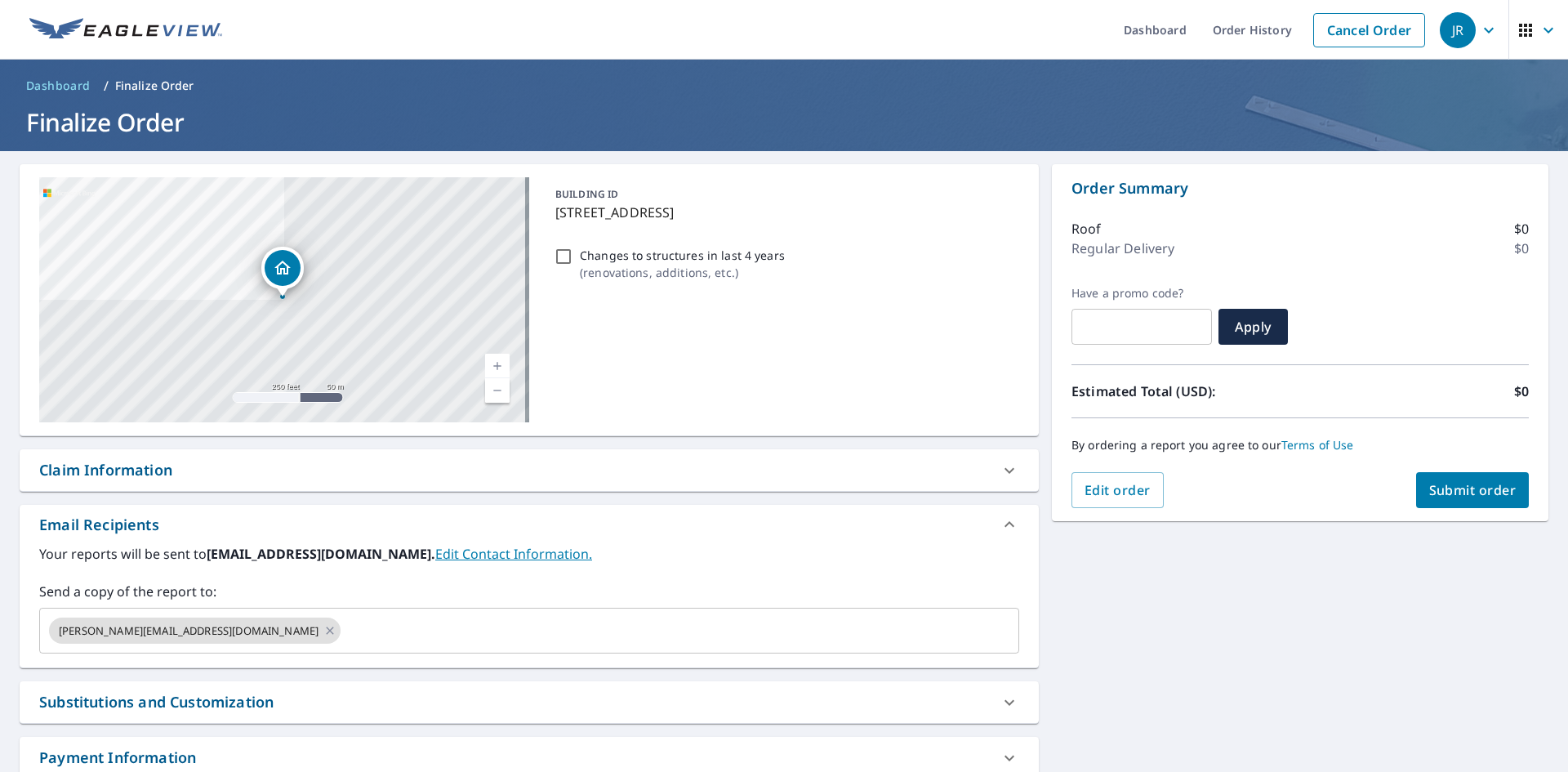
click at [216, 465] on div "Claim Information" at bounding box center [514, 470] width 950 height 22
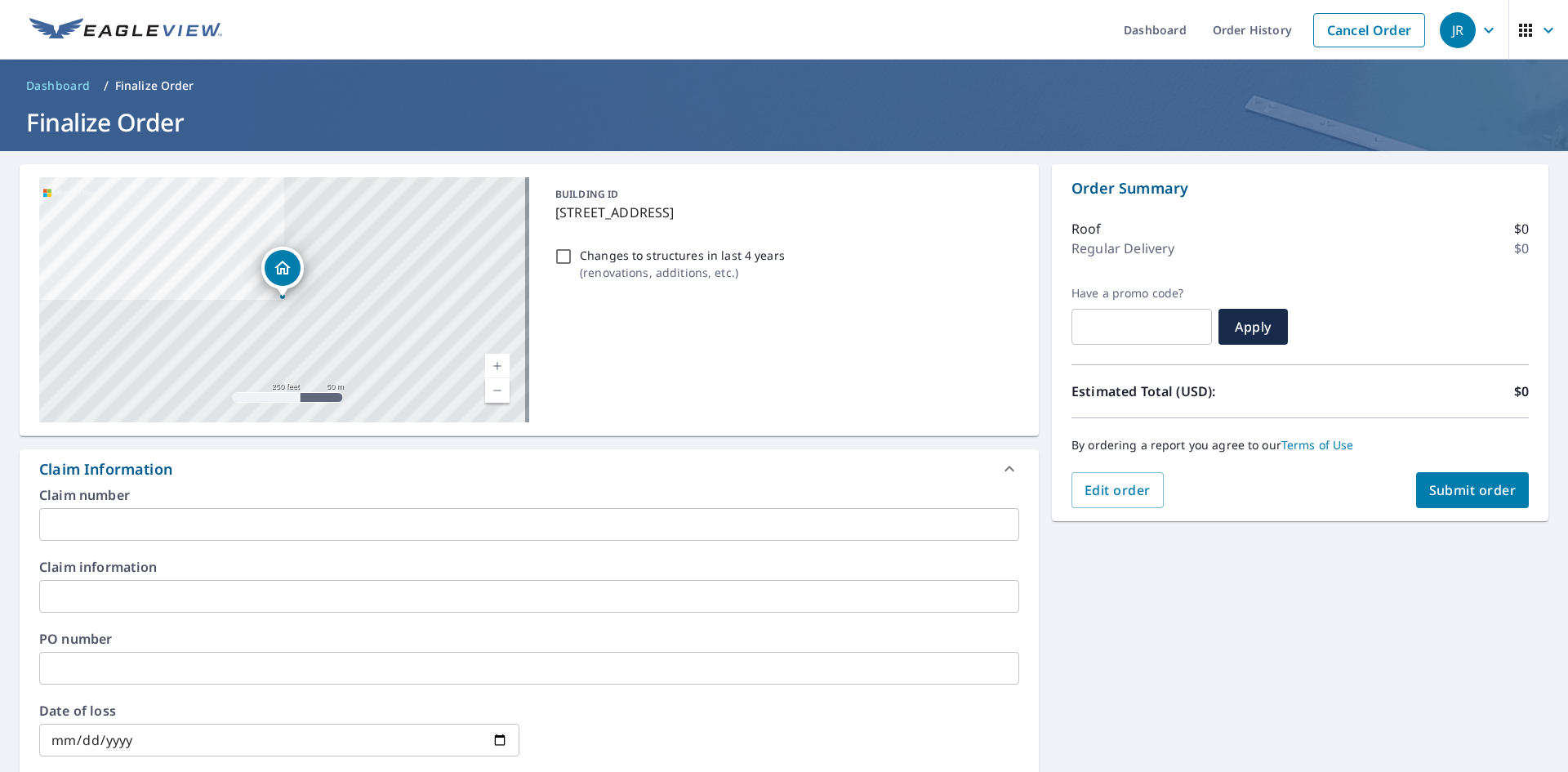
click at [152, 530] on input "text" at bounding box center [529, 523] width 980 height 32
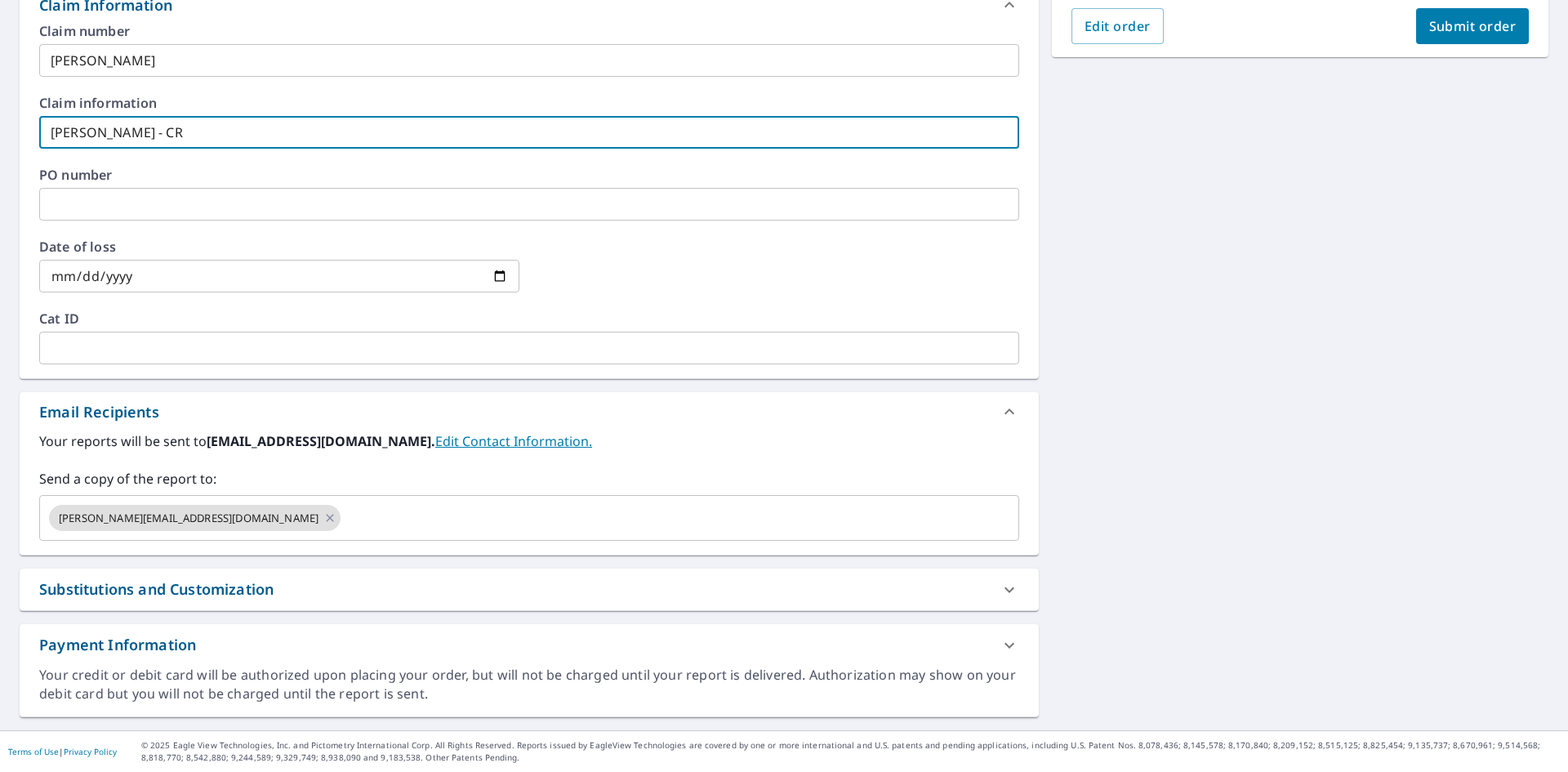
scroll to position [219, 0]
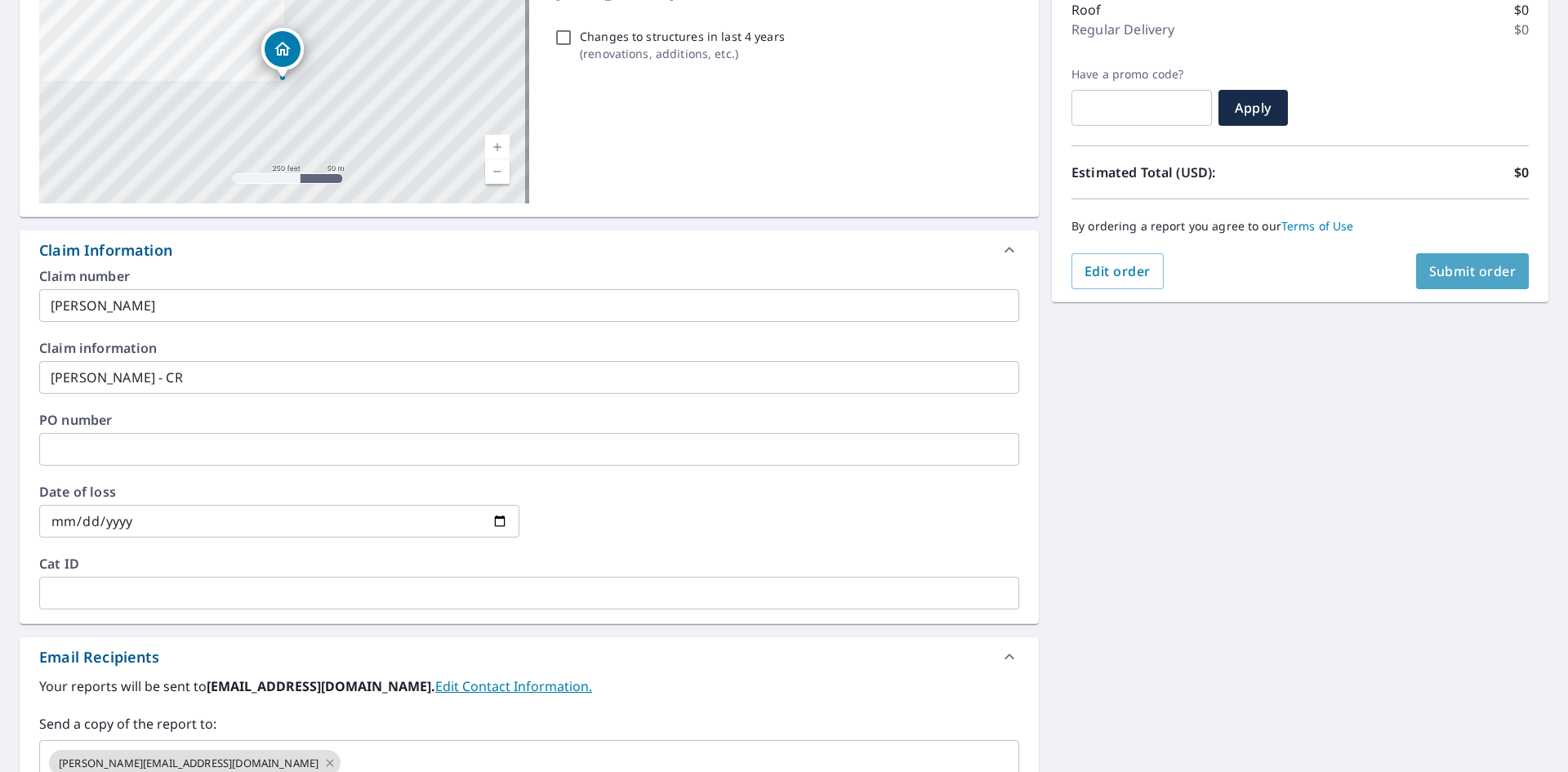
click at [1429, 276] on span "Submit order" at bounding box center [1473, 271] width 88 height 18
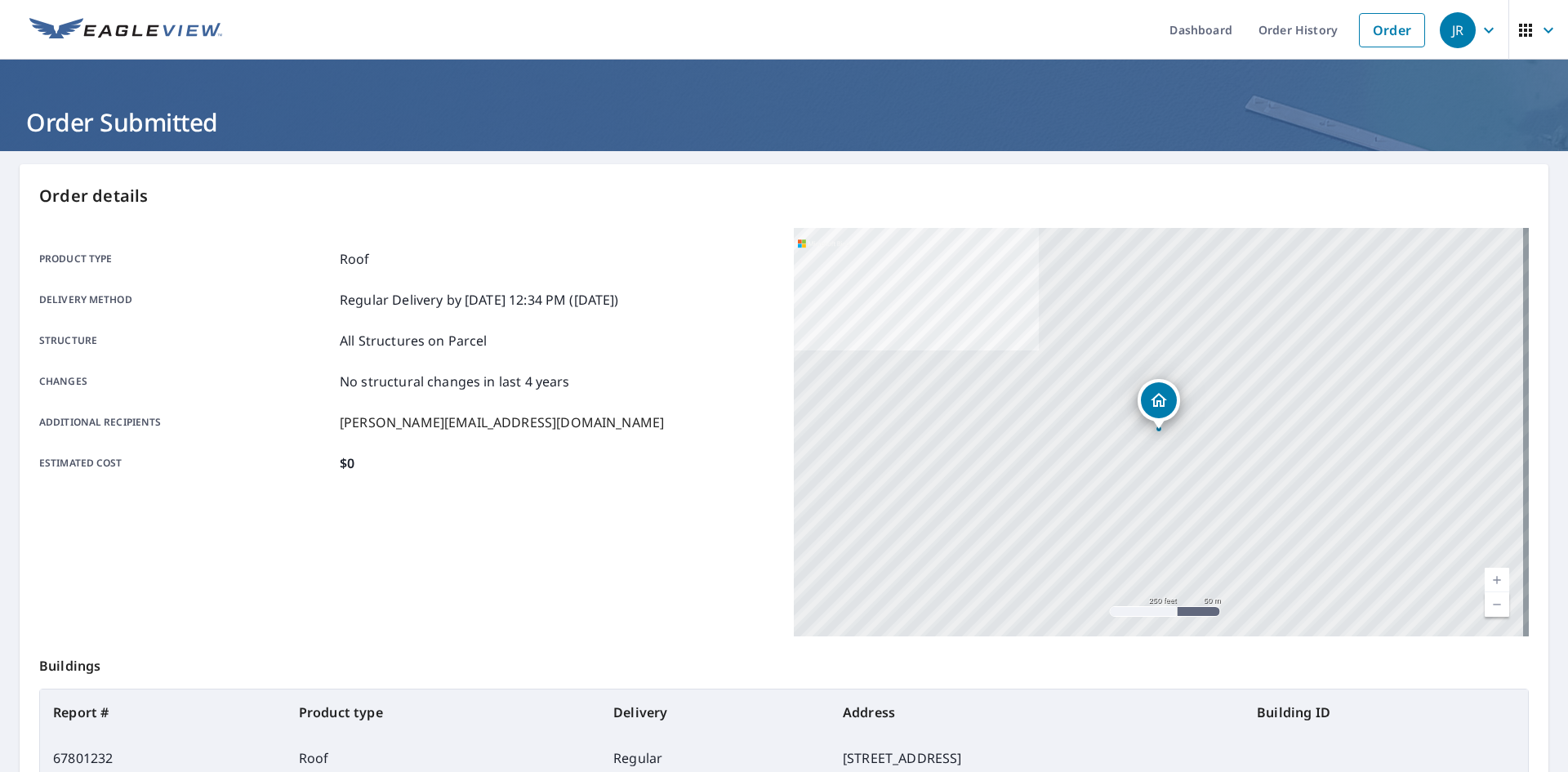
click at [1268, 26] on link "Order History" at bounding box center [1298, 30] width 105 height 59
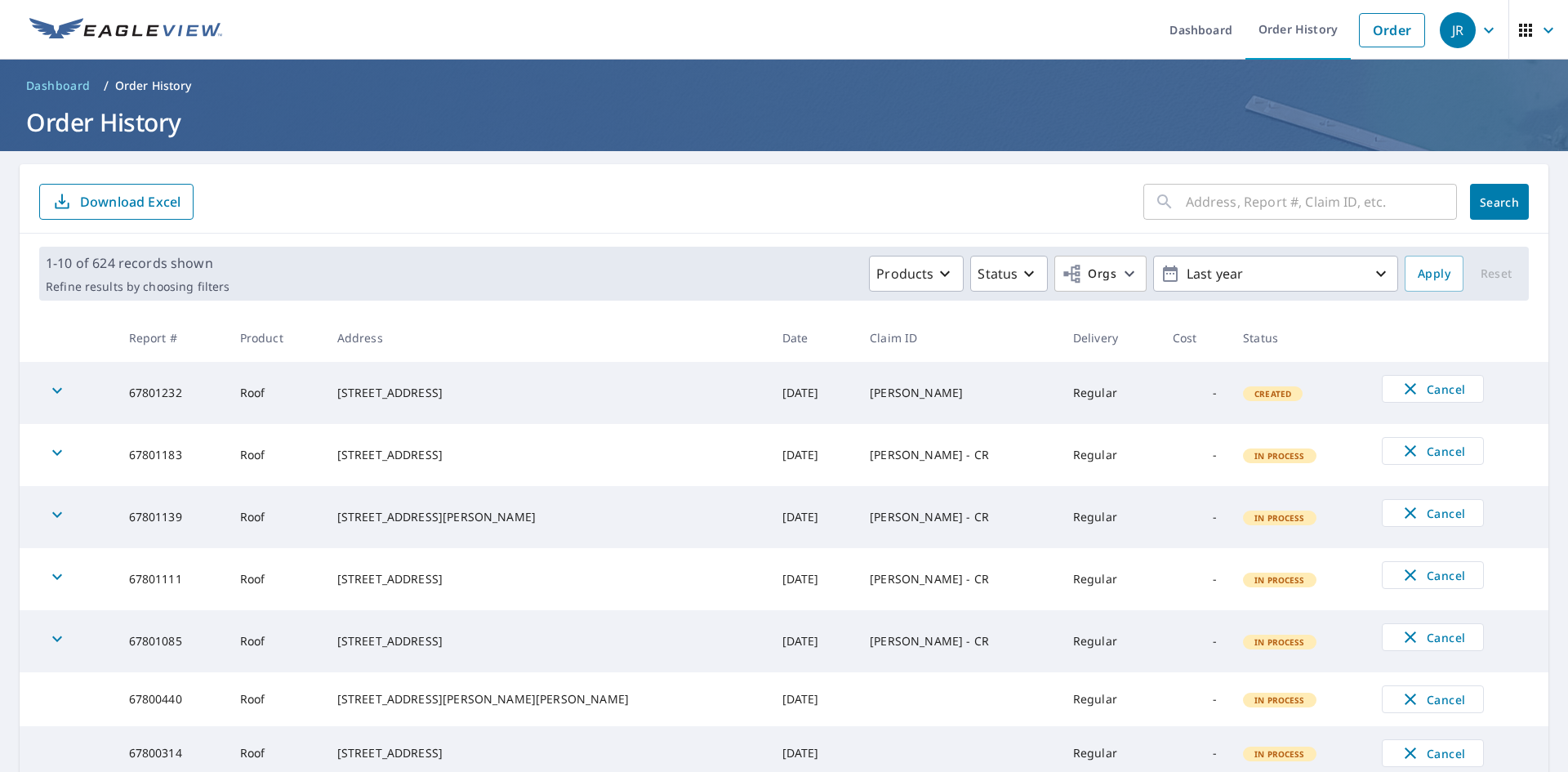
click at [1296, 197] on input "text" at bounding box center [1321, 201] width 271 height 45
click button "Search" at bounding box center [1500, 202] width 59 height 36
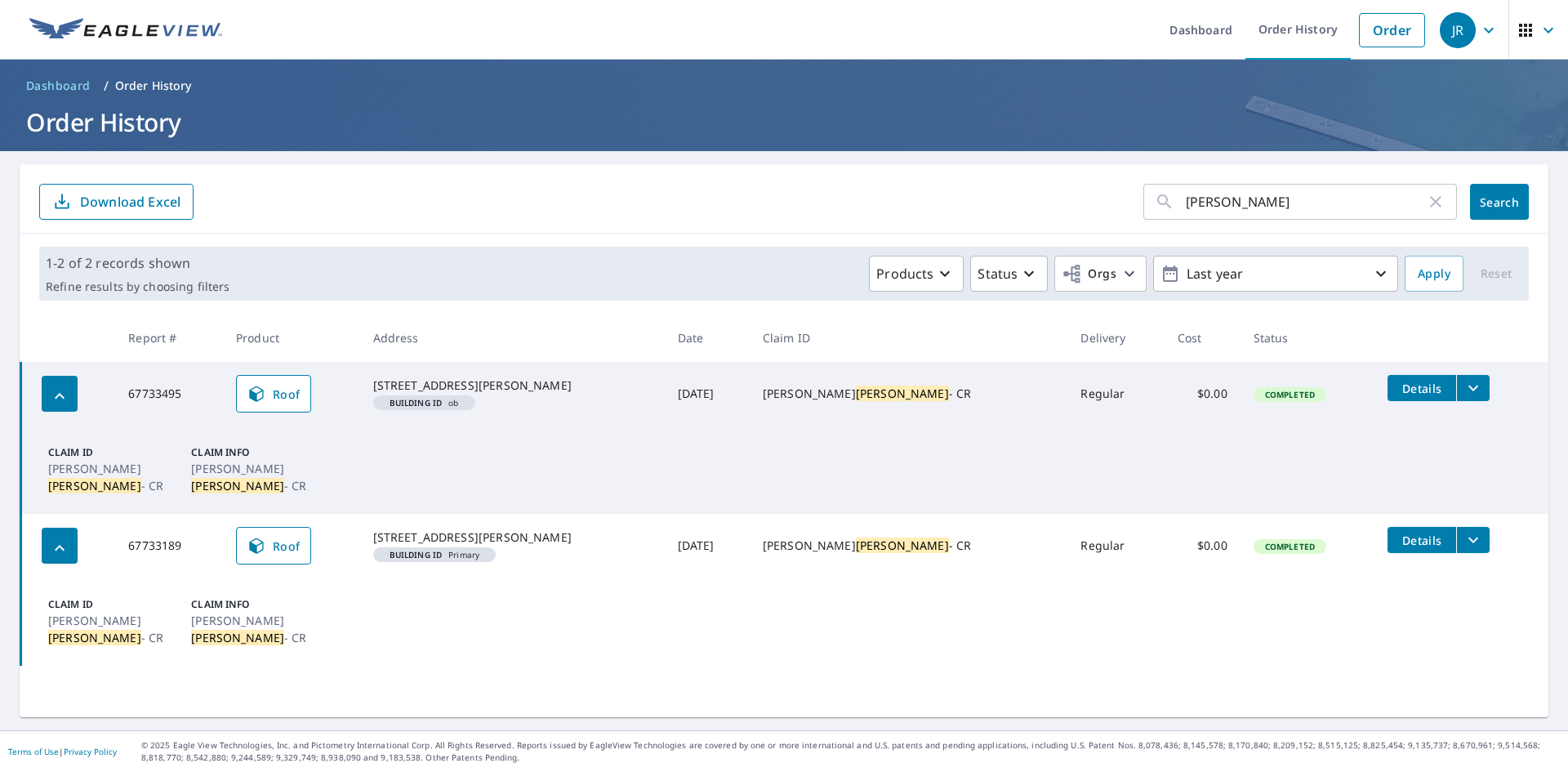
click at [1464, 550] on icon "filesDropdownBtn-67733189" at bounding box center [1473, 539] width 19 height 19
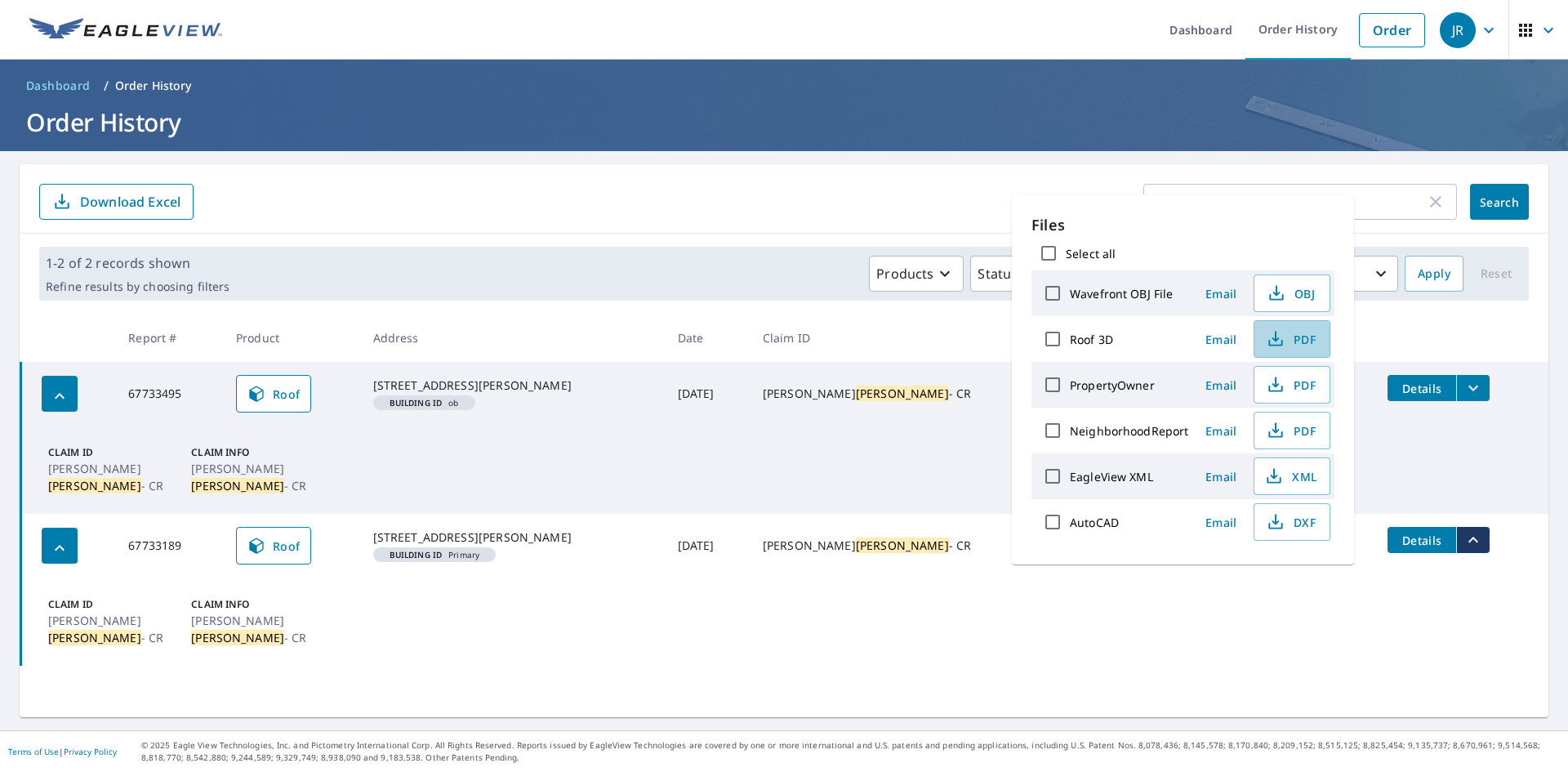
click at [1300, 338] on span "PDF" at bounding box center [1291, 338] width 53 height 19
